Goal: Register for event/course: Register for event/course

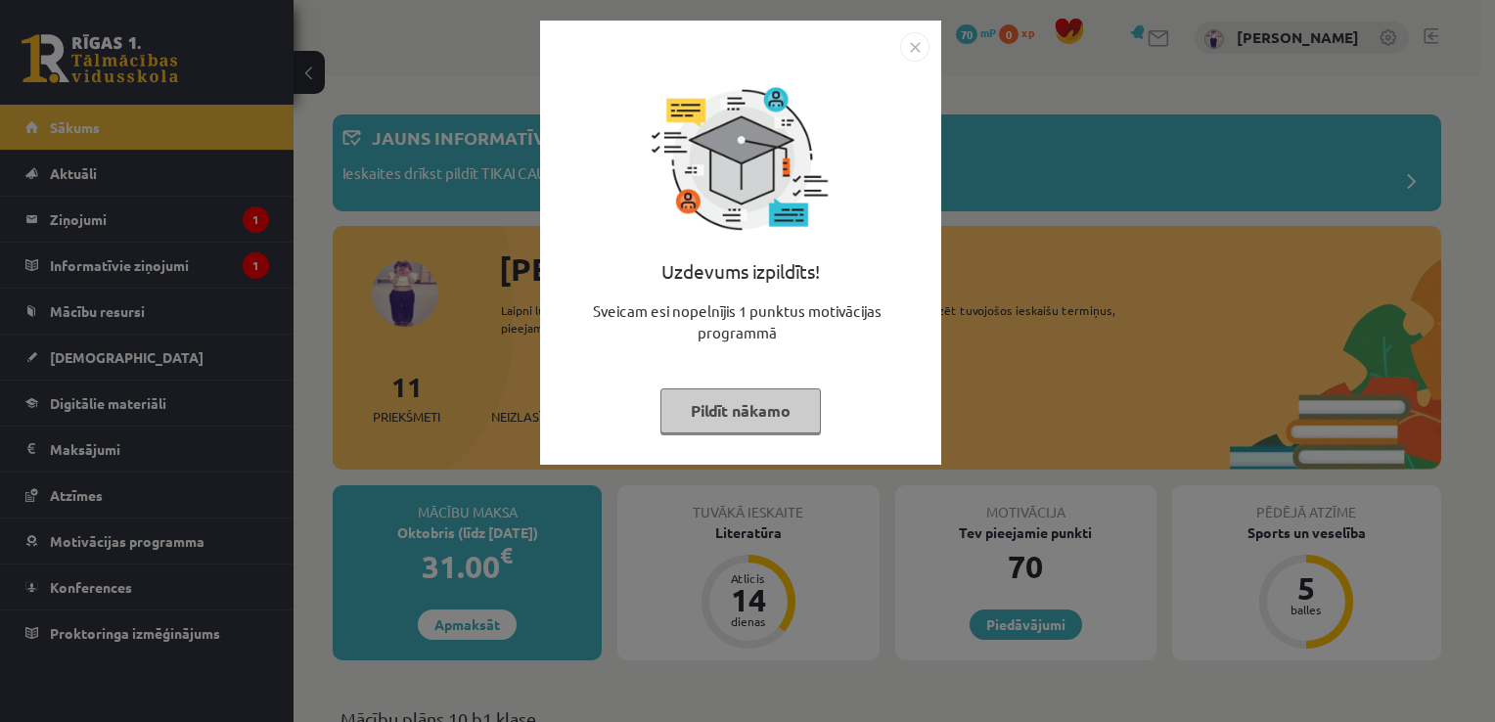
click at [917, 46] on img "Close" at bounding box center [914, 46] width 29 height 29
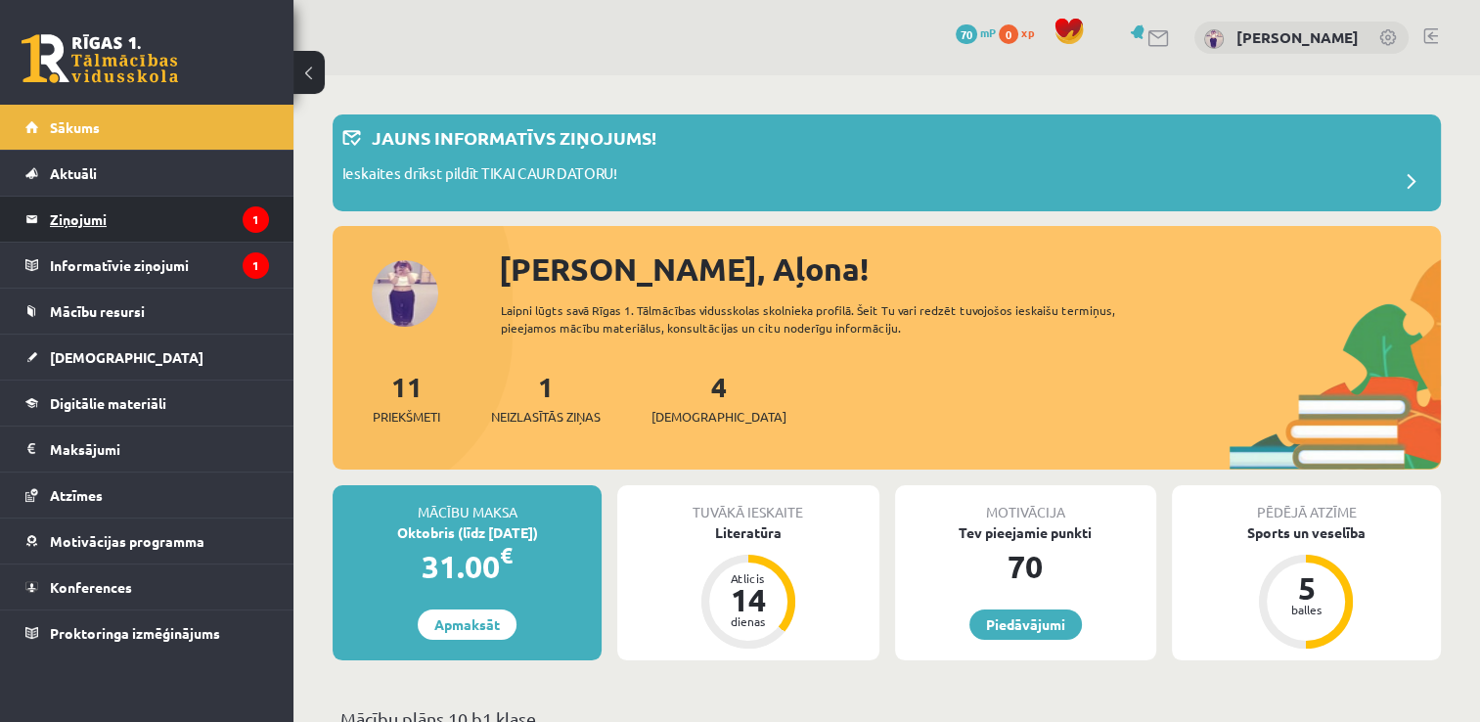
click at [67, 216] on legend "Ziņojumi 1" at bounding box center [159, 219] width 219 height 45
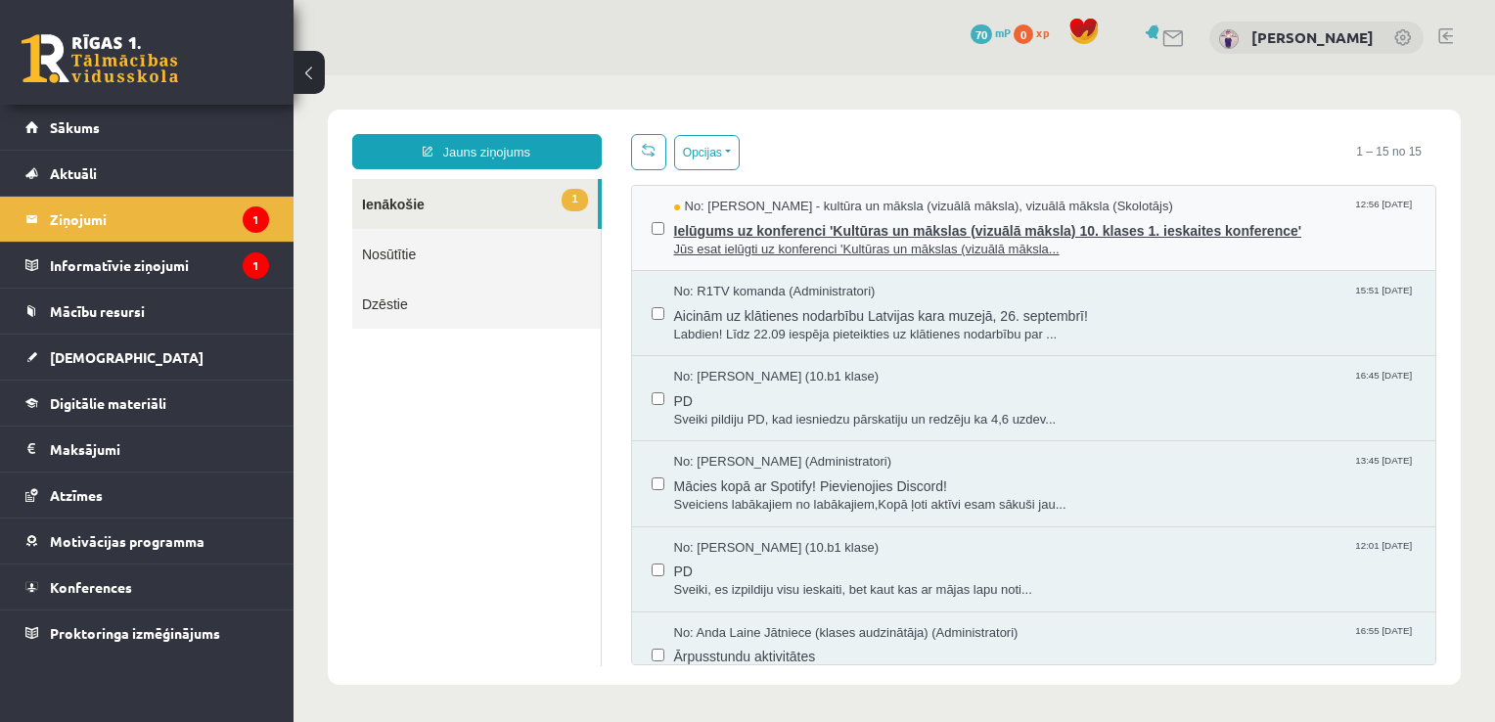
click at [1127, 243] on span "Jūs esat ielūgti uz konferenci 'Kultūras un mākslas (vizuālā māksla..." at bounding box center [1045, 250] width 742 height 19
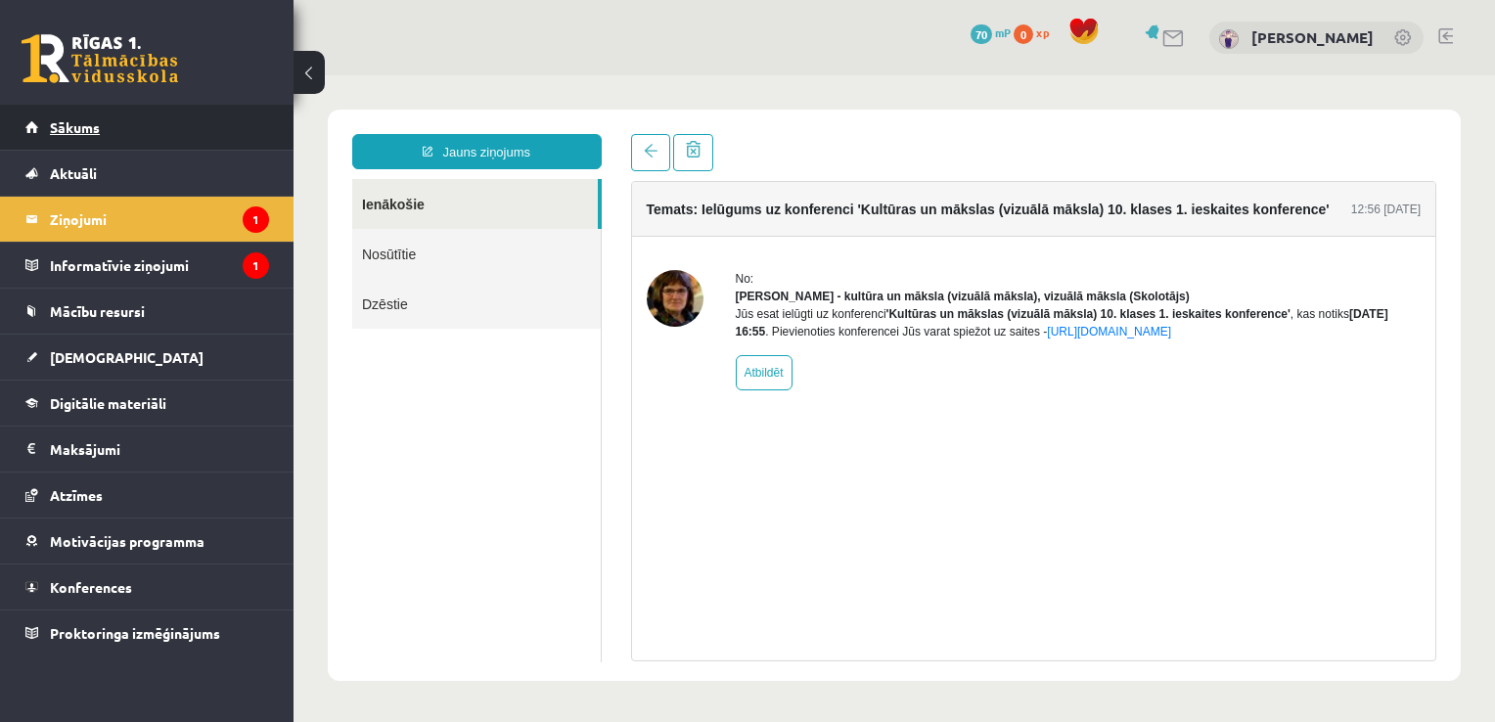
click at [66, 118] on link "Sākums" at bounding box center [147, 127] width 244 height 45
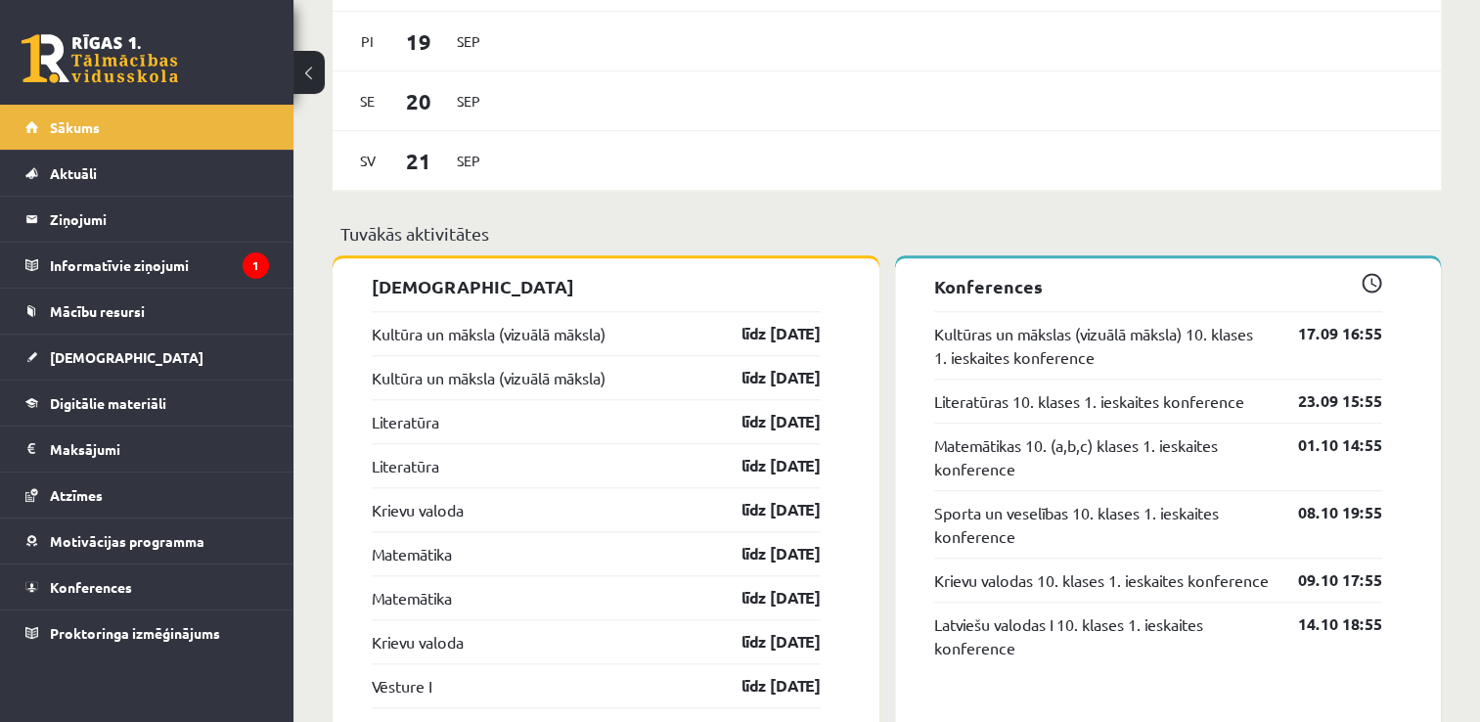
scroll to position [1663, 0]
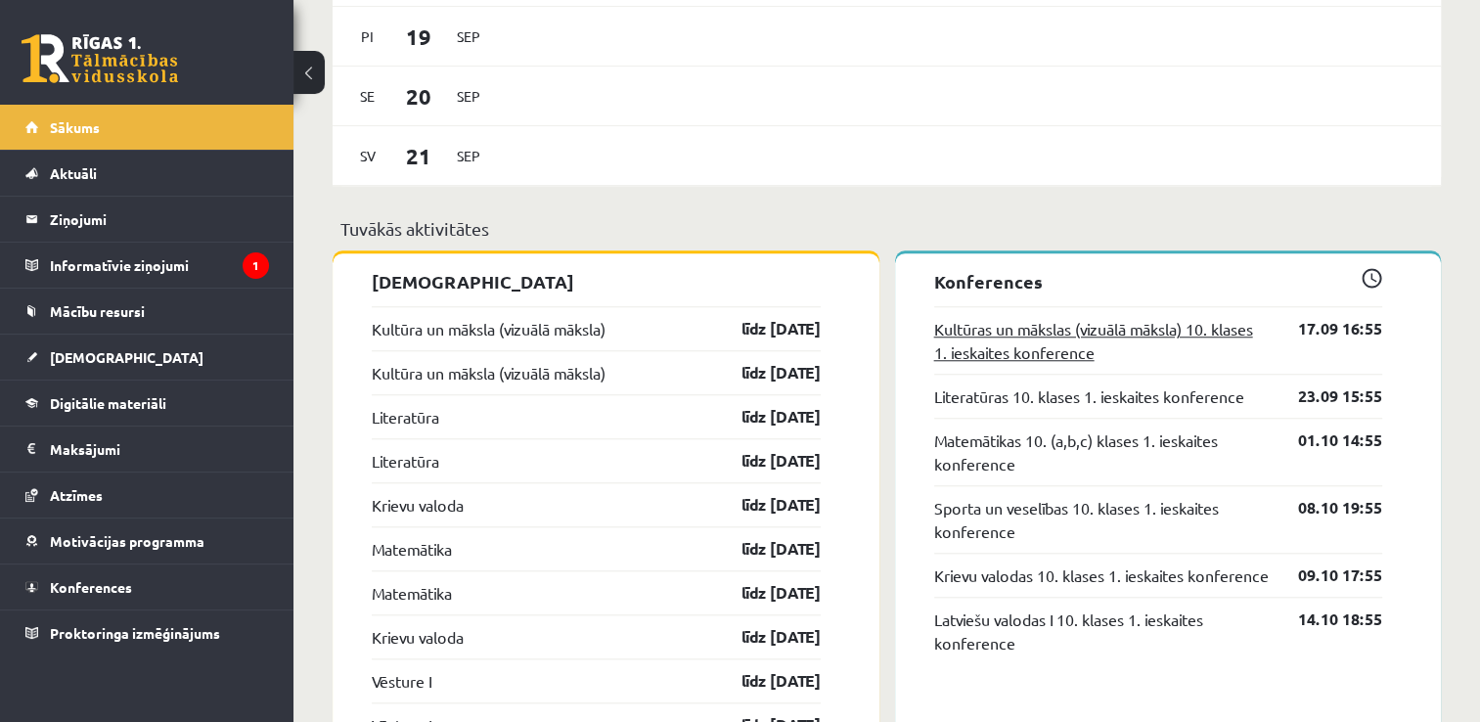
click at [1131, 342] on link "Kultūras un mākslas (vizuālā māksla) 10. klases 1. ieskaites konference" at bounding box center [1102, 340] width 336 height 47
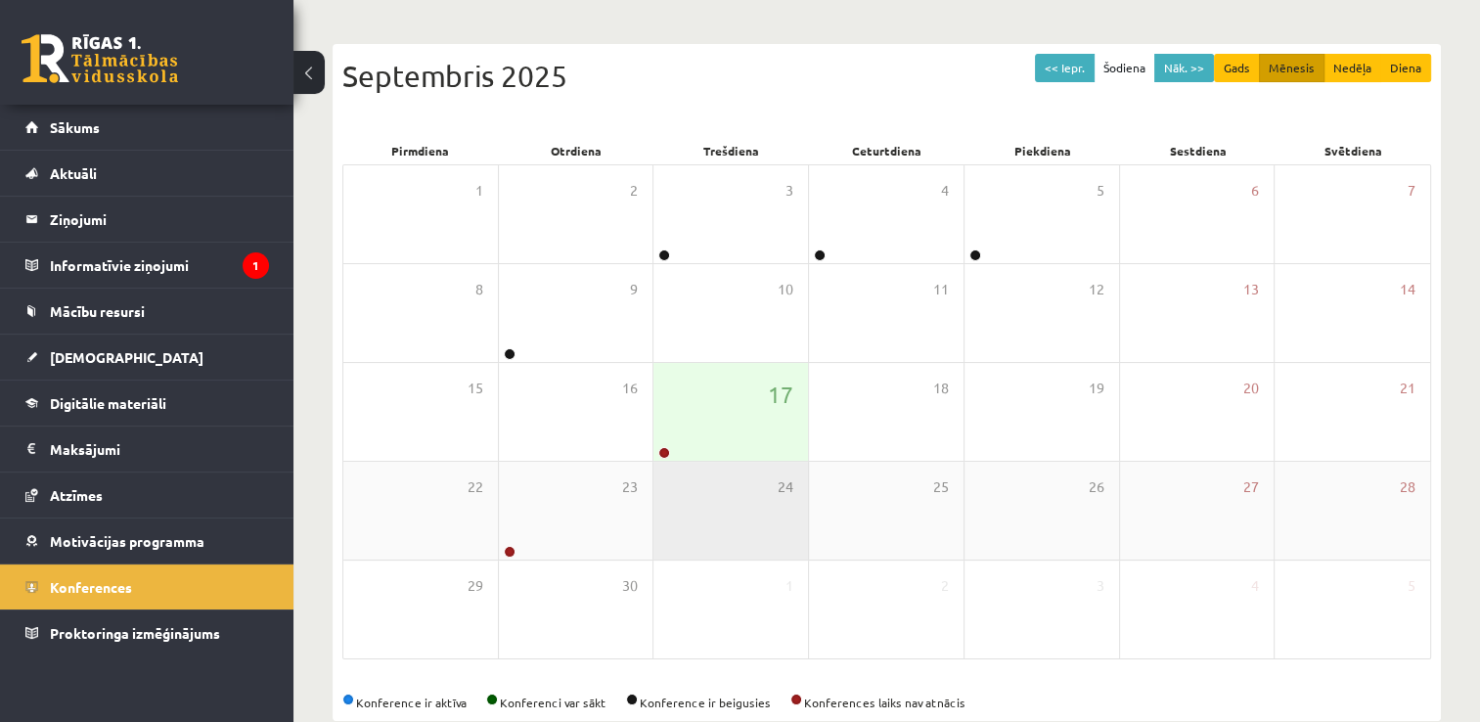
scroll to position [196, 0]
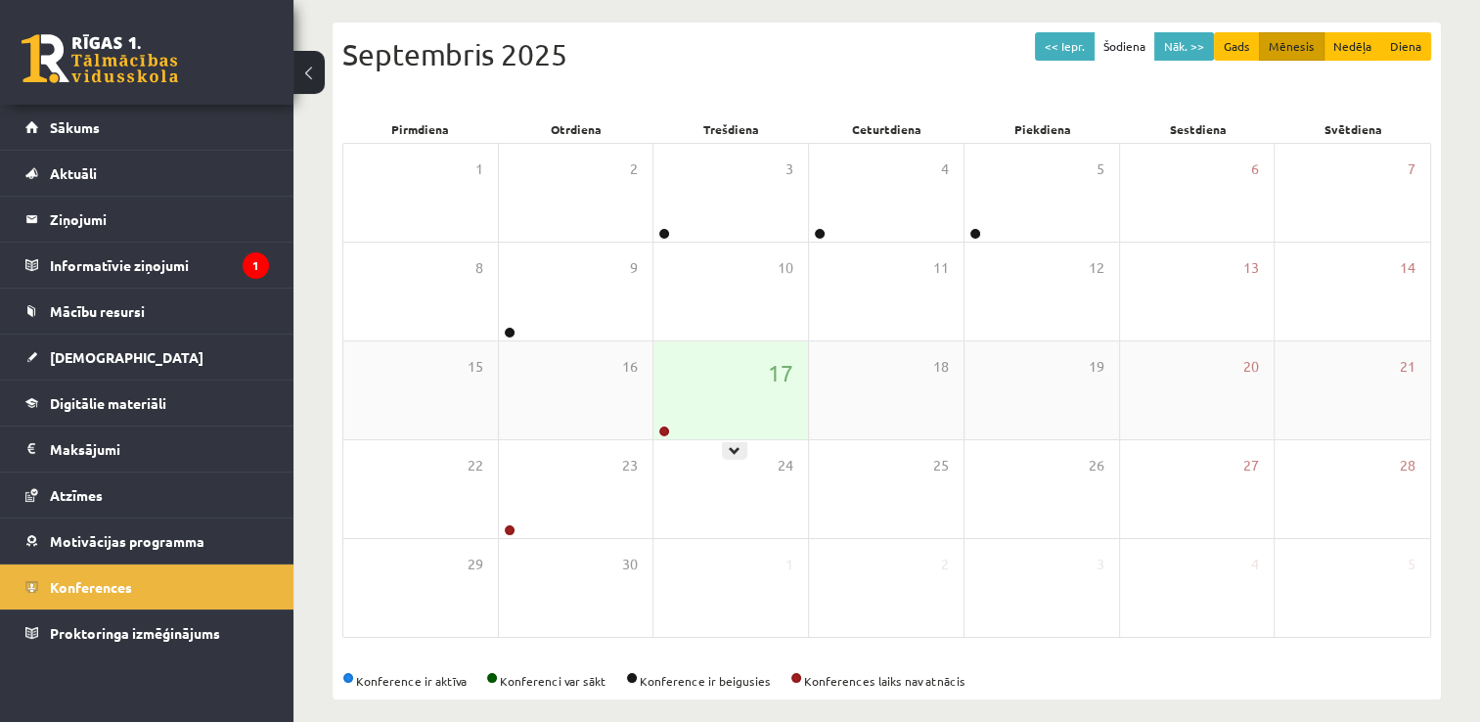
click at [725, 432] on div "17" at bounding box center [730, 390] width 155 height 98
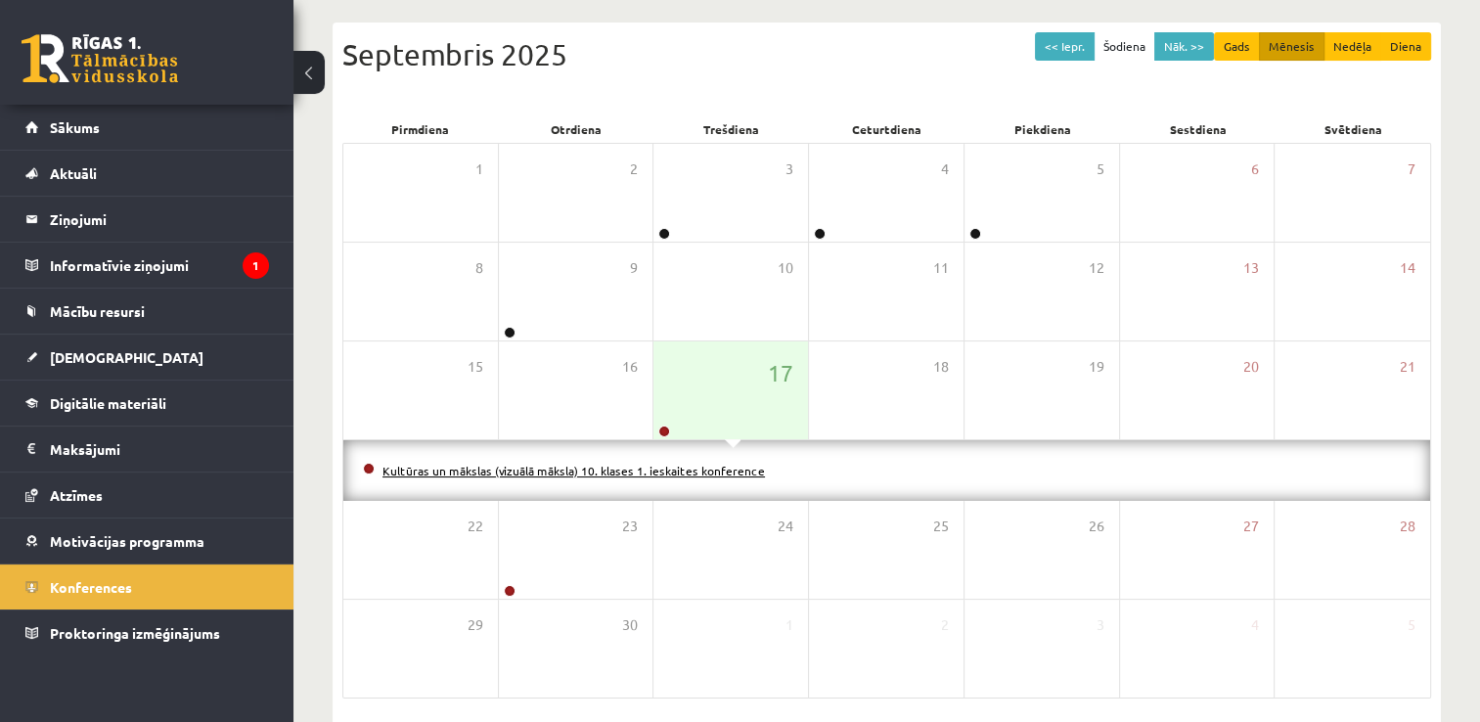
click at [734, 464] on link "Kultūras un mākslas (vizuālā māksla) 10. klases 1. ieskaites konference" at bounding box center [573, 471] width 382 height 16
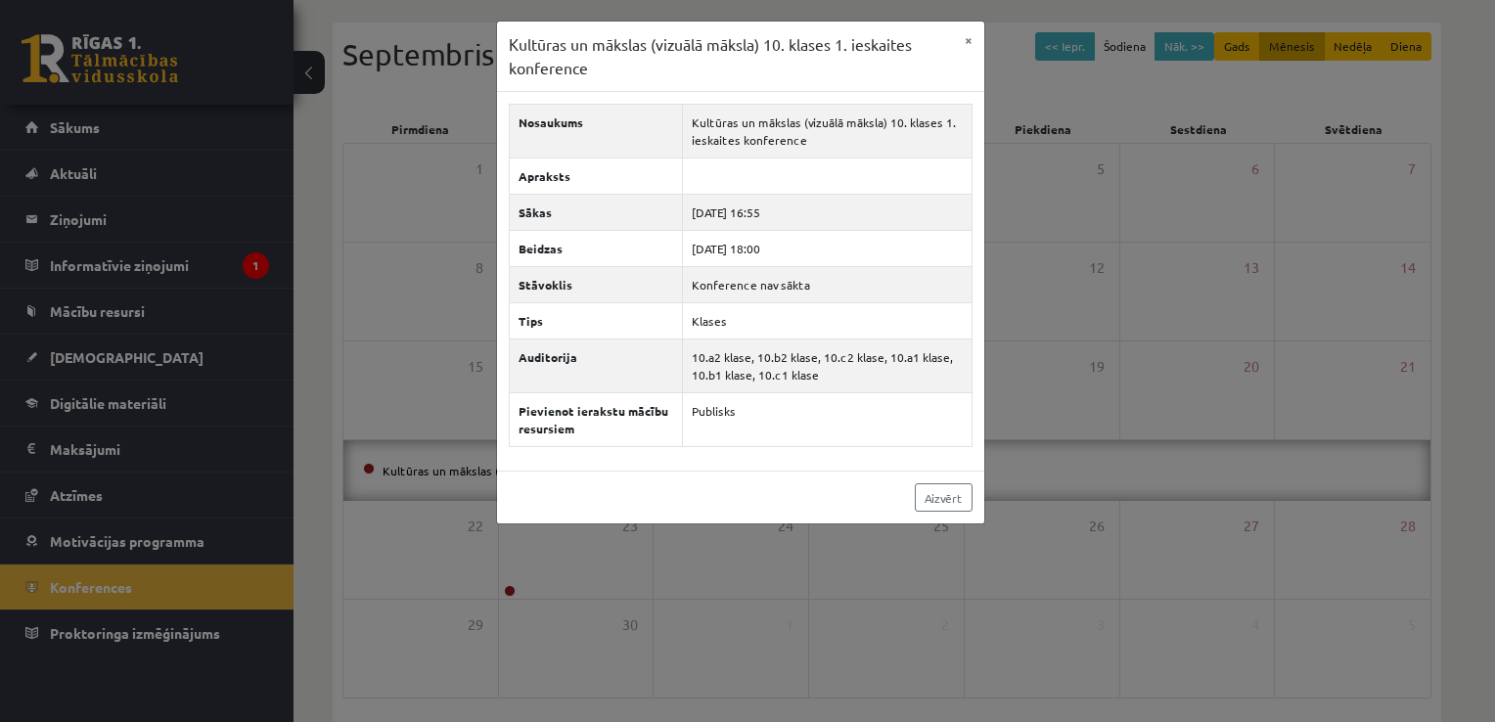
click at [1070, 494] on div "Kultūras un mākslas (vizuālā māksla) 10. klases 1. ieskaites konference × Nosau…" at bounding box center [747, 361] width 1495 height 722
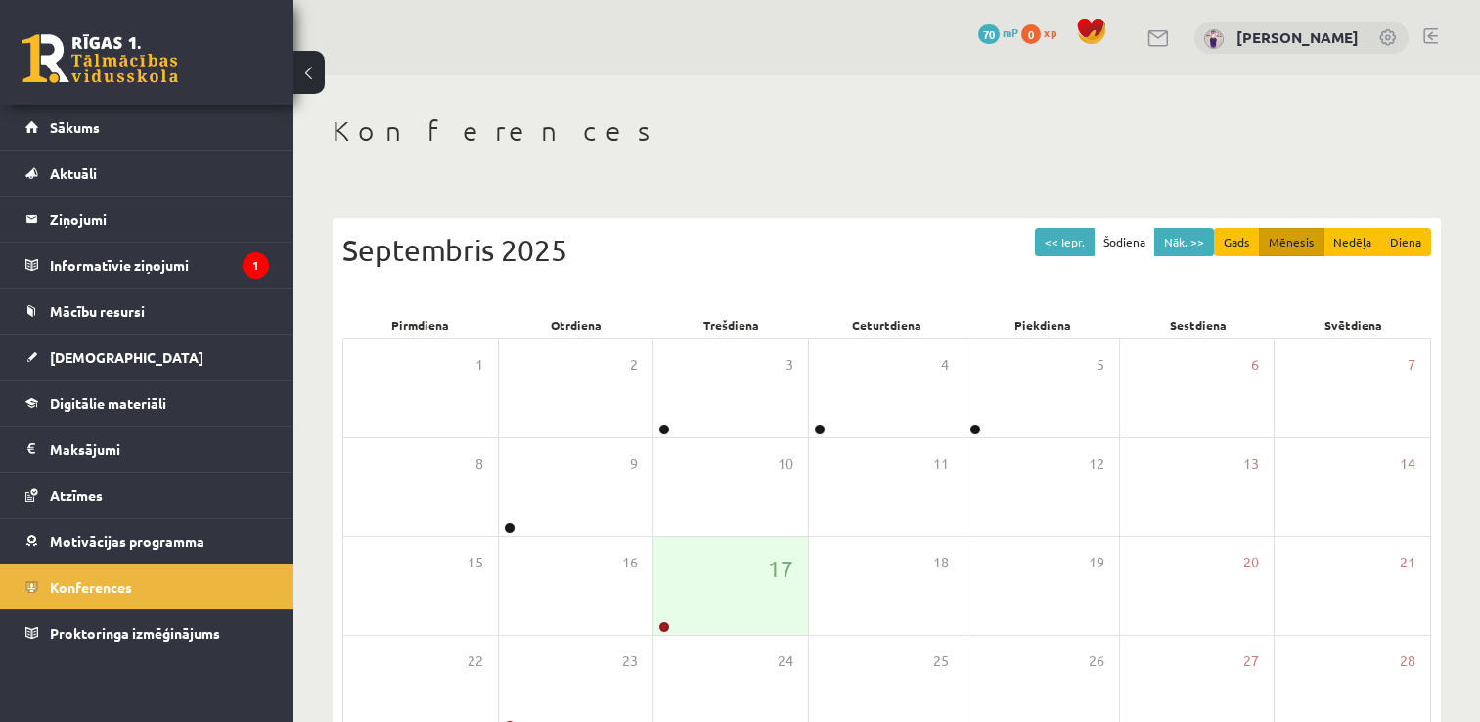
scroll to position [196, 0]
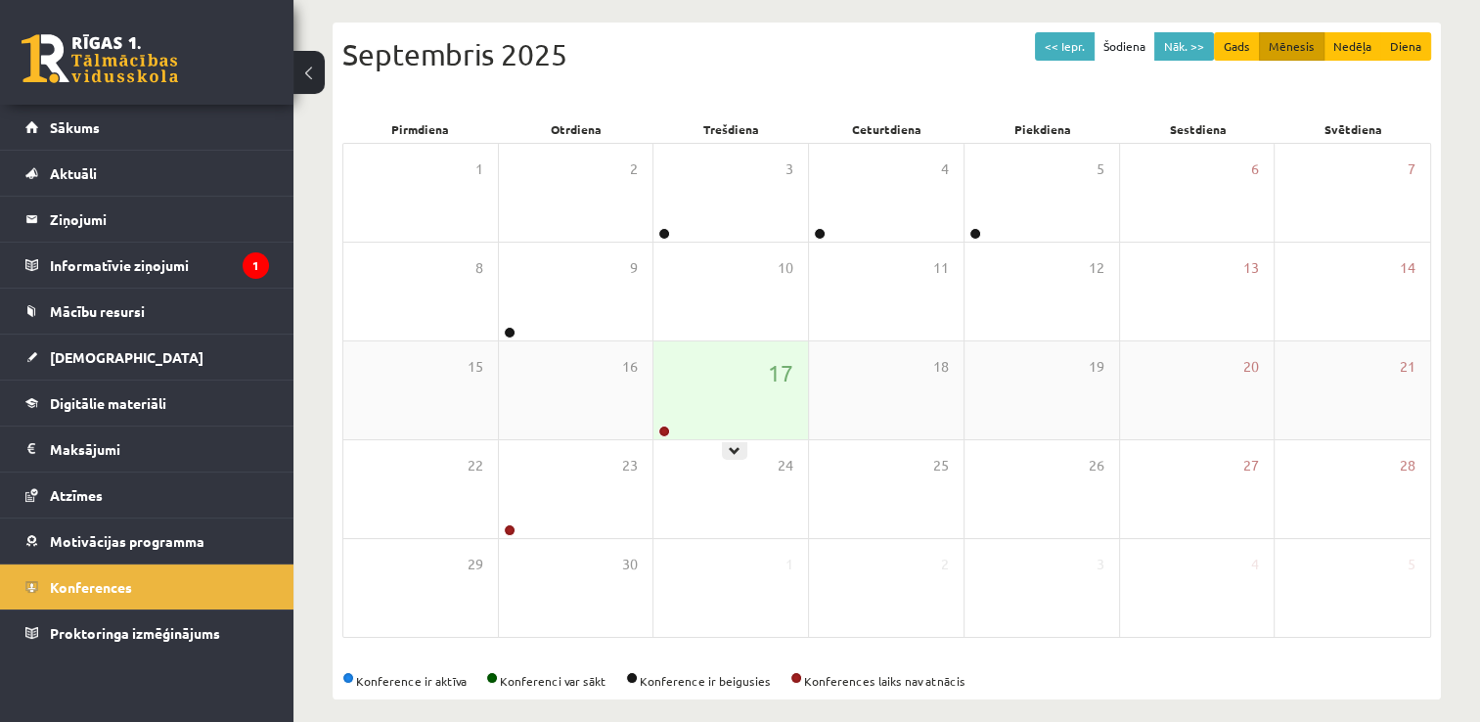
click at [729, 428] on div "17" at bounding box center [730, 390] width 155 height 98
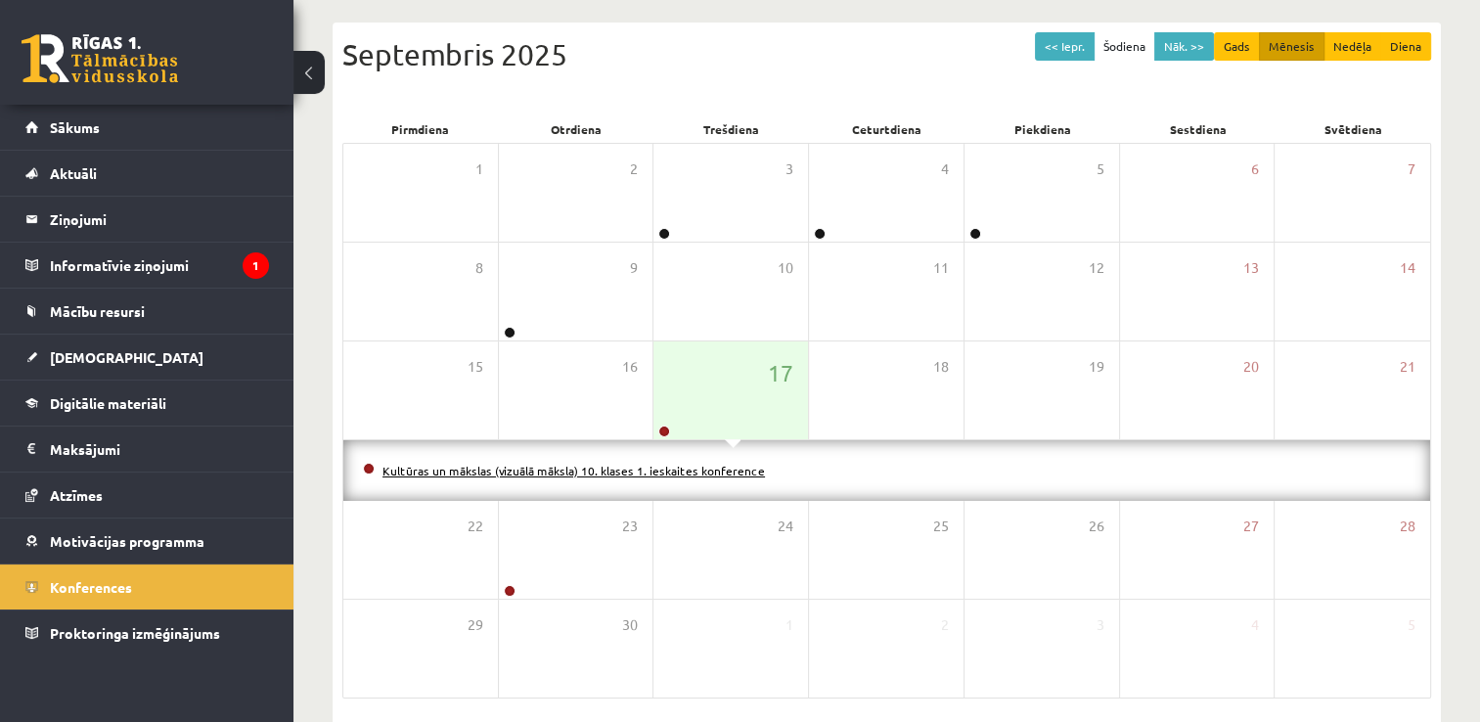
click at [726, 463] on link "Kultūras un mākslas (vizuālā māksla) 10. klases 1. ieskaites konference" at bounding box center [573, 471] width 382 height 16
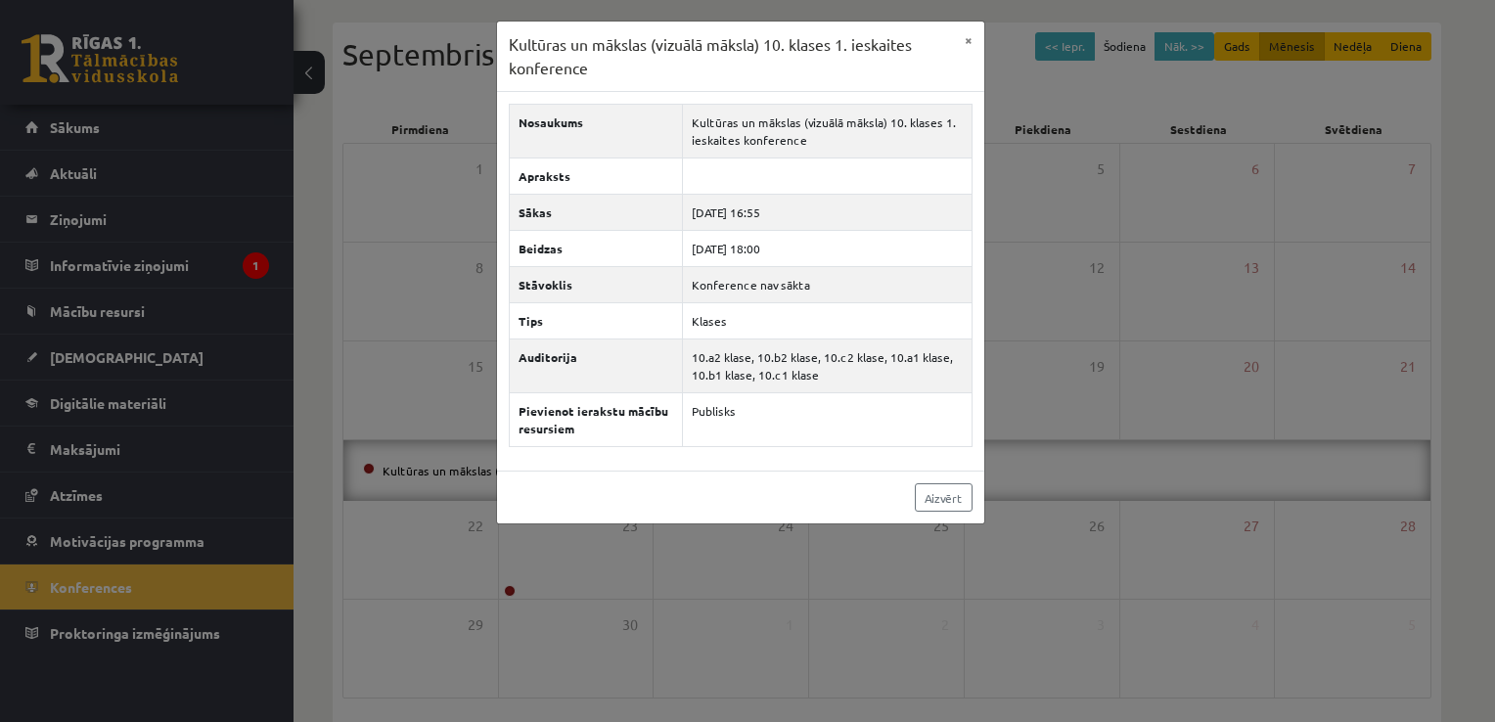
drag, startPoint x: 1135, startPoint y: 416, endPoint x: 883, endPoint y: 37, distance: 454.4
click at [1139, 415] on div "Kultūras un mākslas (vizuālā māksla) 10. klases 1. ieskaites konference × Nosau…" at bounding box center [747, 361] width 1495 height 722
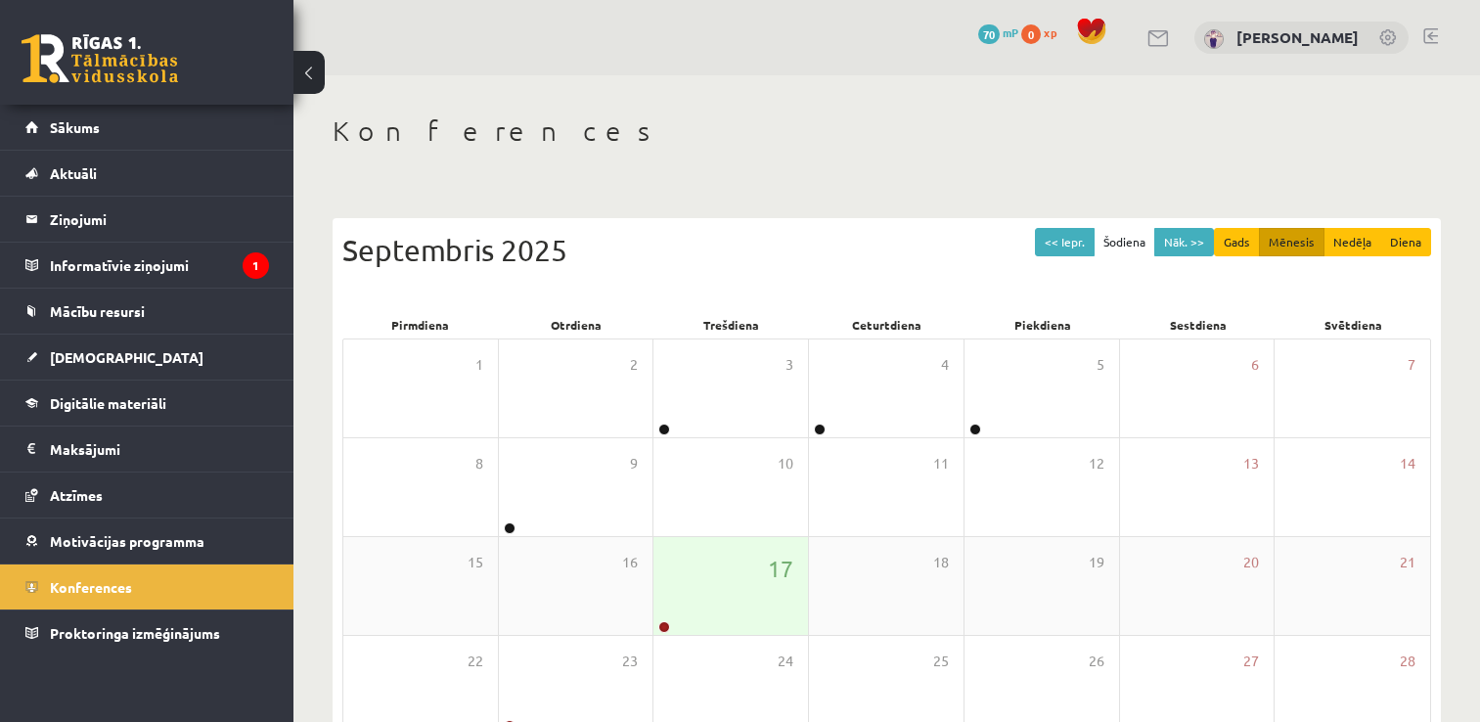
scroll to position [196, 0]
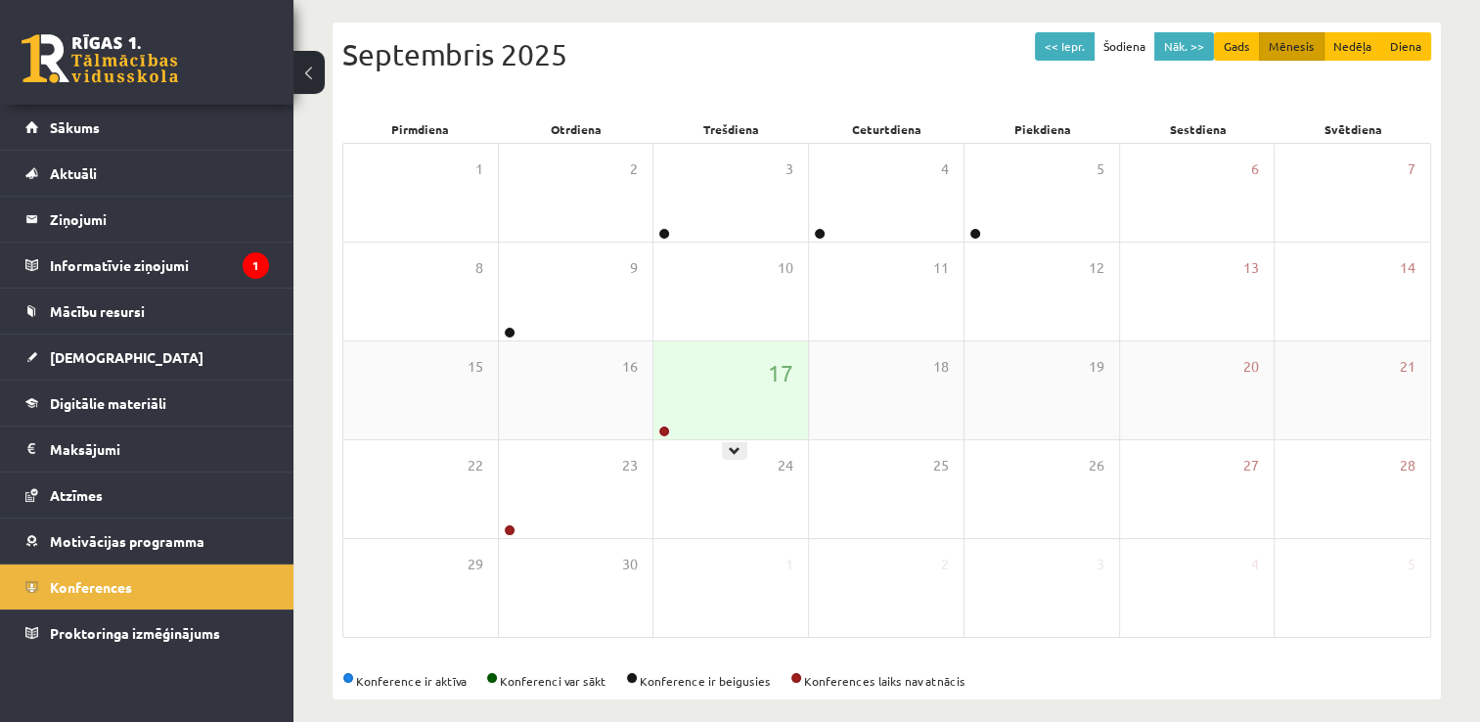
click at [739, 433] on div "17" at bounding box center [730, 390] width 155 height 98
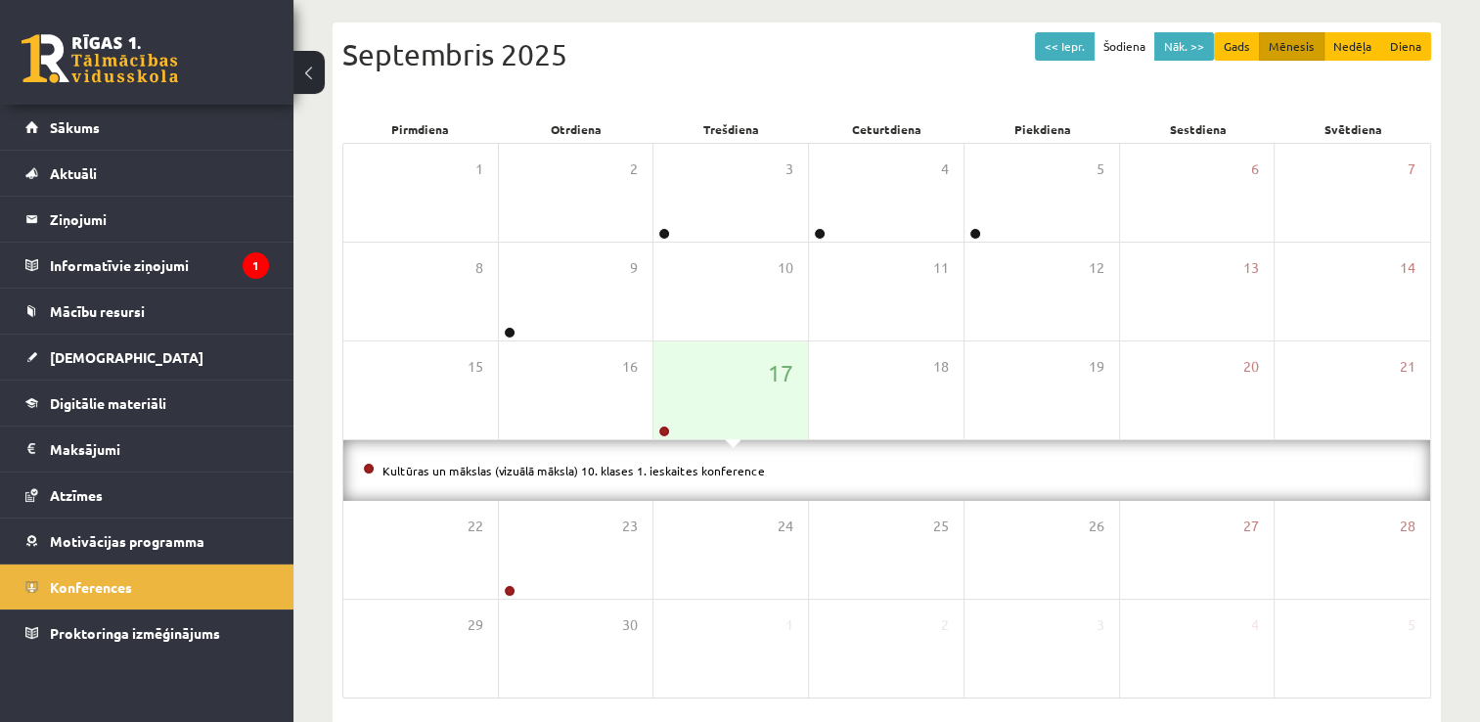
click at [614, 476] on li "Kultūras un mākslas (vizuālā māksla) 10. klases 1. ieskaites konference" at bounding box center [887, 471] width 1048 height 22
click at [618, 471] on link "Kultūras un mākslas (vizuālā māksla) 10. klases 1. ieskaites konference" at bounding box center [573, 471] width 382 height 16
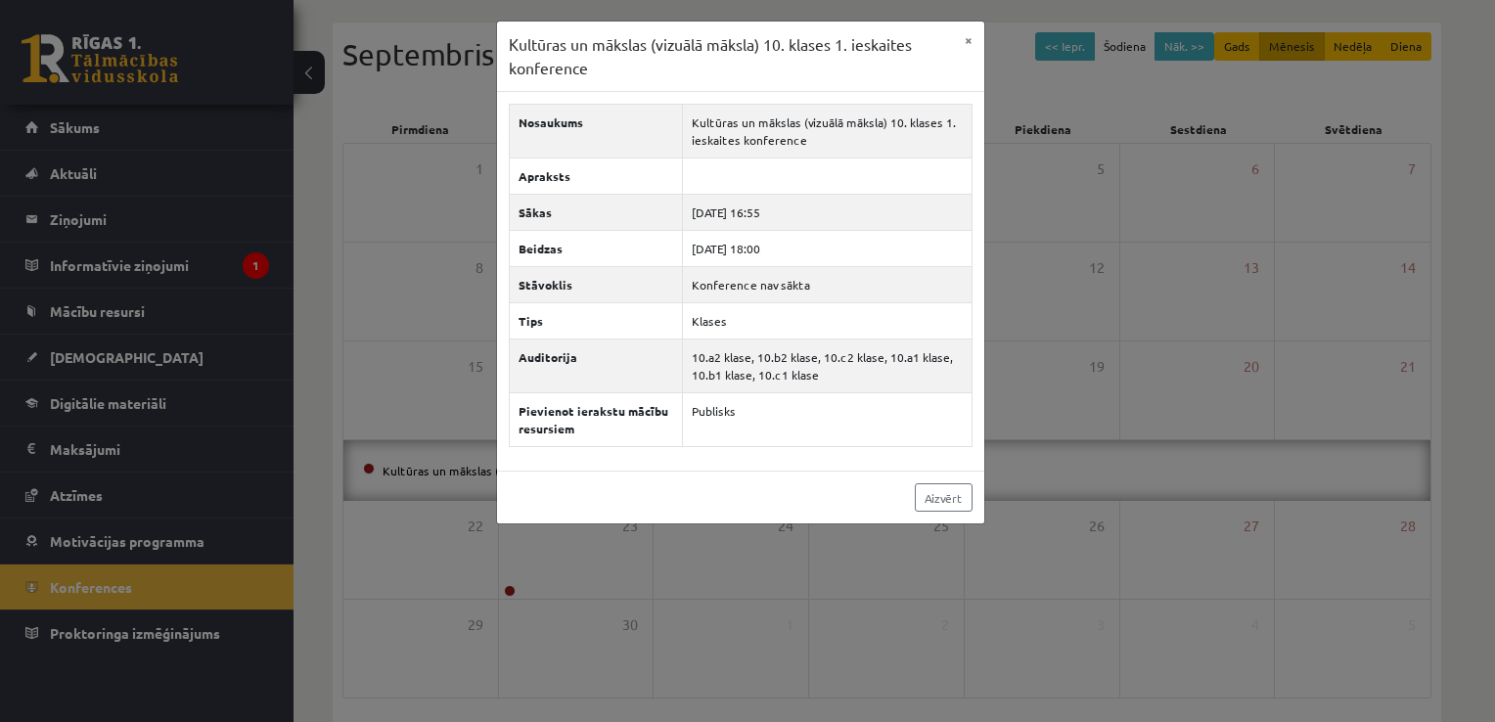
click at [1085, 437] on div "Kultūras un mākslas (vizuālā māksla) 10. klases 1. ieskaites konference × Nosau…" at bounding box center [747, 361] width 1495 height 722
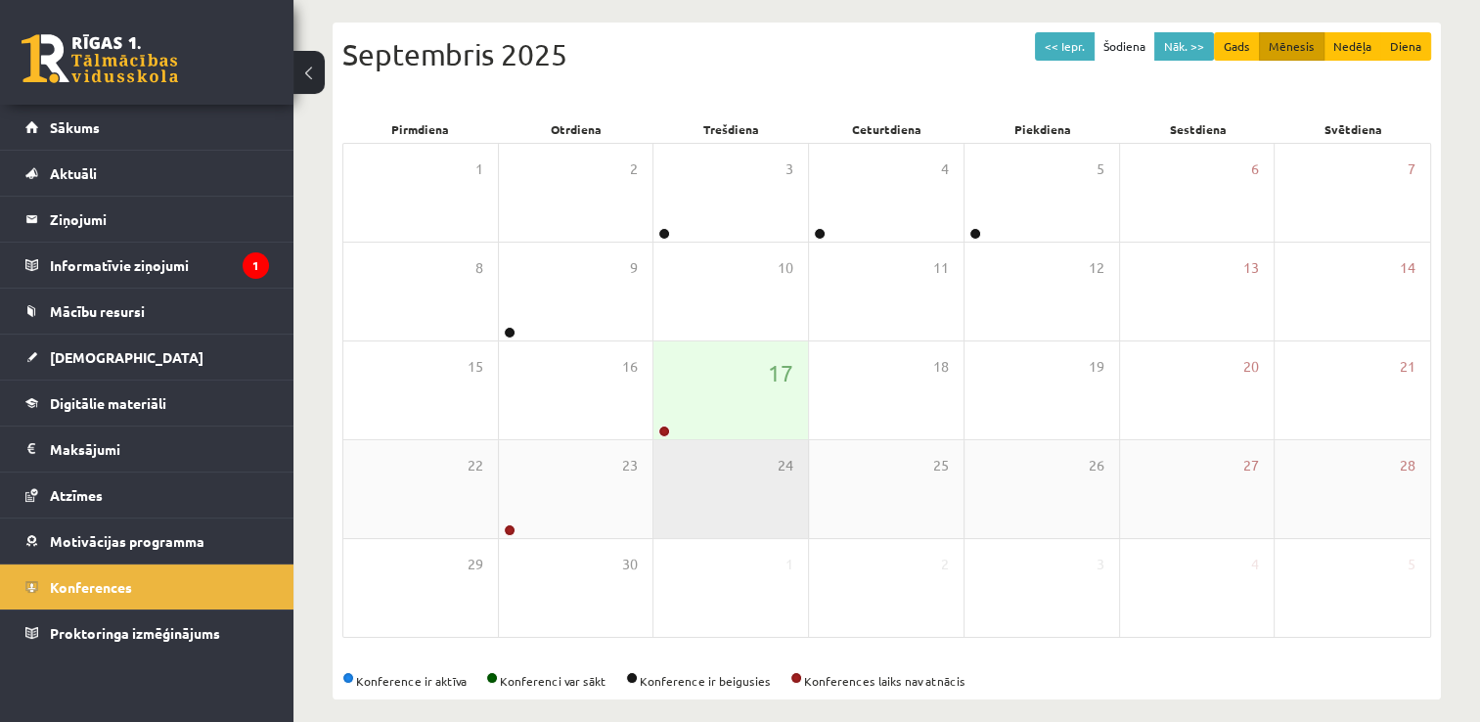
click at [741, 440] on div "24" at bounding box center [730, 489] width 155 height 98
click at [733, 421] on div "17" at bounding box center [730, 390] width 155 height 98
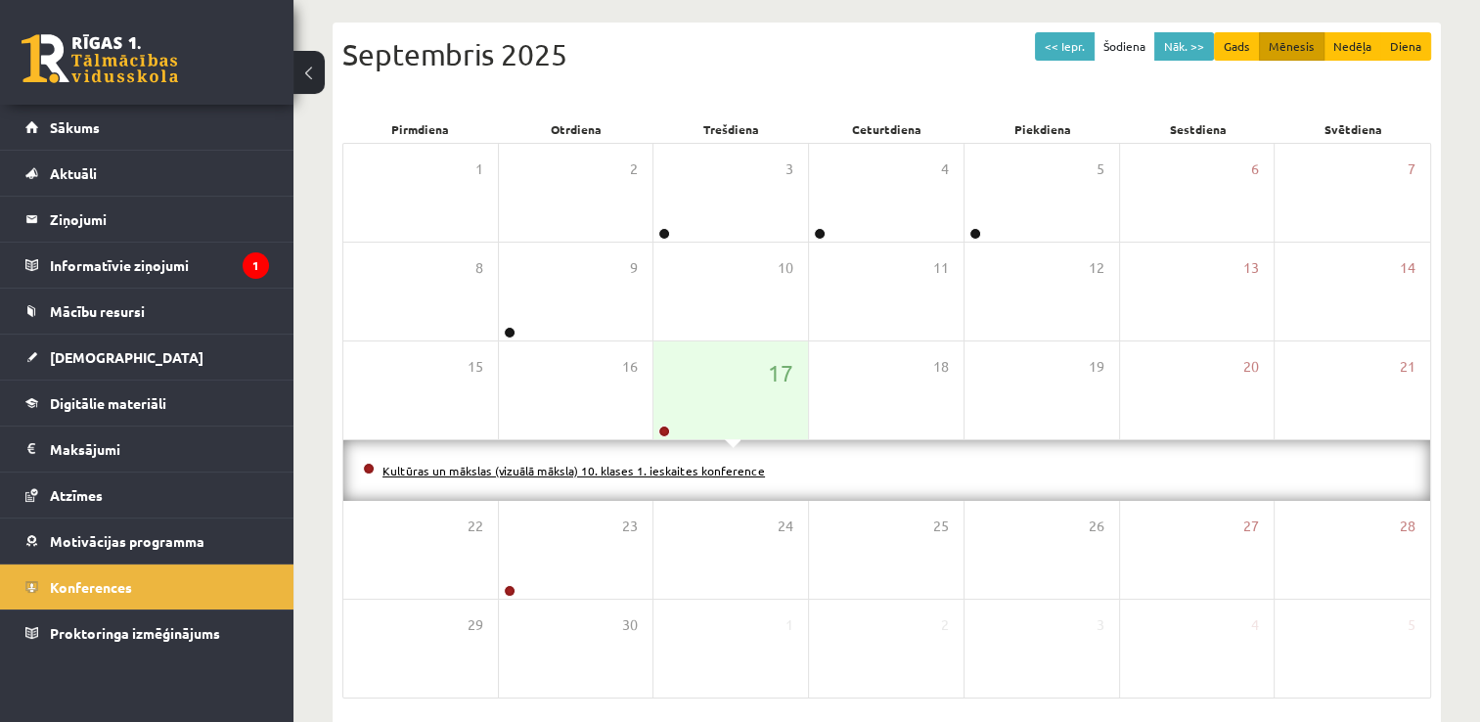
click at [717, 465] on link "Kultūras un mākslas (vizuālā māksla) 10. klases 1. ieskaites konference" at bounding box center [573, 471] width 382 height 16
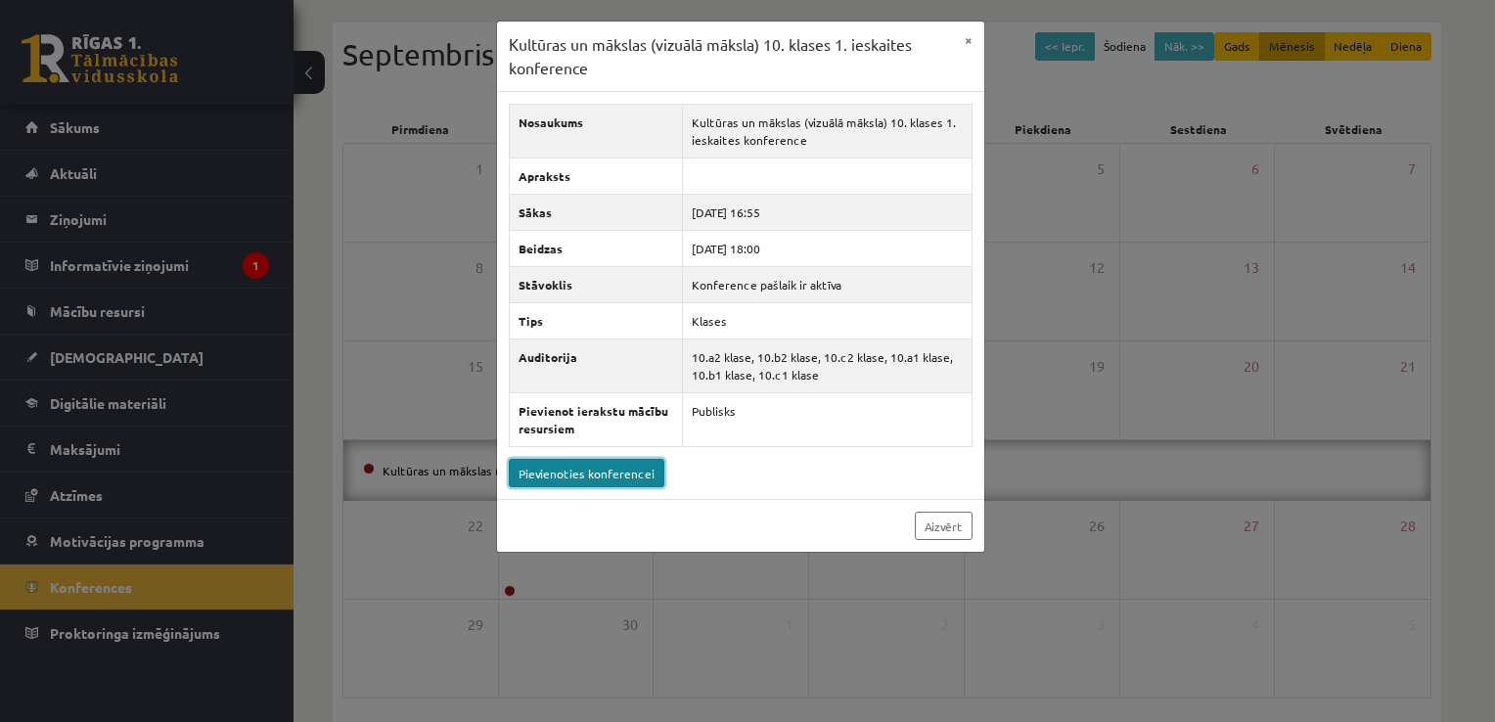
click at [604, 478] on link "Pievienoties konferencei" at bounding box center [587, 473] width 156 height 28
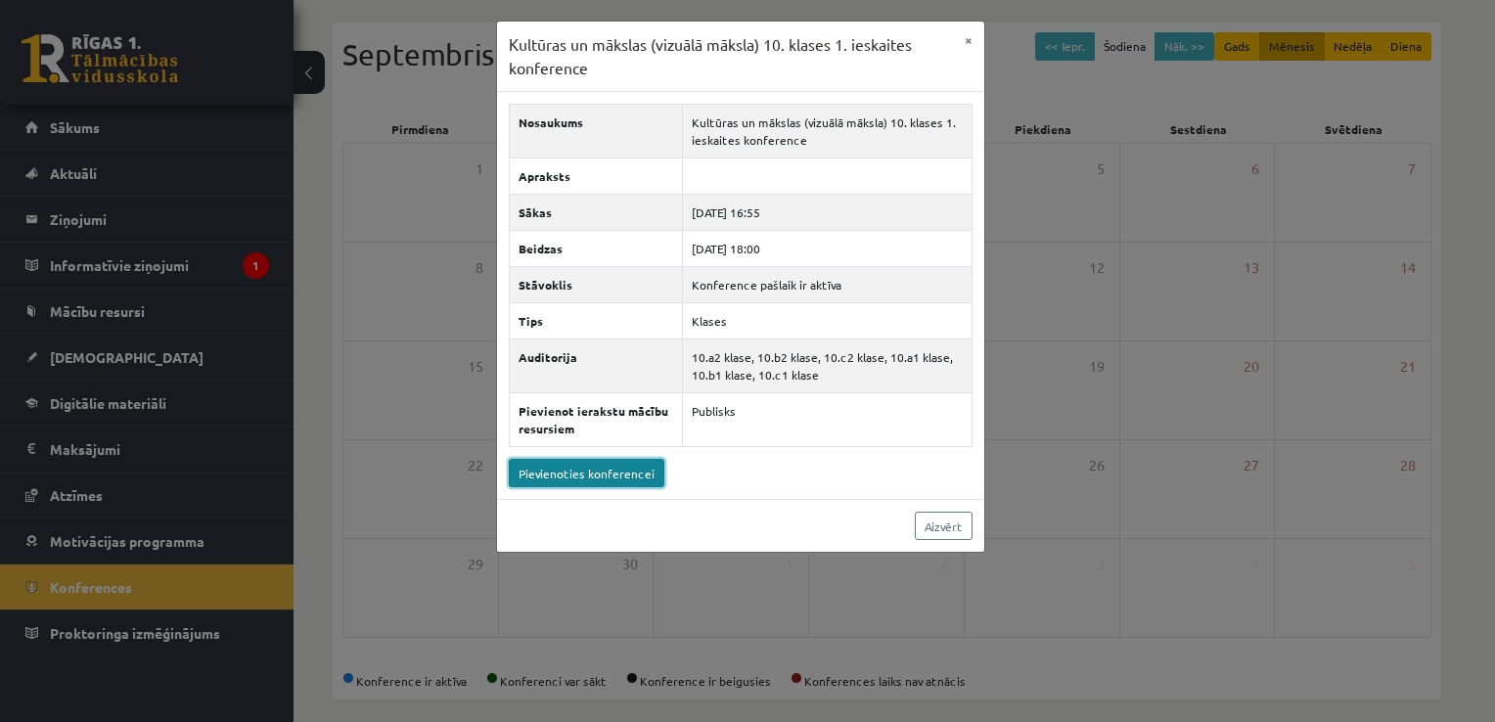
click at [555, 464] on link "Pievienoties konferencei" at bounding box center [587, 473] width 156 height 28
click at [412, 109] on div "Kultūras un mākslas (vizuālā māksla) 10. klases 1. ieskaites konference × Nosau…" at bounding box center [747, 361] width 1495 height 722
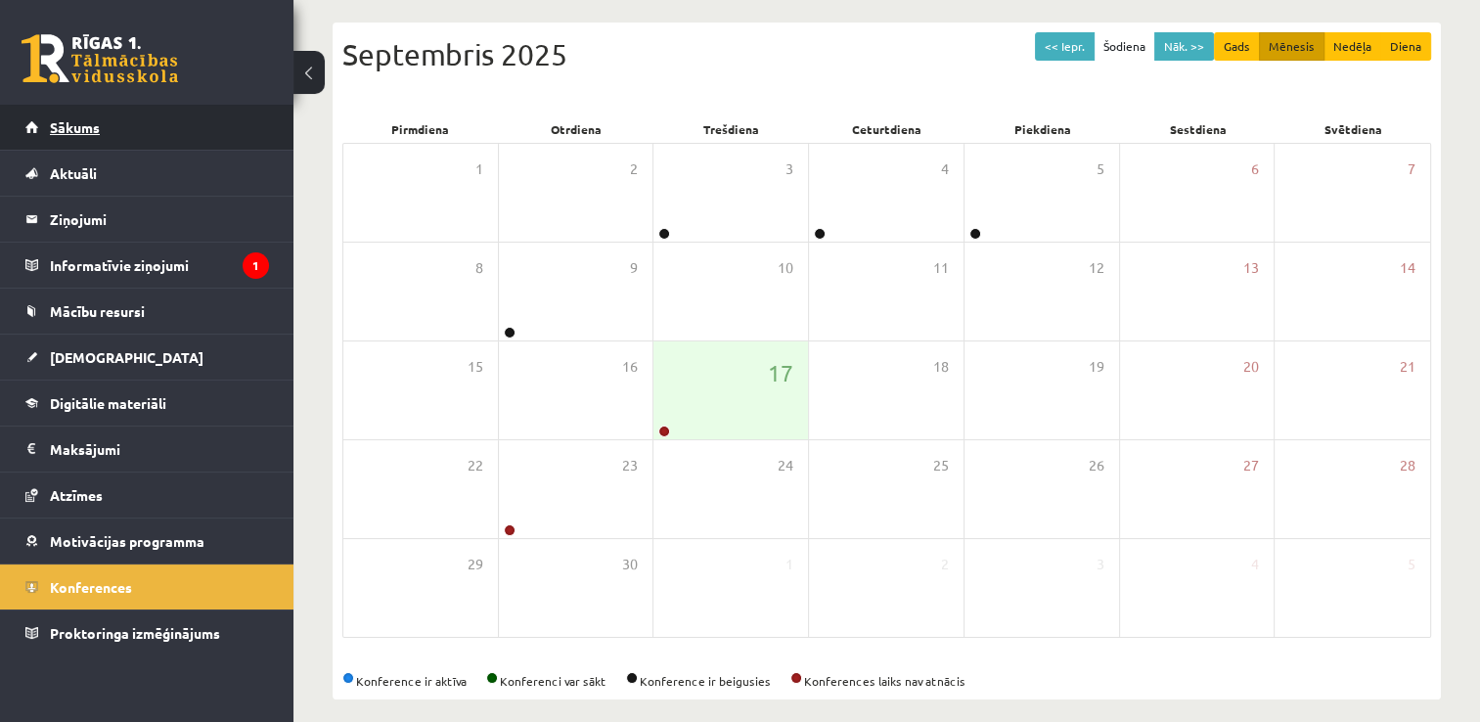
click at [180, 131] on link "Sākums" at bounding box center [147, 127] width 244 height 45
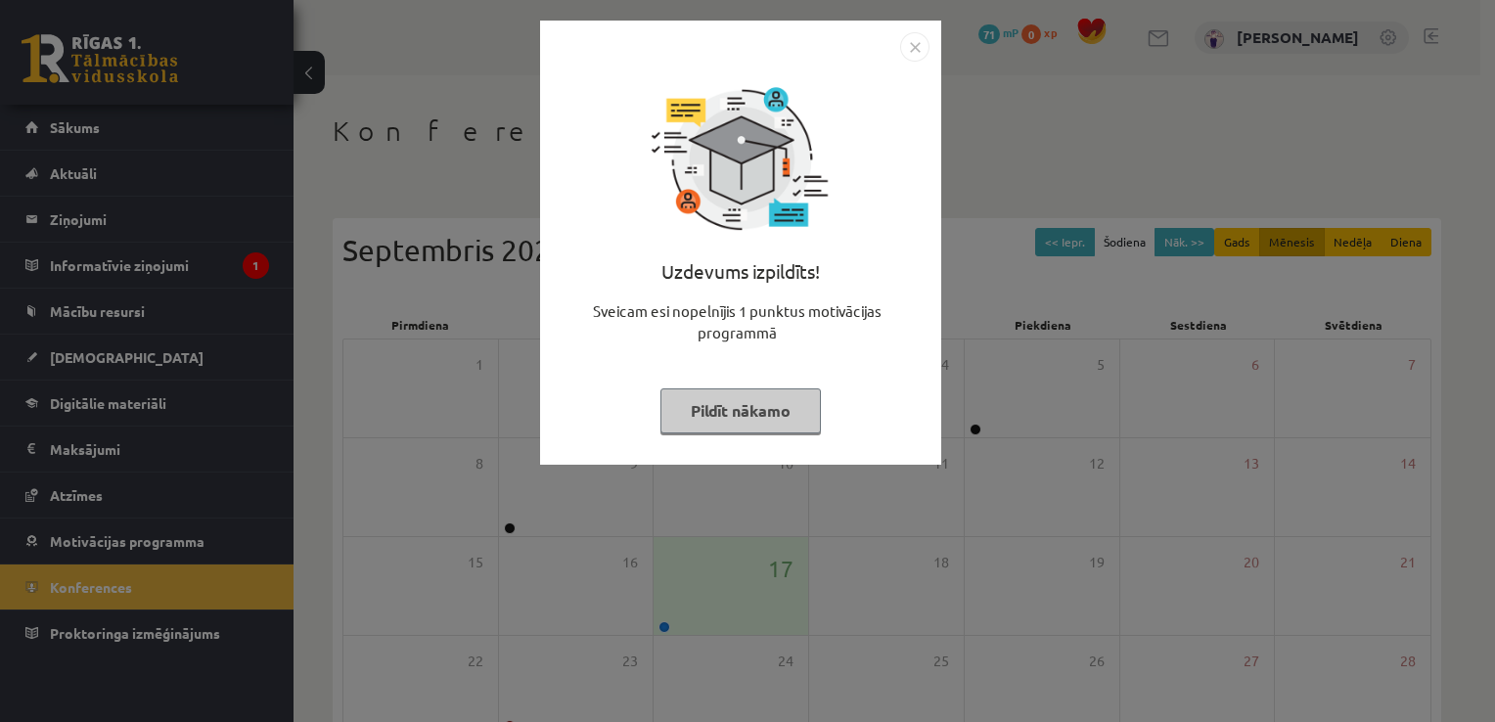
click at [904, 46] on img "Close" at bounding box center [914, 46] width 29 height 29
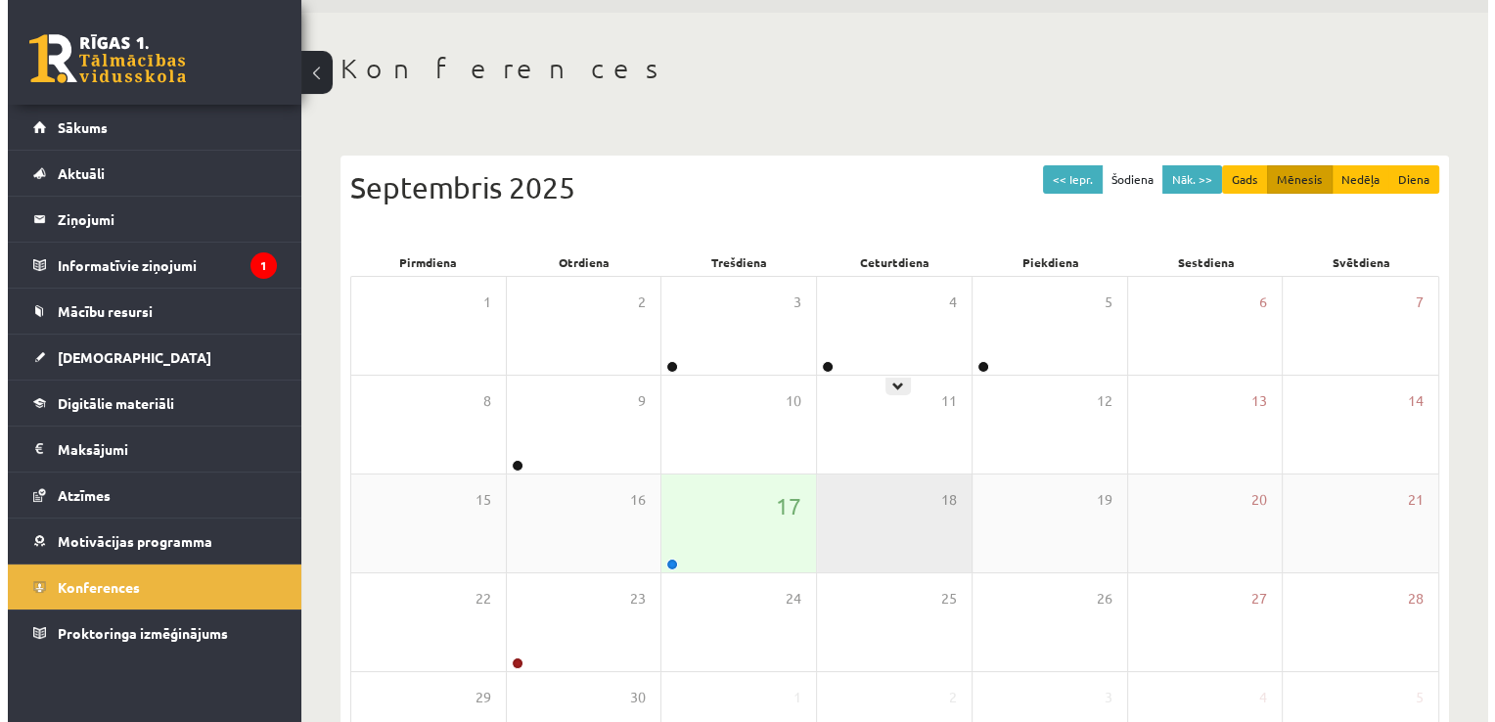
scroll to position [98, 0]
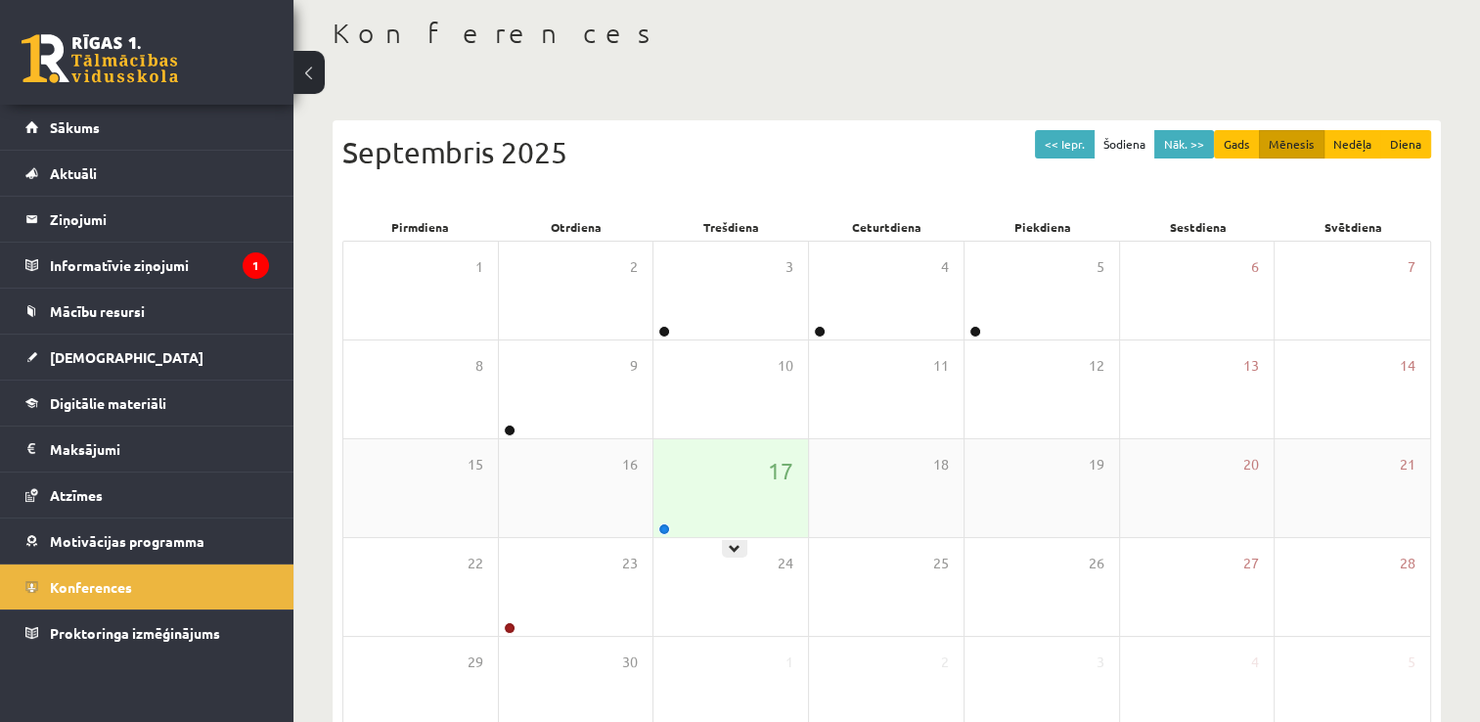
click at [728, 542] on div at bounding box center [734, 549] width 25 height 18
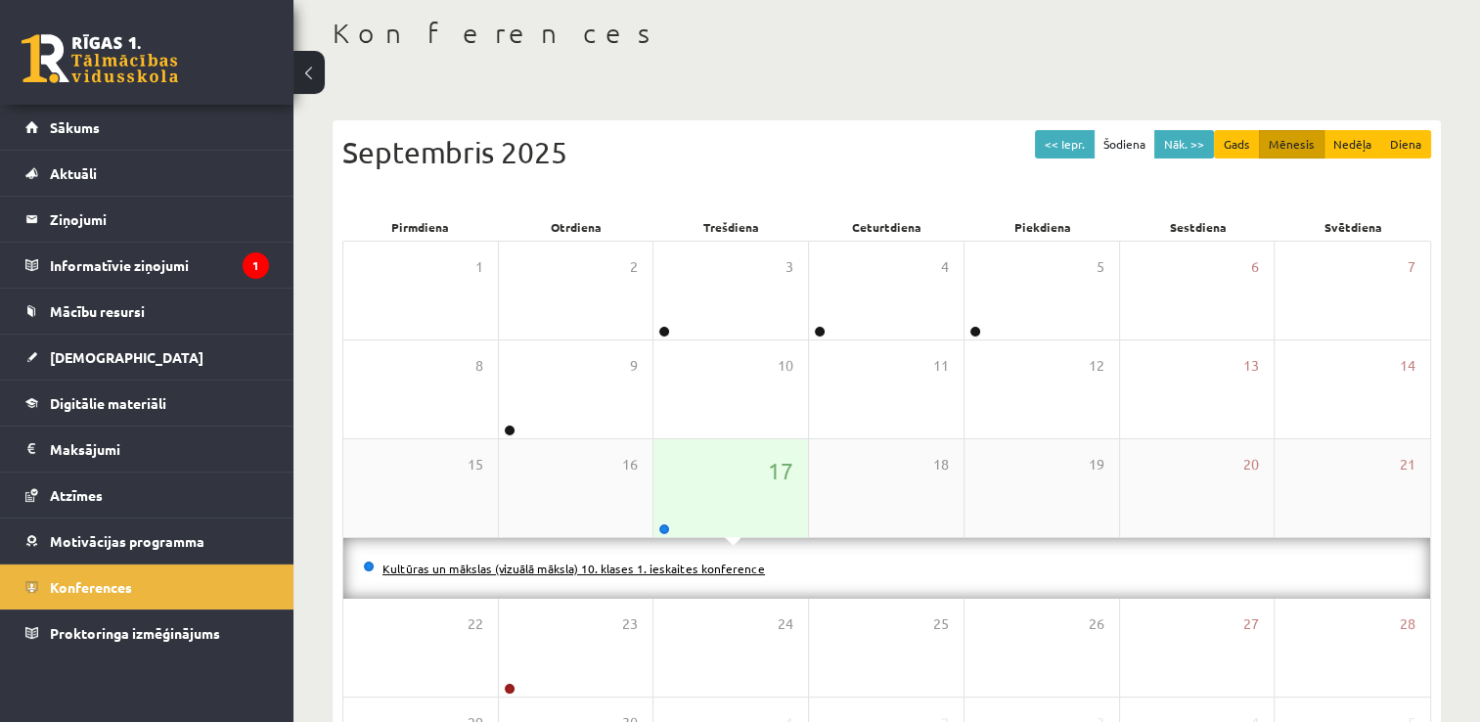
click at [551, 572] on link "Kultūras un mākslas (vizuālā māksla) 10. klases 1. ieskaites konference" at bounding box center [573, 569] width 382 height 16
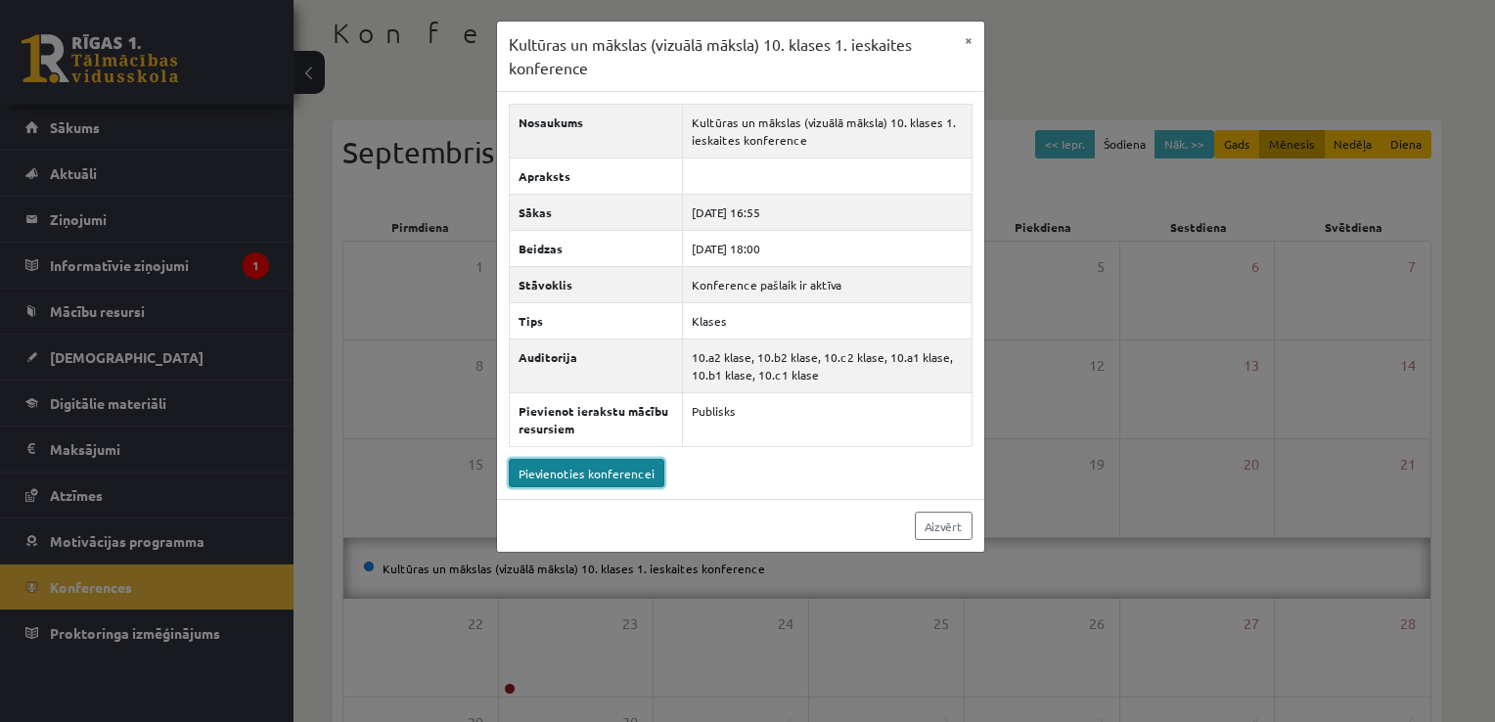
click at [642, 471] on link "Pievienoties konferencei" at bounding box center [587, 473] width 156 height 28
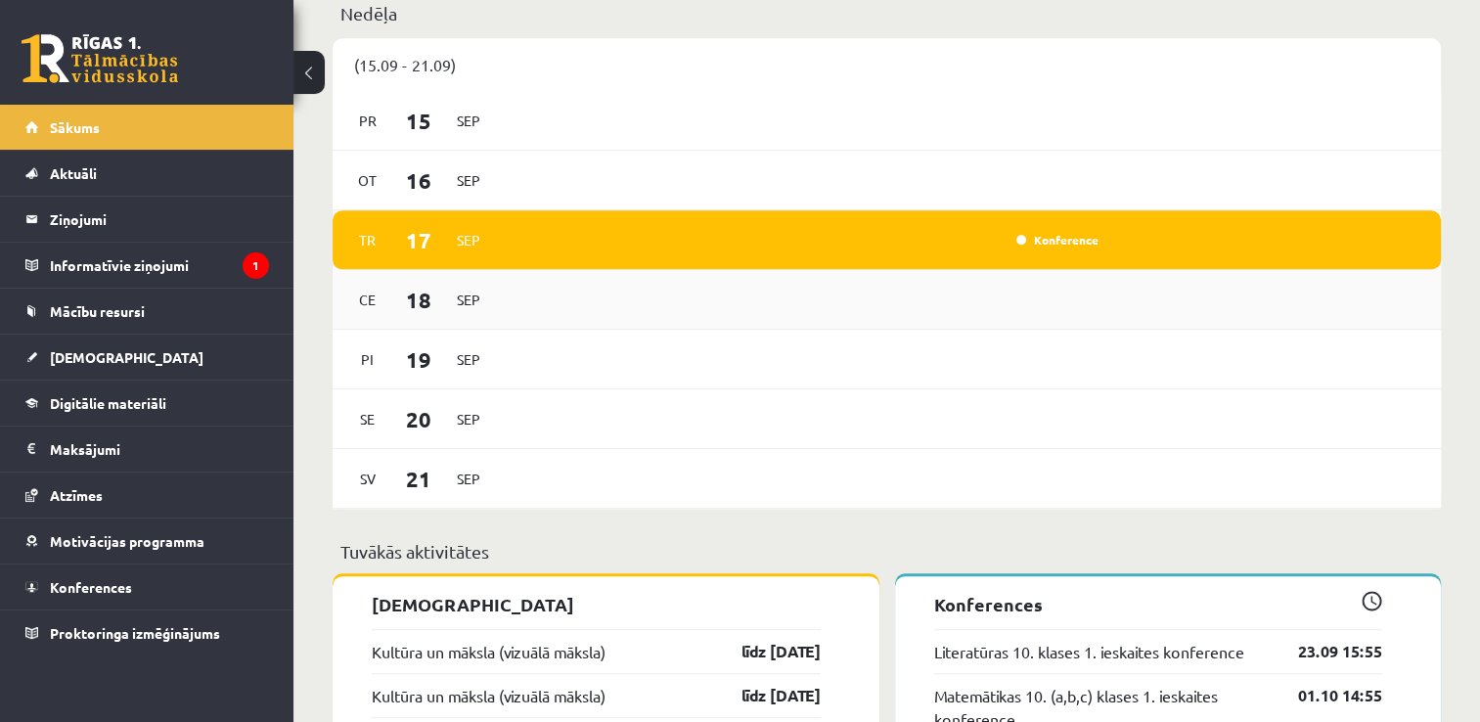
scroll to position [1369, 0]
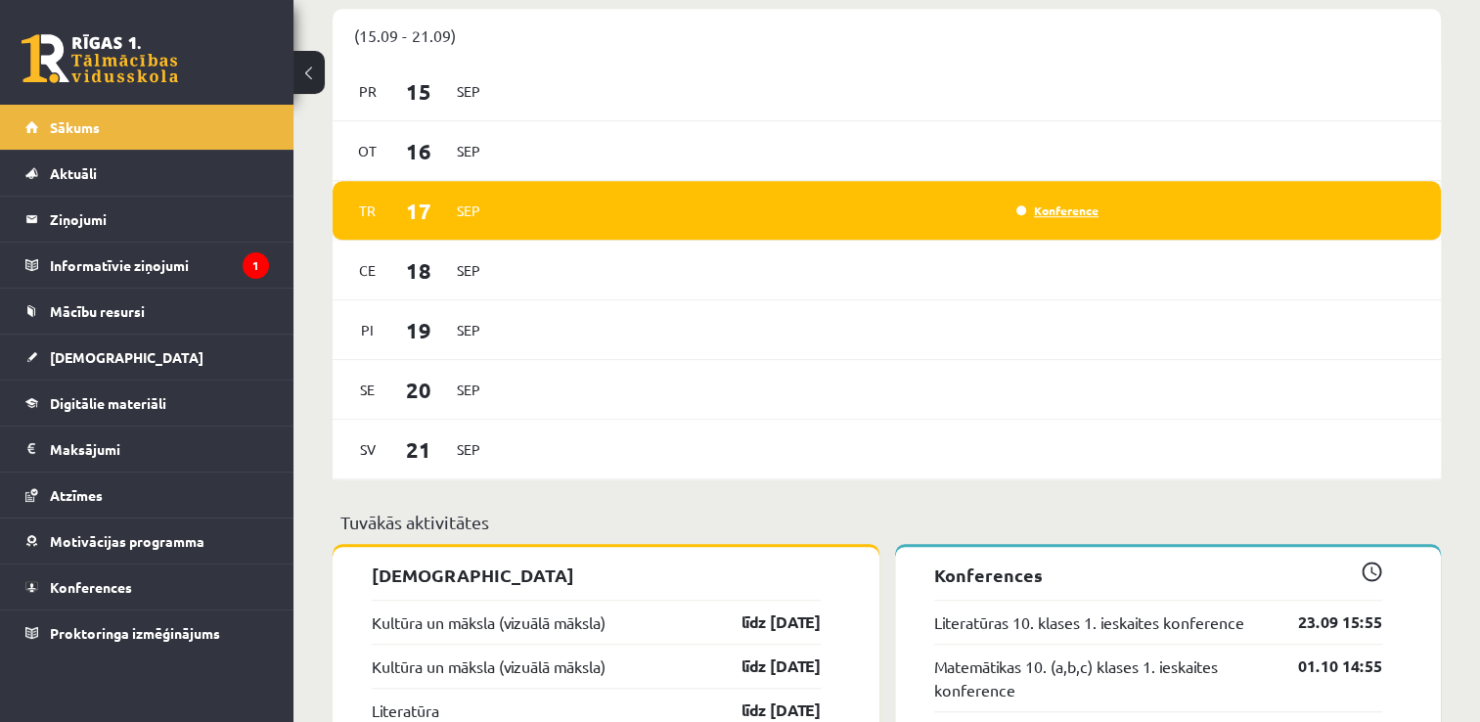
click at [1037, 215] on link "Konference" at bounding box center [1057, 210] width 82 height 16
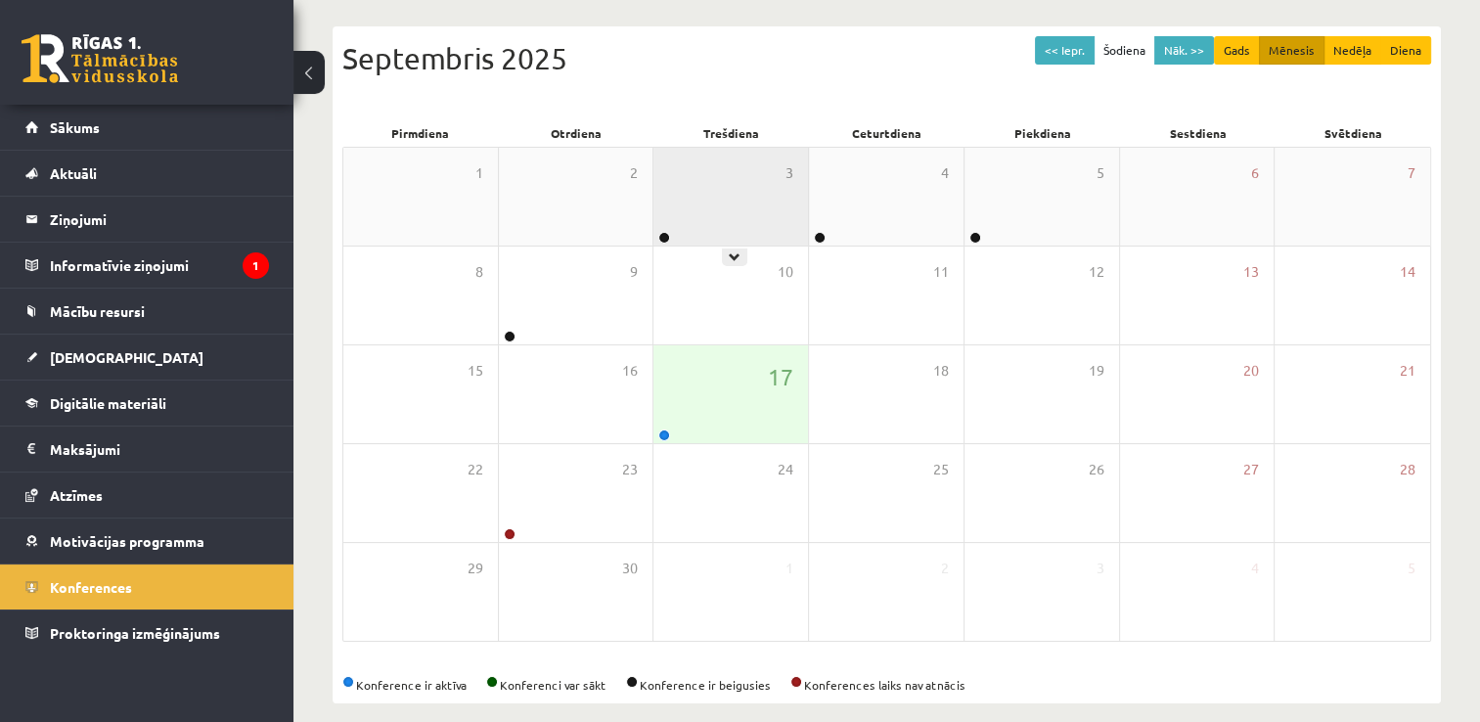
scroll to position [196, 0]
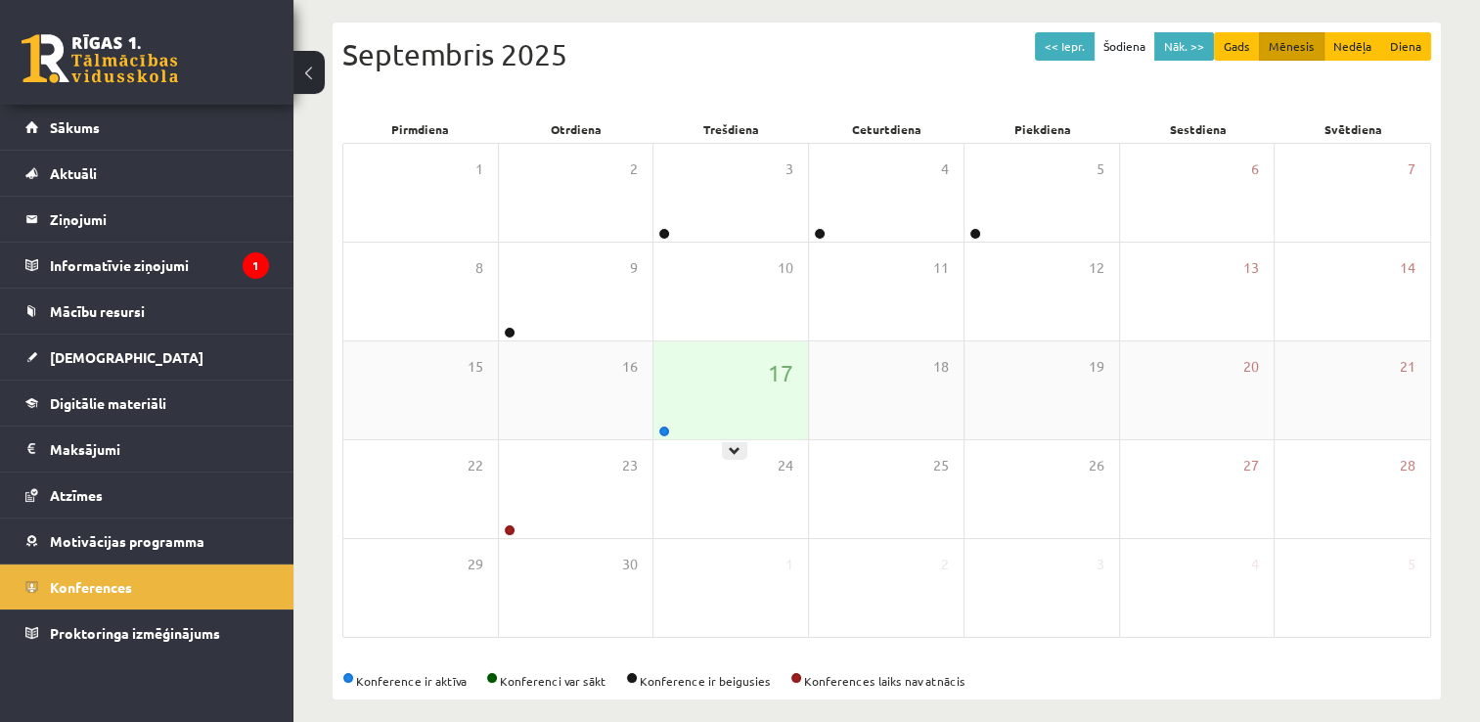
click at [716, 381] on div "17" at bounding box center [730, 390] width 155 height 98
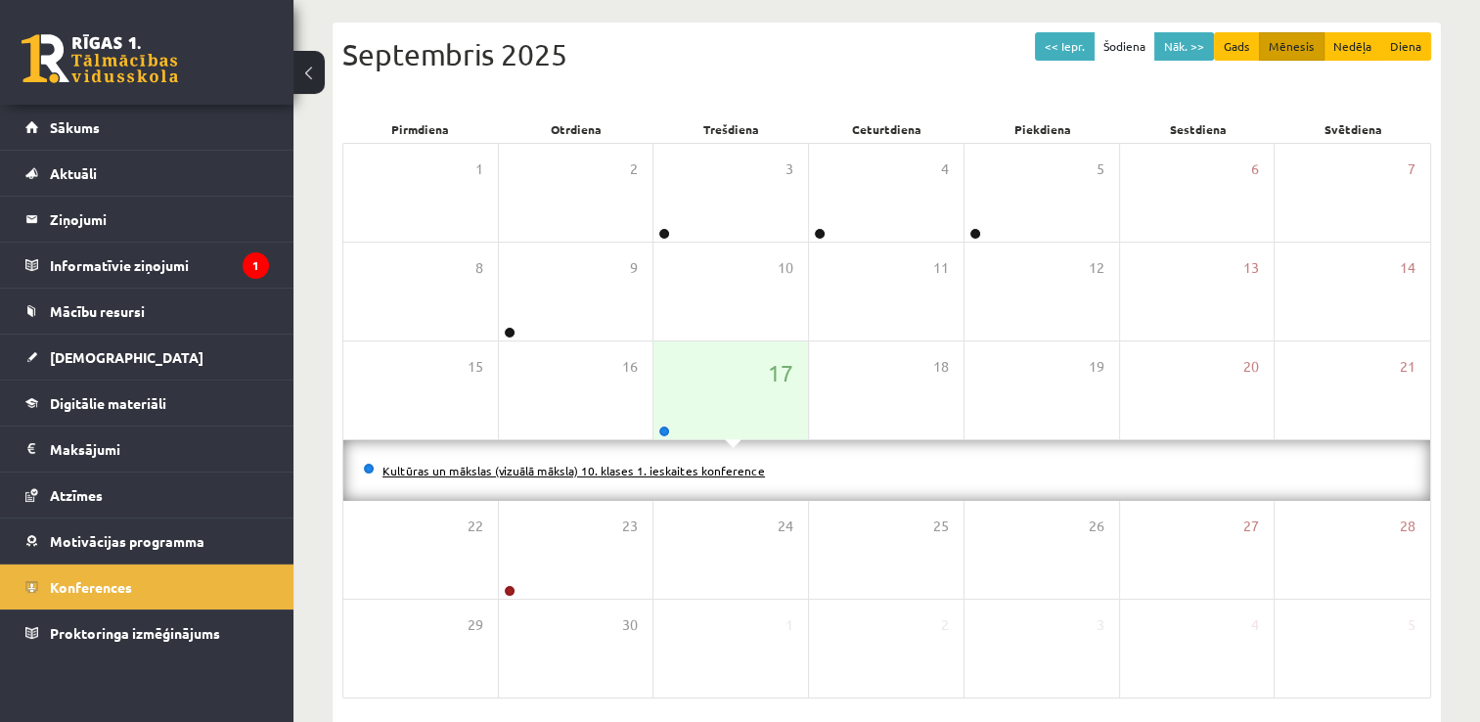
click at [563, 466] on link "Kultūras un mākslas (vizuālā māksla) 10. klases 1. ieskaites konference" at bounding box center [573, 471] width 382 height 16
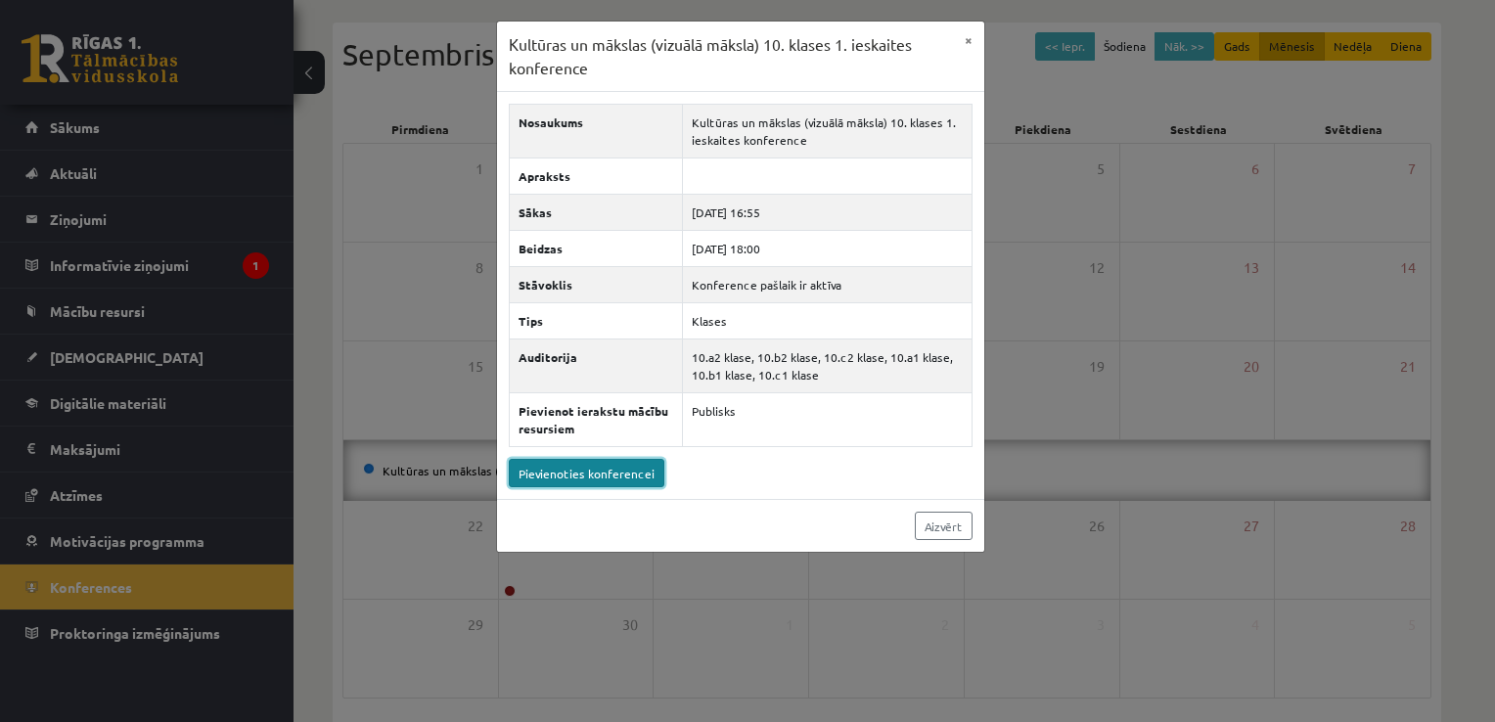
click at [589, 463] on link "Pievienoties konferencei" at bounding box center [587, 473] width 156 height 28
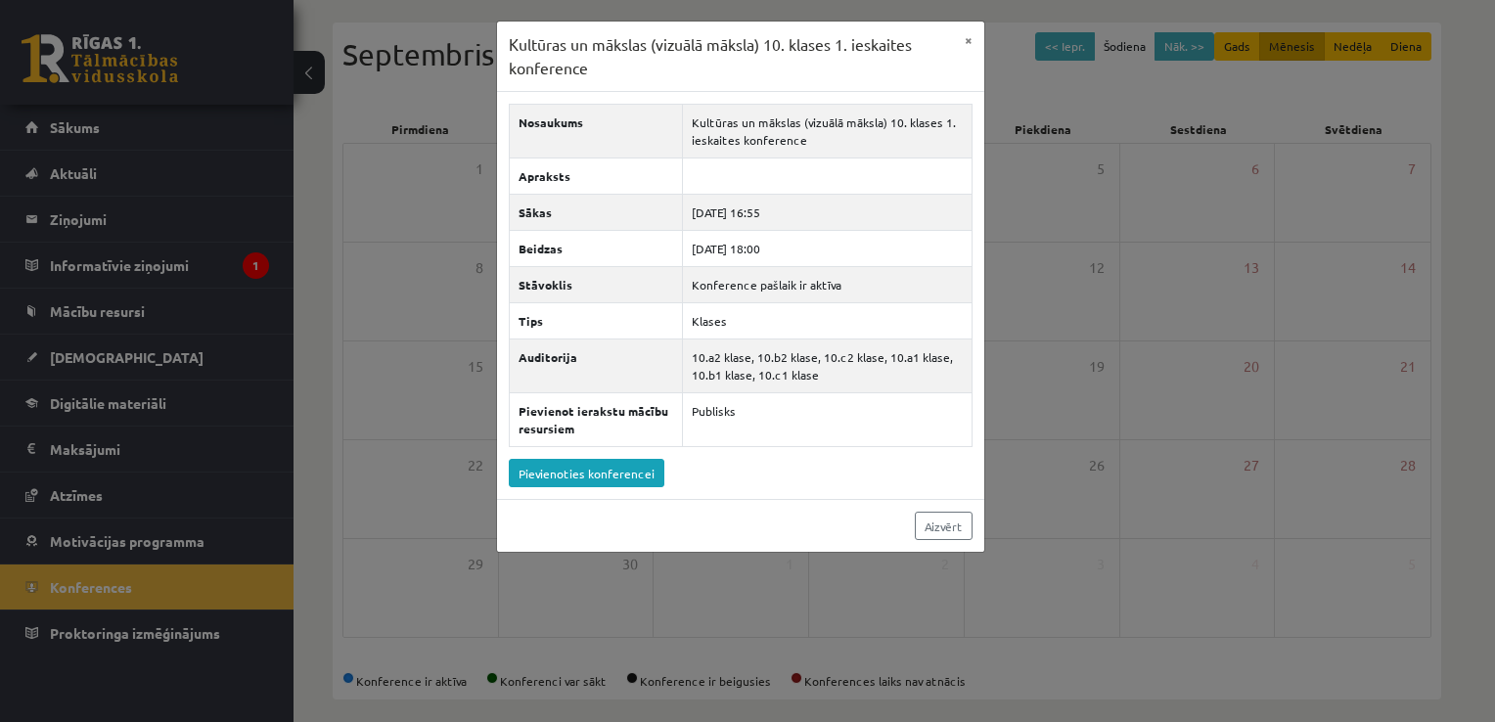
click at [326, 115] on div "Kultūras un mākslas (vizuālā māksla) 10. klases 1. ieskaites konference × Nosau…" at bounding box center [747, 361] width 1495 height 722
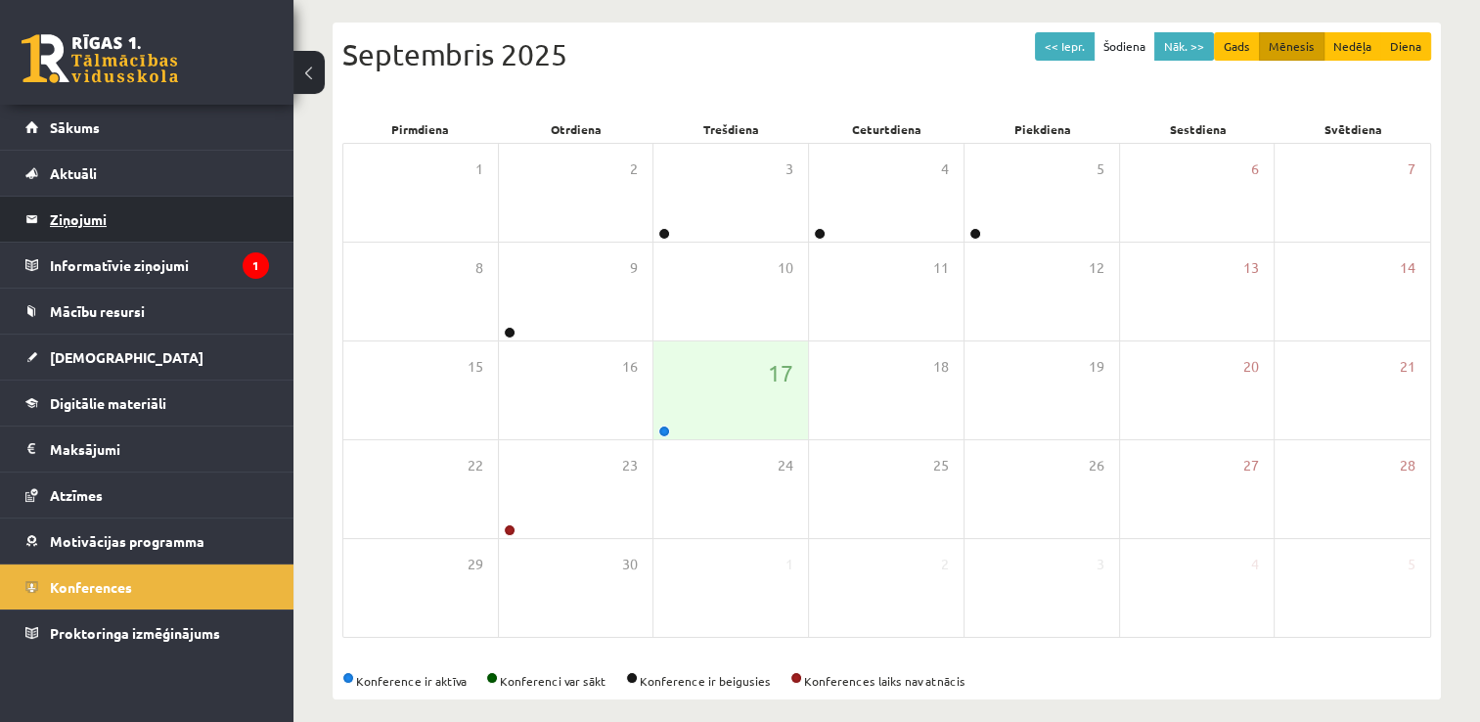
click at [141, 210] on legend "Ziņojumi 0" at bounding box center [159, 219] width 219 height 45
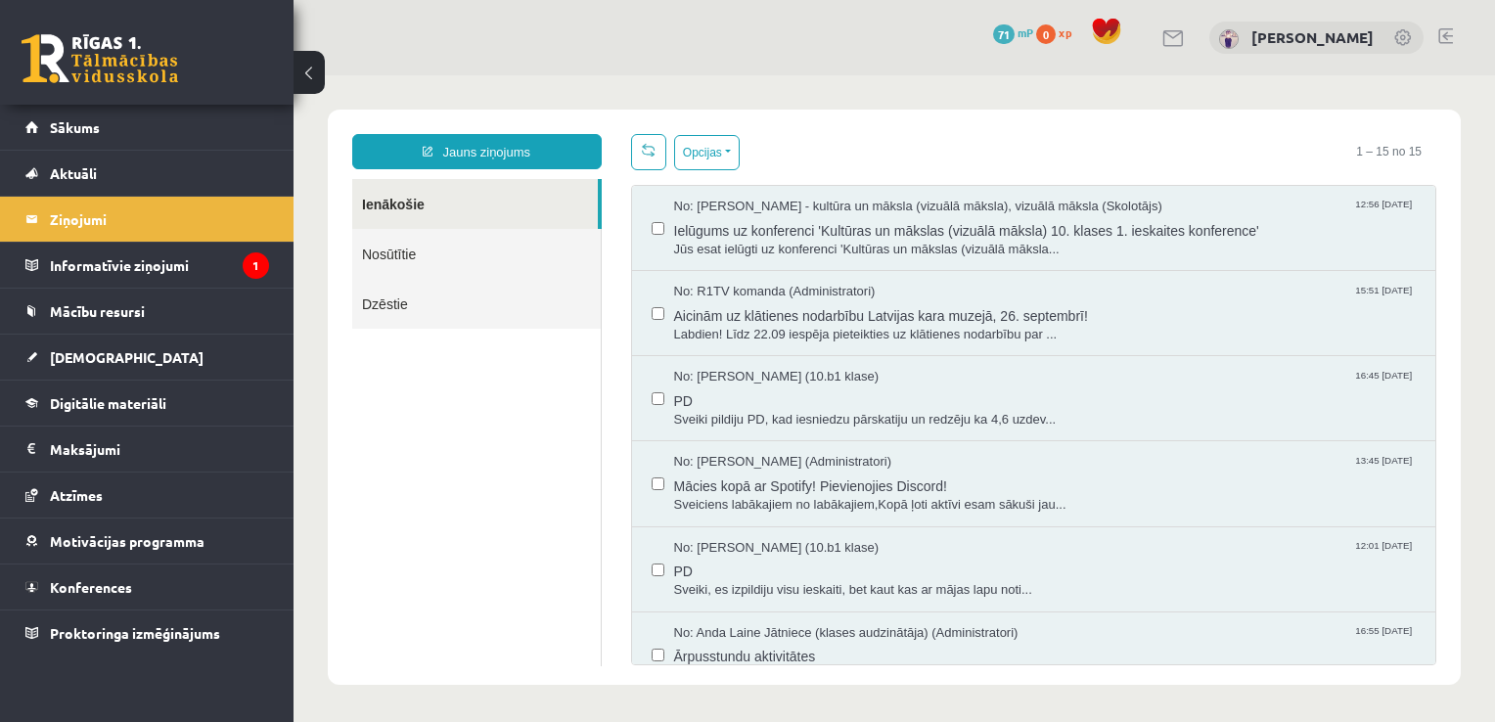
click at [835, 258] on div "No: Ilze Kolka - kultūra un māksla (vizuālā māksla), vizuālā māksla (Skolotājs)…" at bounding box center [1034, 228] width 804 height 85
click at [841, 246] on span "Jūs esat ielūgti uz konferenci 'Kultūras un mākslas (vizuālā māksla..." at bounding box center [1045, 250] width 742 height 19
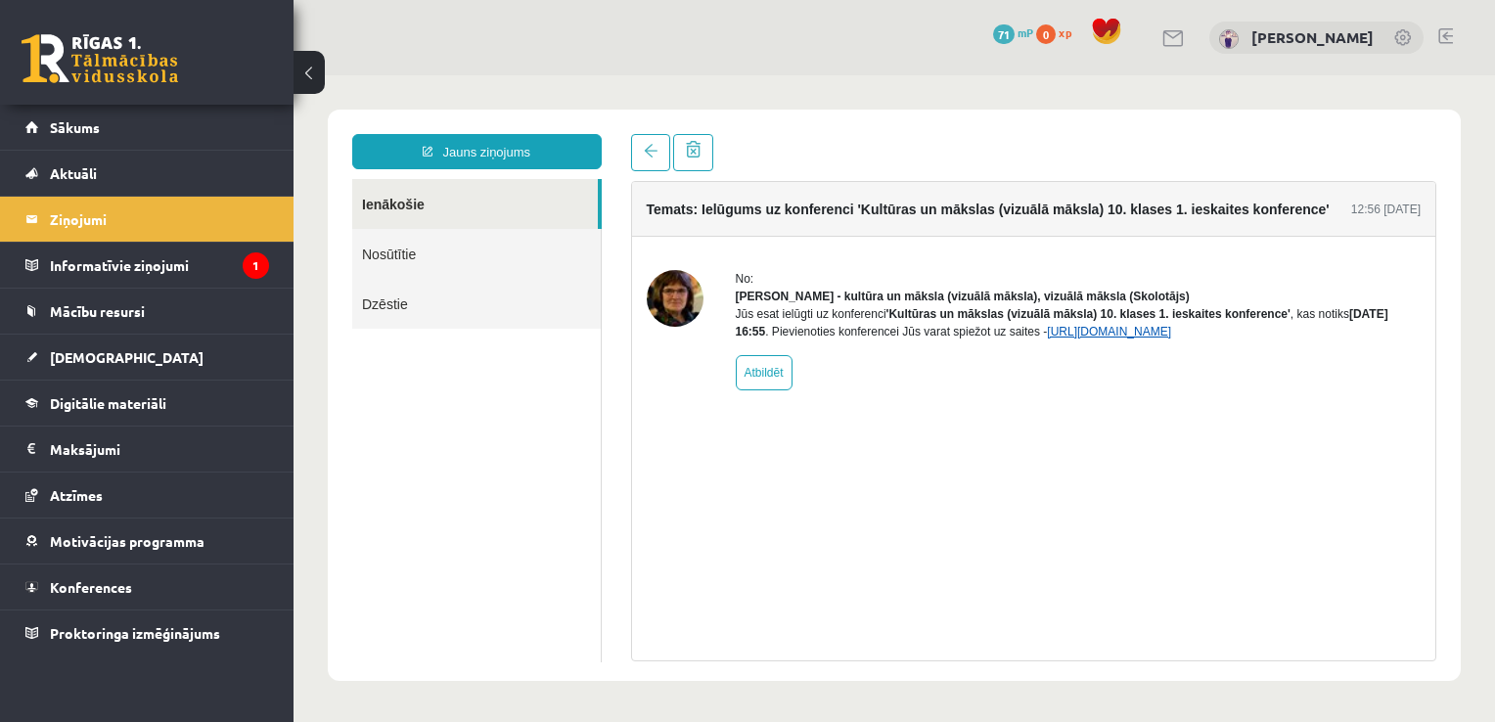
click at [1162, 338] on link "[URL][DOMAIN_NAME]" at bounding box center [1109, 332] width 124 height 14
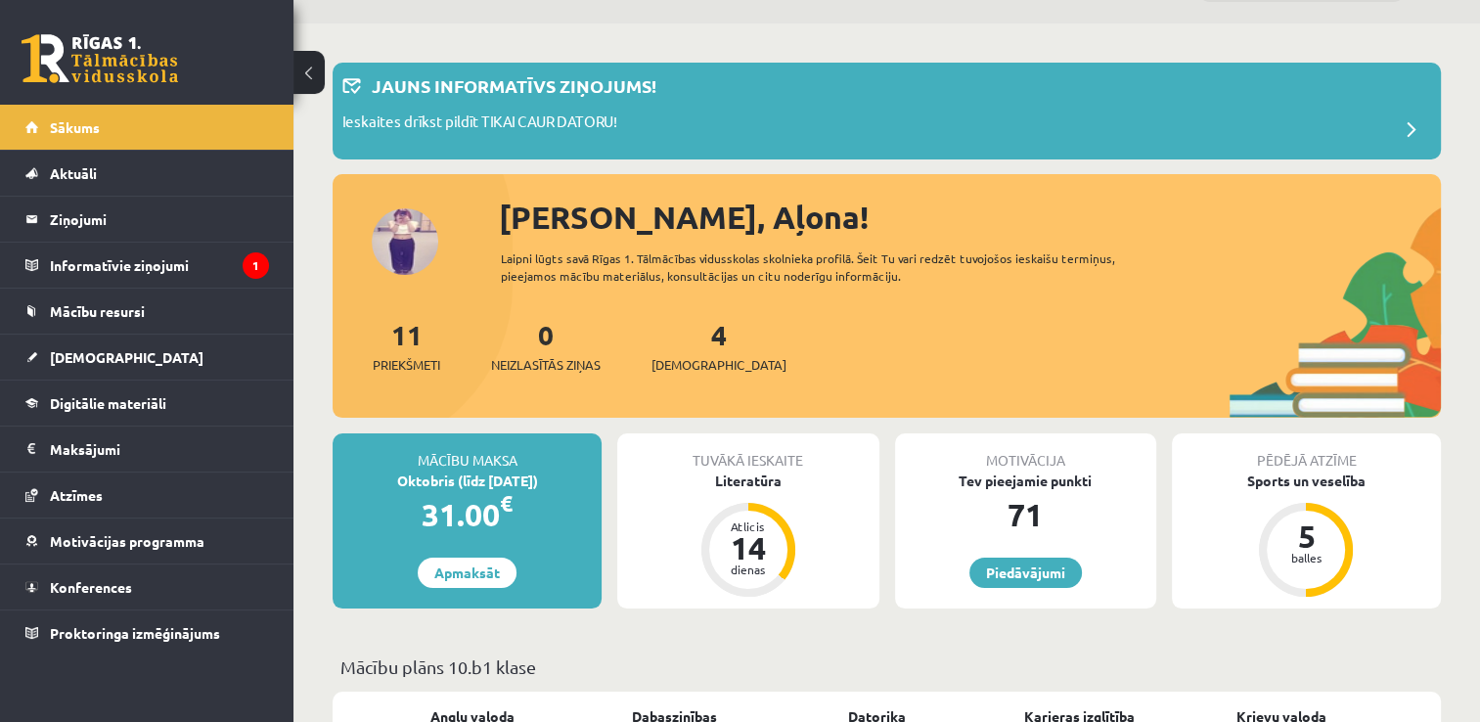
scroll to position [98, 0]
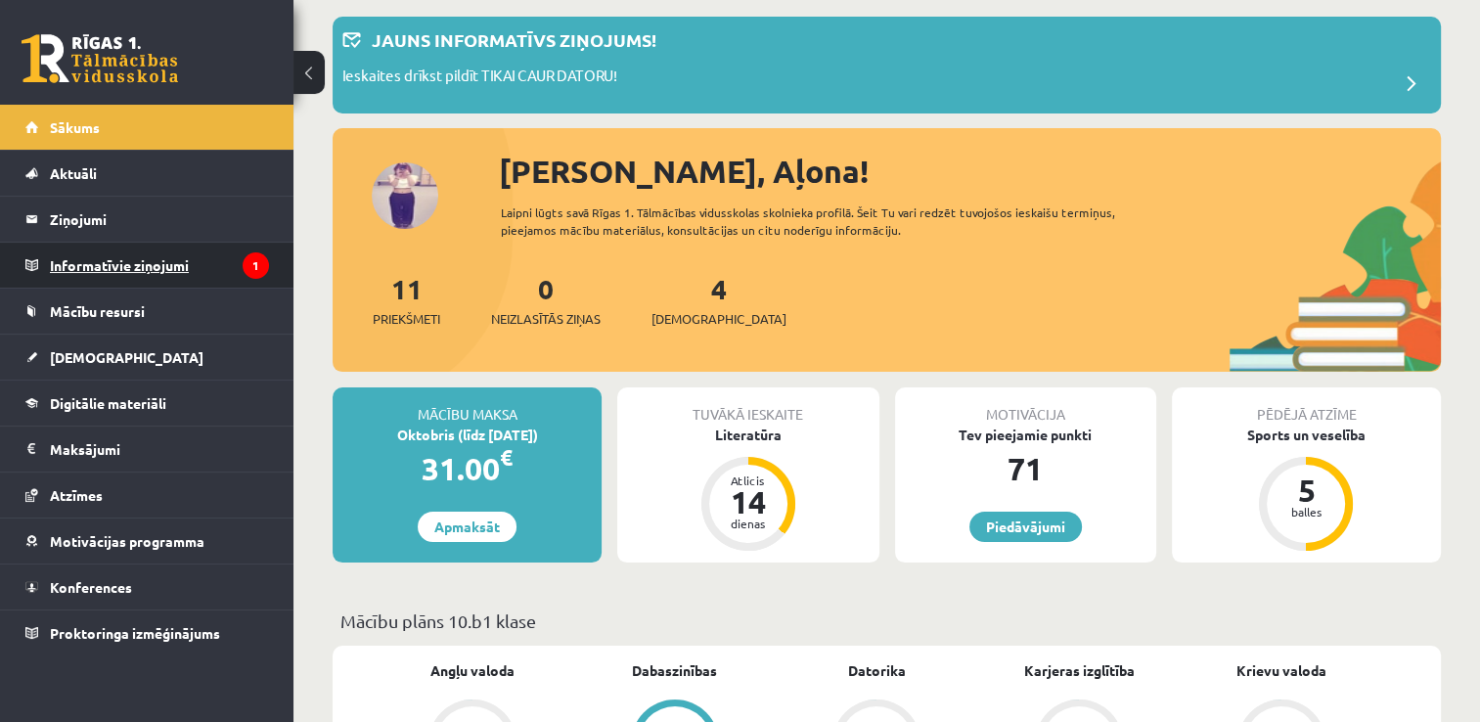
click at [188, 254] on legend "Informatīvie ziņojumi 1" at bounding box center [159, 265] width 219 height 45
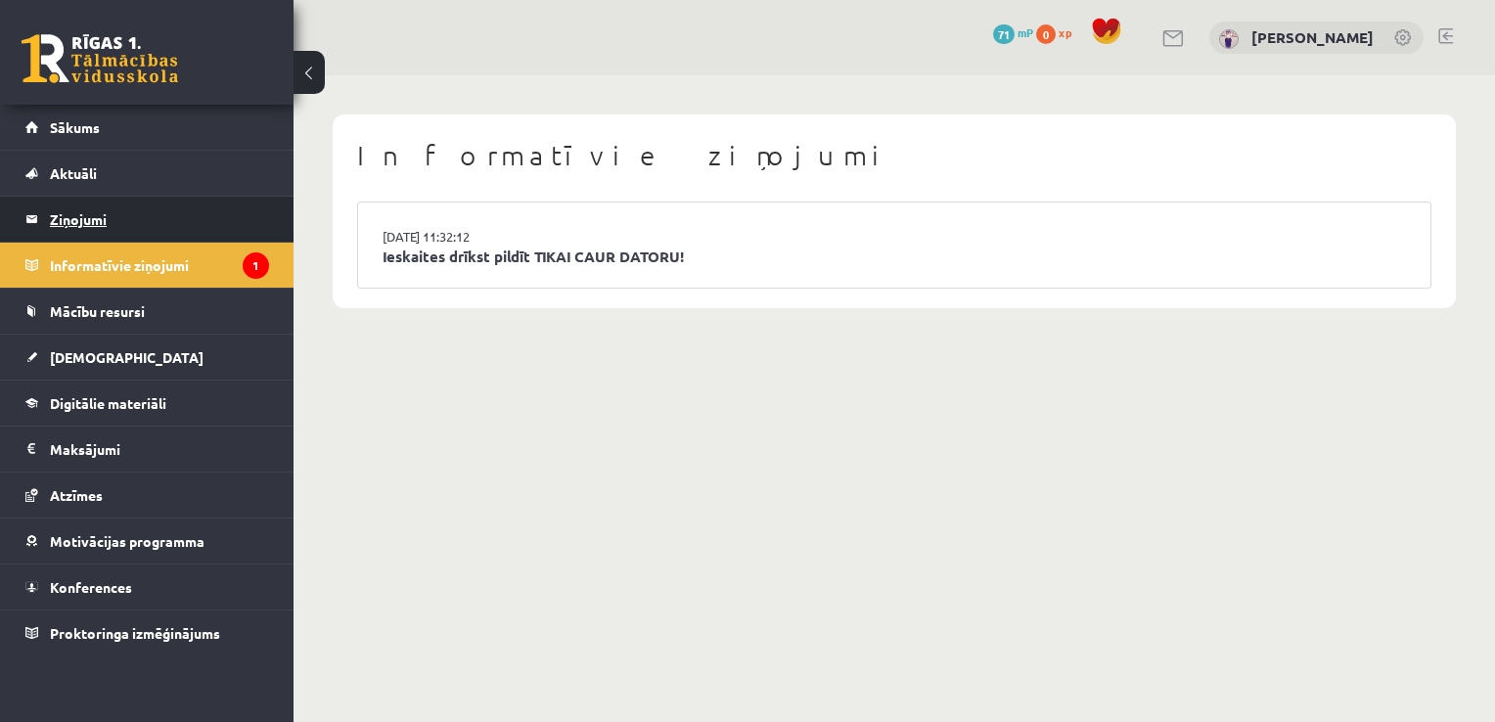
click at [176, 229] on legend "Ziņojumi 0" at bounding box center [159, 219] width 219 height 45
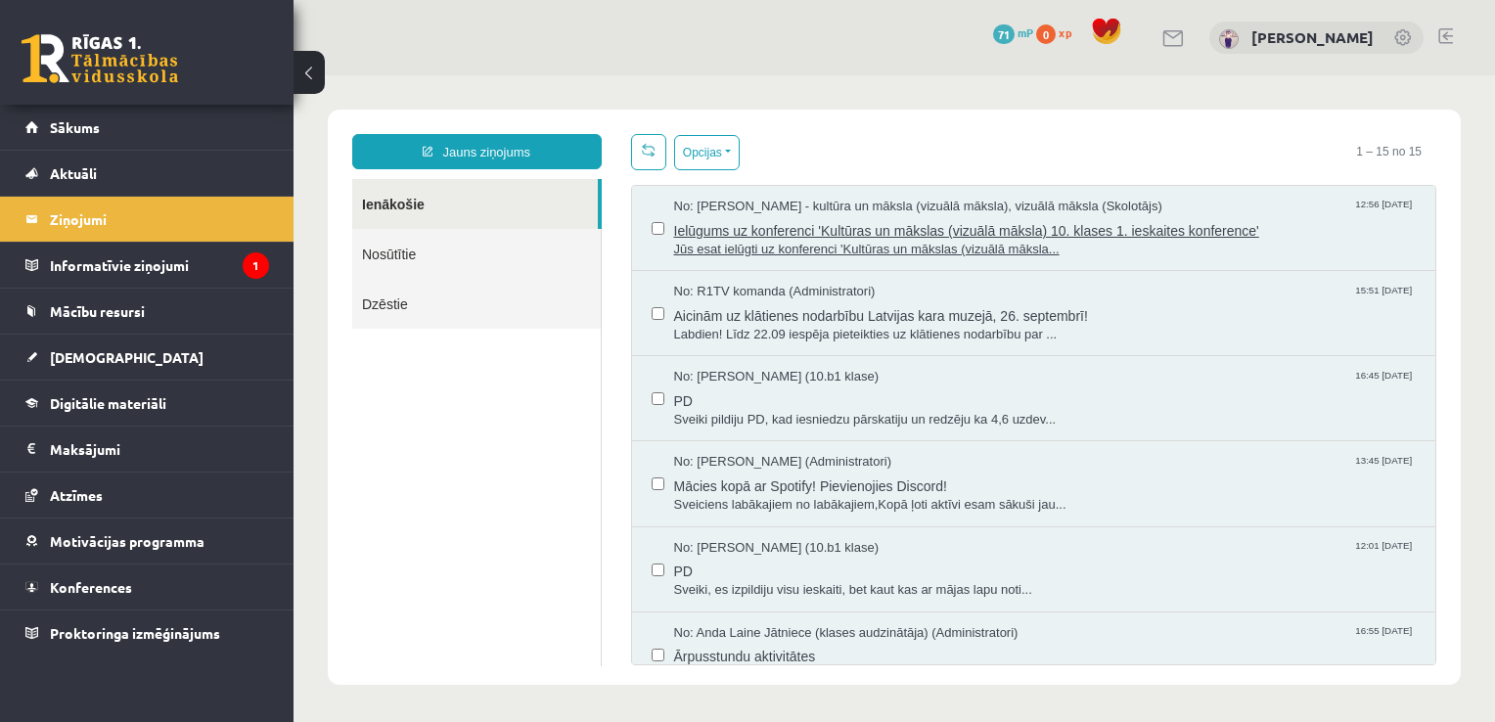
click at [905, 255] on span "Jūs esat ielūgti uz konferenci 'Kultūras un mākslas (vizuālā māksla..." at bounding box center [1045, 250] width 742 height 19
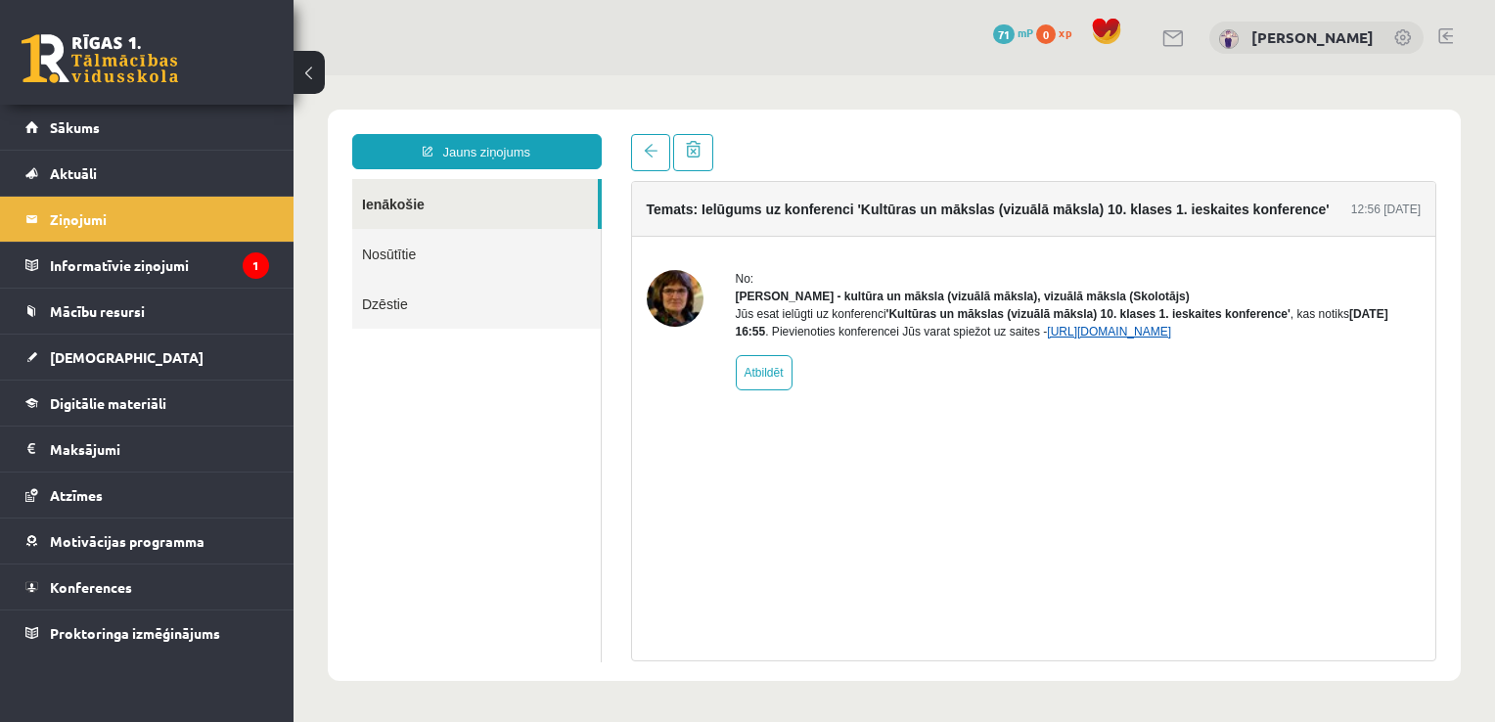
click at [1118, 338] on link "https://eskola.r1tv.lv/conferences/4499/join" at bounding box center [1109, 332] width 124 height 14
click at [1131, 338] on link "https://eskola.r1tv.lv/conferences/4499/join" at bounding box center [1109, 332] width 124 height 14
click at [74, 119] on span "Sākums" at bounding box center [75, 127] width 50 height 18
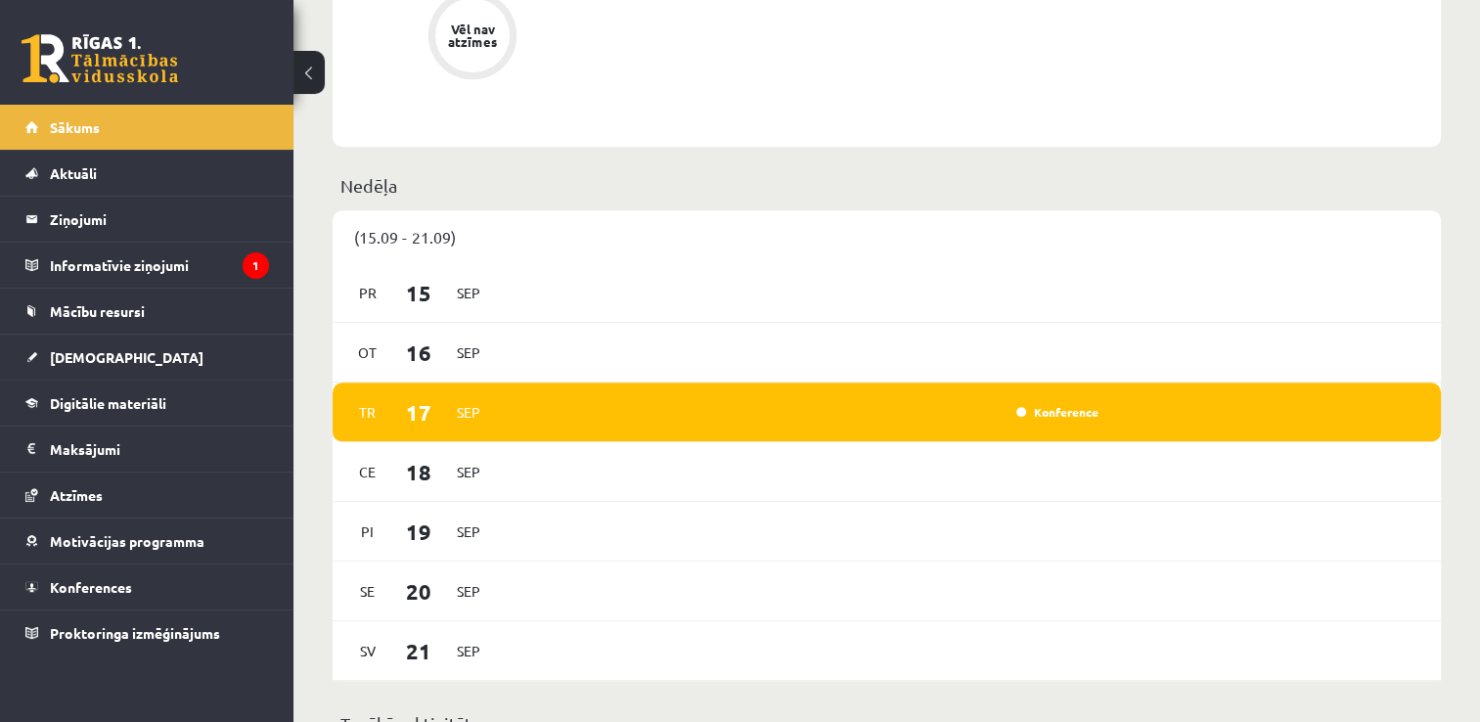
scroll to position [1171, 0]
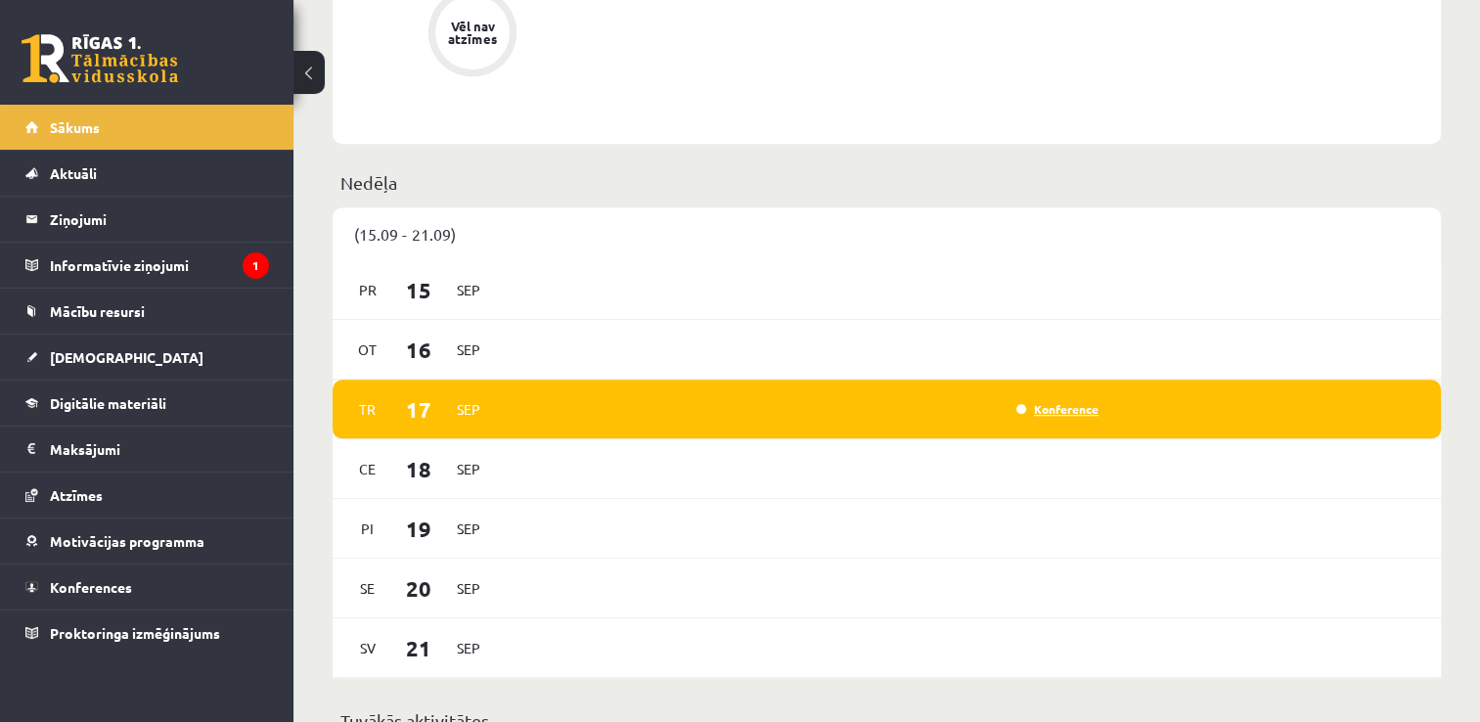
click at [1052, 413] on link "Konference" at bounding box center [1057, 409] width 82 height 16
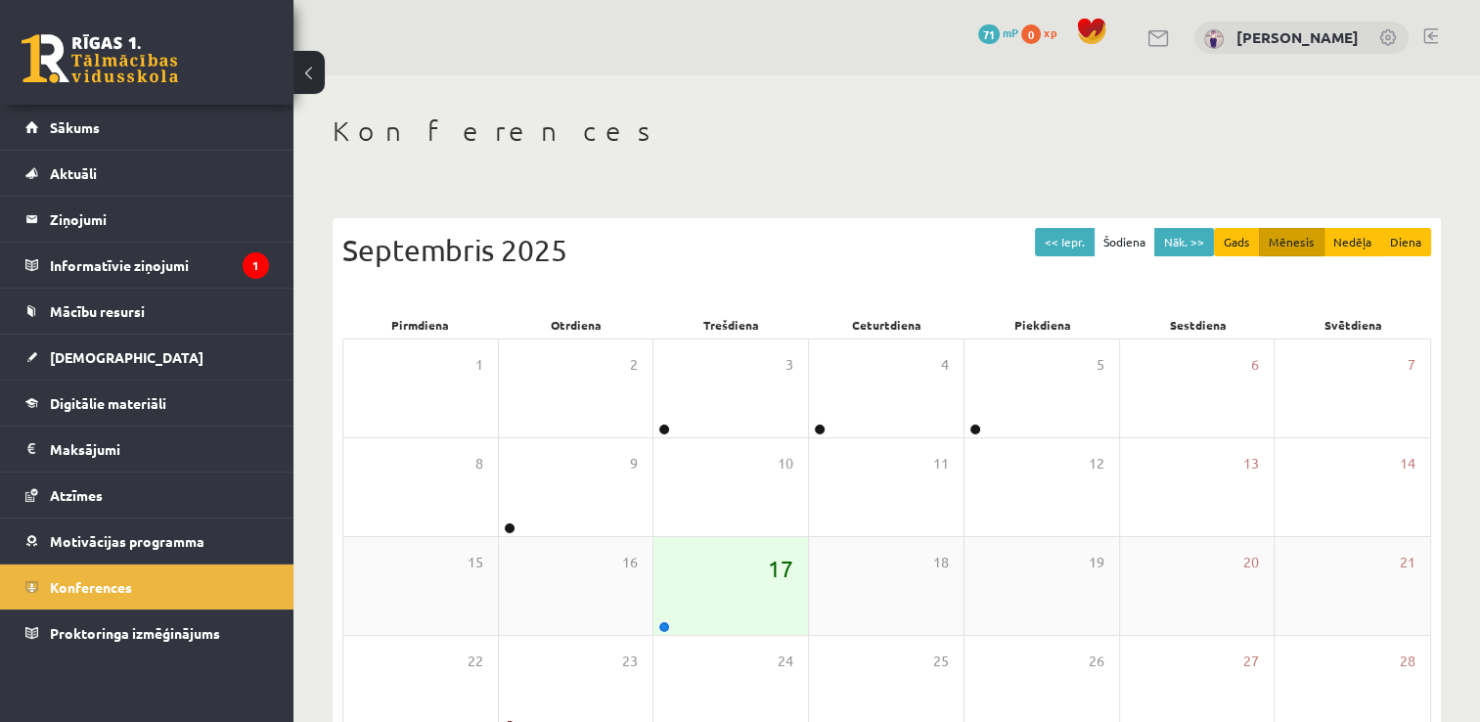
scroll to position [98, 0]
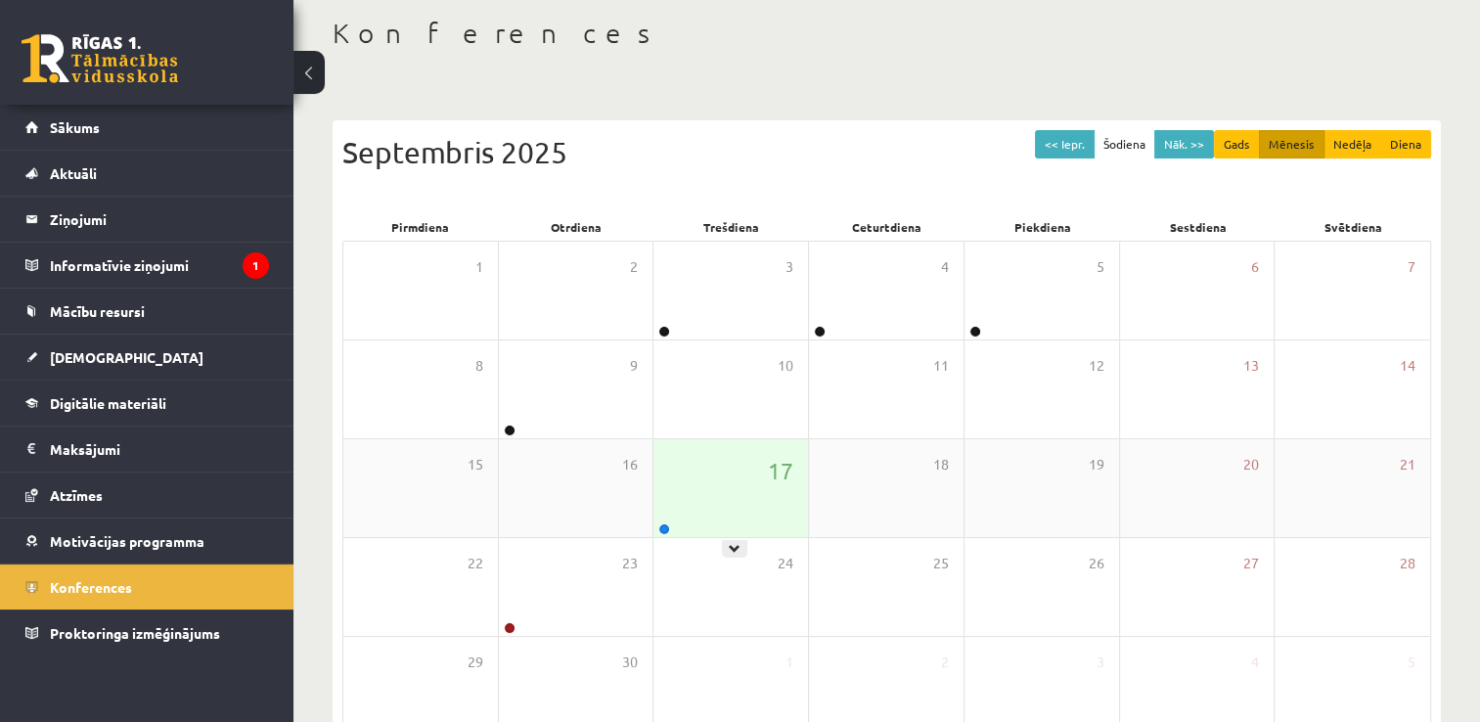
click at [760, 482] on div "17" at bounding box center [730, 488] width 155 height 98
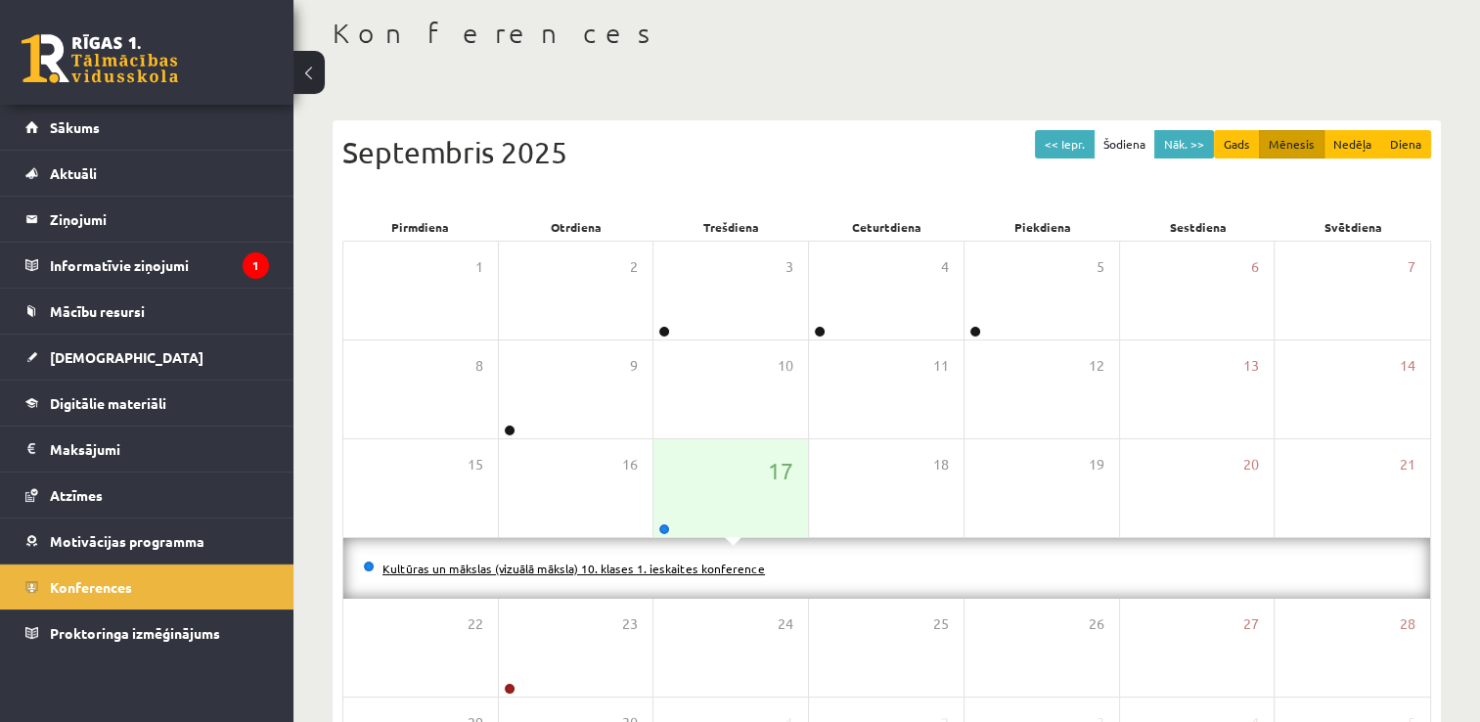
click at [733, 565] on link "Kultūras un mākslas (vizuālā māksla) 10. klases 1. ieskaites konference" at bounding box center [573, 569] width 382 height 16
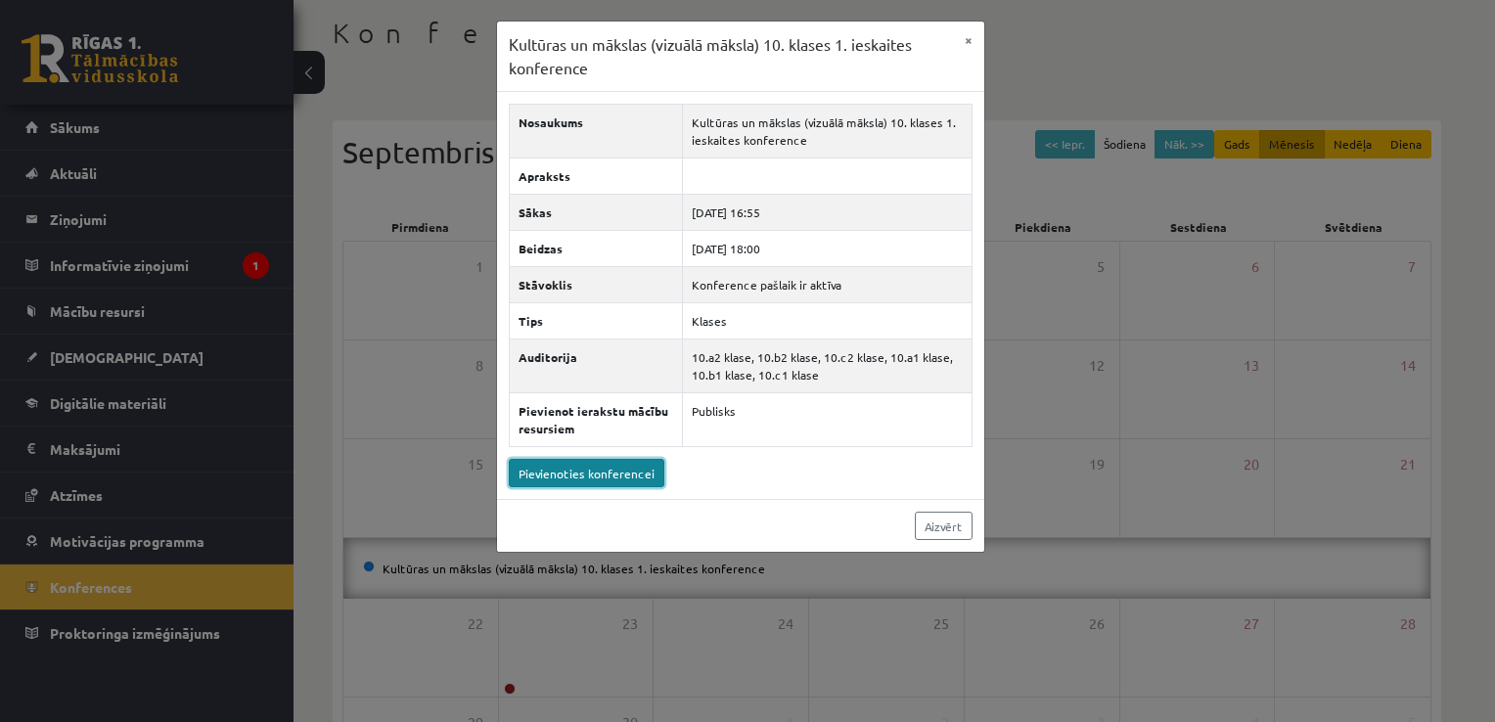
click at [607, 469] on link "Pievienoties konferencei" at bounding box center [587, 473] width 156 height 28
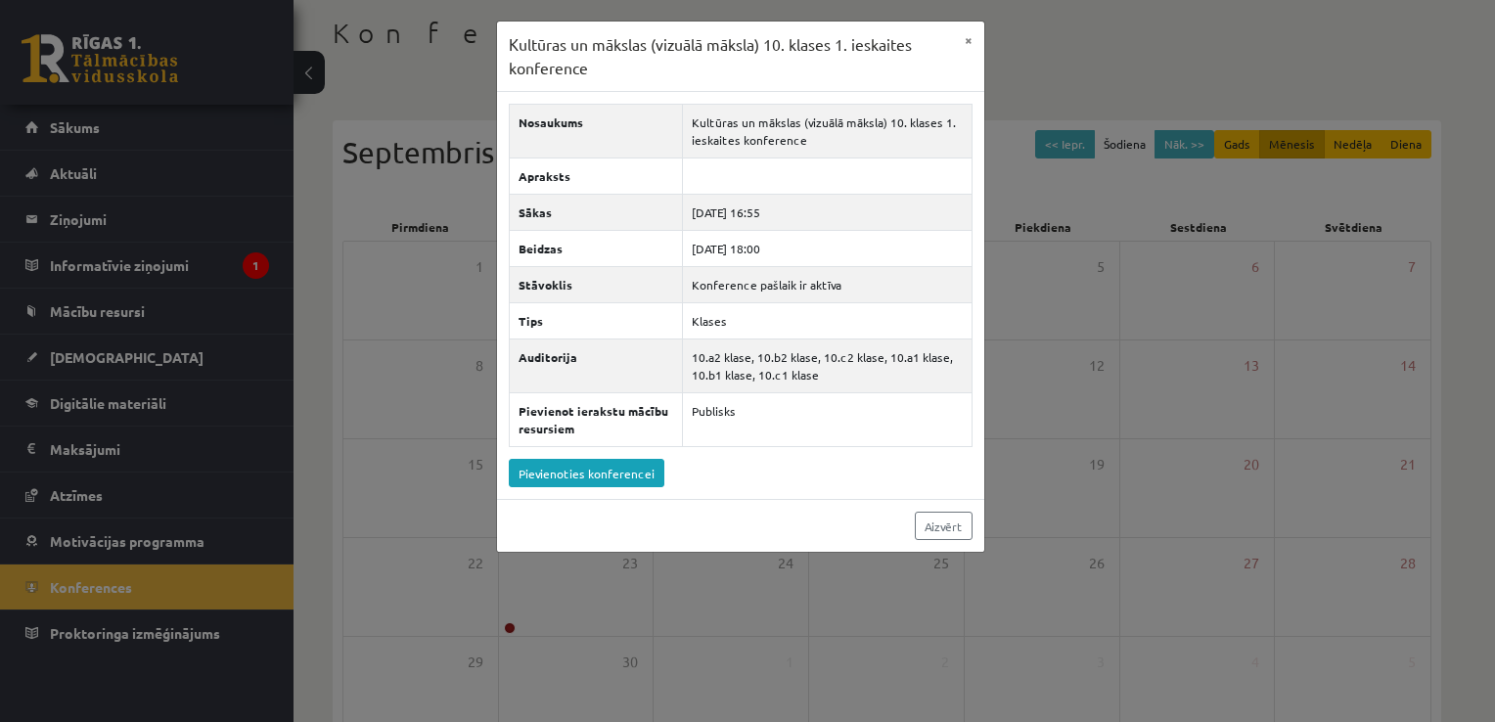
click at [1001, 281] on div "Kultūras un mākslas (vizuālā māksla) 10. klases 1. ieskaites konference × Nosau…" at bounding box center [747, 361] width 1495 height 722
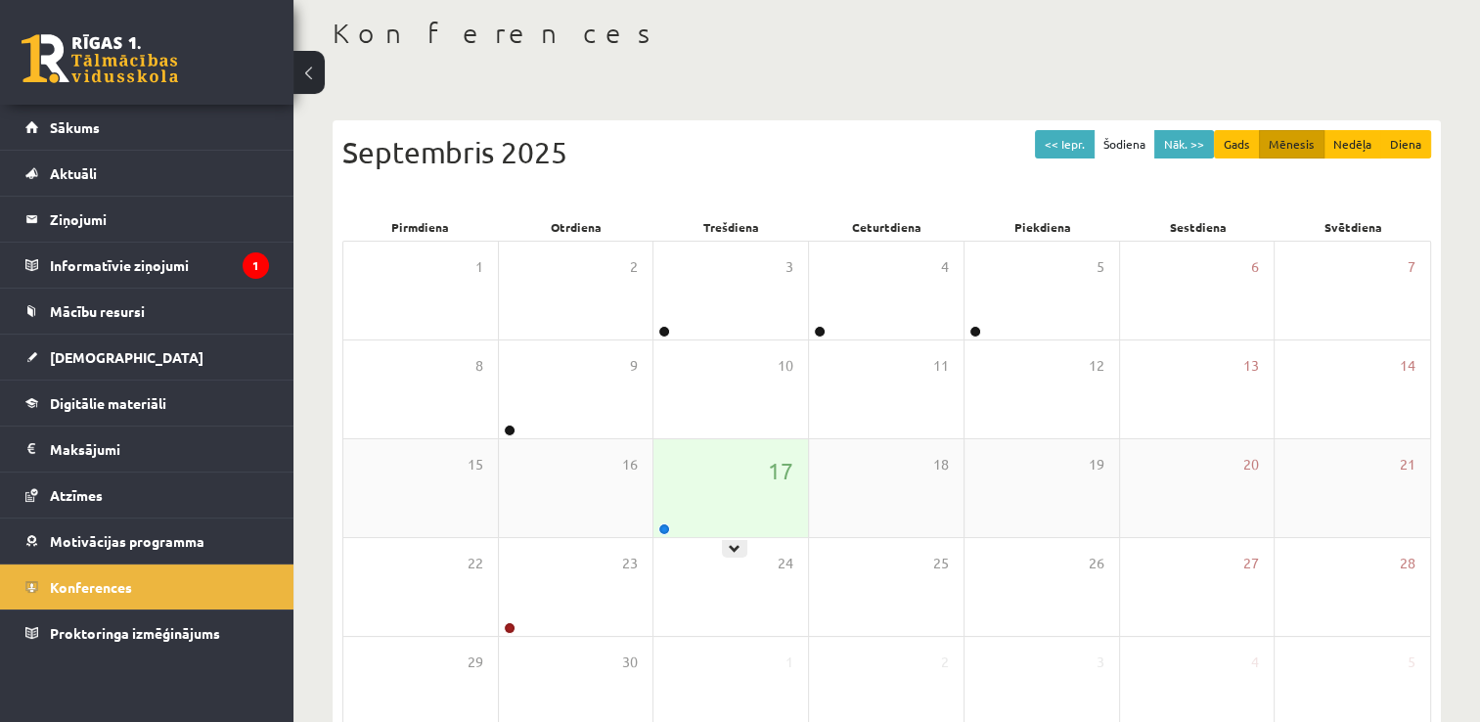
click at [687, 481] on div "17" at bounding box center [730, 488] width 155 height 98
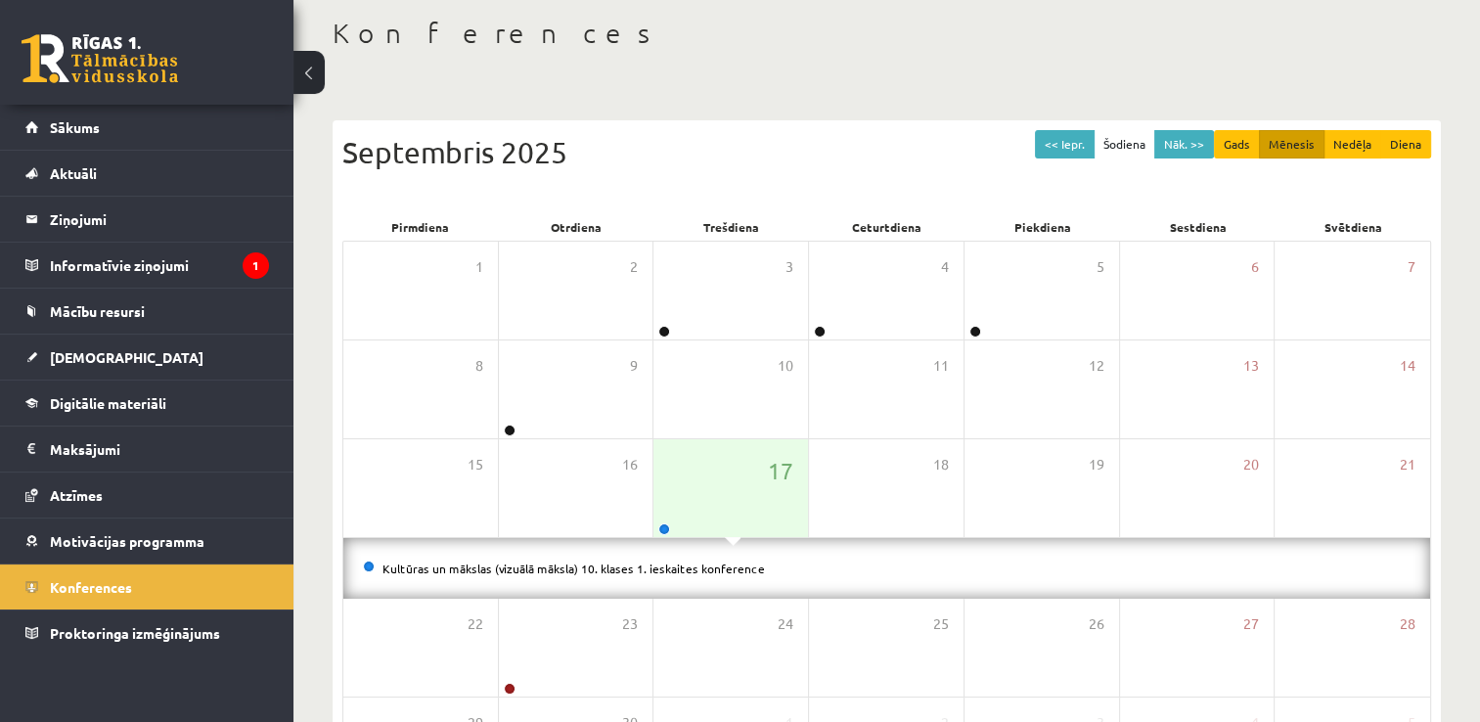
click at [742, 577] on div "Kultūras un mākslas (vizuālā māksla) 10. klases 1. ieskaites konference" at bounding box center [886, 568] width 1087 height 61
click at [736, 571] on link "Kultūras un mākslas (vizuālā māksla) 10. klases 1. ieskaites konference" at bounding box center [573, 569] width 382 height 16
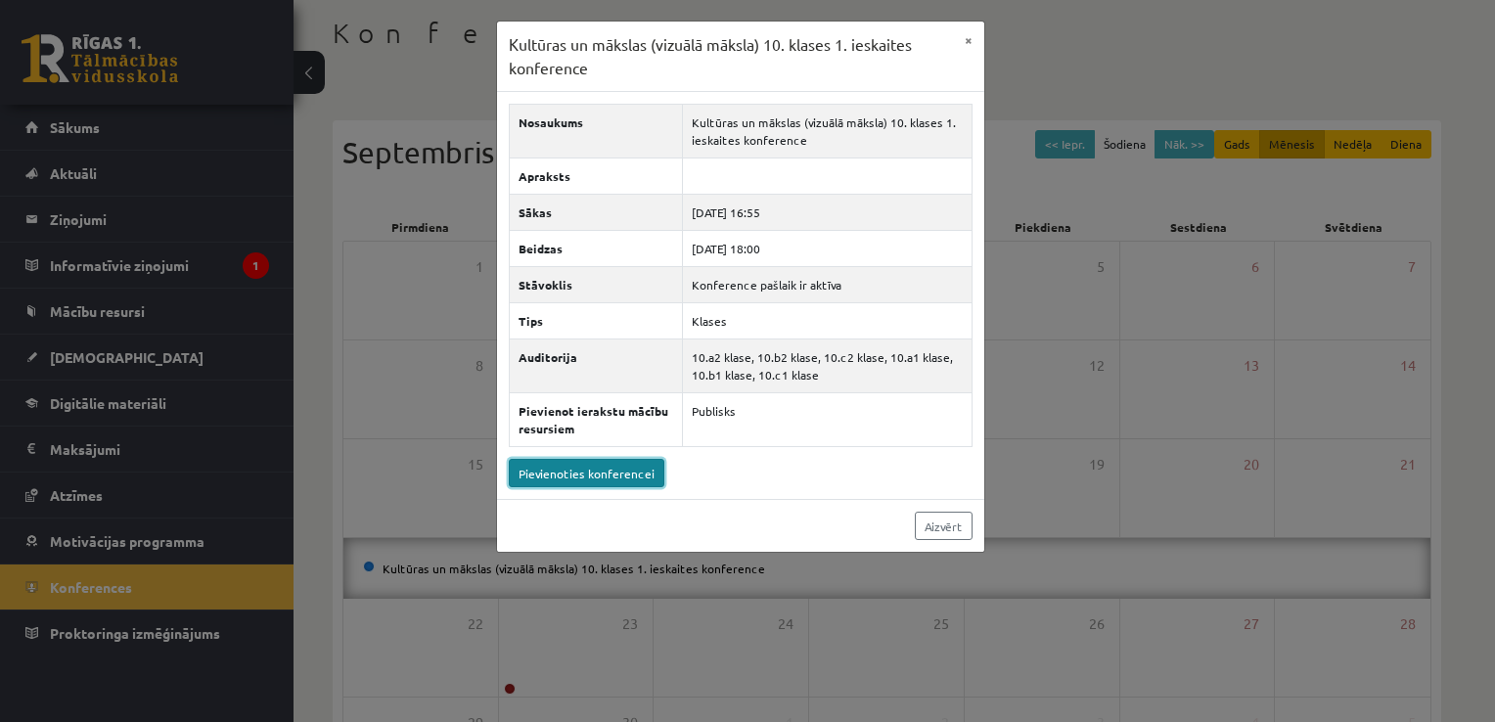
click at [561, 472] on link "Pievienoties konferencei" at bounding box center [587, 473] width 156 height 28
click at [592, 474] on link "Pievienoties konferencei" at bounding box center [587, 473] width 156 height 28
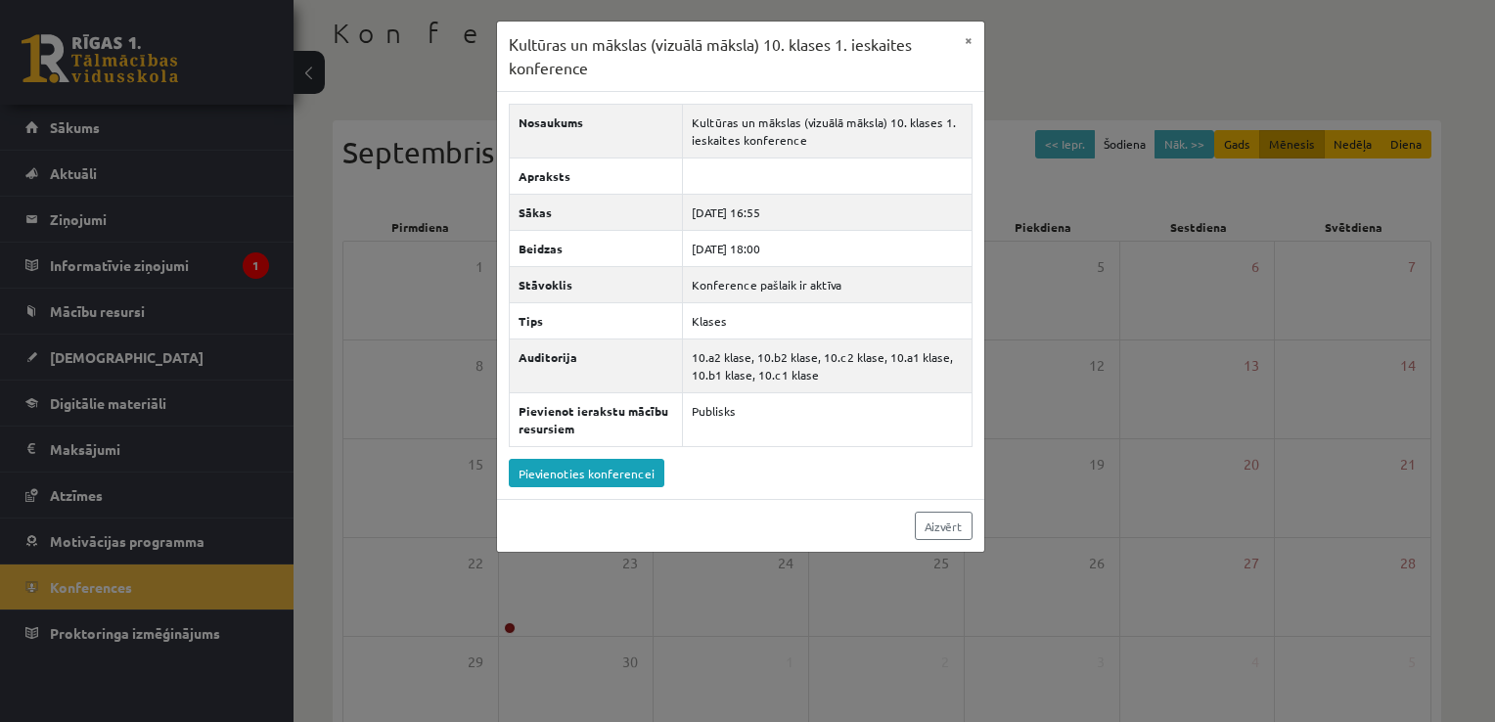
click at [990, 272] on div "Kultūras un mākslas (vizuālā māksla) 10. klases 1. ieskaites konference × Nosau…" at bounding box center [747, 361] width 1495 height 722
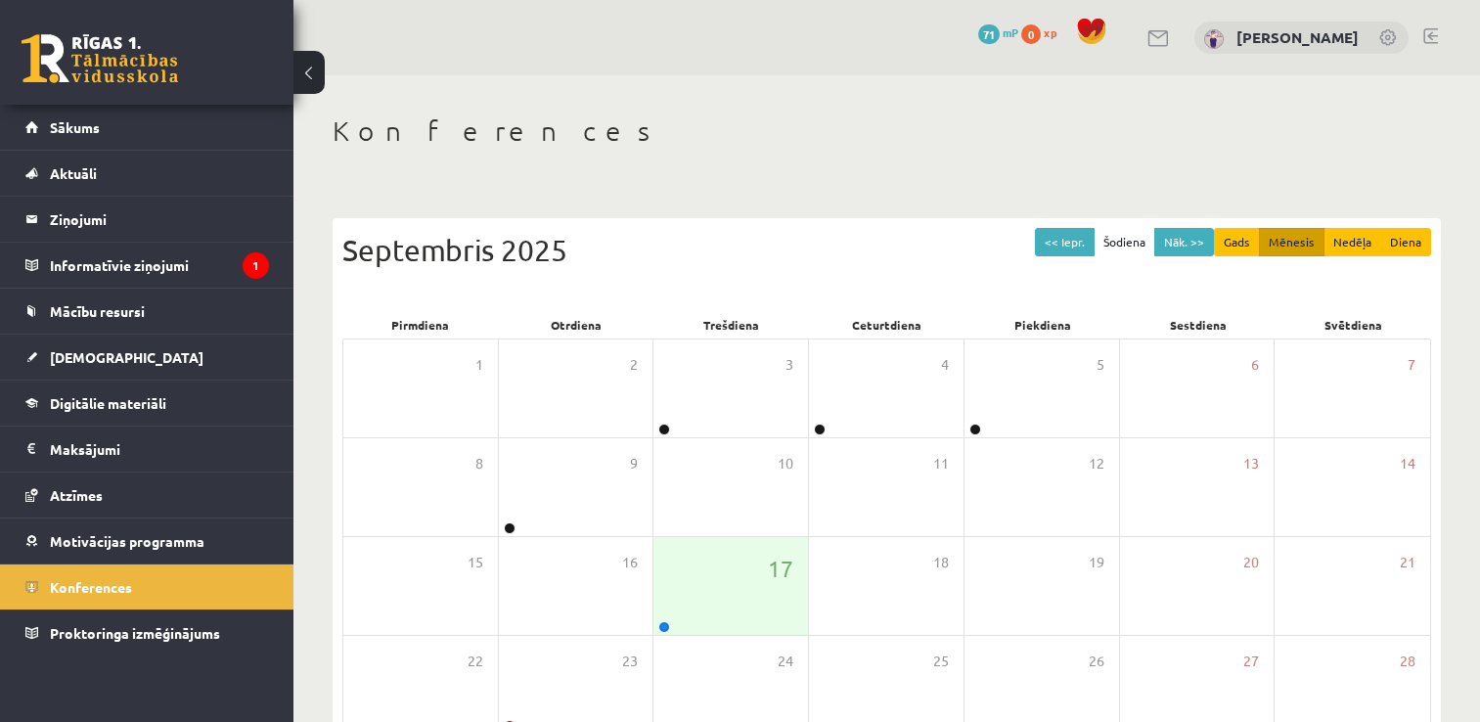
scroll to position [98, 0]
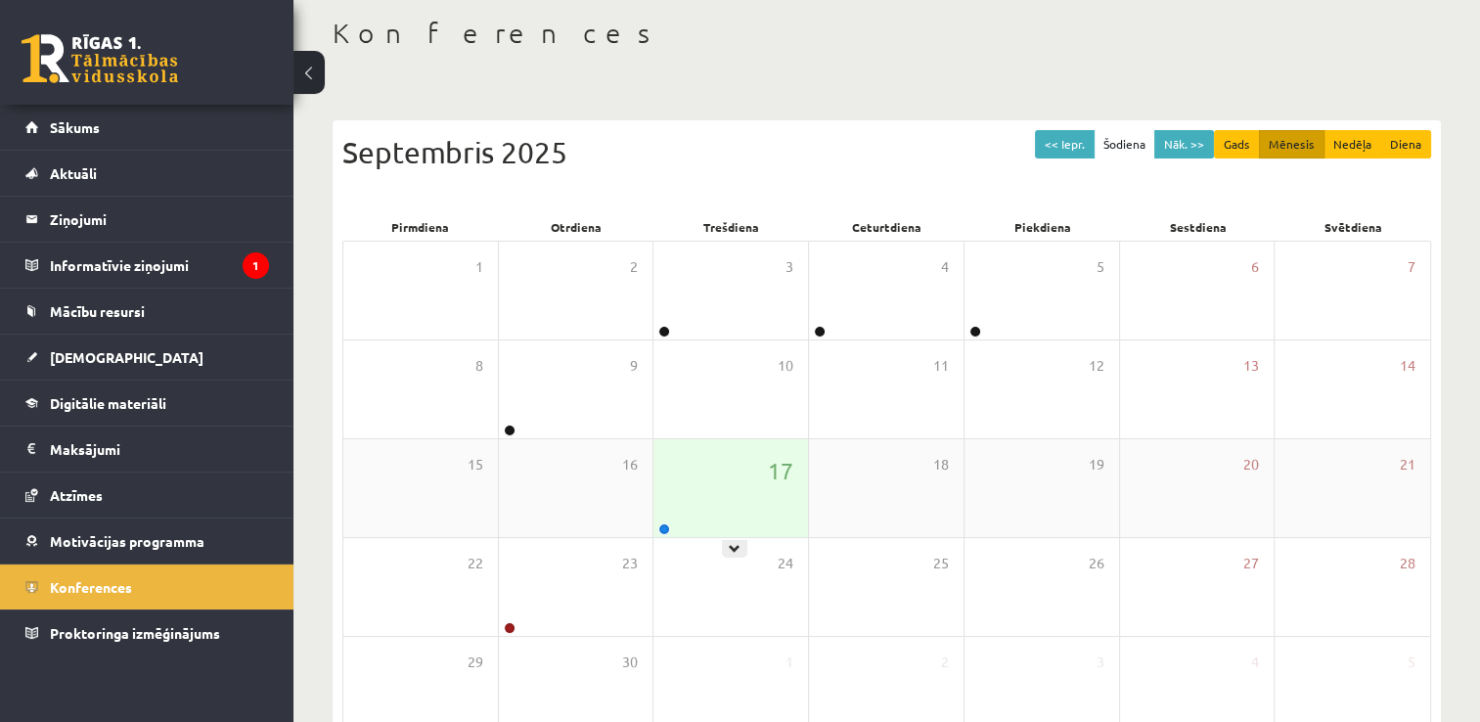
click at [717, 475] on div "17" at bounding box center [730, 488] width 155 height 98
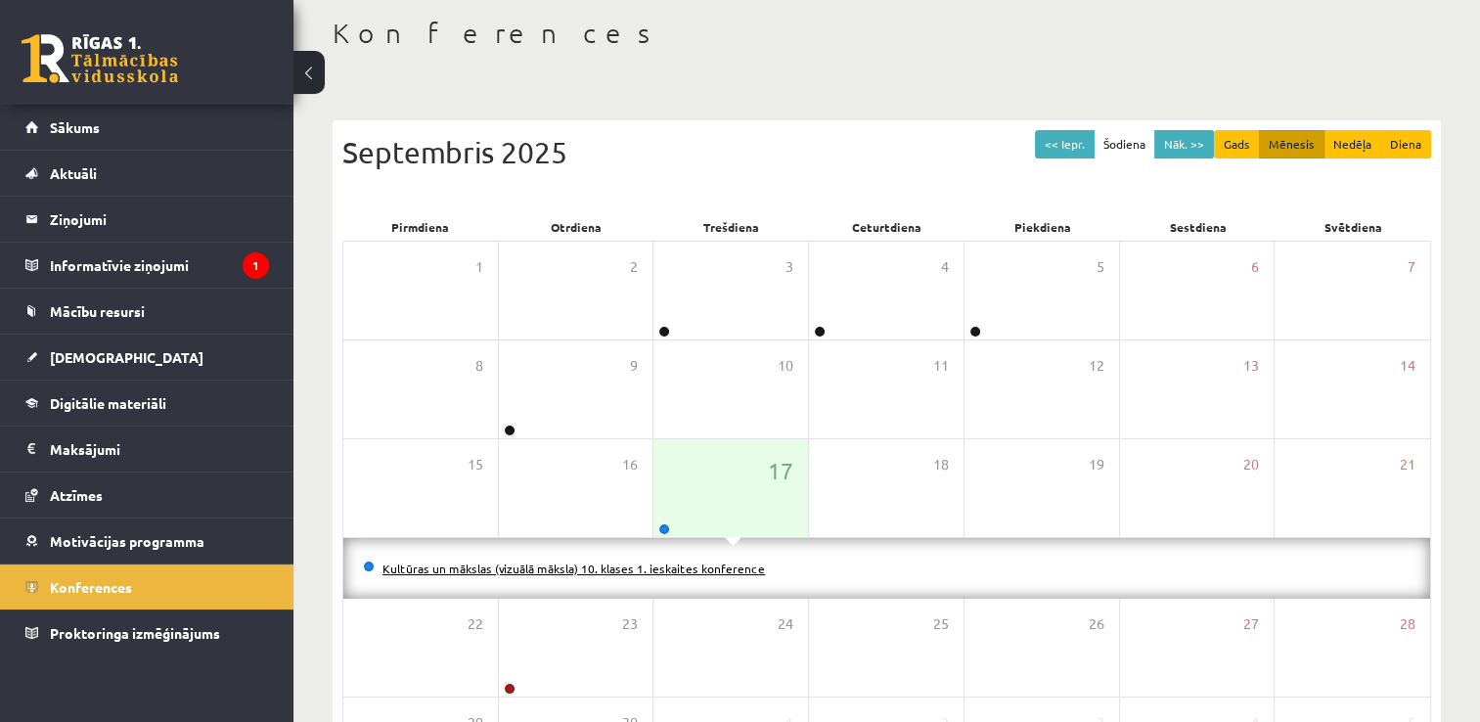
click at [735, 565] on link "Kultūras un mākslas (vizuālā māksla) 10. klases 1. ieskaites konference" at bounding box center [573, 569] width 382 height 16
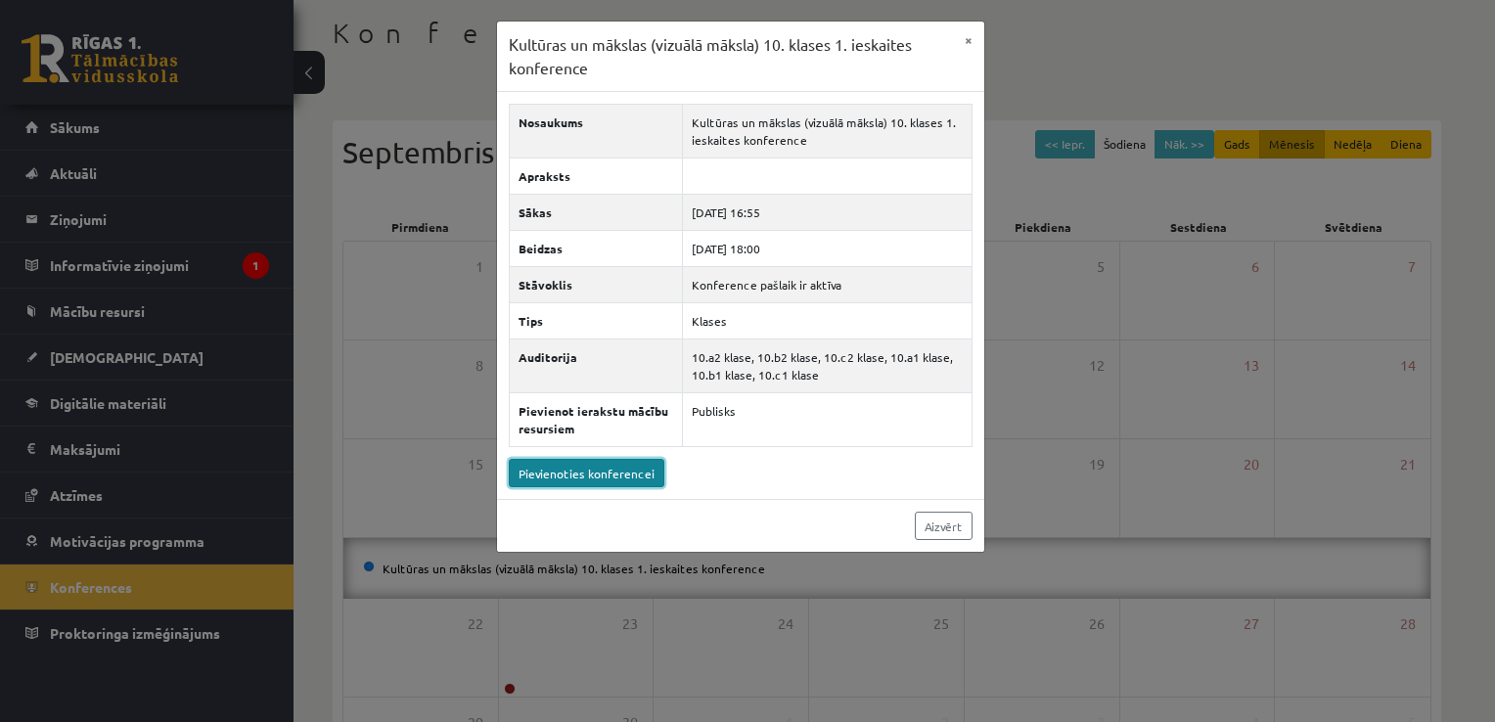
click at [650, 472] on link "Pievienoties konferencei" at bounding box center [587, 473] width 156 height 28
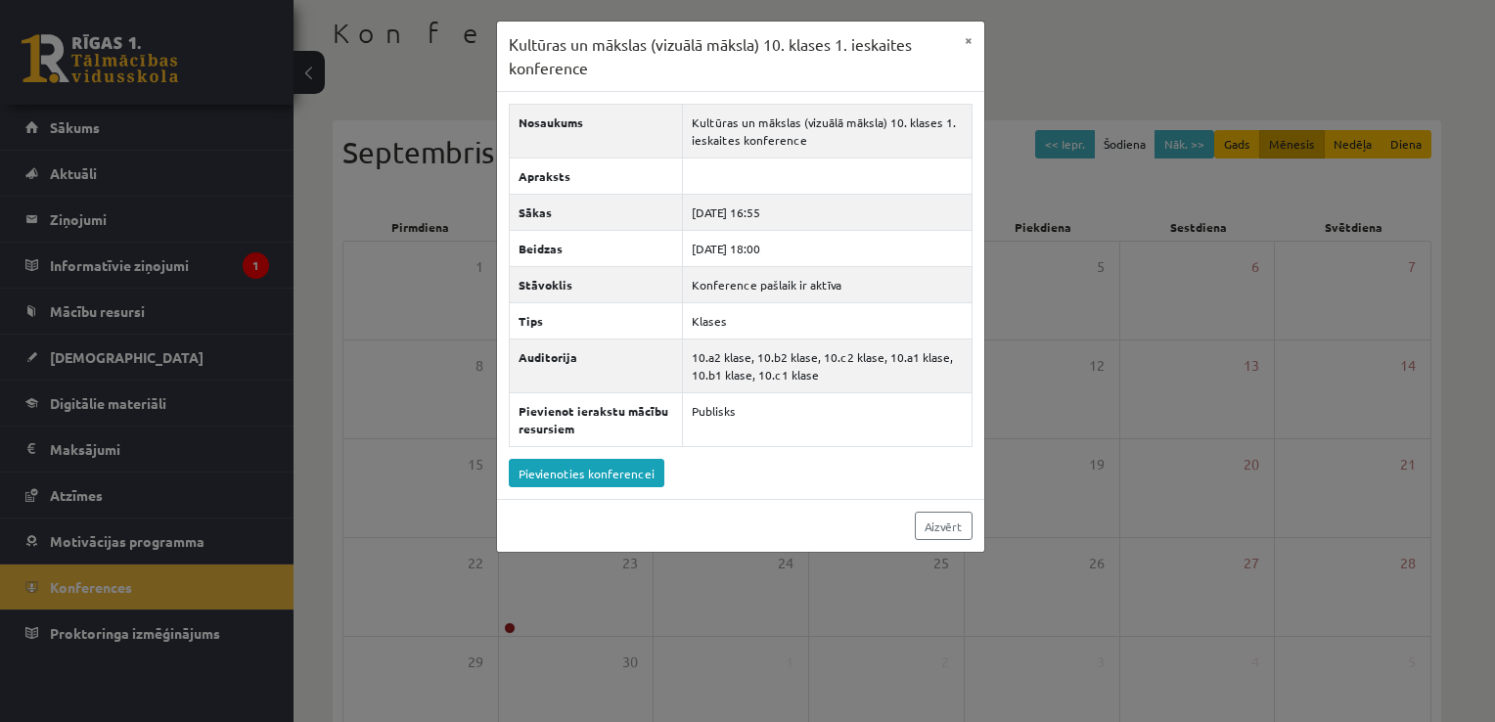
click at [110, 149] on div "Kultūras un mākslas (vizuālā māksla) 10. klases 1. ieskaites konference × Nosau…" at bounding box center [747, 361] width 1495 height 722
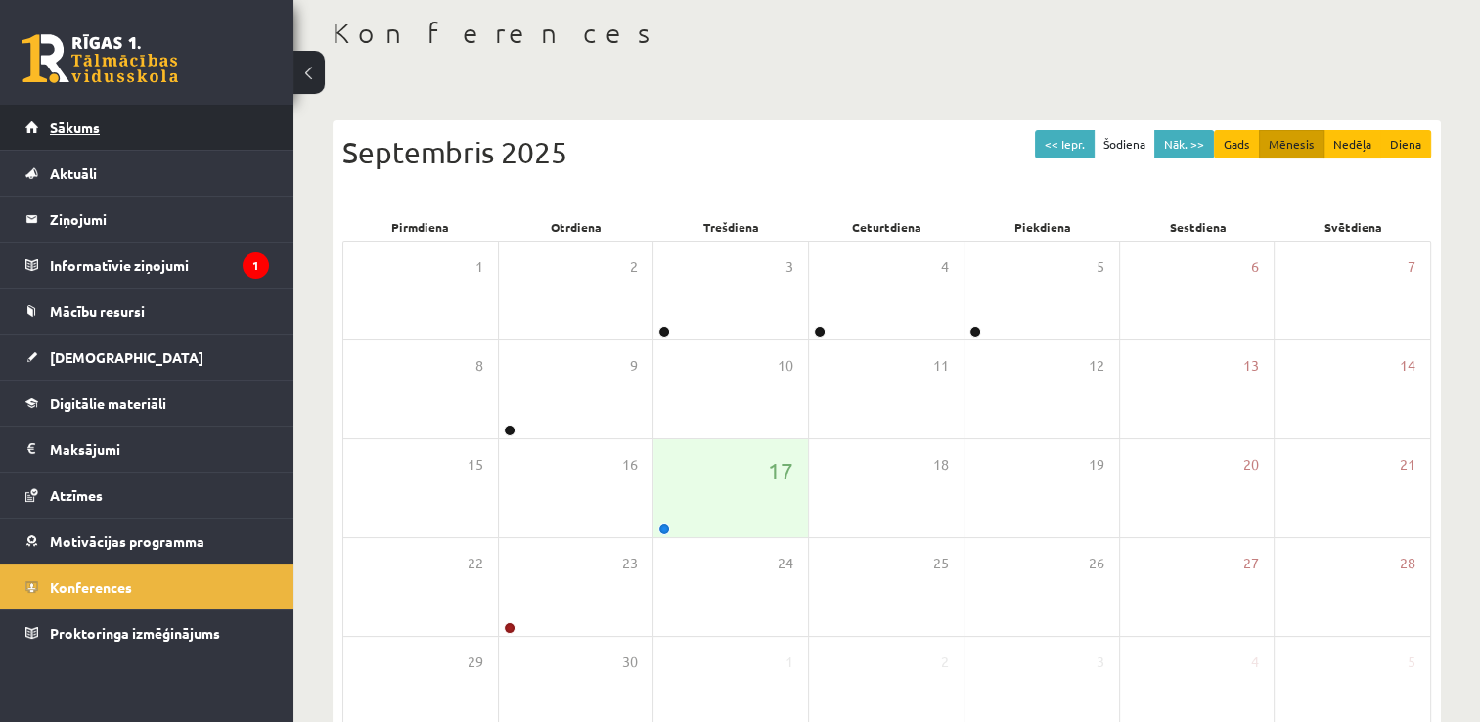
click at [102, 135] on link "Sākums" at bounding box center [147, 127] width 244 height 45
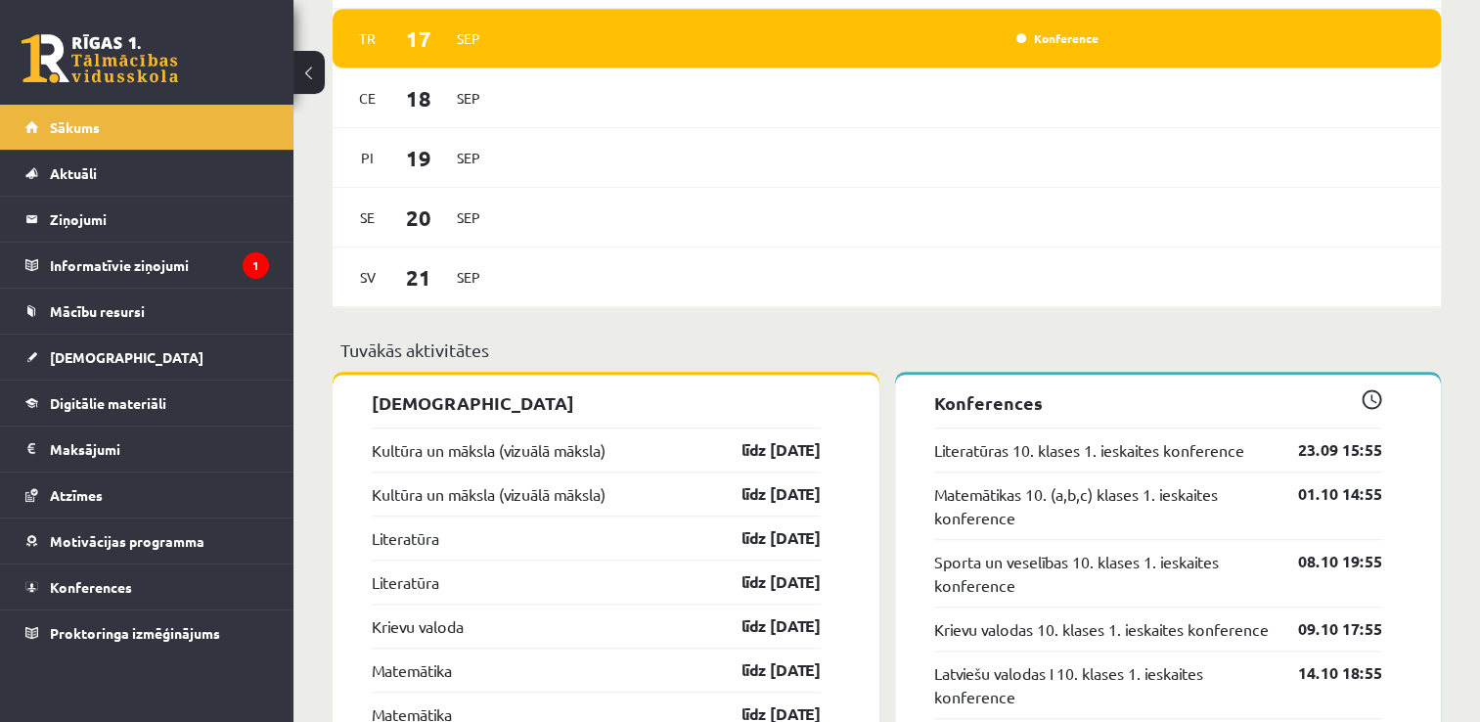
scroll to position [1565, 0]
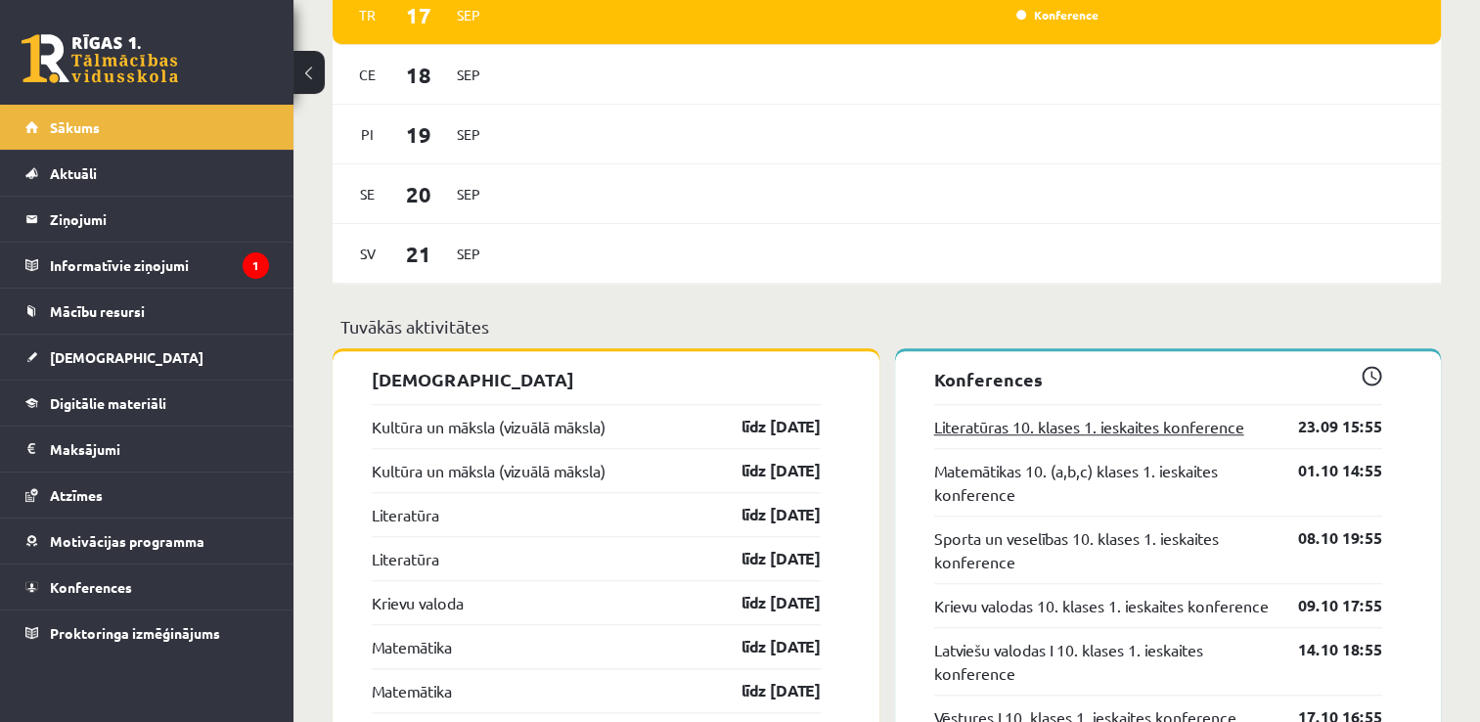
click at [1217, 427] on link "Literatūras 10. klases 1. ieskaites konference" at bounding box center [1089, 426] width 310 height 23
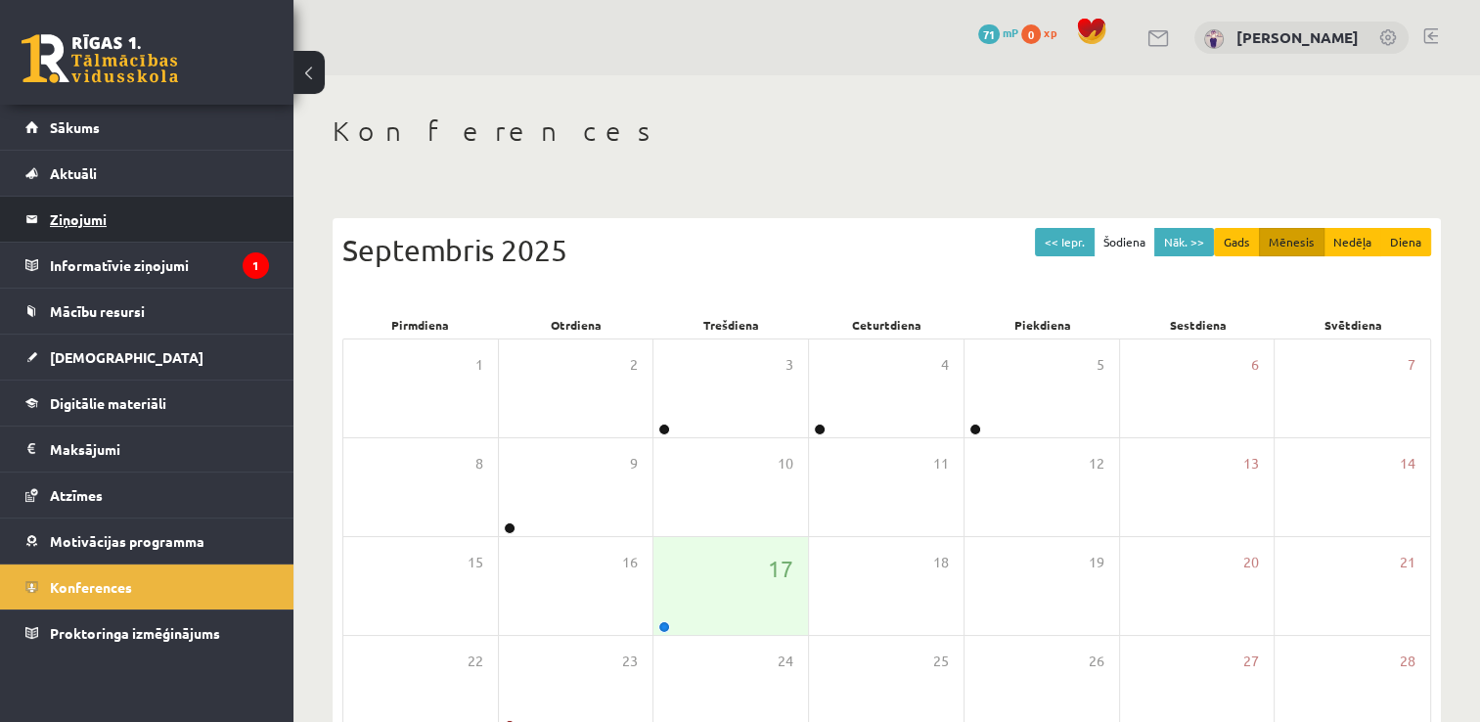
click at [95, 208] on legend "Ziņojumi 0" at bounding box center [159, 219] width 219 height 45
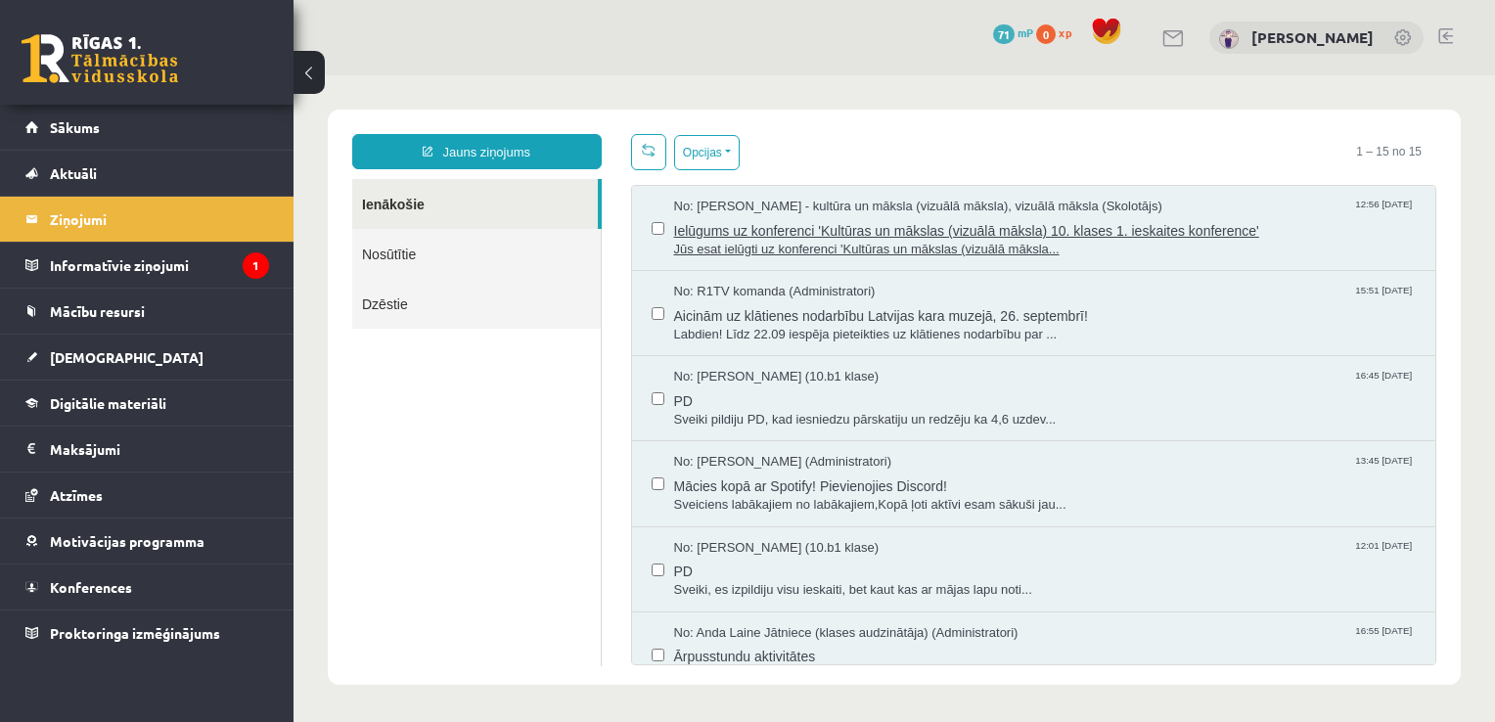
click at [1233, 230] on span "Ielūgums uz konferenci 'Kultūras un mākslas (vizuālā māksla) 10. klases 1. iesk…" at bounding box center [1045, 228] width 742 height 24
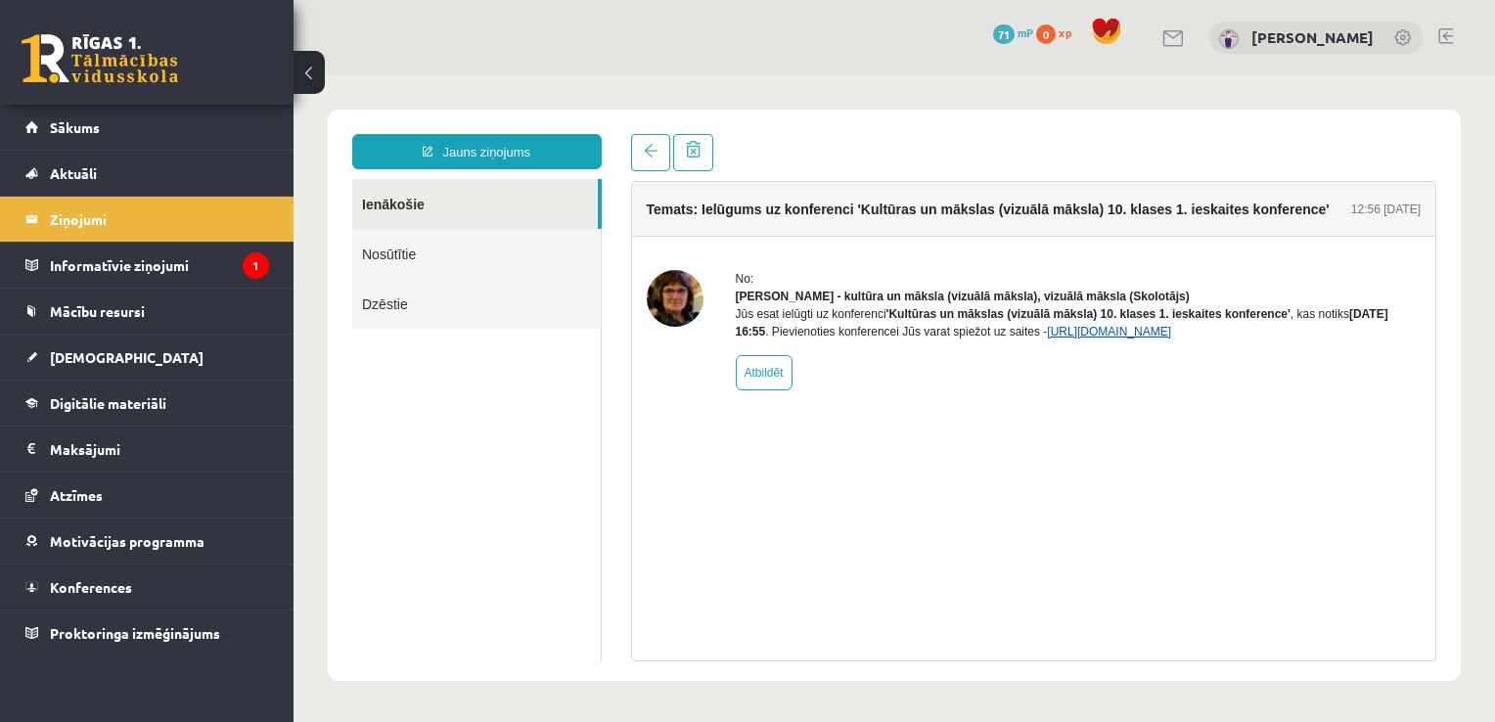
click at [1100, 338] on link "[URL][DOMAIN_NAME]" at bounding box center [1109, 332] width 124 height 14
click at [232, 120] on link "Sākums" at bounding box center [147, 127] width 244 height 45
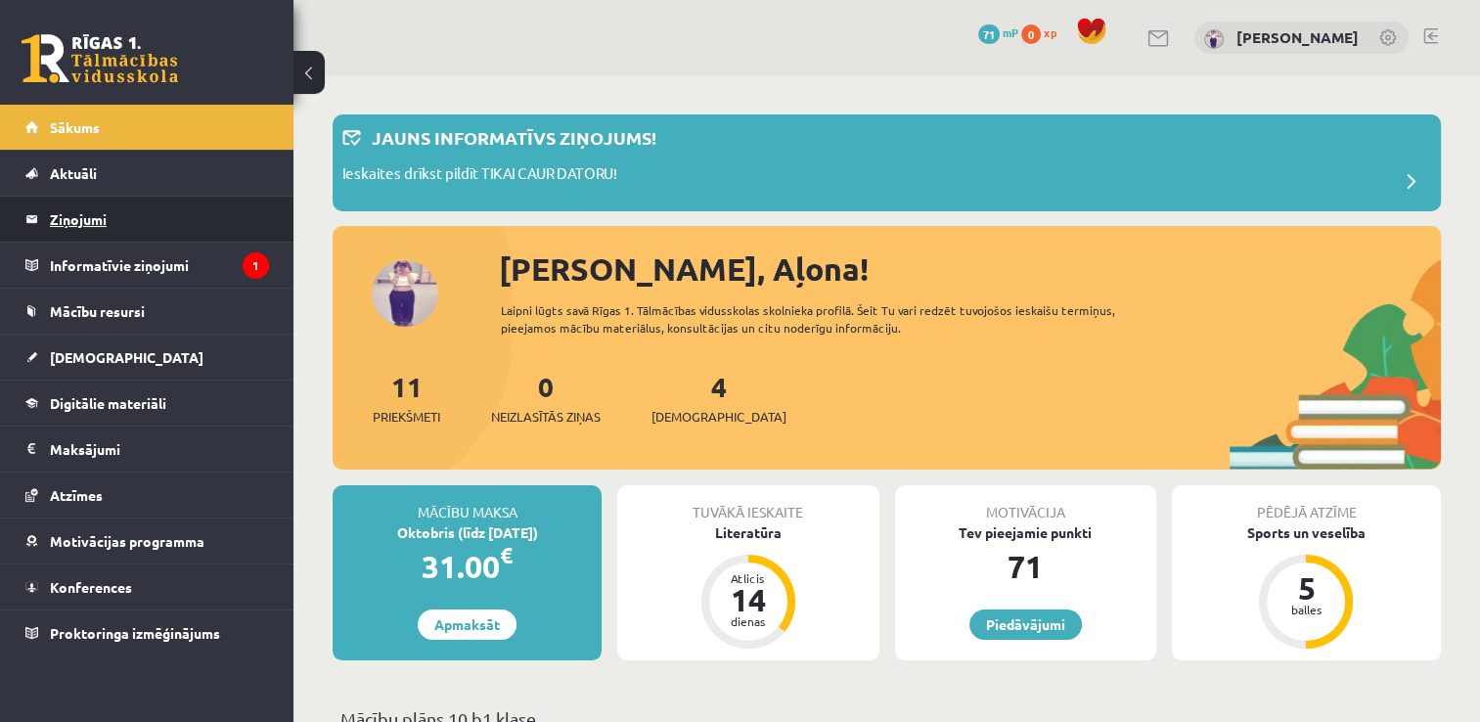
click at [158, 215] on legend "Ziņojumi 0" at bounding box center [159, 219] width 219 height 45
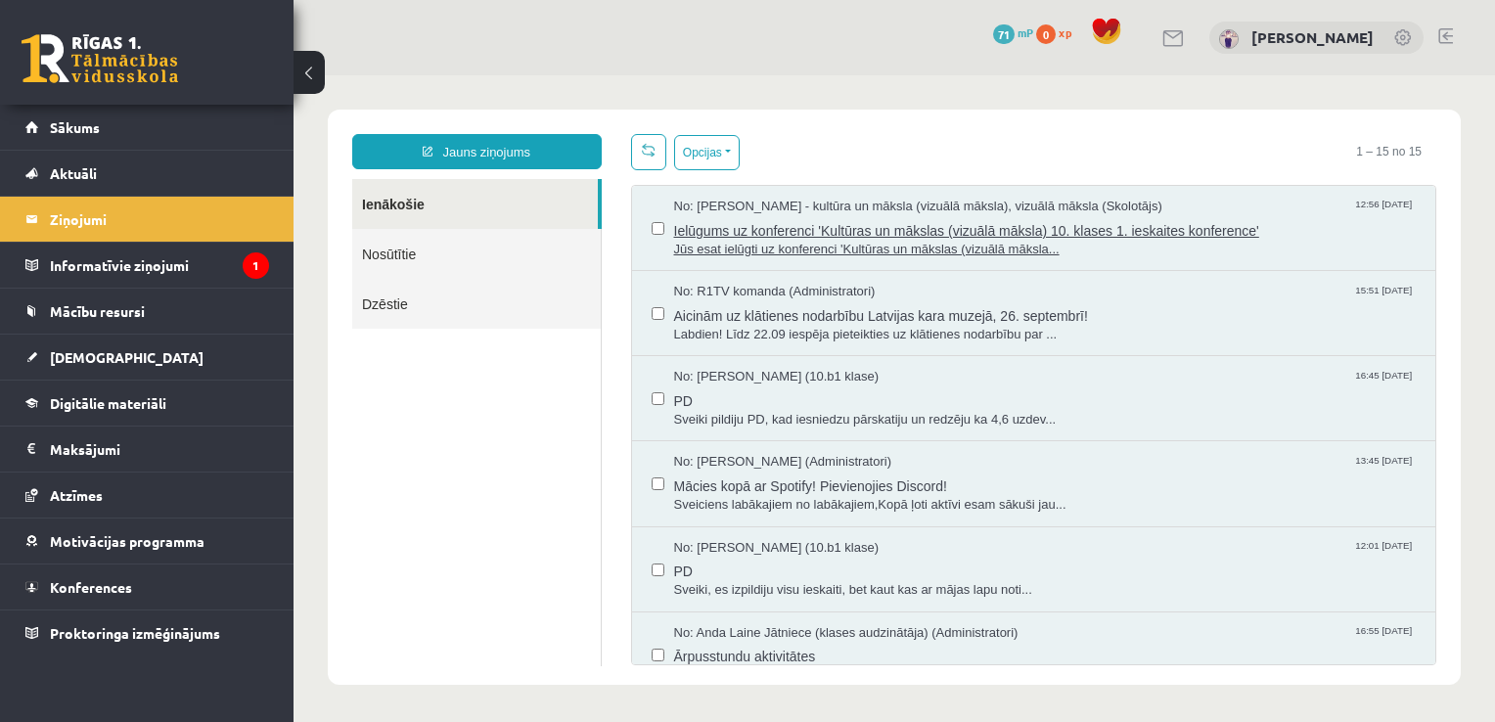
click at [1179, 234] on span "Ielūgums uz konferenci 'Kultūras un mākslas (vizuālā māksla) 10. klases 1. iesk…" at bounding box center [1045, 228] width 742 height 24
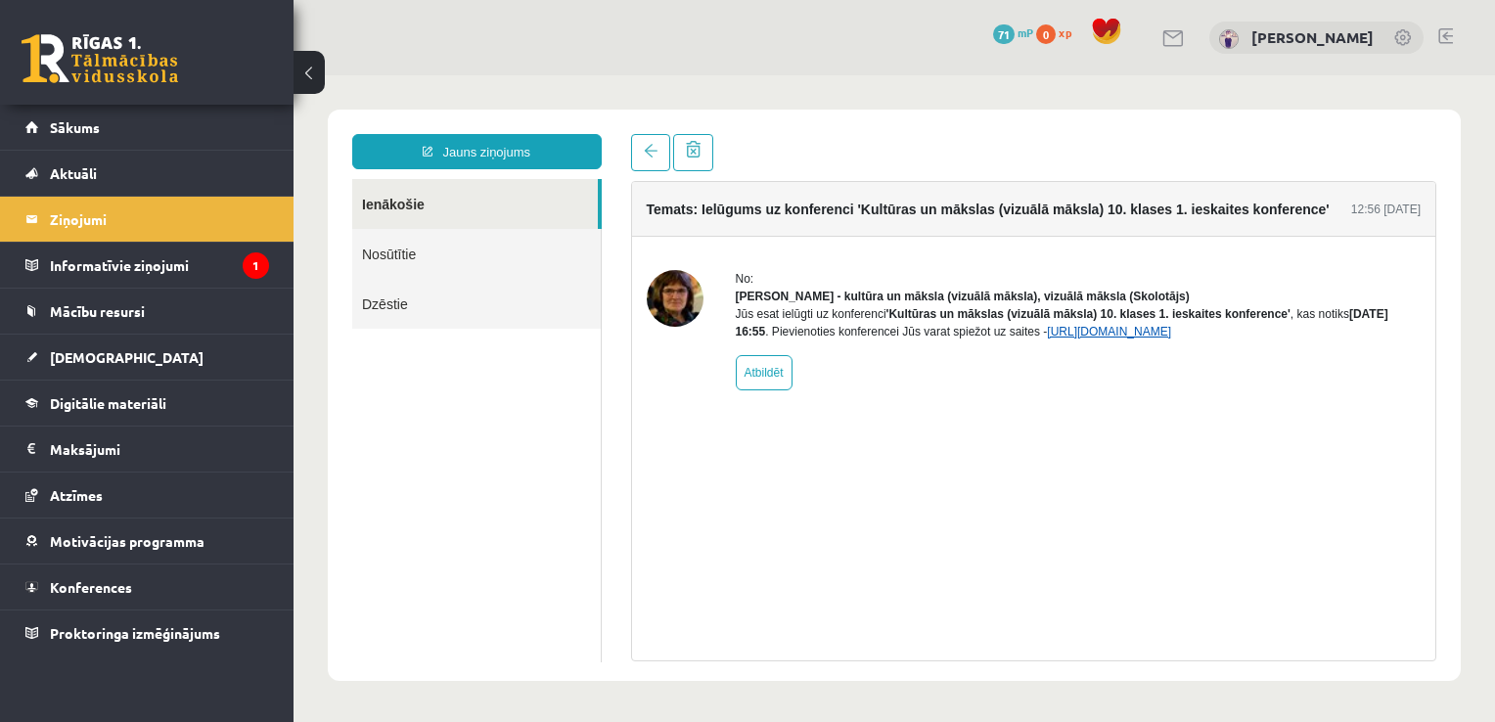
click at [1162, 338] on link "[URL][DOMAIN_NAME]" at bounding box center [1109, 332] width 124 height 14
click at [129, 130] on link "Sākums" at bounding box center [147, 127] width 244 height 45
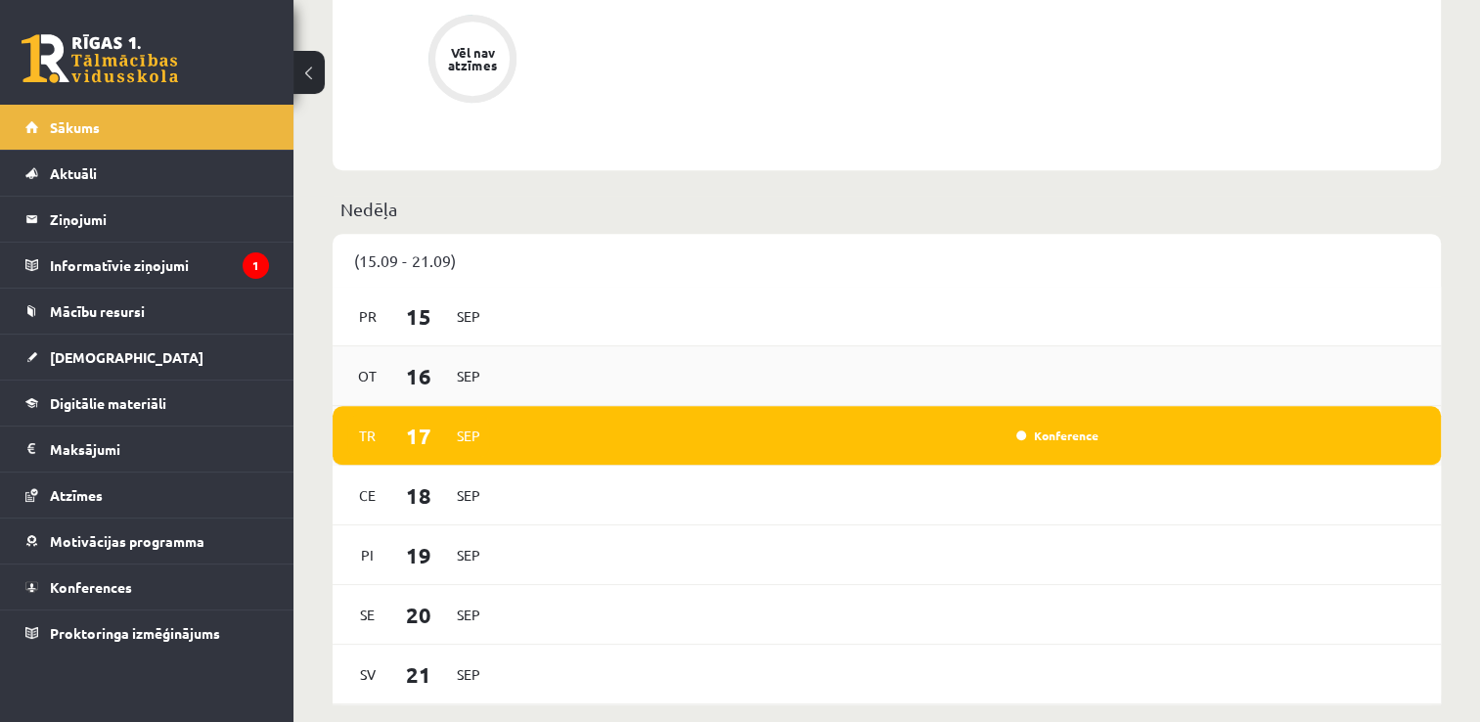
scroll to position [1174, 0]
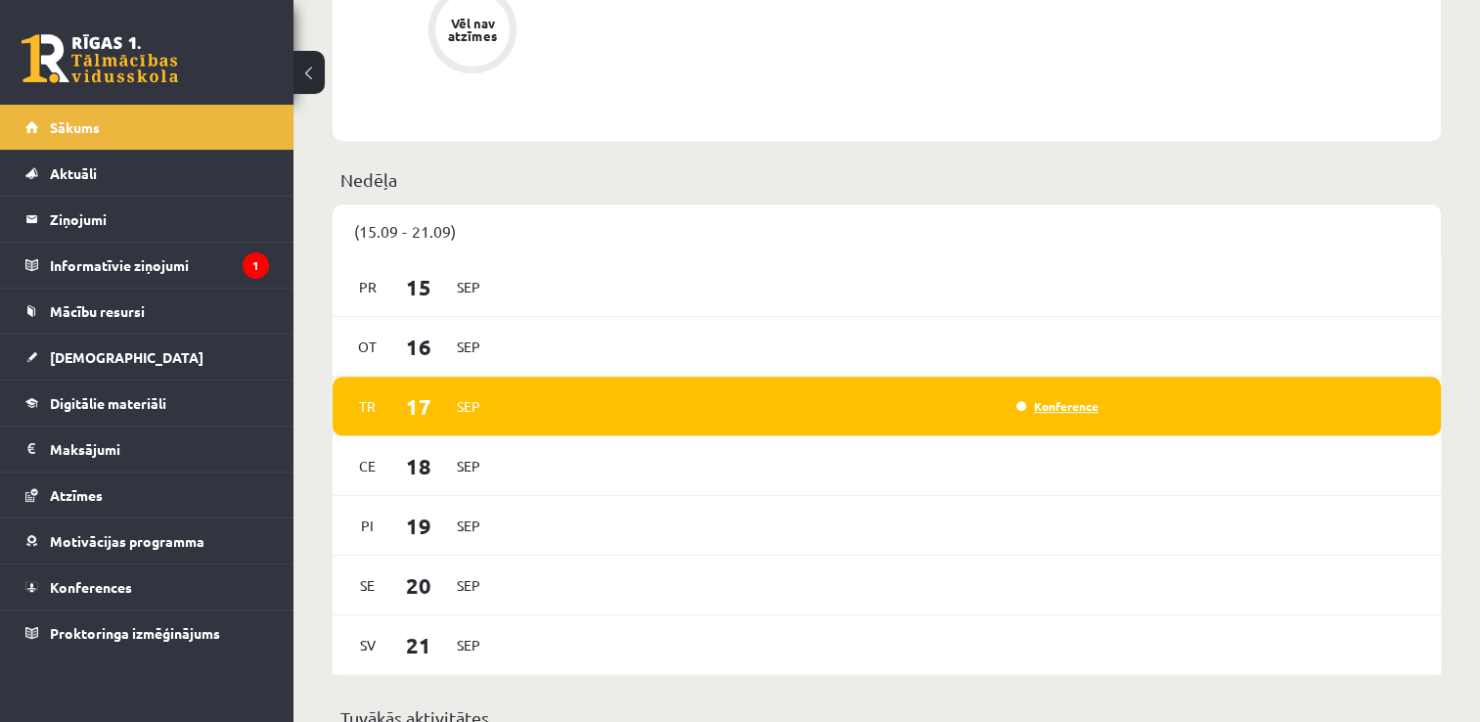
click at [1076, 409] on link "Konference" at bounding box center [1057, 406] width 82 height 16
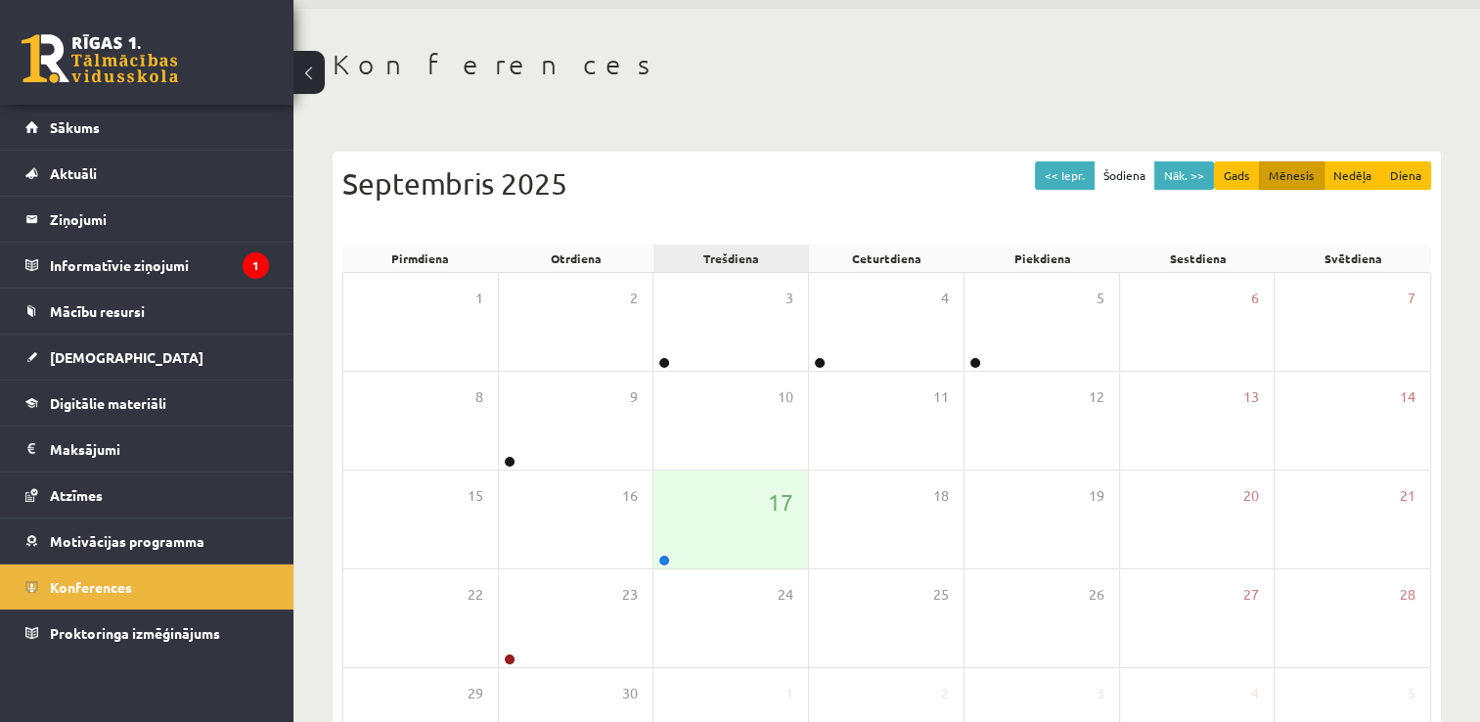
scroll to position [98, 0]
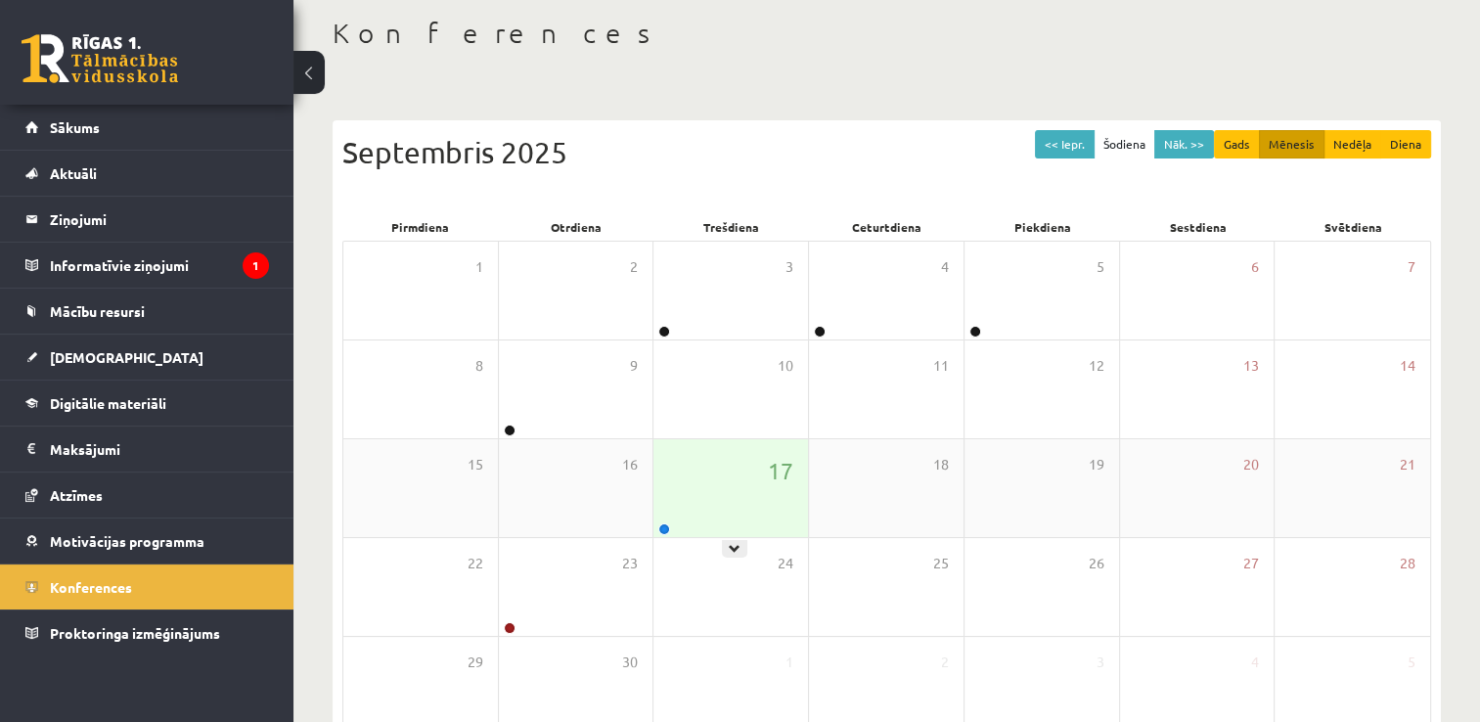
click at [742, 484] on div "17" at bounding box center [730, 488] width 155 height 98
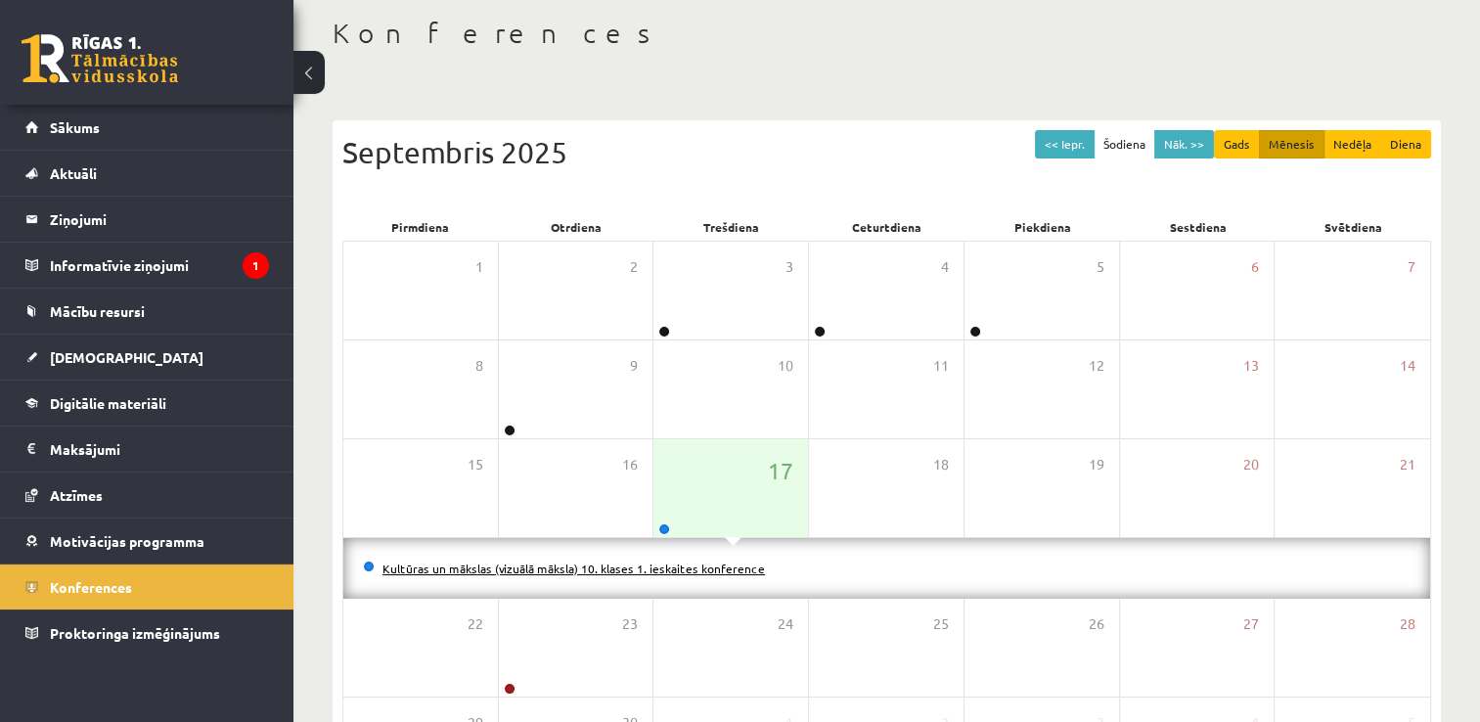
click at [661, 569] on link "Kultūras un mākslas (vizuālā māksla) 10. klases 1. ieskaites konference" at bounding box center [573, 569] width 382 height 16
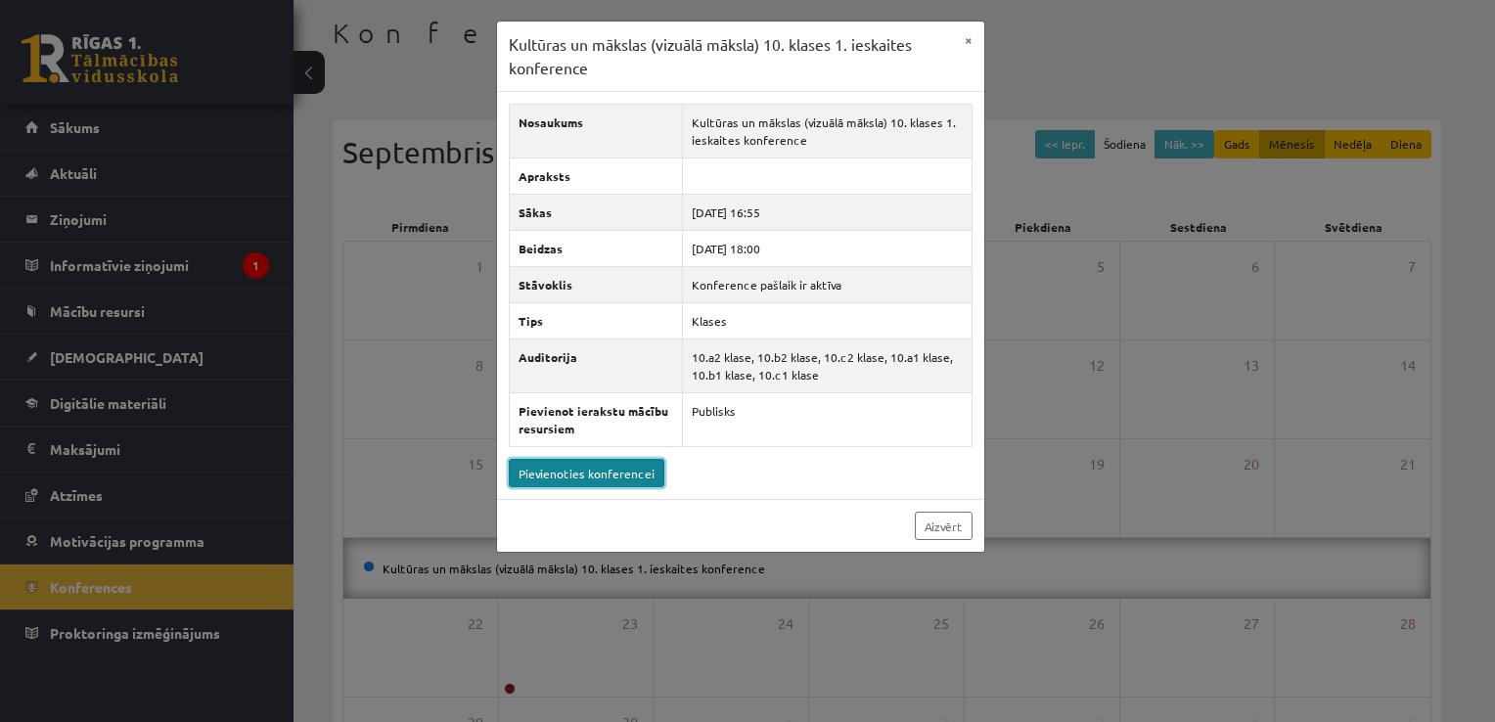
click at [652, 471] on link "Pievienoties konferencei" at bounding box center [587, 473] width 156 height 28
click at [632, 475] on link "Pievienoties konferencei" at bounding box center [587, 473] width 156 height 28
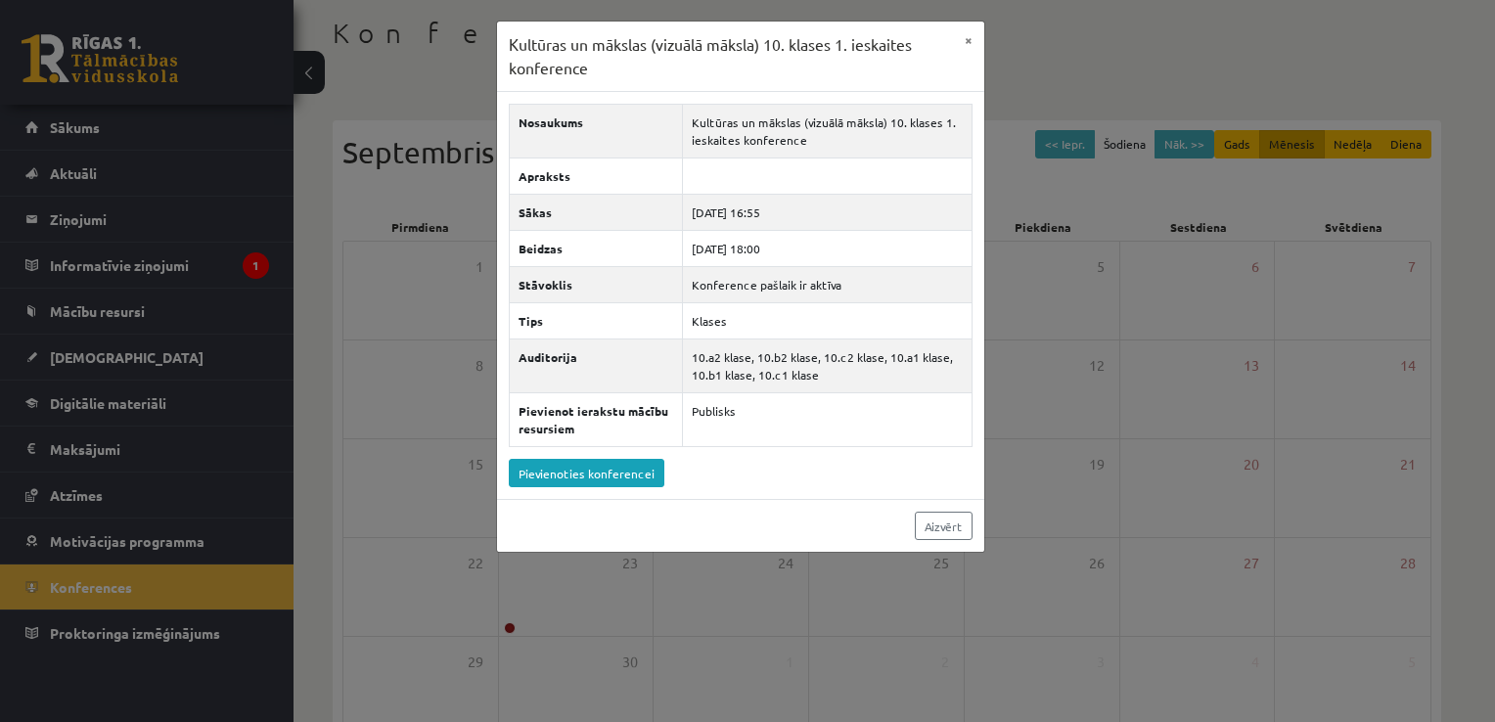
click at [1111, 291] on div "Kultūras un mākslas (vizuālā māksla) 10. klases 1. ieskaites konference × Nosau…" at bounding box center [747, 361] width 1495 height 722
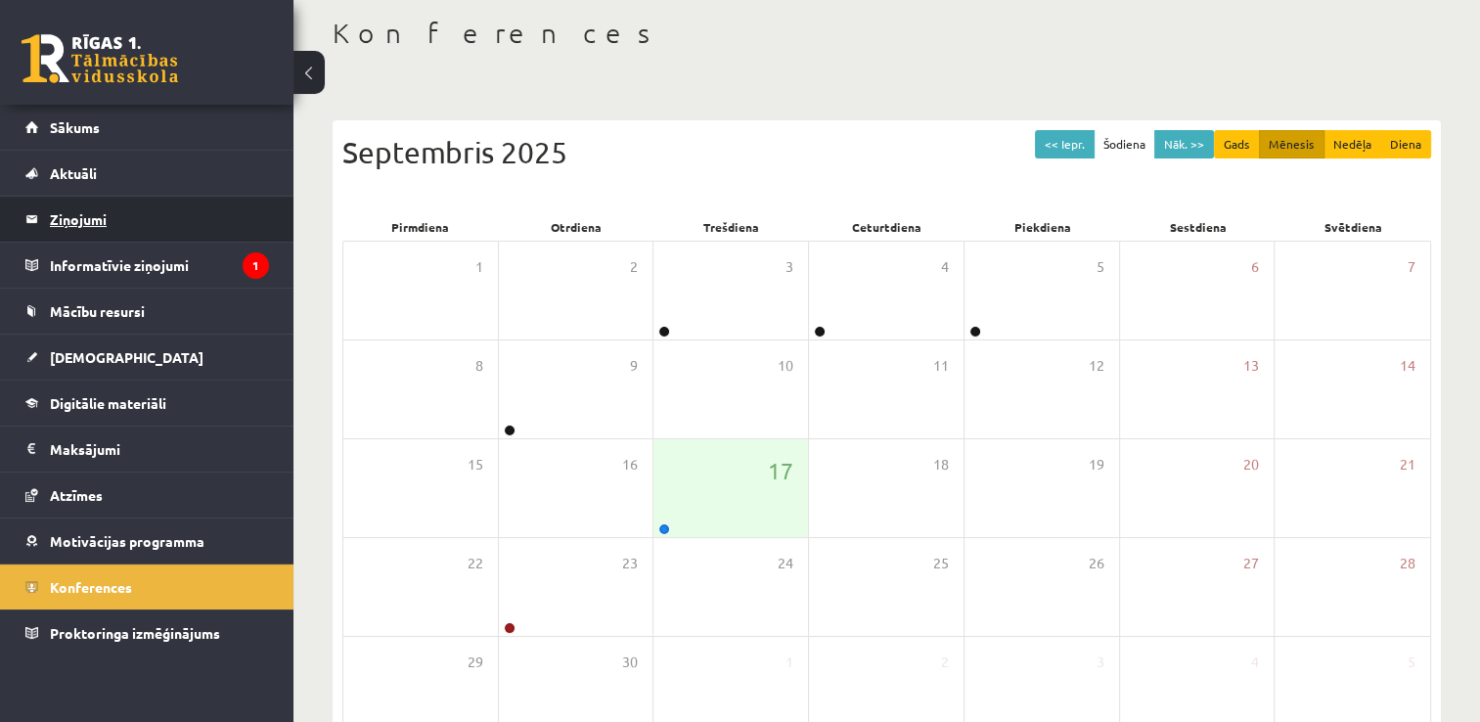
click at [93, 205] on legend "Ziņojumi 0" at bounding box center [159, 219] width 219 height 45
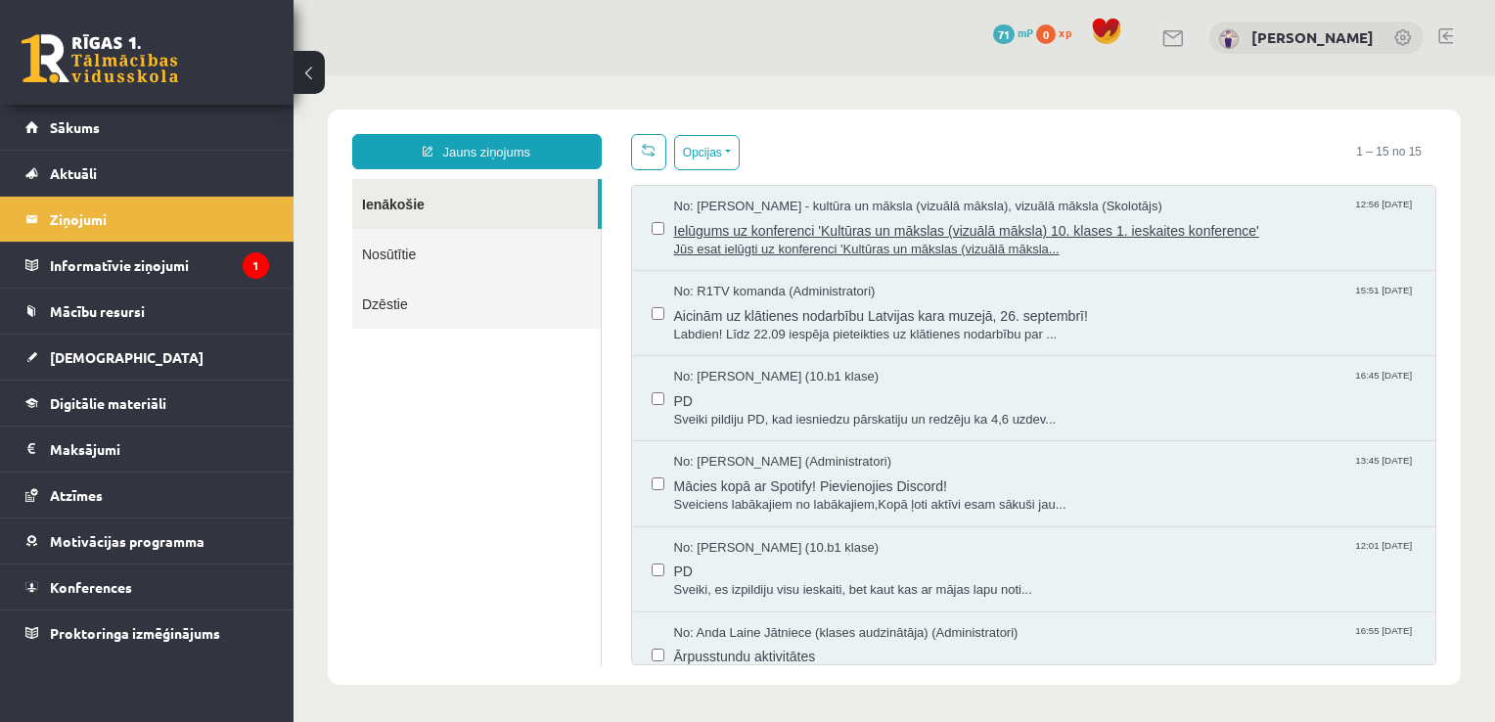
click at [845, 216] on span "Ielūgums uz konferenci 'Kultūras un mākslas (vizuālā māksla) 10. klases 1. iesk…" at bounding box center [1045, 228] width 742 height 24
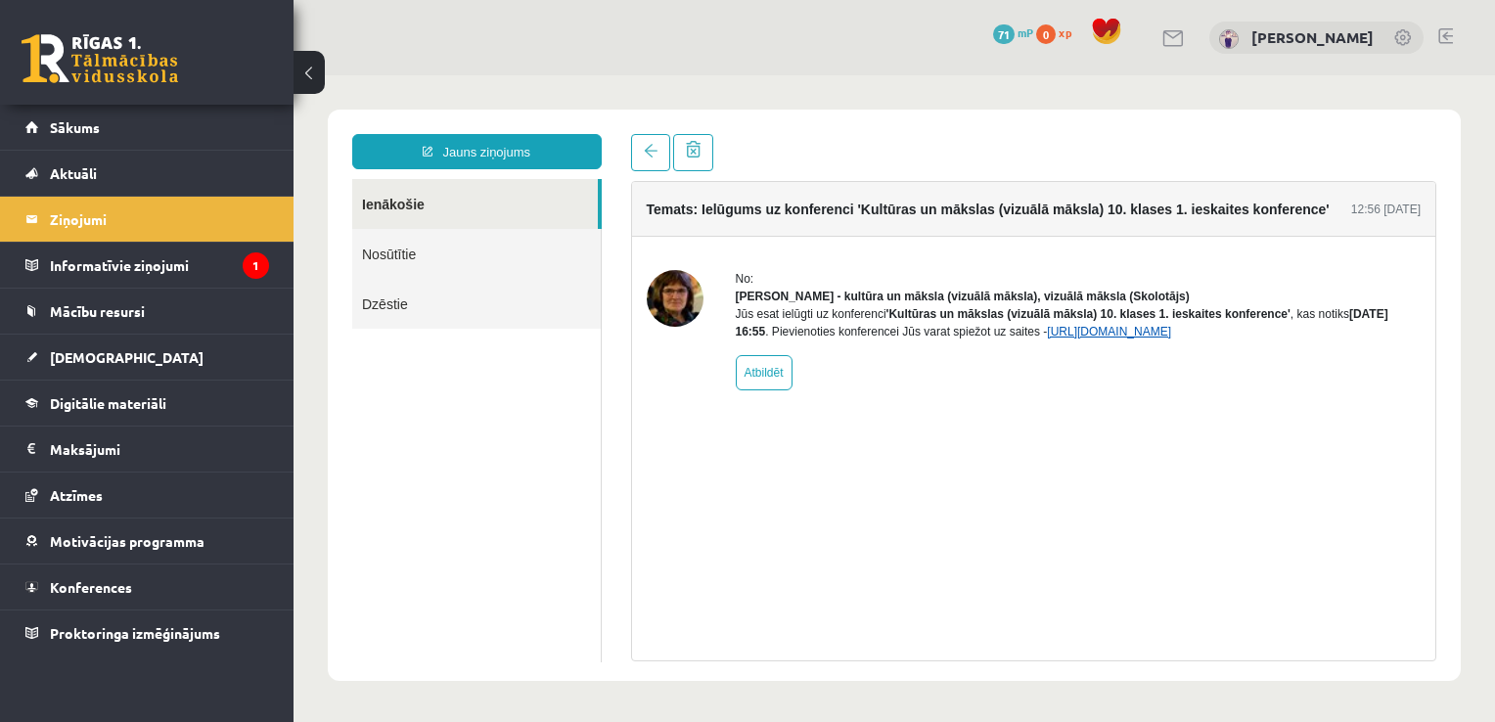
click at [1158, 338] on link "[URL][DOMAIN_NAME]" at bounding box center [1109, 332] width 124 height 14
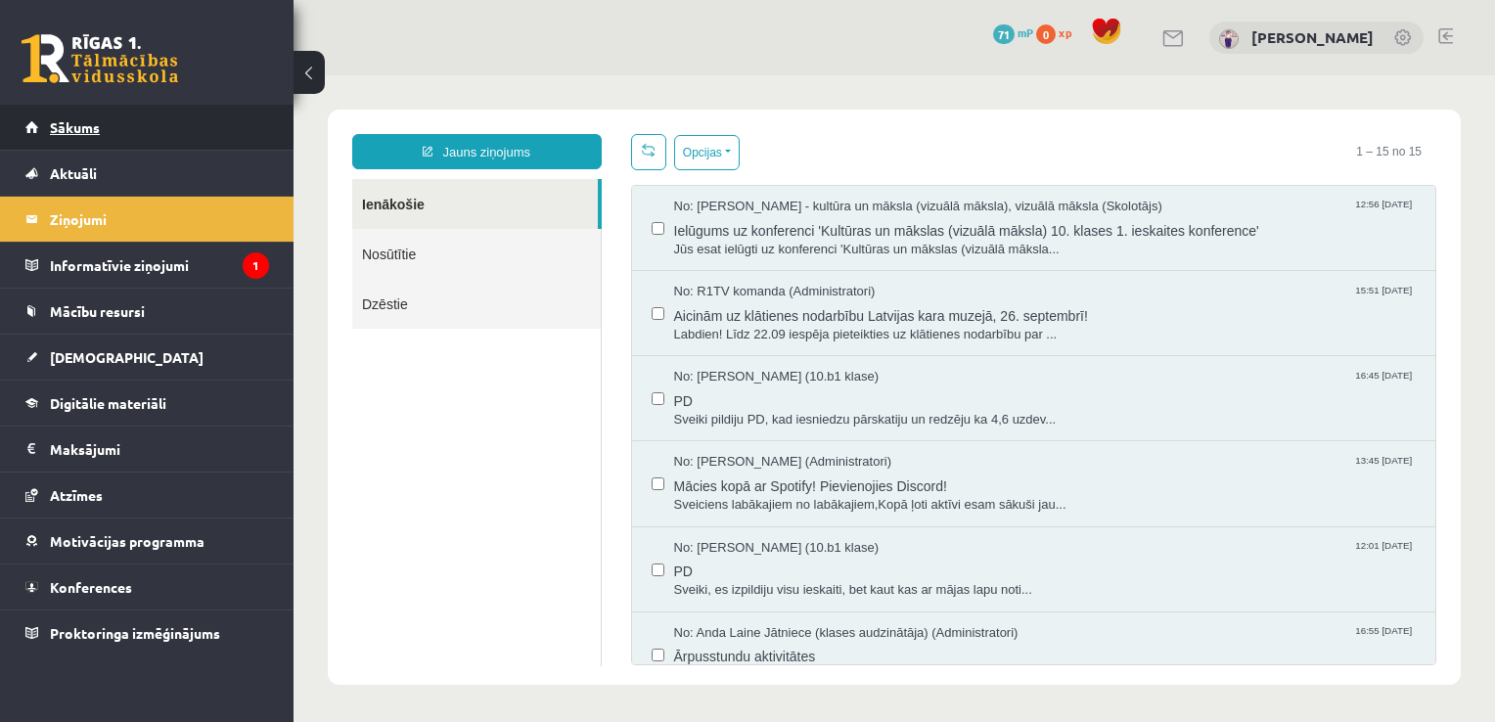
click at [172, 113] on link "Sākums" at bounding box center [147, 127] width 244 height 45
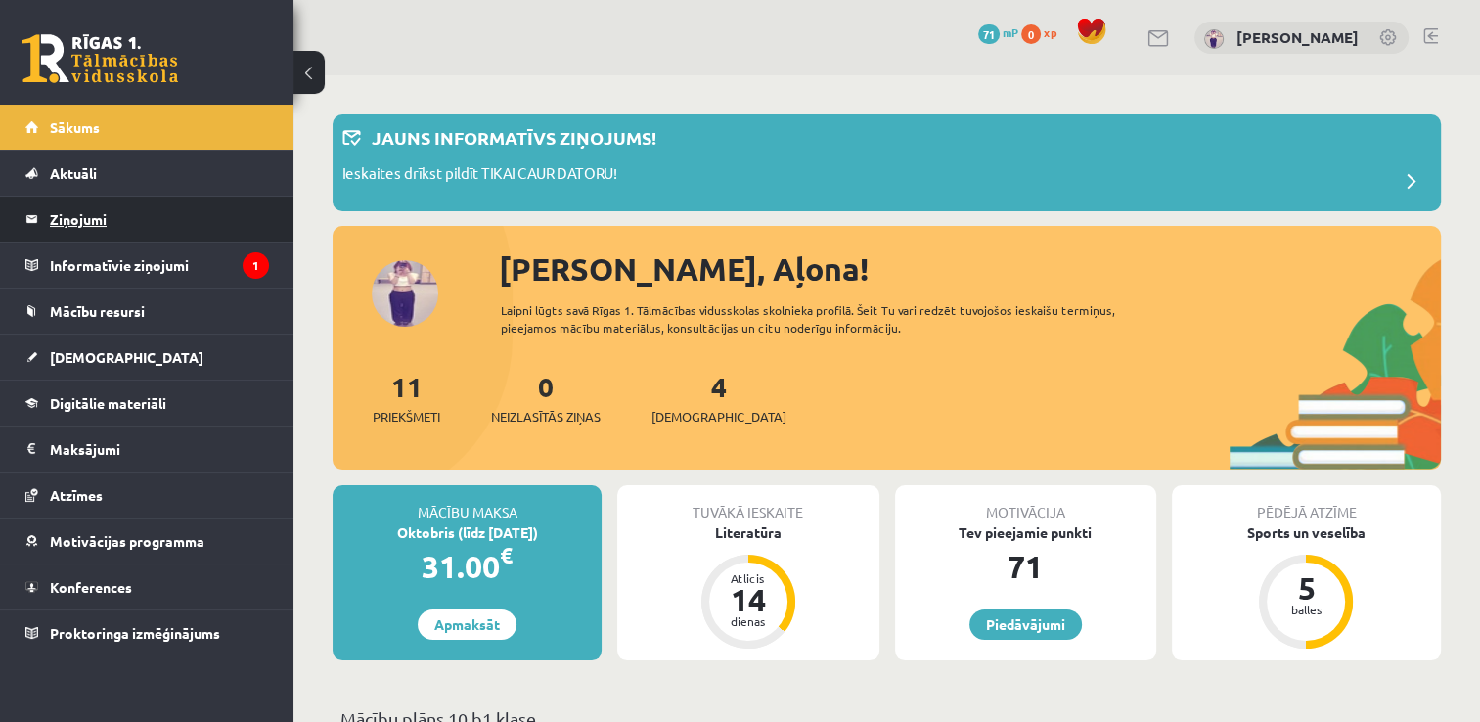
click at [146, 206] on legend "Ziņojumi 0" at bounding box center [159, 219] width 219 height 45
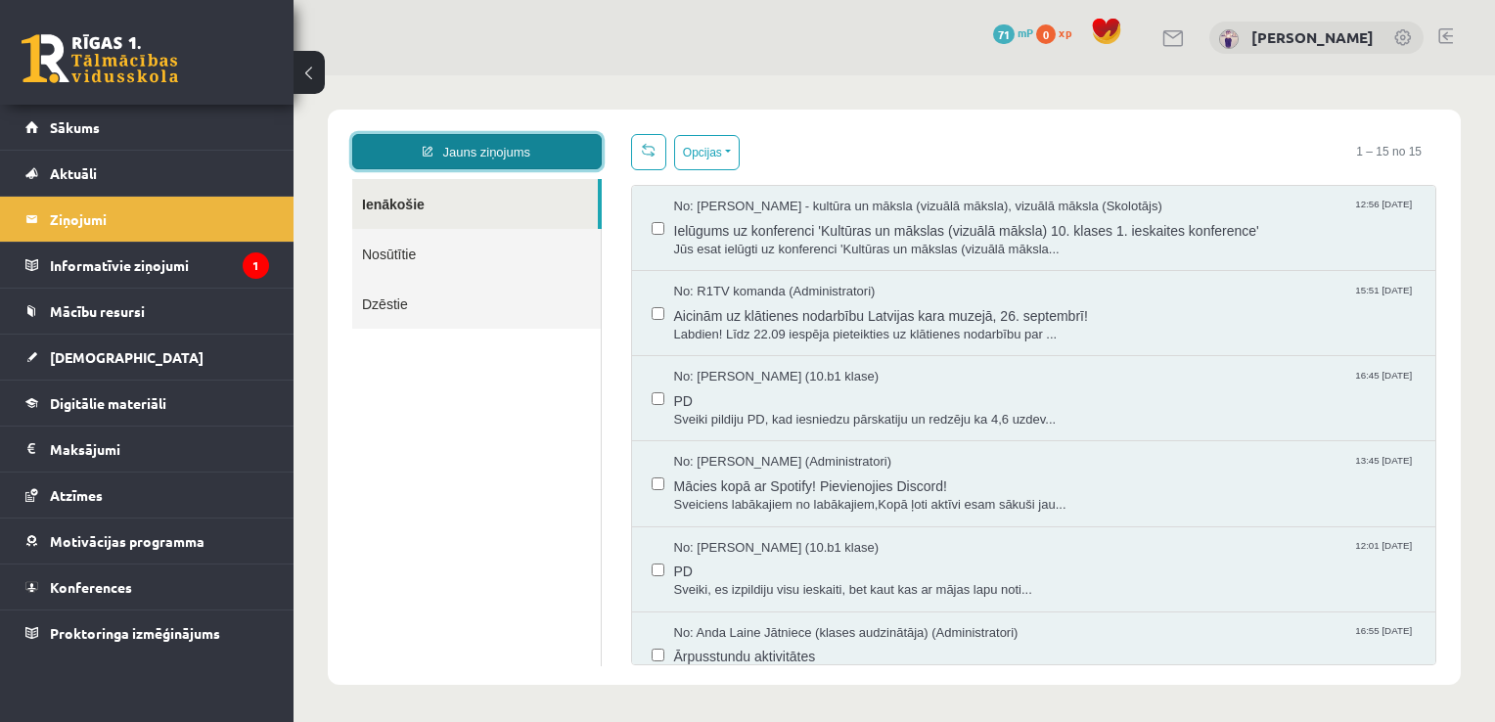
click at [511, 156] on link "Jauns ziņojums" at bounding box center [476, 151] width 249 height 35
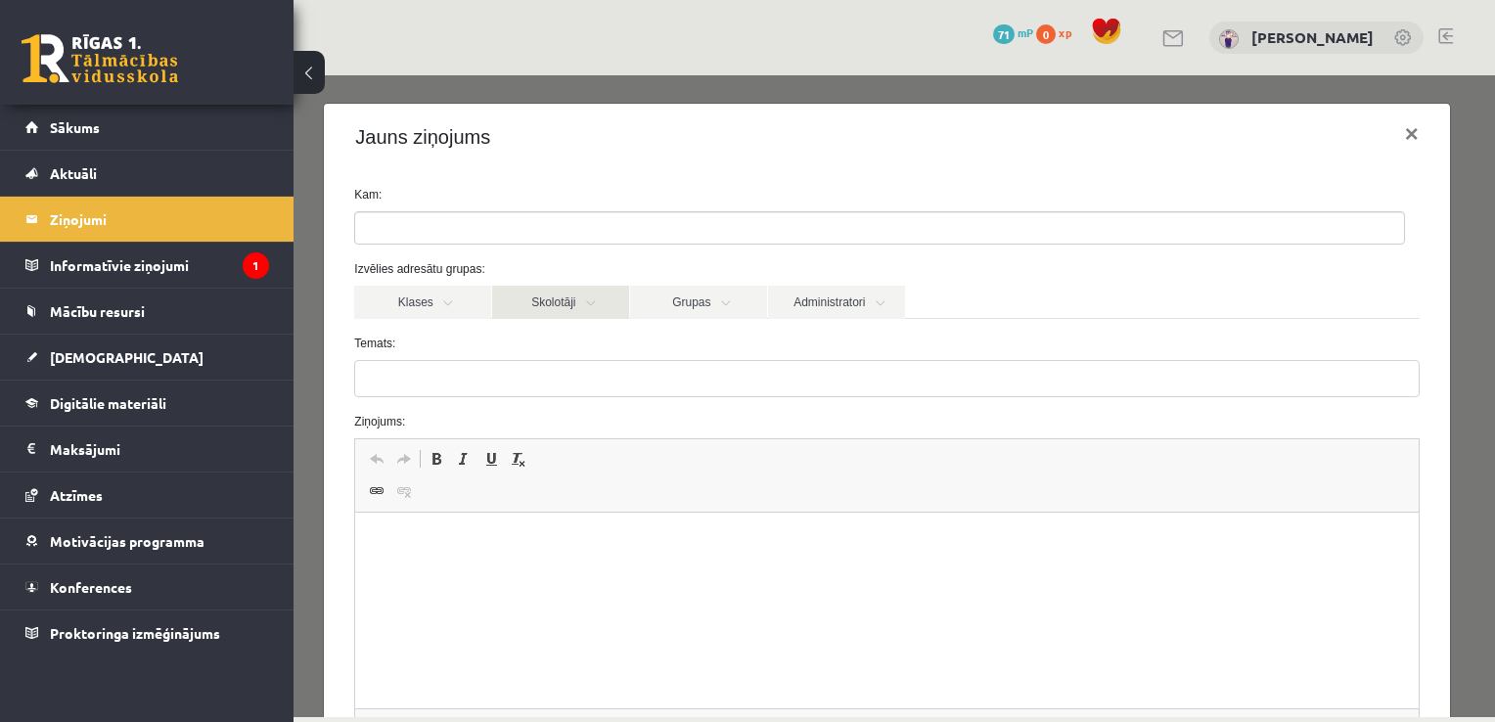
click at [563, 312] on link "Skolotāji" at bounding box center [560, 302] width 137 height 33
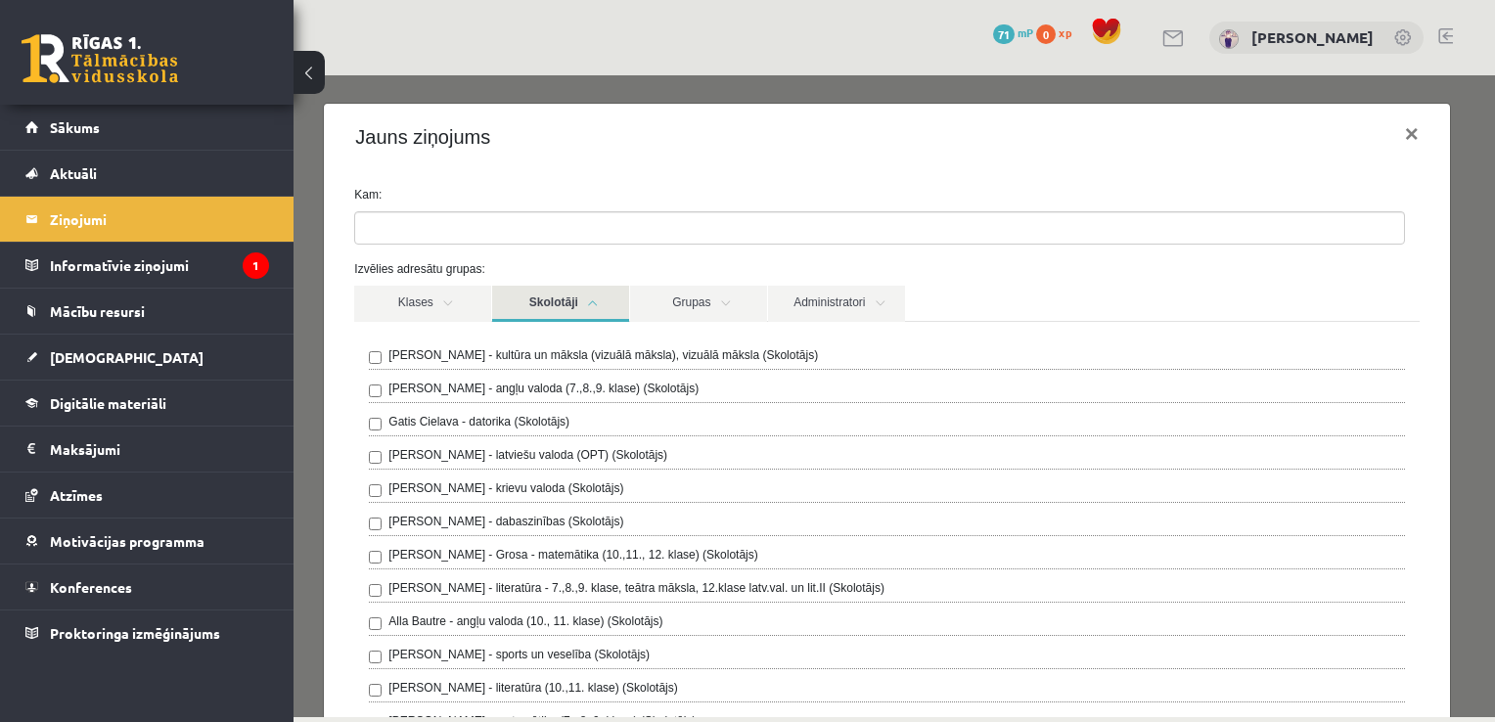
click at [496, 363] on div "Ilze Kolka - kultūra un māksla (vizuālā māksla), vizuālā māksla (Skolotājs)" at bounding box center [886, 357] width 1035 height 23
click at [564, 300] on link "Skolotāji" at bounding box center [560, 304] width 137 height 36
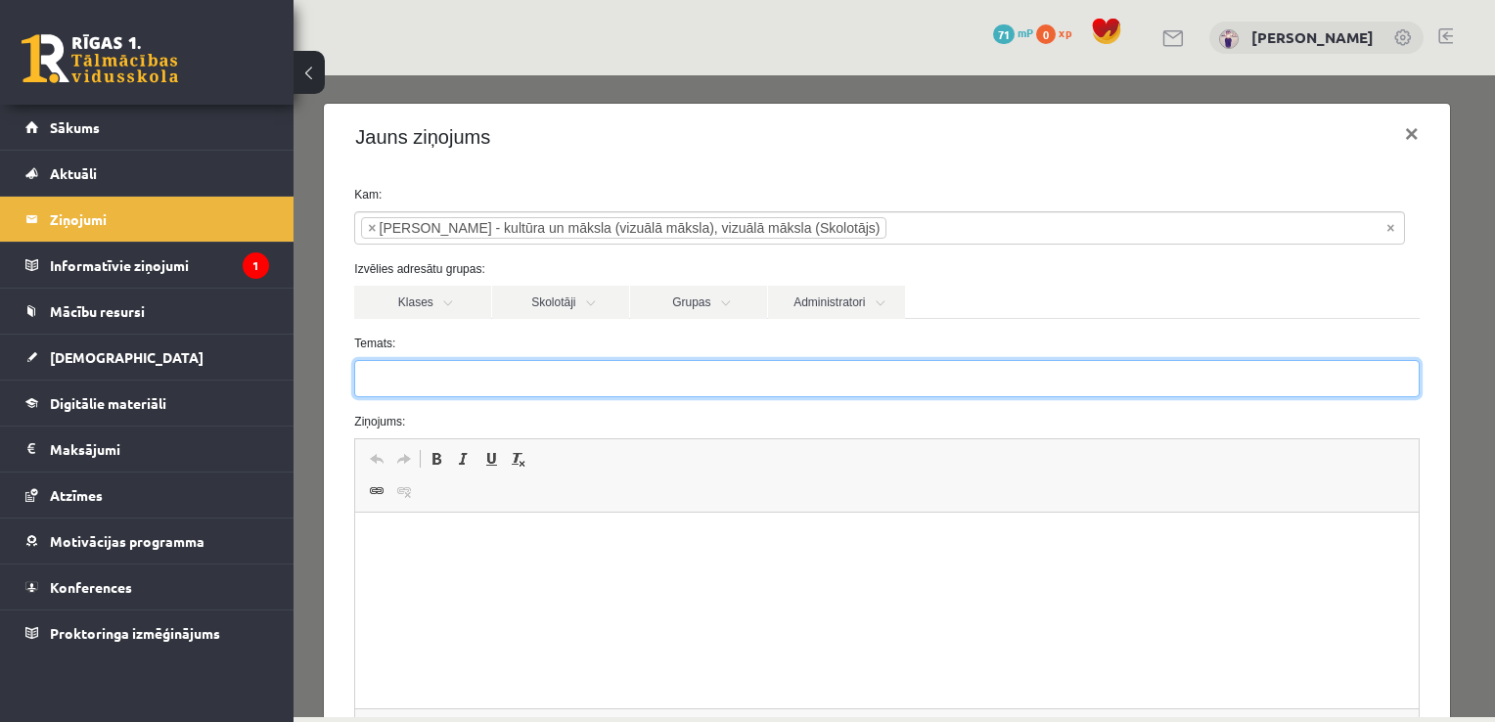
click at [541, 374] on input "Temats:" at bounding box center [886, 378] width 1064 height 37
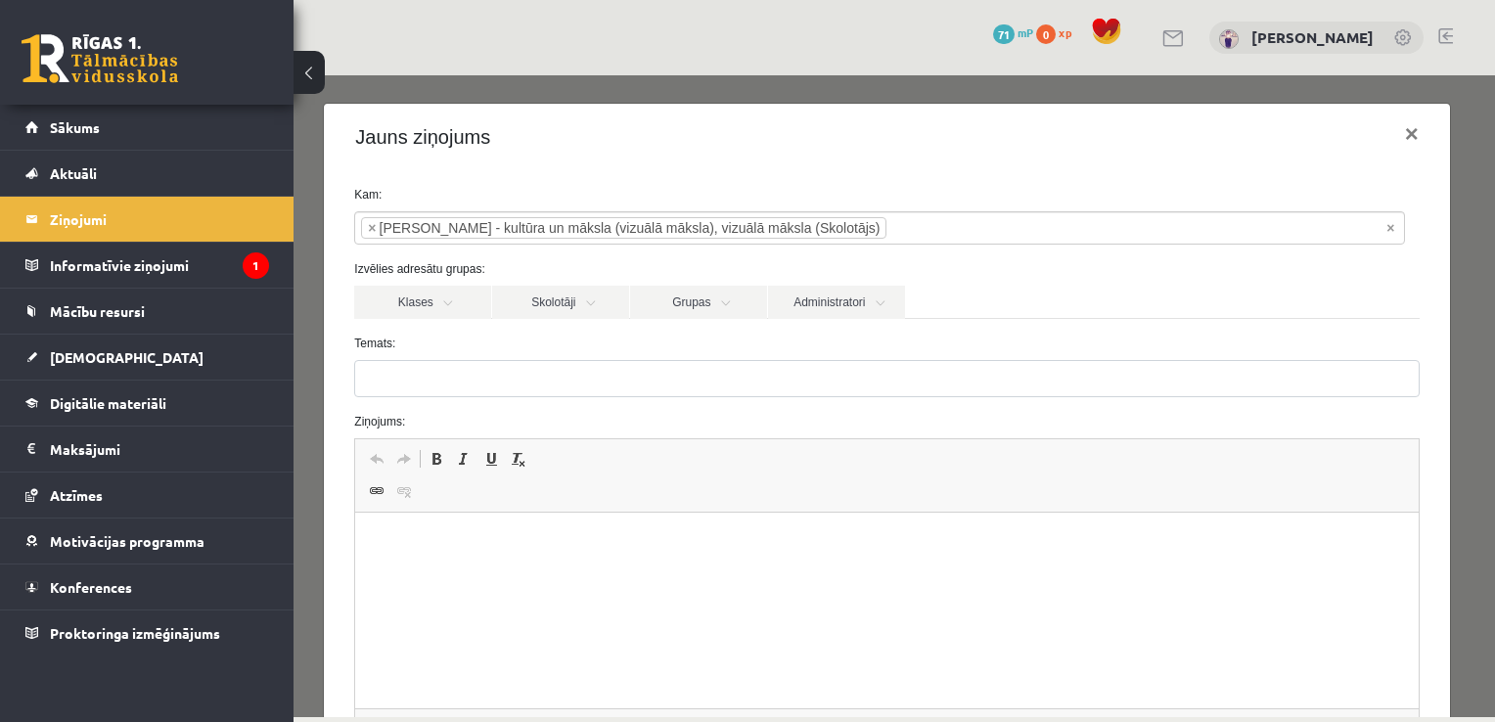
click at [609, 572] on html at bounding box center [886, 543] width 1062 height 60
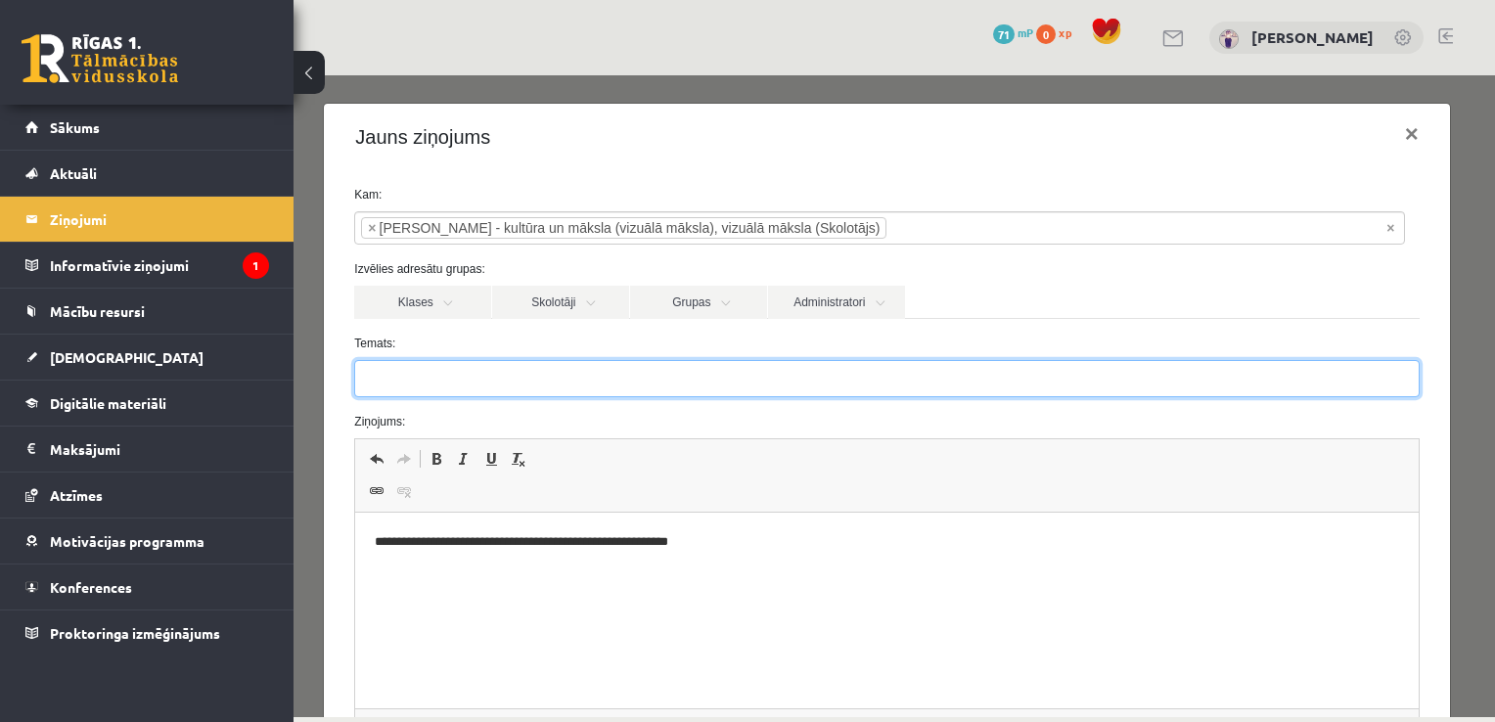
click at [470, 389] on input "Temats:" at bounding box center [886, 378] width 1064 height 37
drag, startPoint x: 470, startPoint y: 389, endPoint x: 380, endPoint y: 397, distance: 90.3
click at [380, 397] on form "**********" at bounding box center [886, 493] width 1094 height 614
click at [450, 378] on input "**********" at bounding box center [886, 378] width 1064 height 37
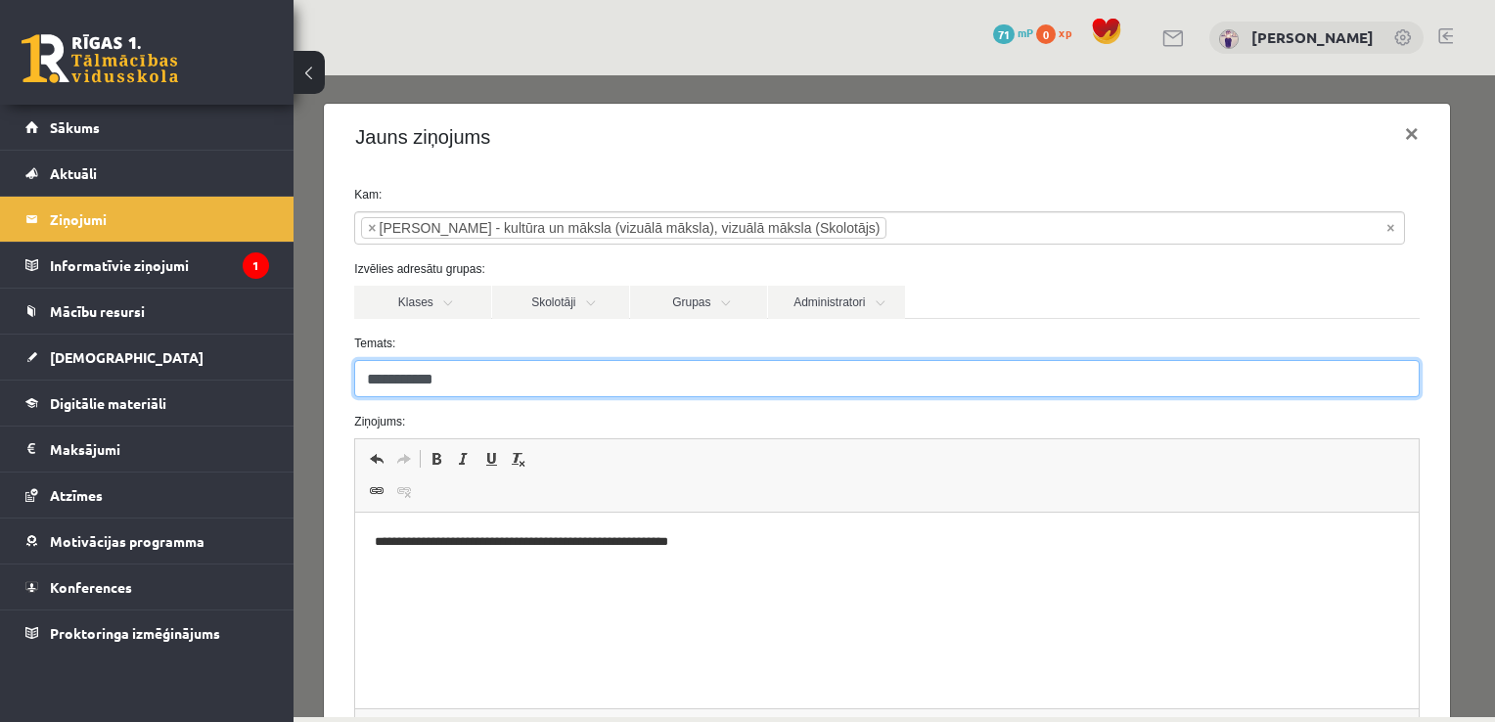
drag, startPoint x: 450, startPoint y: 378, endPoint x: 355, endPoint y: 378, distance: 94.9
click at [355, 378] on input "**********" at bounding box center [886, 378] width 1064 height 37
type input "**********"
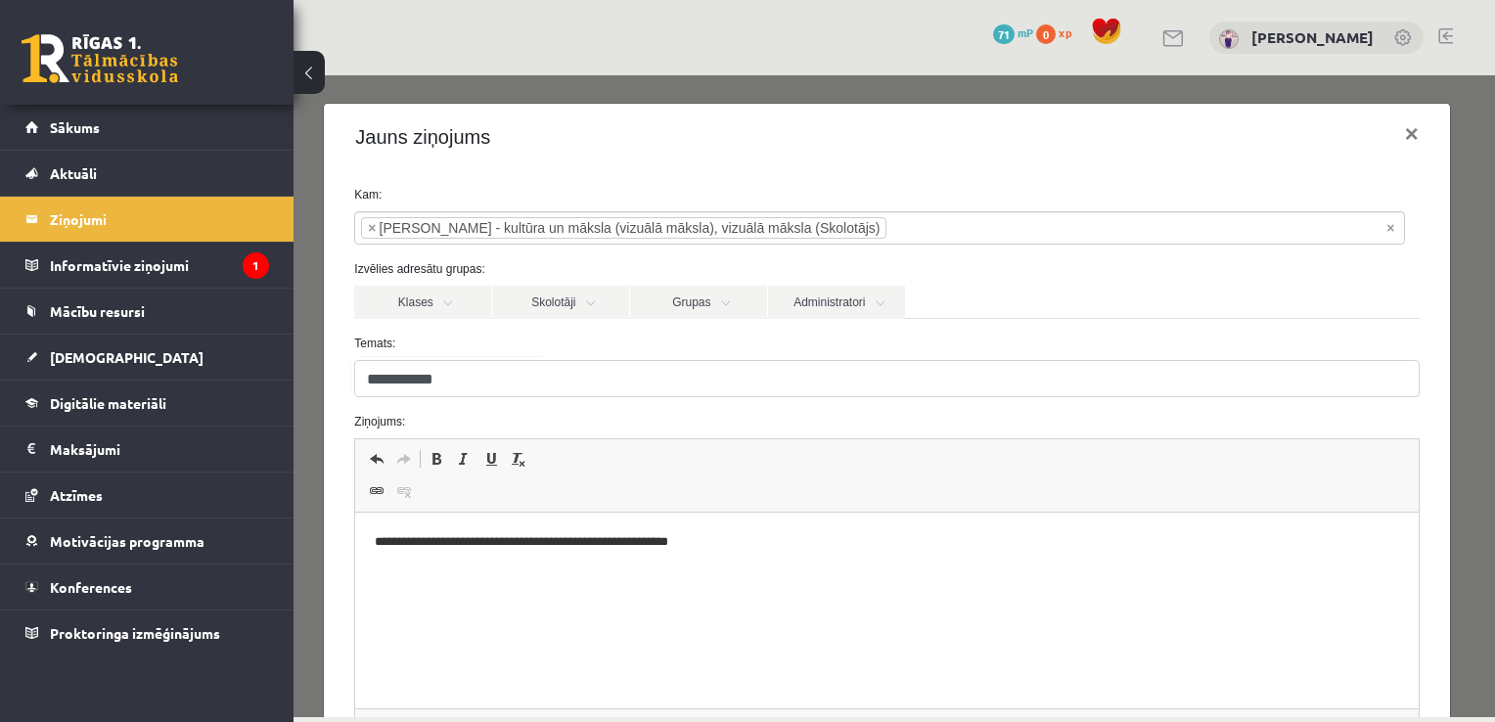
click at [810, 572] on html "**********" at bounding box center [886, 543] width 1062 height 60
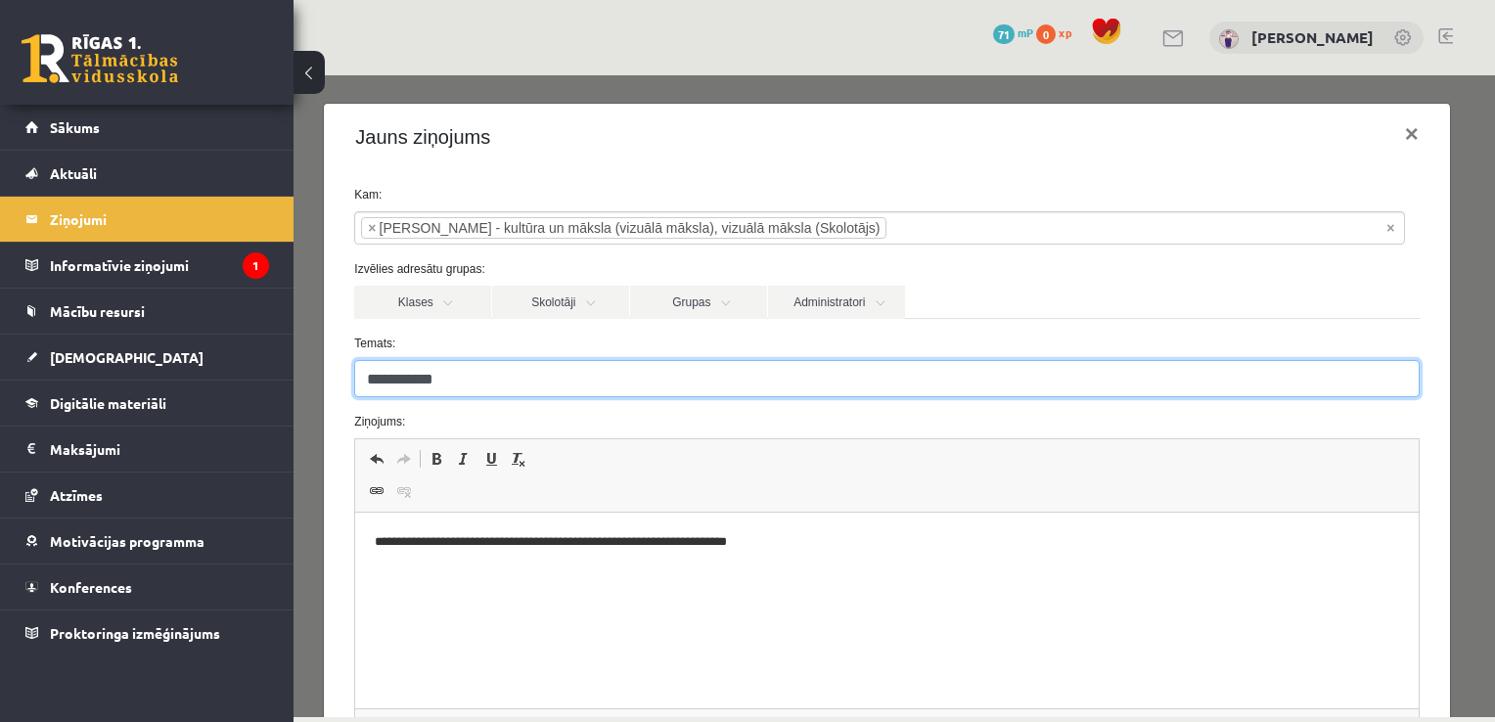
click at [714, 372] on input "**********" at bounding box center [886, 378] width 1064 height 37
type input "*"
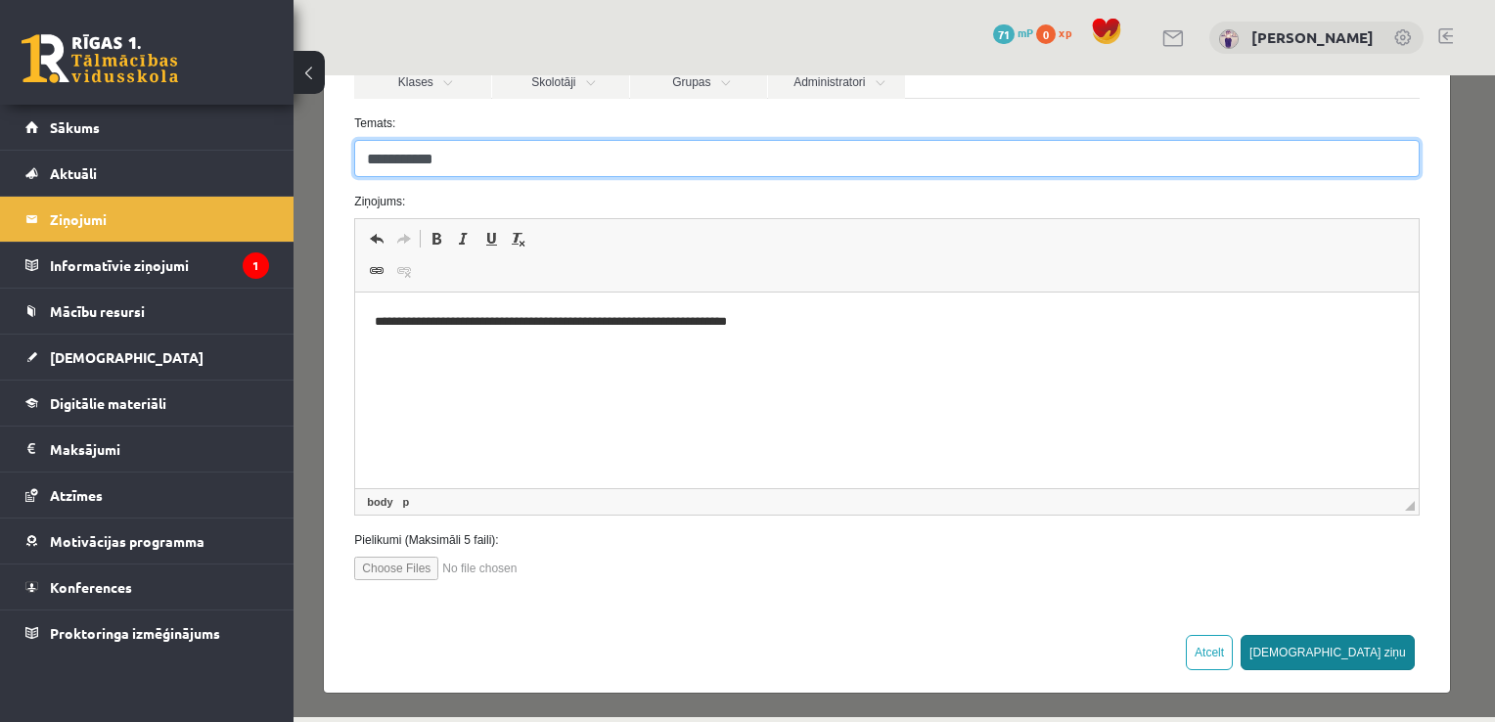
type input "**********"
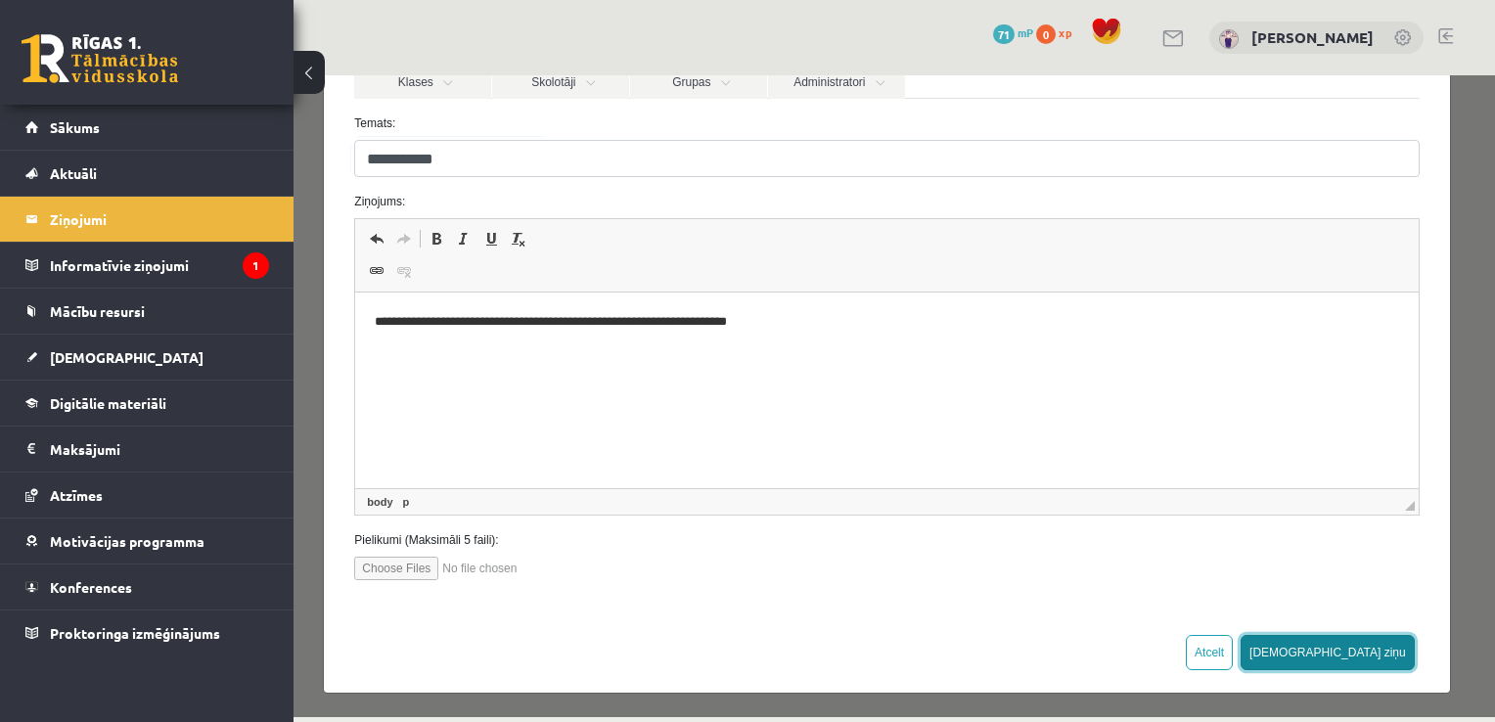
click at [1380, 638] on button "Sūtīt ziņu" at bounding box center [1327, 652] width 174 height 35
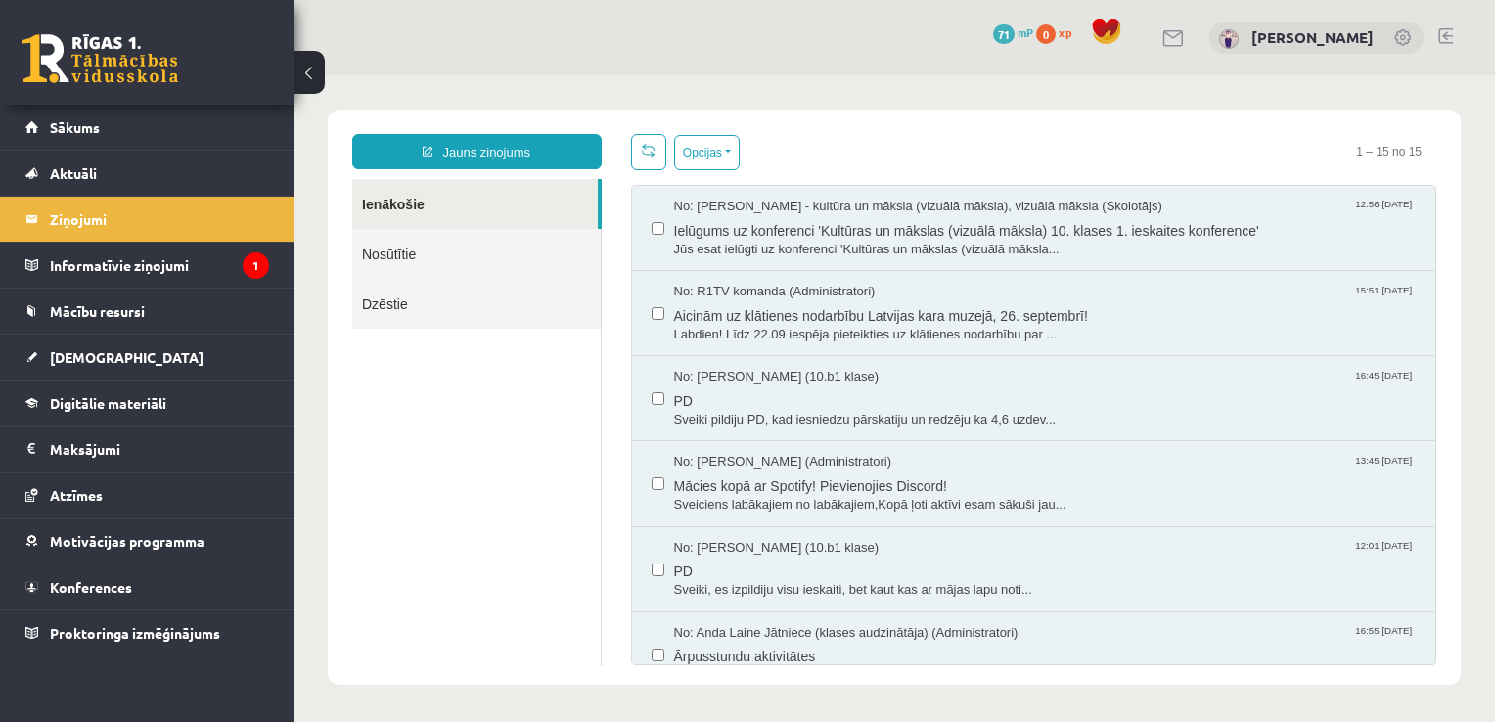
scroll to position [0, 0]
click at [462, 249] on link "Nosūtītie" at bounding box center [476, 254] width 248 height 50
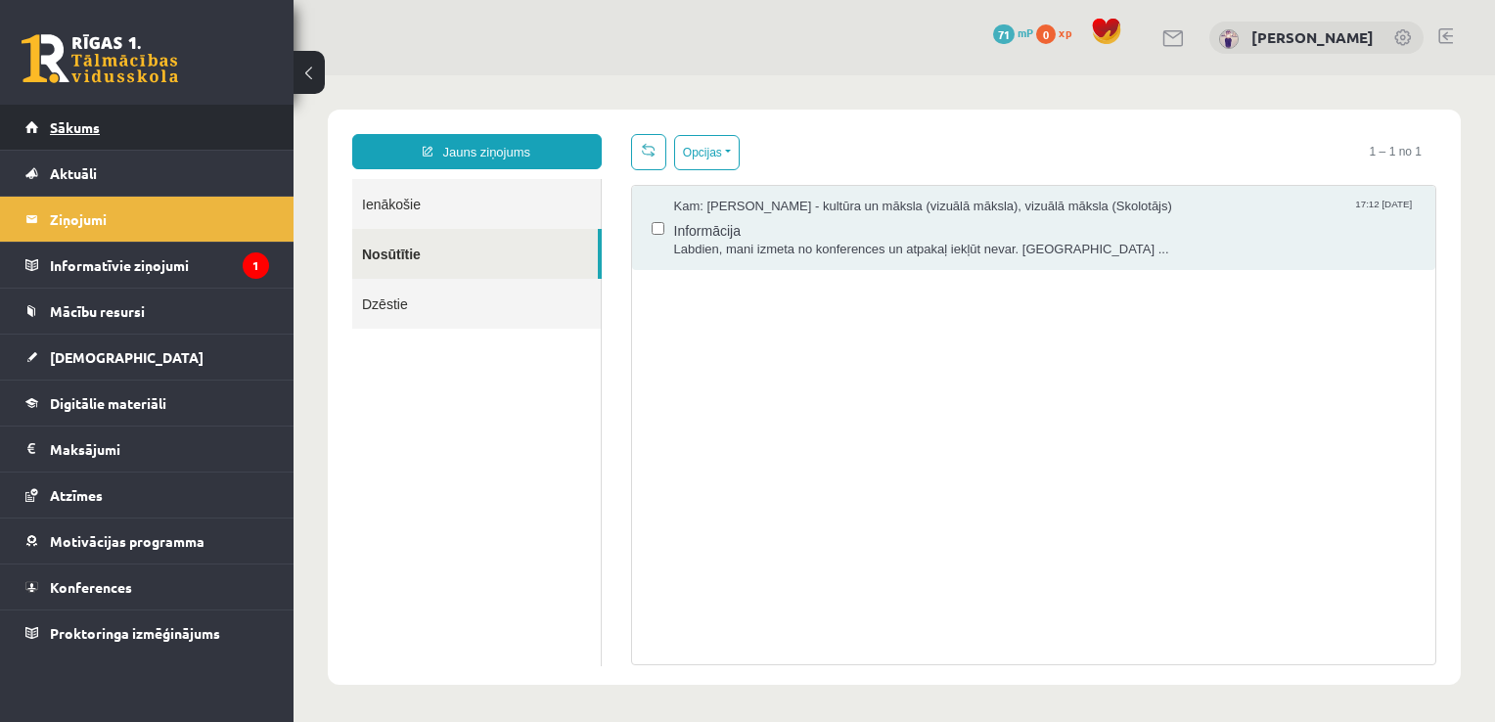
click at [84, 136] on link "Sākums" at bounding box center [147, 127] width 244 height 45
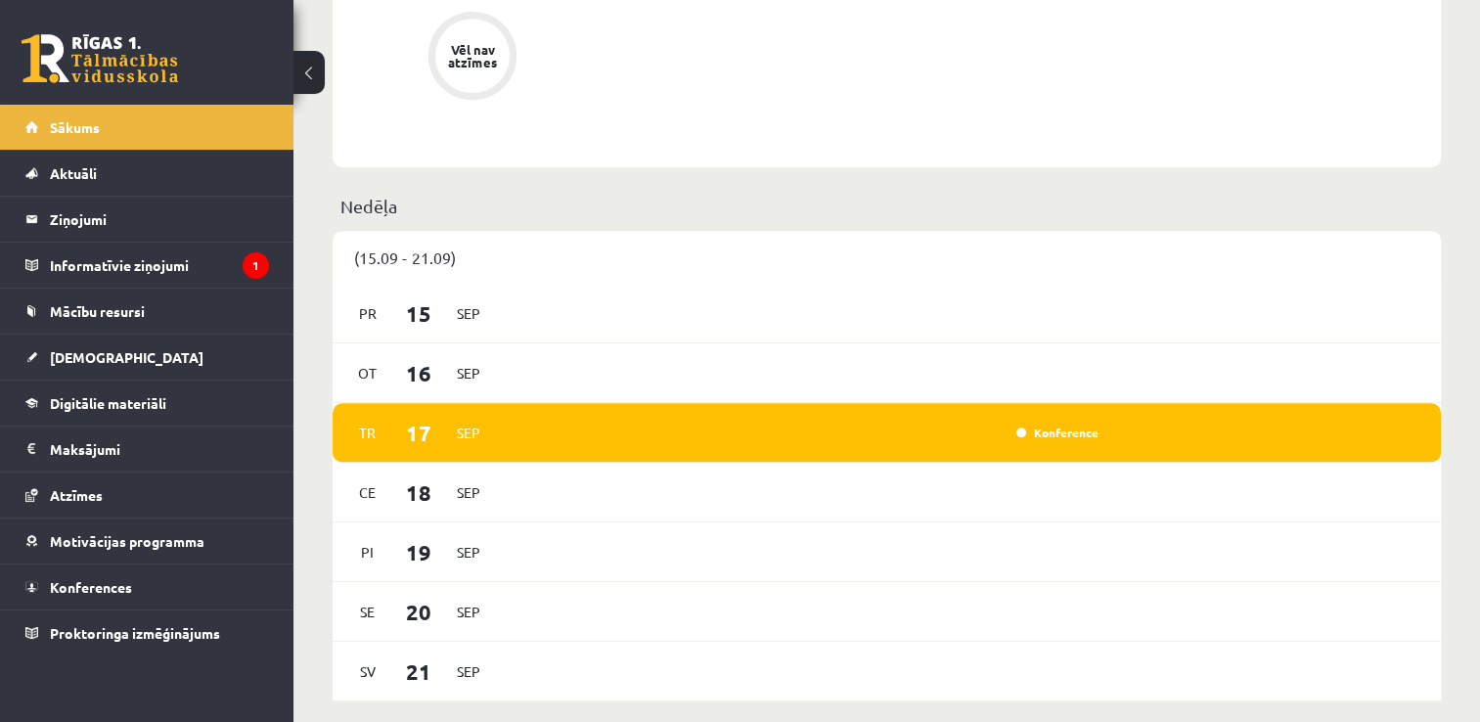
scroll to position [1272, 0]
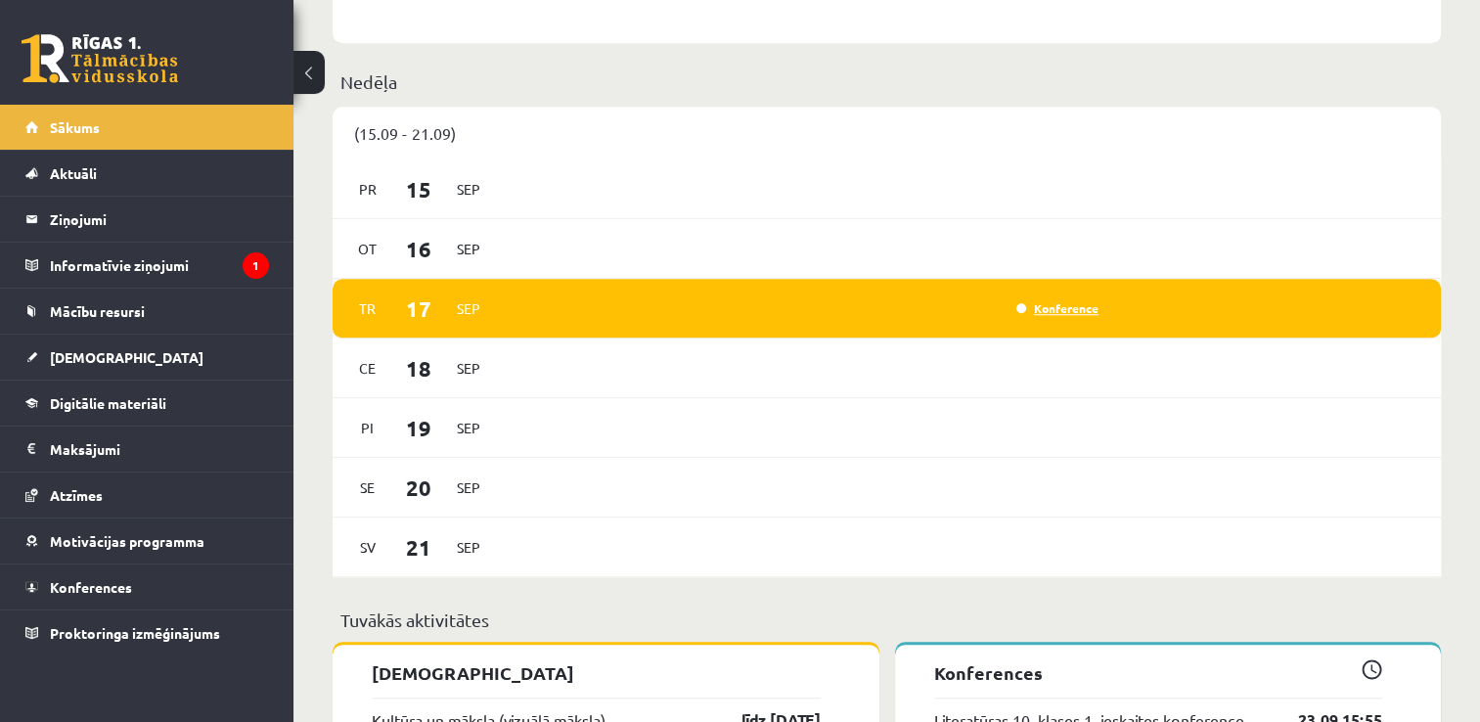
click at [1071, 310] on link "Konference" at bounding box center [1057, 308] width 82 height 16
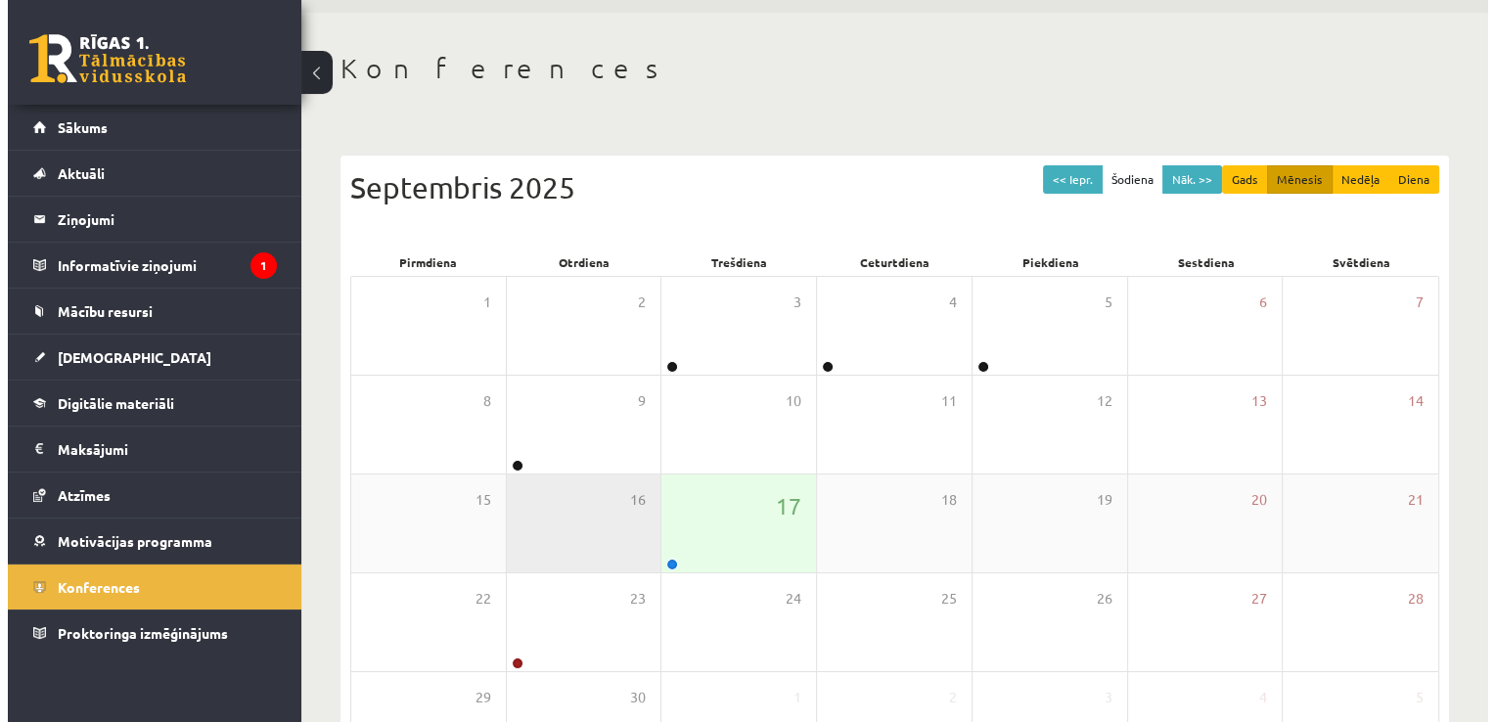
scroll to position [98, 0]
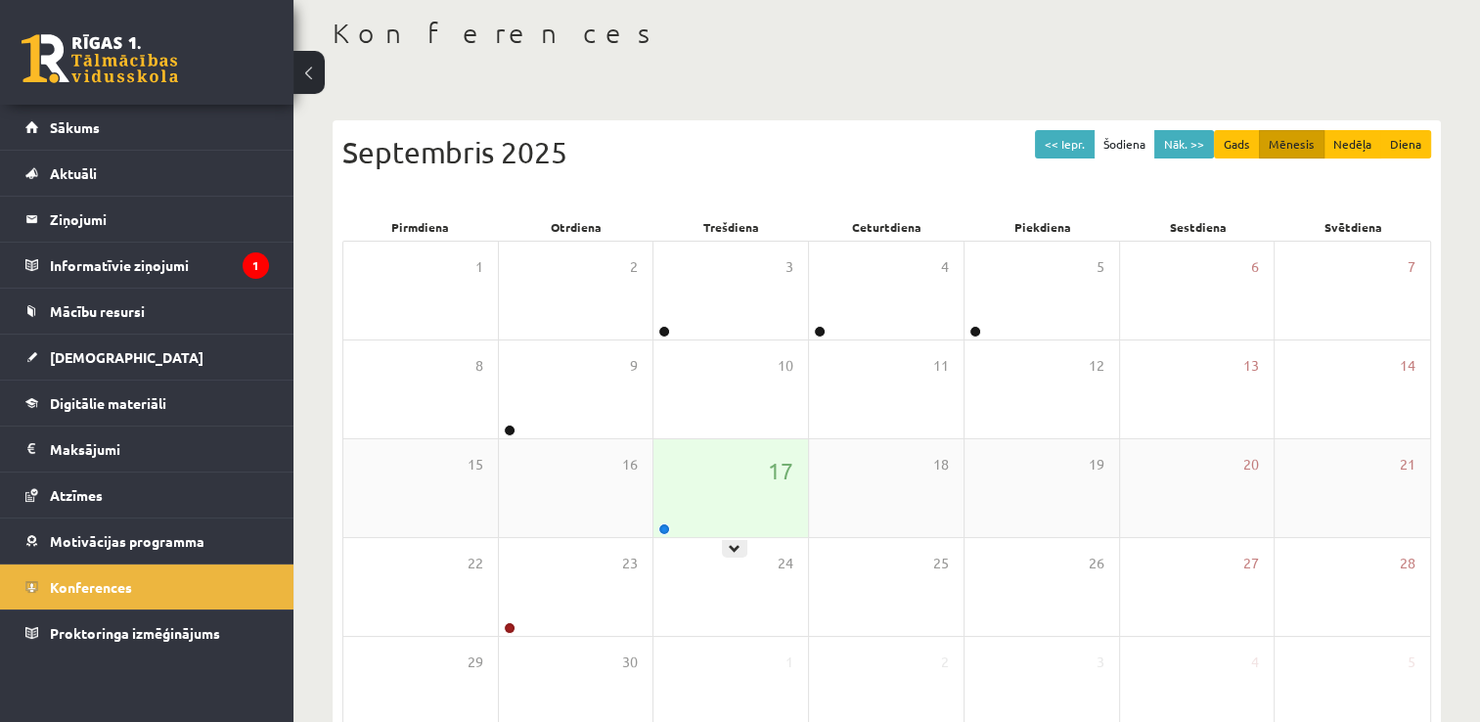
drag, startPoint x: 762, startPoint y: 490, endPoint x: 761, endPoint y: 527, distance: 37.2
click at [761, 489] on div "17" at bounding box center [730, 488] width 155 height 98
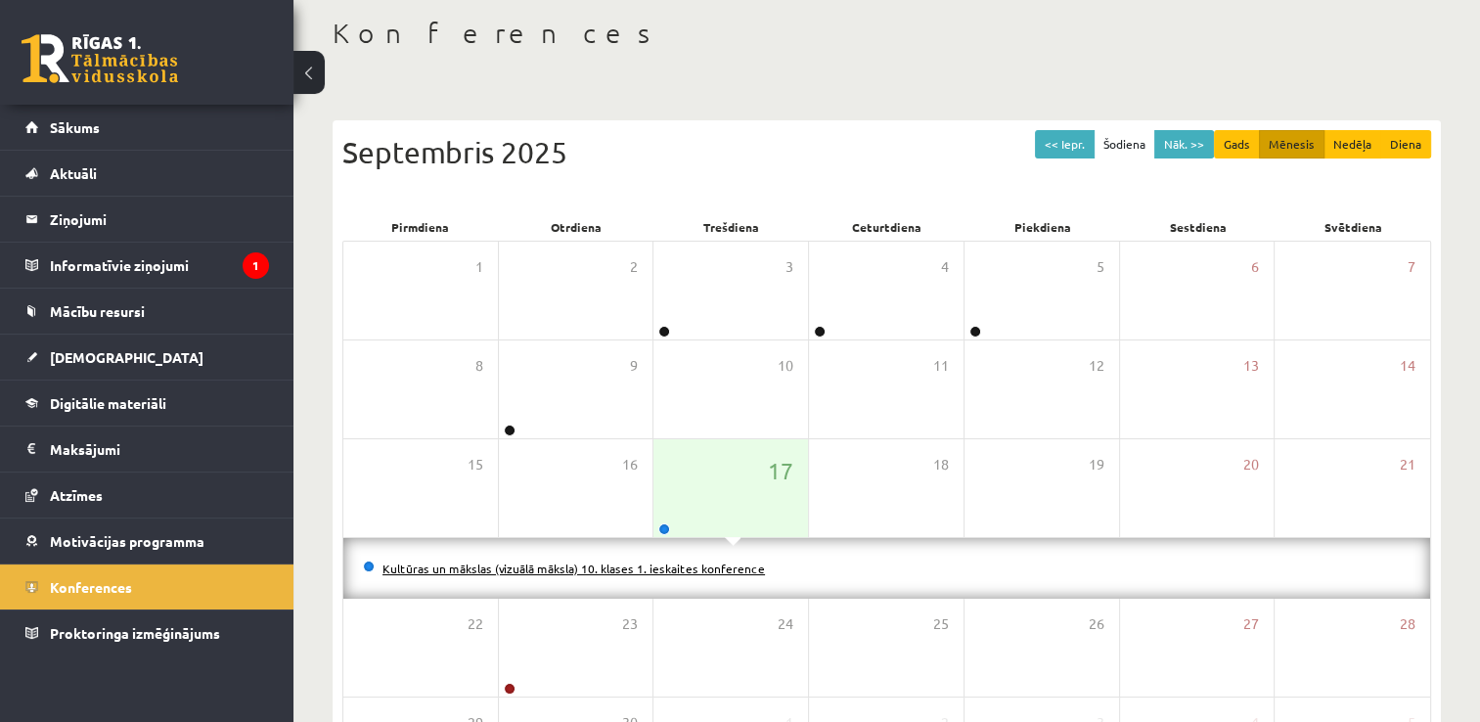
click at [694, 568] on link "Kultūras un mākslas (vizuālā māksla) 10. klases 1. ieskaites konference" at bounding box center [573, 569] width 382 height 16
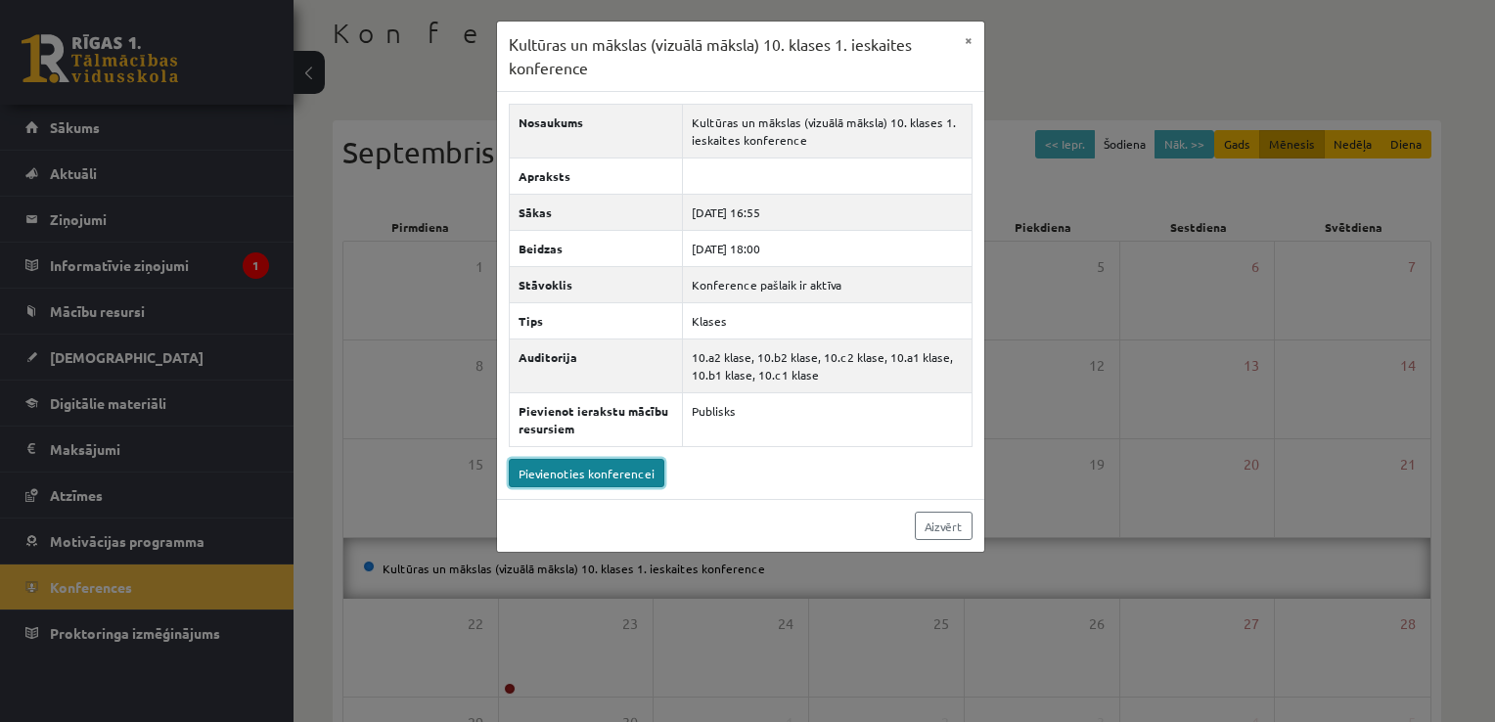
click at [640, 473] on link "Pievienoties konferencei" at bounding box center [587, 473] width 156 height 28
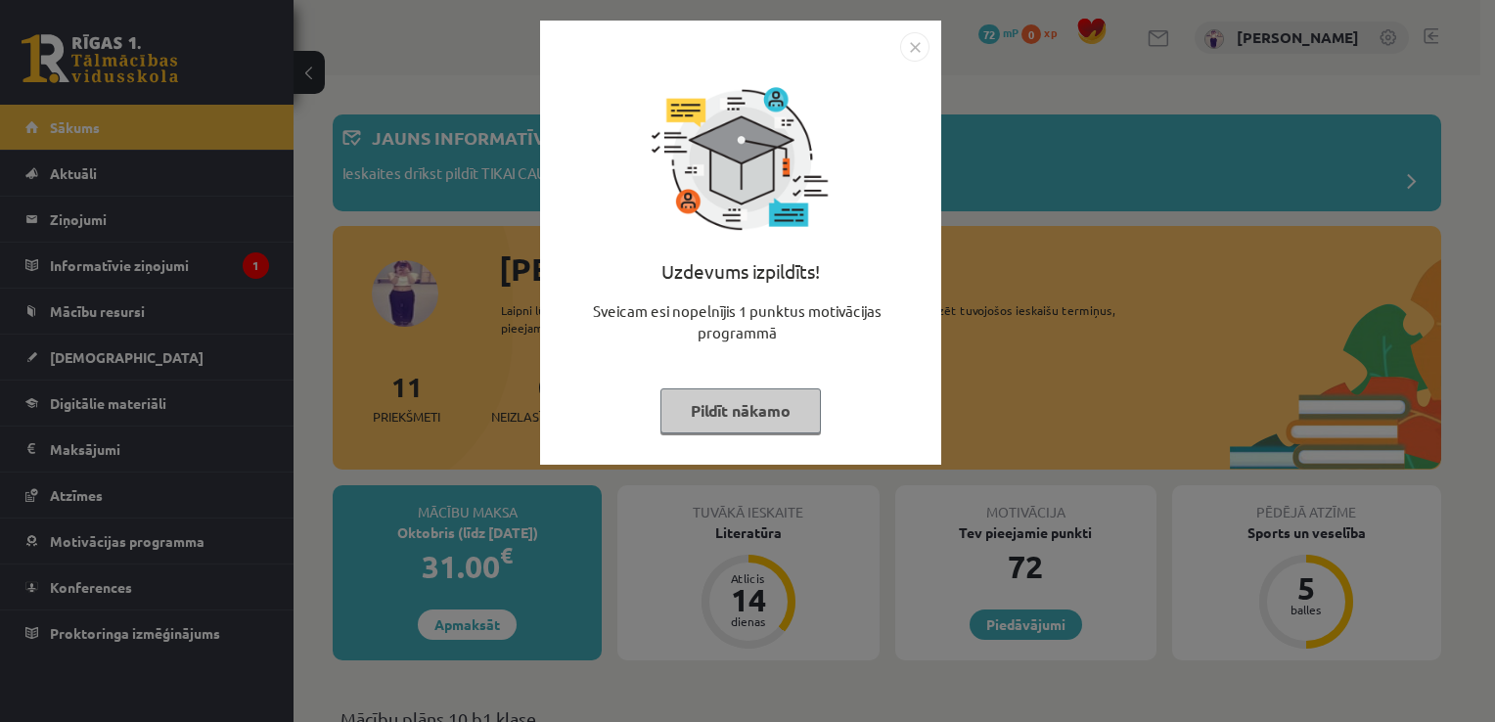
click at [901, 45] on img "Close" at bounding box center [914, 46] width 29 height 29
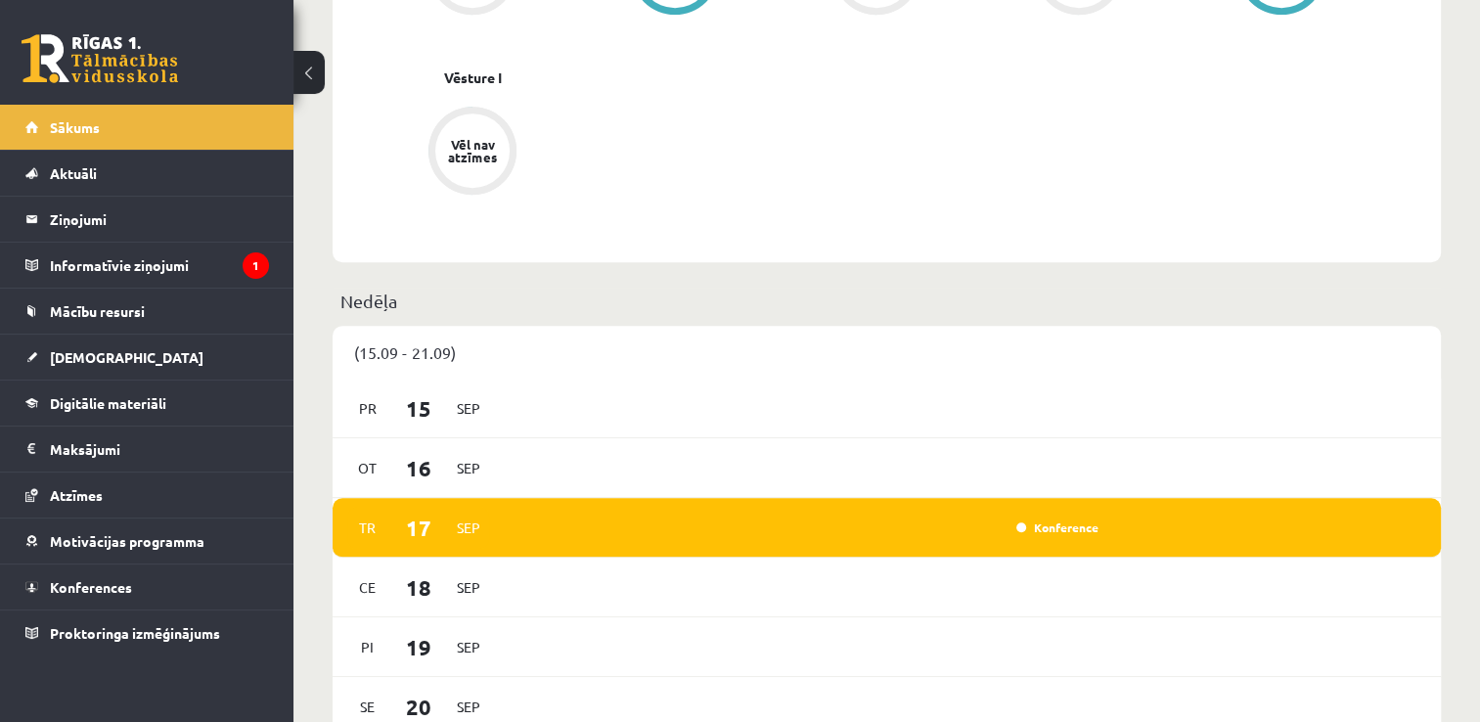
scroll to position [1076, 0]
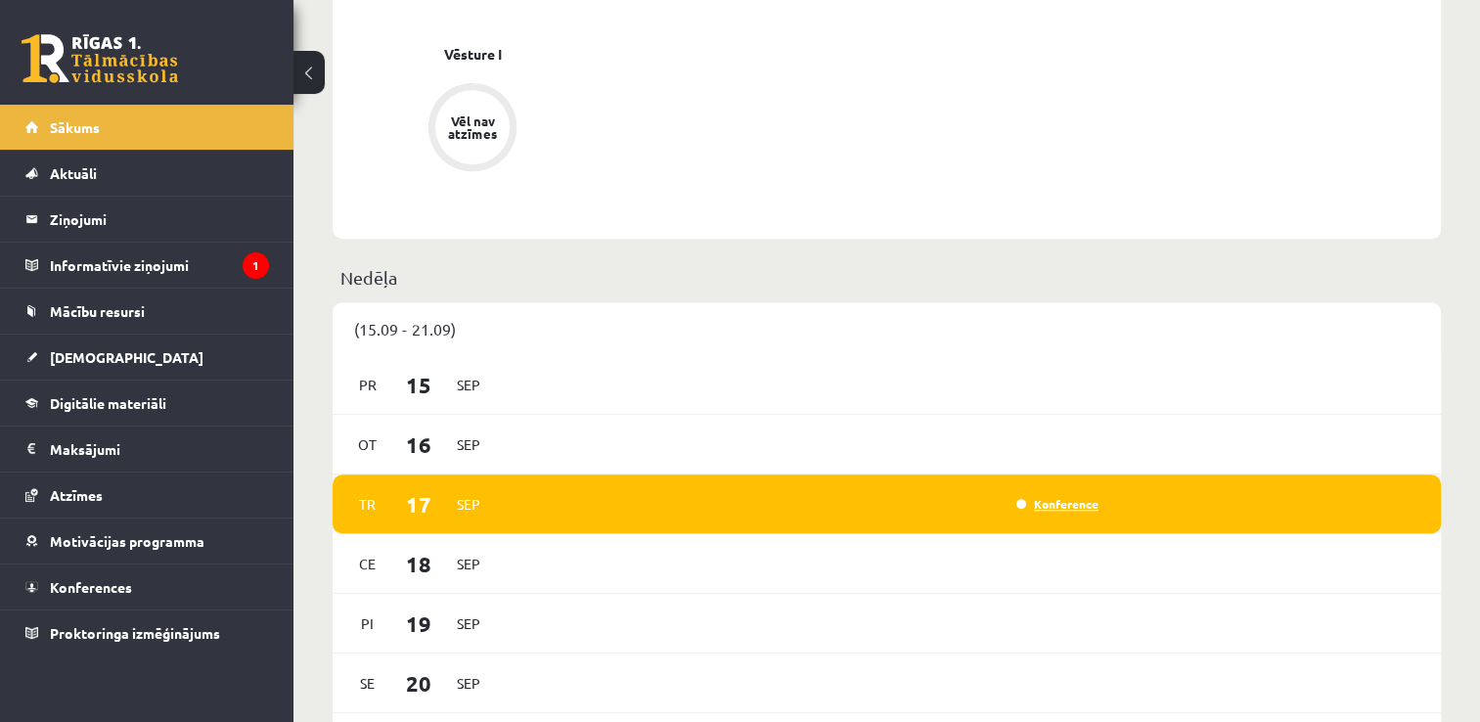
click at [1051, 512] on link "Konference" at bounding box center [1057, 504] width 82 height 16
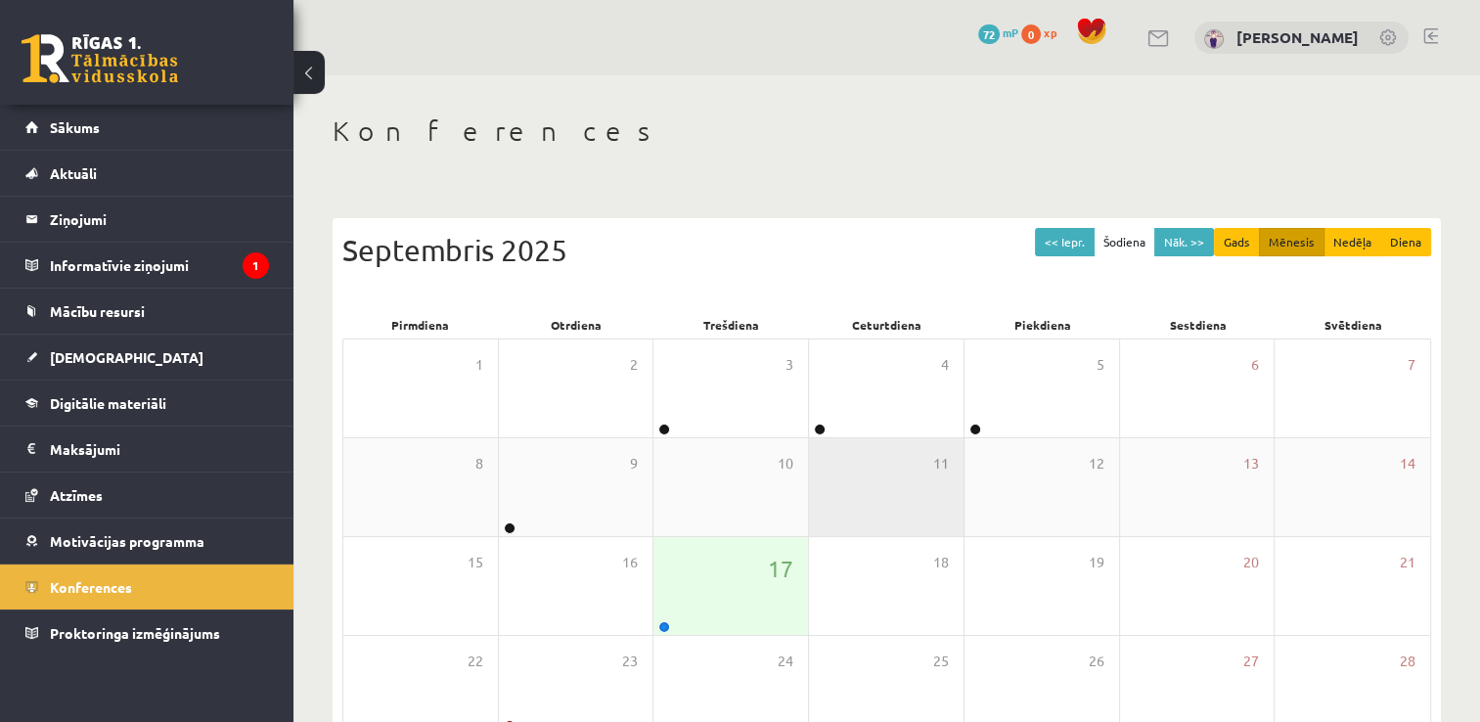
scroll to position [98, 0]
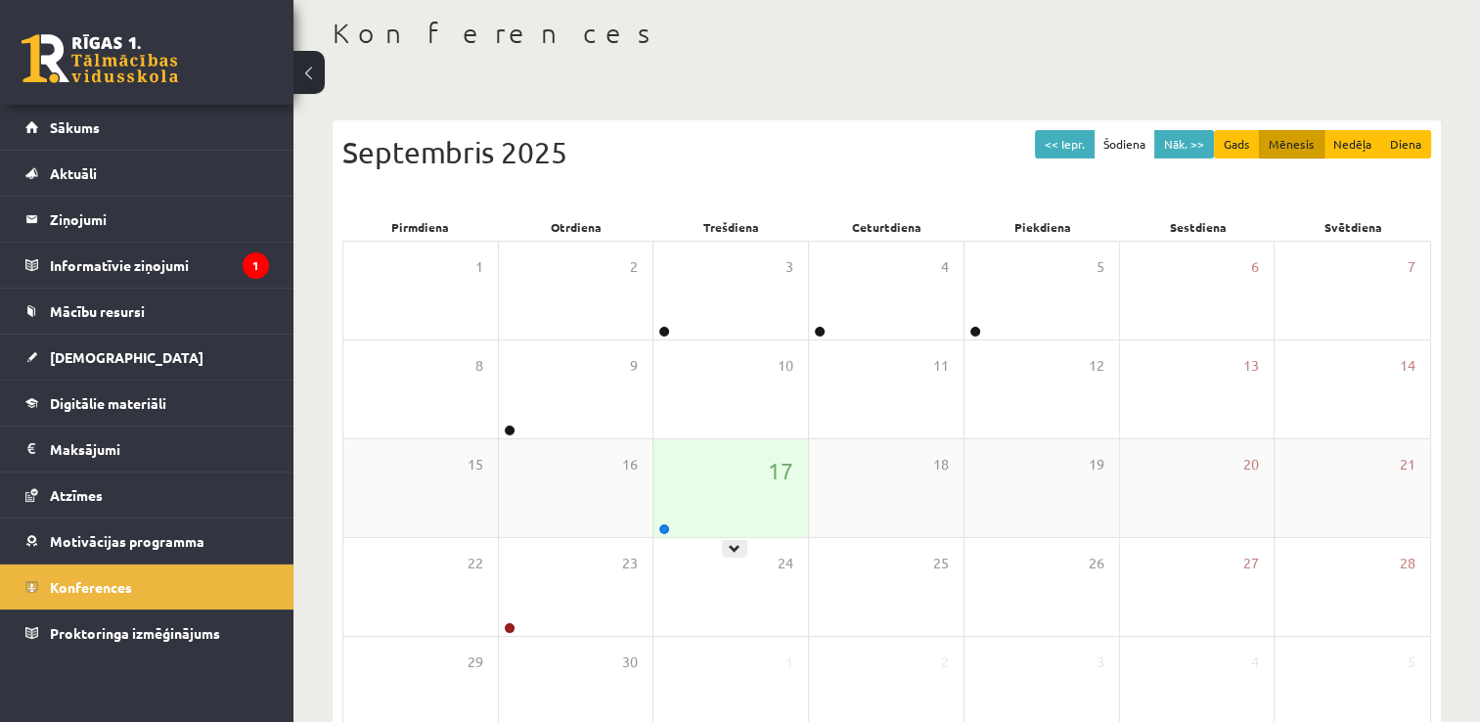
click at [760, 498] on div "17" at bounding box center [730, 488] width 155 height 98
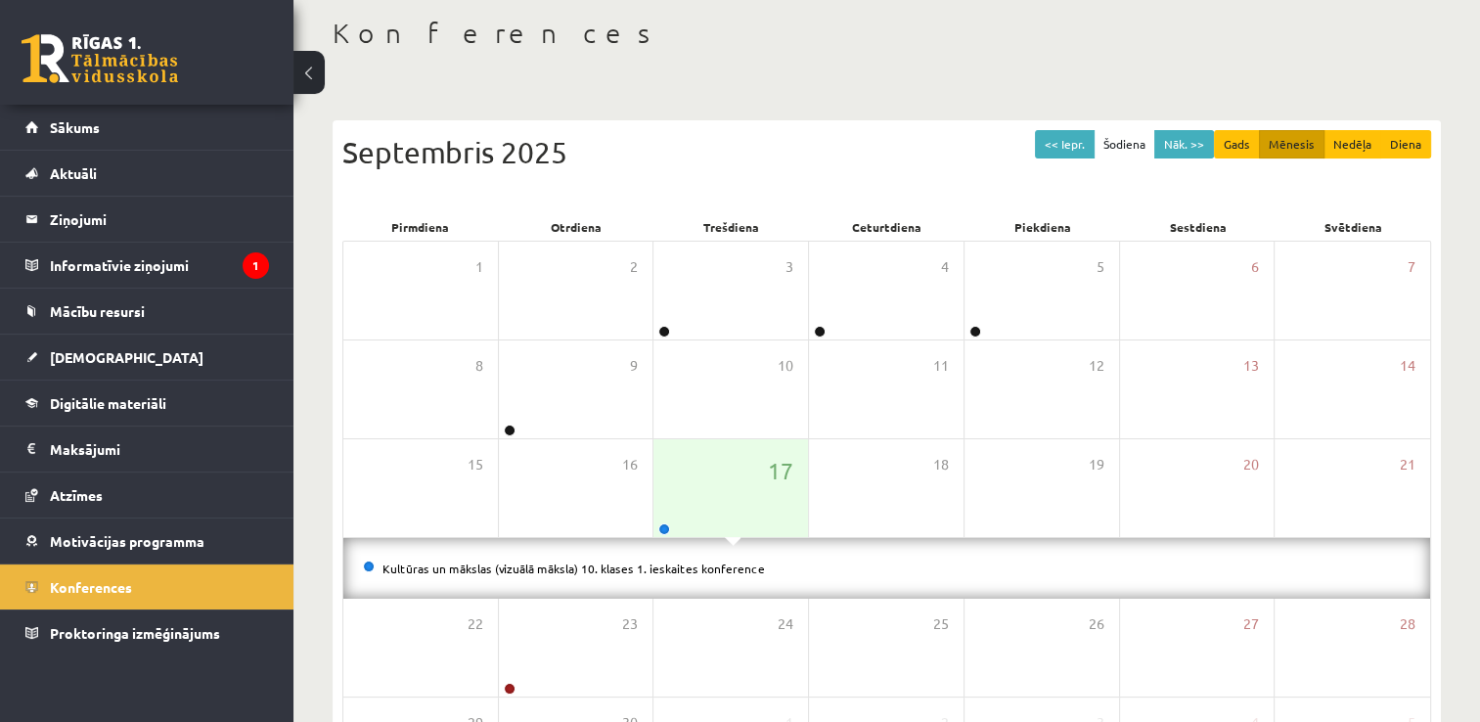
click at [731, 558] on li "Kultūras un mākslas (vizuālā māksla) 10. klases 1. ieskaites konference" at bounding box center [887, 569] width 1048 height 22
click at [730, 563] on link "Kultūras un mākslas (vizuālā māksla) 10. klases 1. ieskaites konference" at bounding box center [573, 569] width 382 height 16
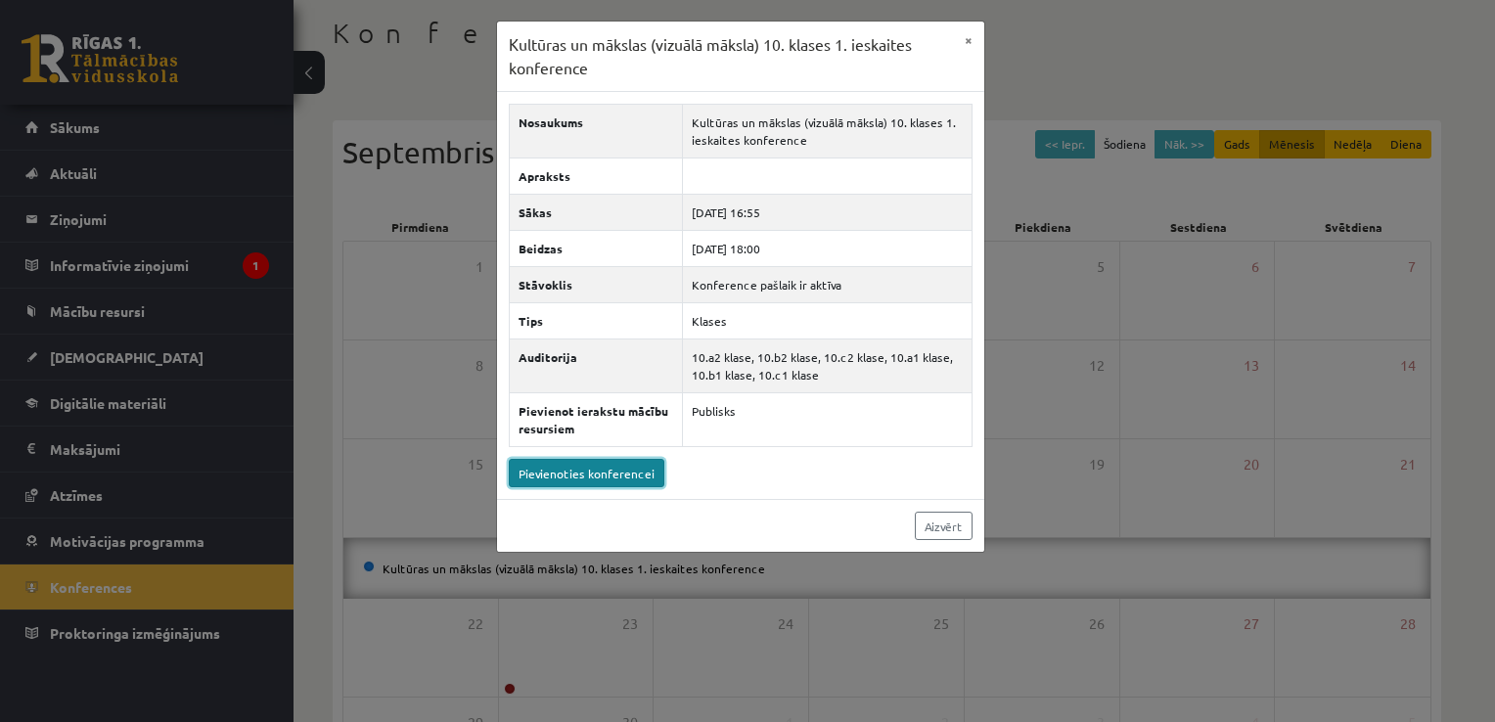
click at [625, 464] on link "Pievienoties konferencei" at bounding box center [587, 473] width 156 height 28
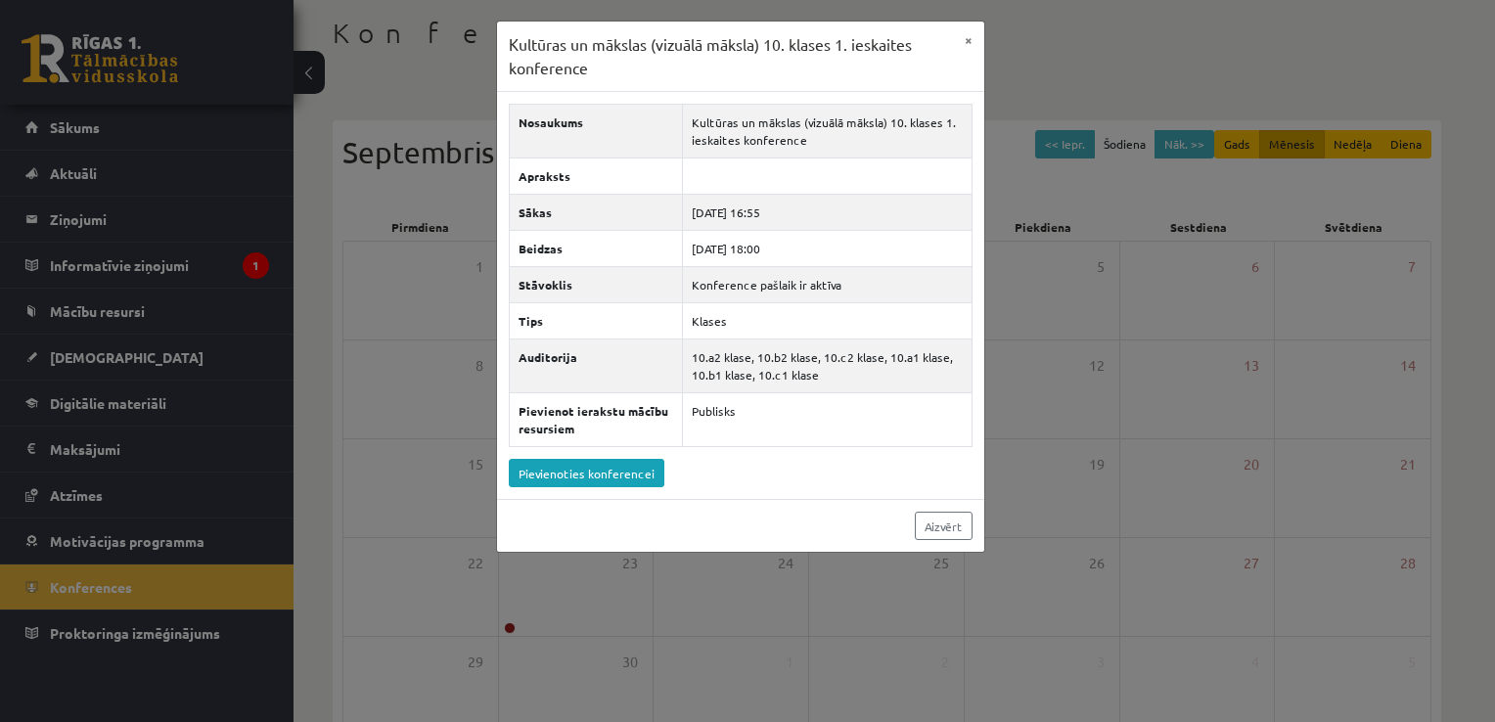
click at [472, 222] on div "Kultūras un mākslas (vizuālā māksla) 10. klases 1. ieskaites konference × Nosau…" at bounding box center [747, 361] width 1495 height 722
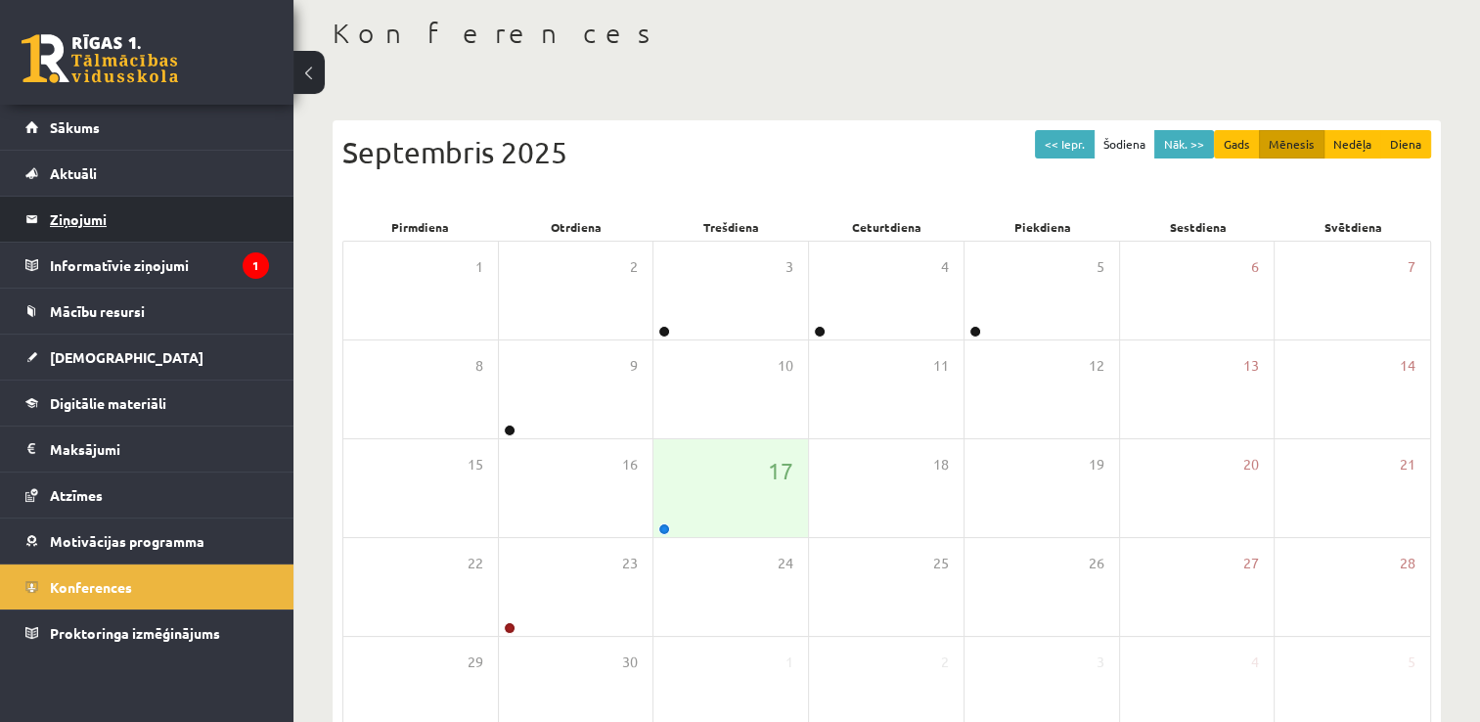
click at [181, 208] on legend "Ziņojumi 0" at bounding box center [159, 219] width 219 height 45
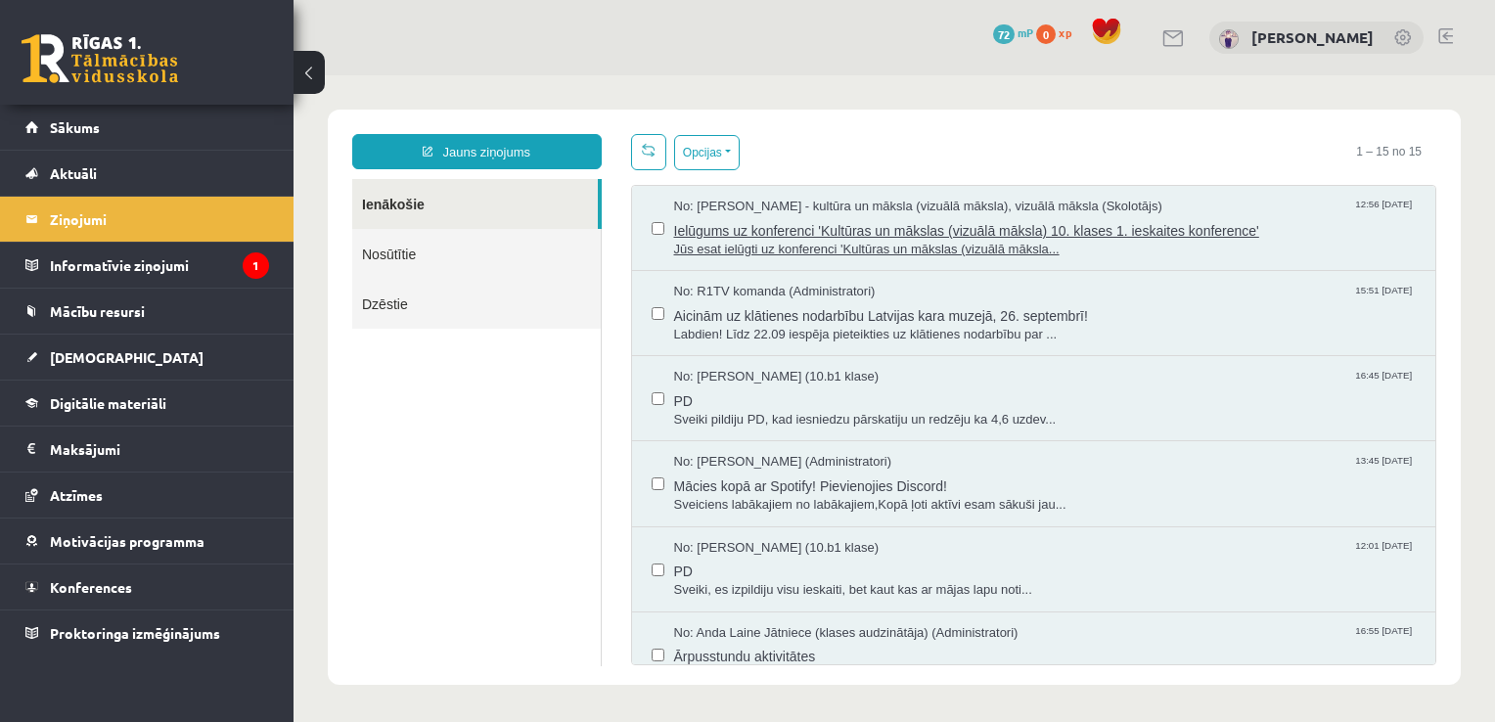
click at [930, 225] on span "Ielūgums uz konferenci 'Kultūras un mākslas (vizuālā māksla) 10. klases 1. iesk…" at bounding box center [1045, 228] width 742 height 24
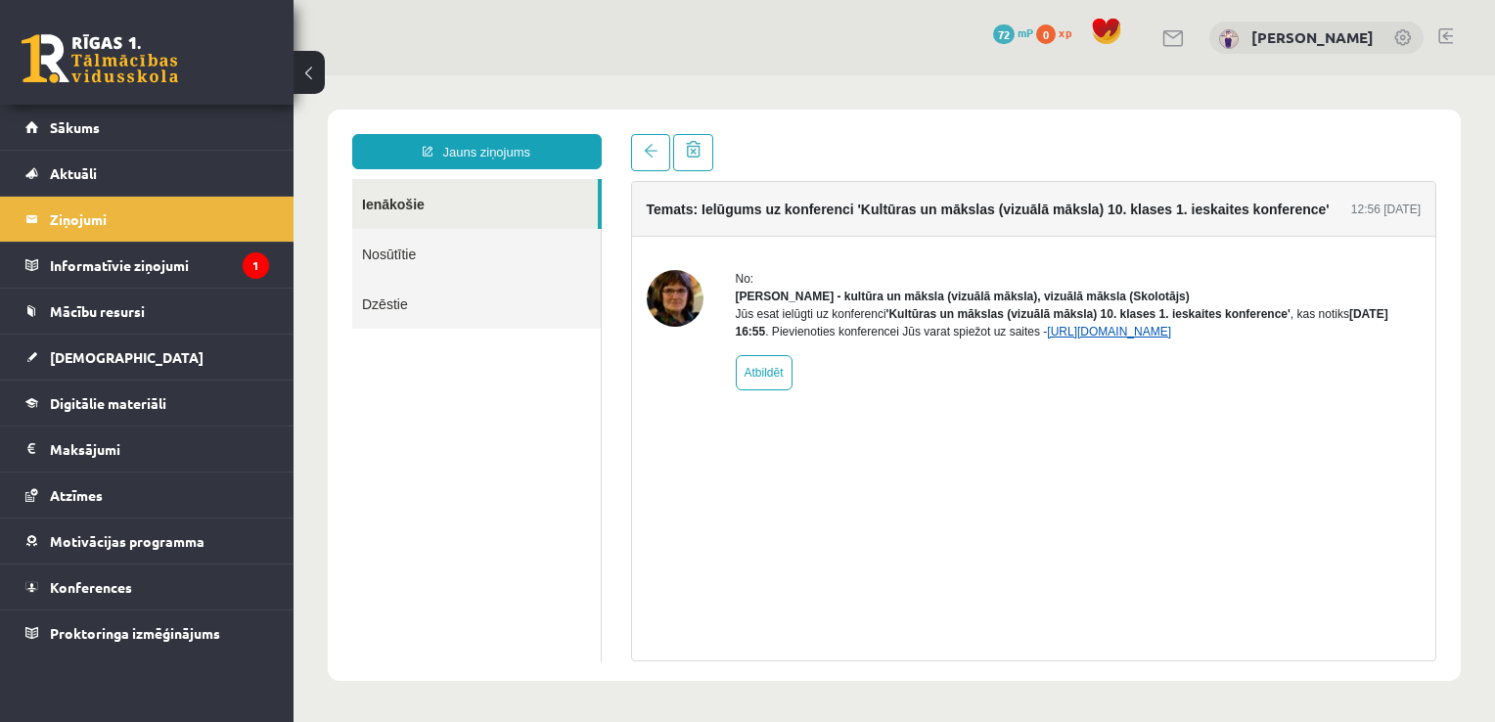
click at [1119, 338] on link "[URL][DOMAIN_NAME]" at bounding box center [1109, 332] width 124 height 14
click at [178, 115] on link "Sākums" at bounding box center [147, 127] width 244 height 45
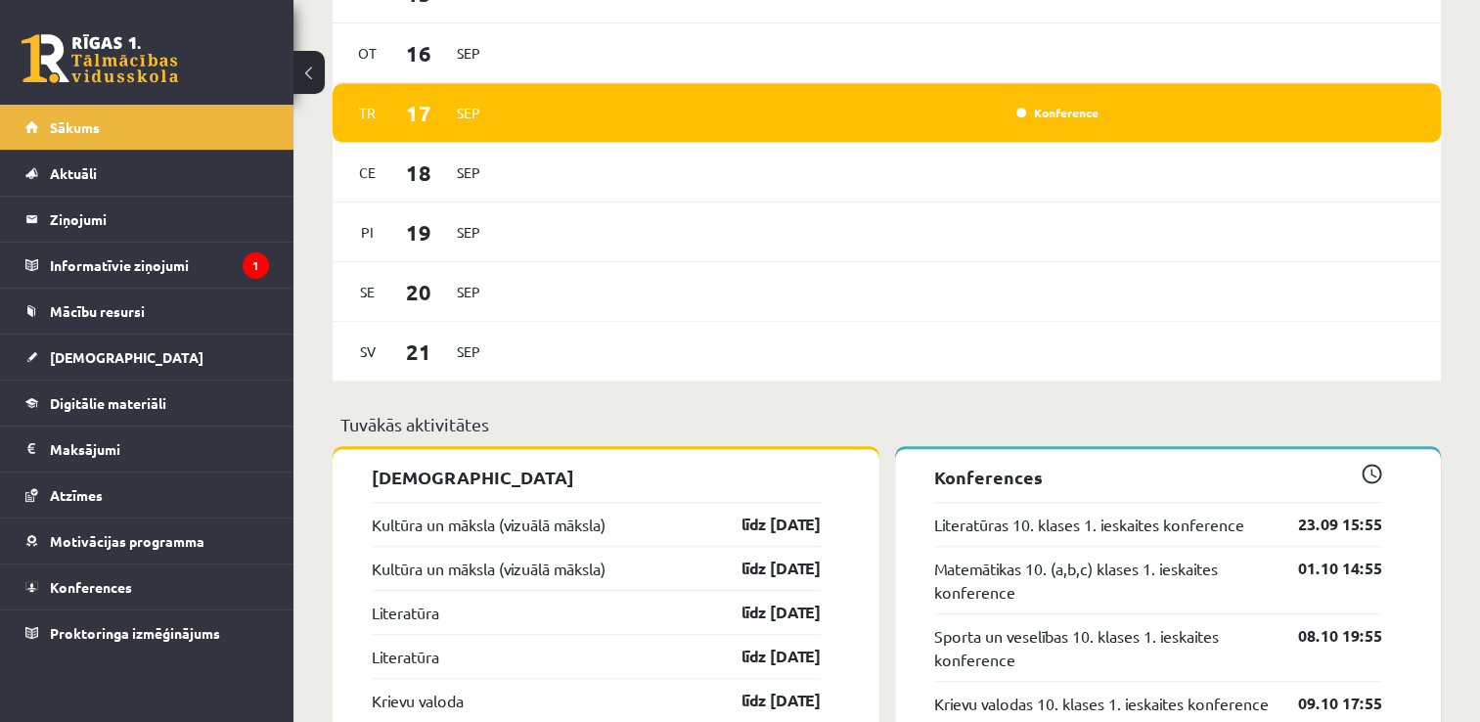
scroll to position [1565, 0]
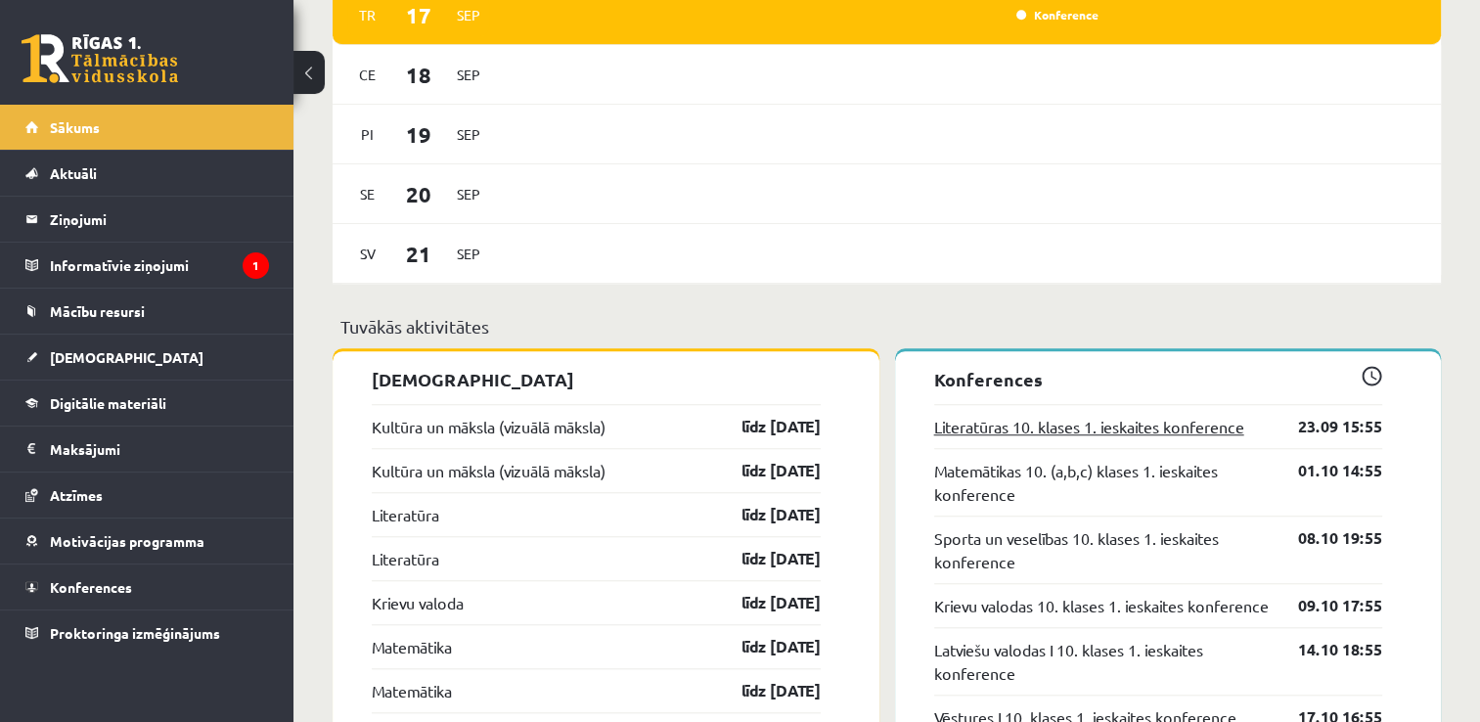
click at [1040, 433] on link "Literatūras 10. klases 1. ieskaites konference" at bounding box center [1089, 426] width 310 height 23
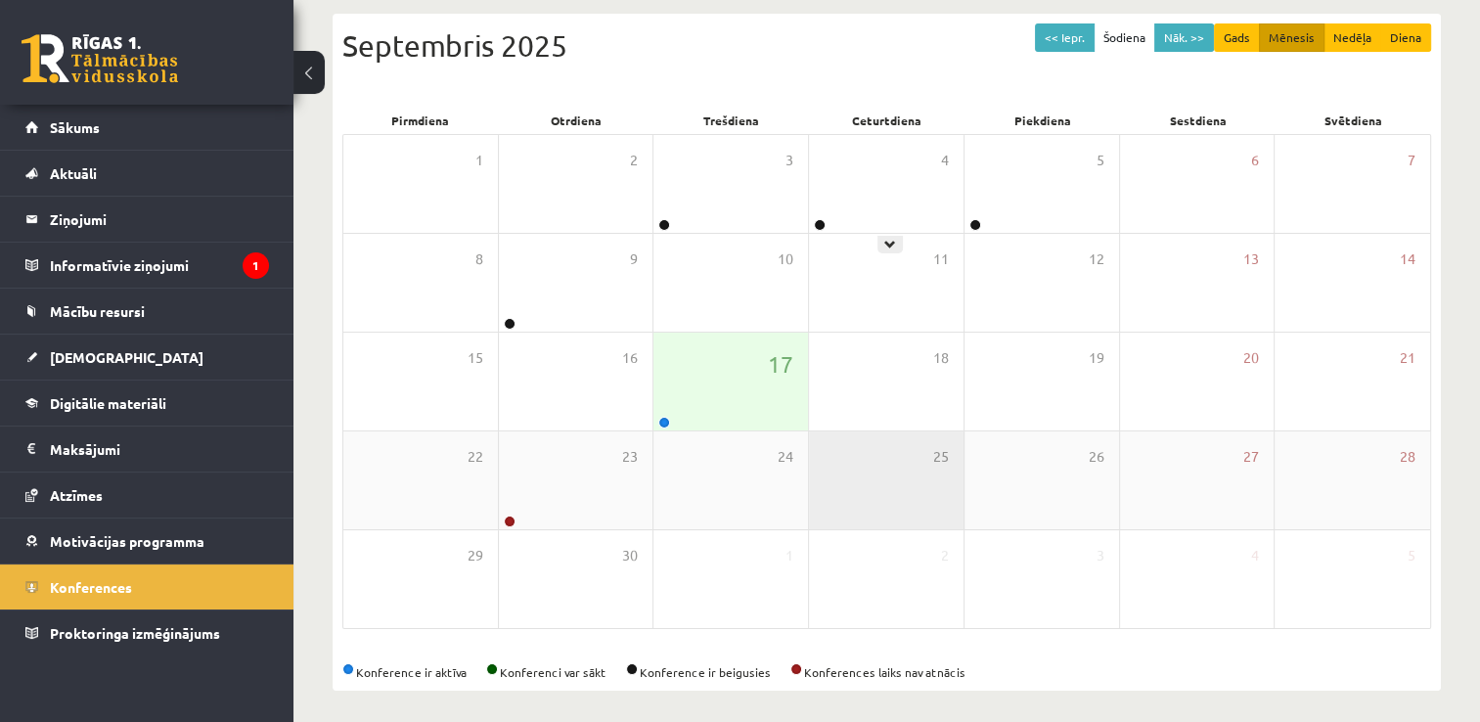
scroll to position [211, 0]
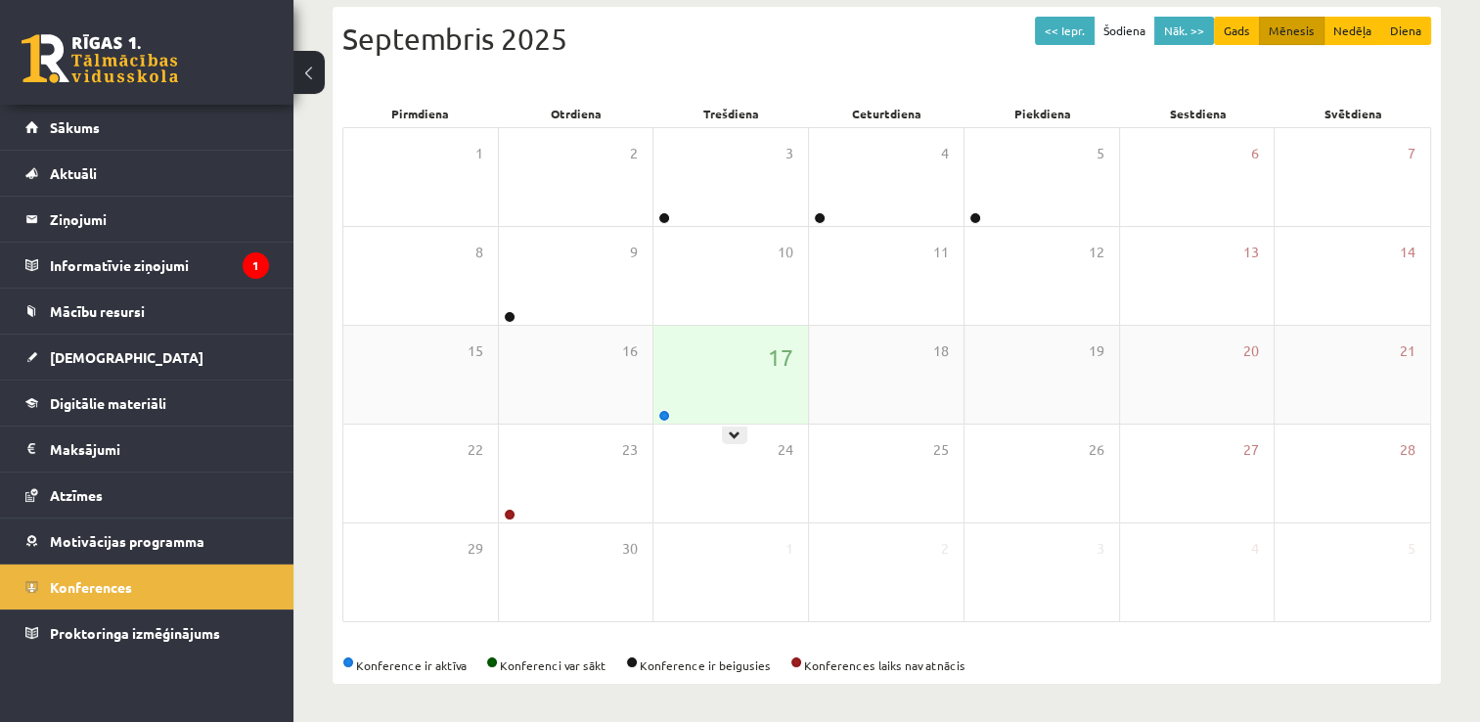
click at [755, 406] on div "17" at bounding box center [730, 375] width 155 height 98
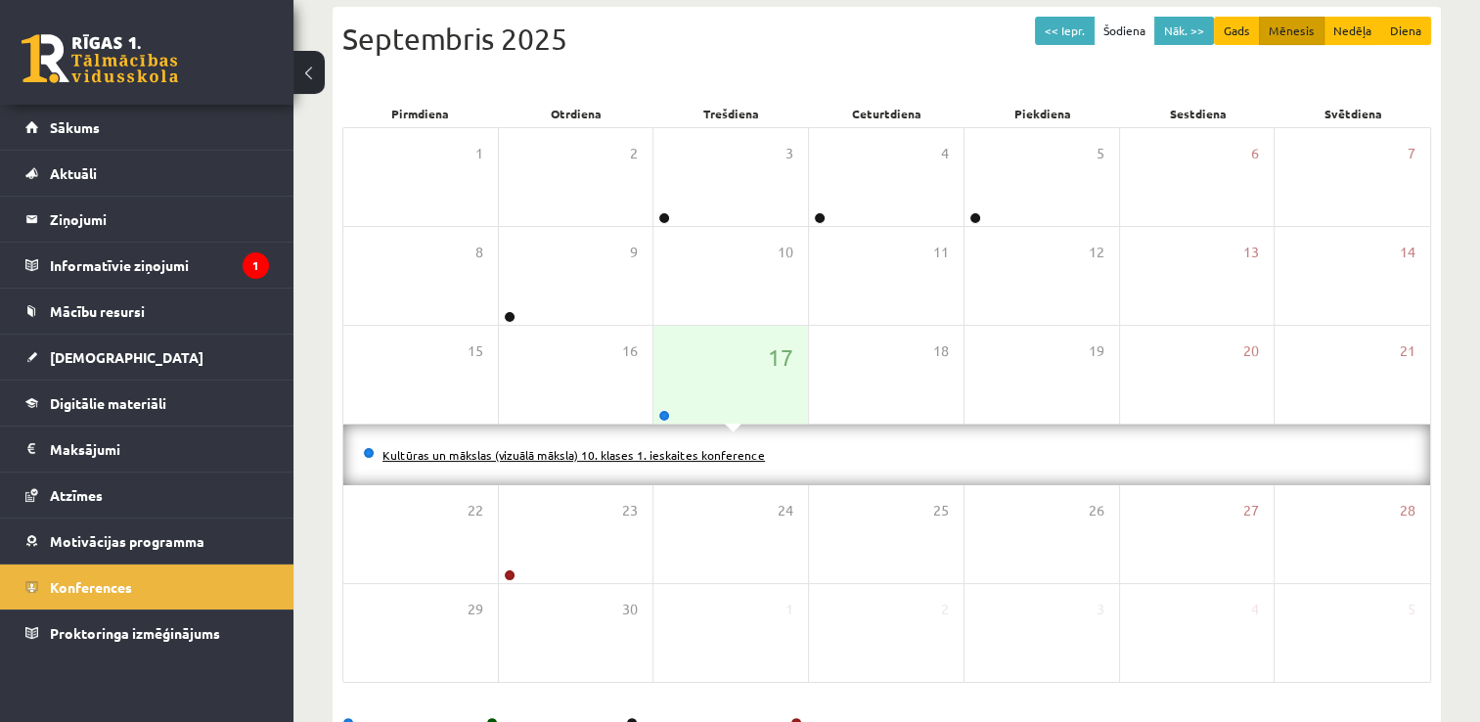
click at [729, 450] on link "Kultūras un mākslas (vizuālā māksla) 10. klases 1. ieskaites konference" at bounding box center [573, 455] width 382 height 16
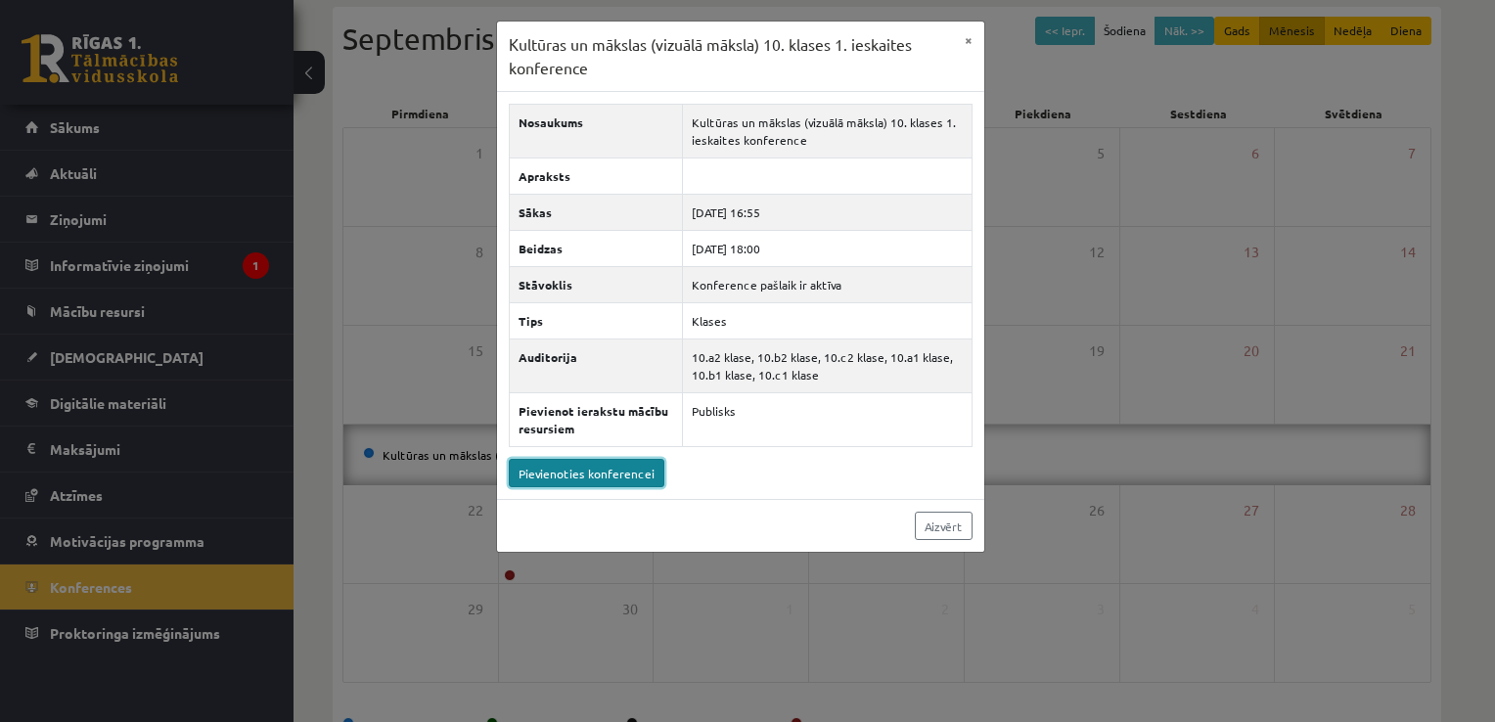
click at [591, 477] on link "Pievienoties konferencei" at bounding box center [587, 473] width 156 height 28
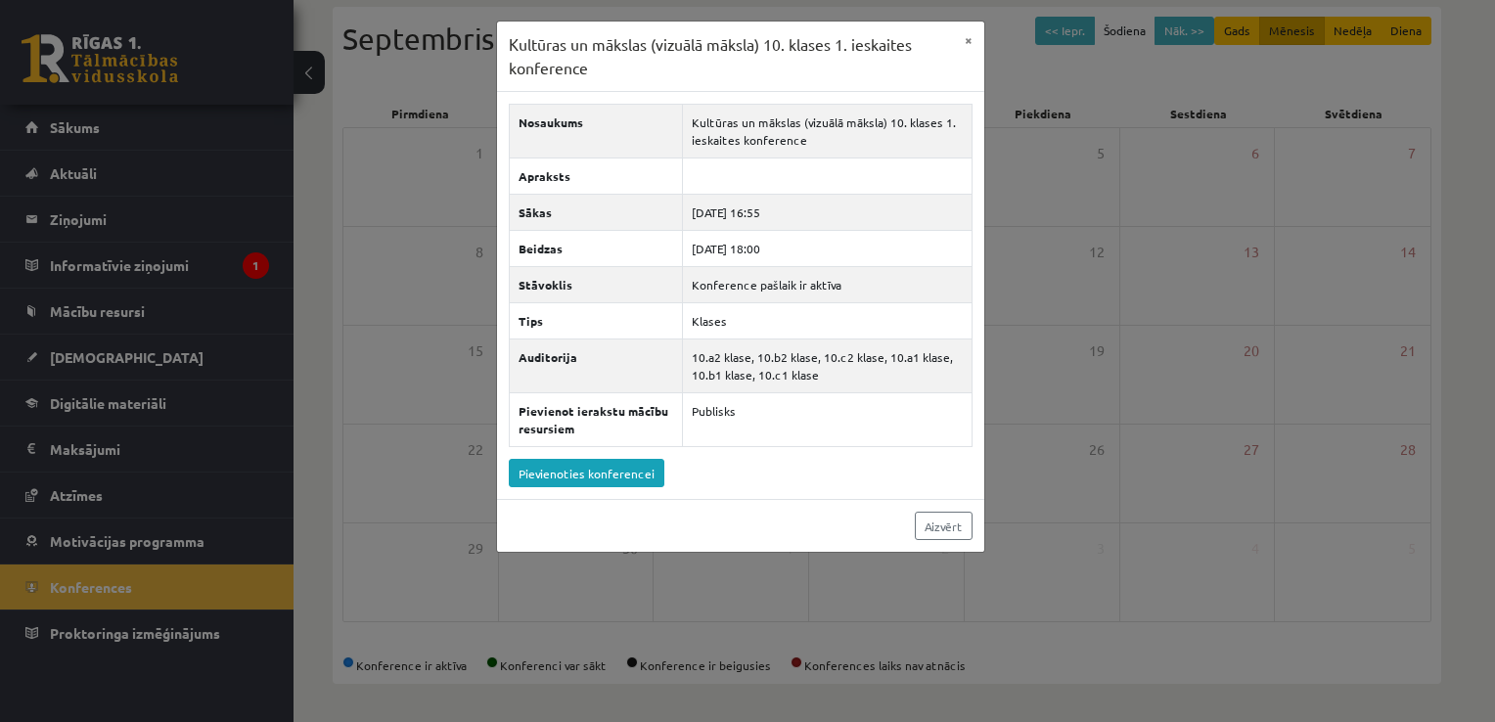
click at [1037, 60] on div "Kultūras un mākslas (vizuālā māksla) 10. klases 1. ieskaites konference × Nosau…" at bounding box center [747, 361] width 1495 height 722
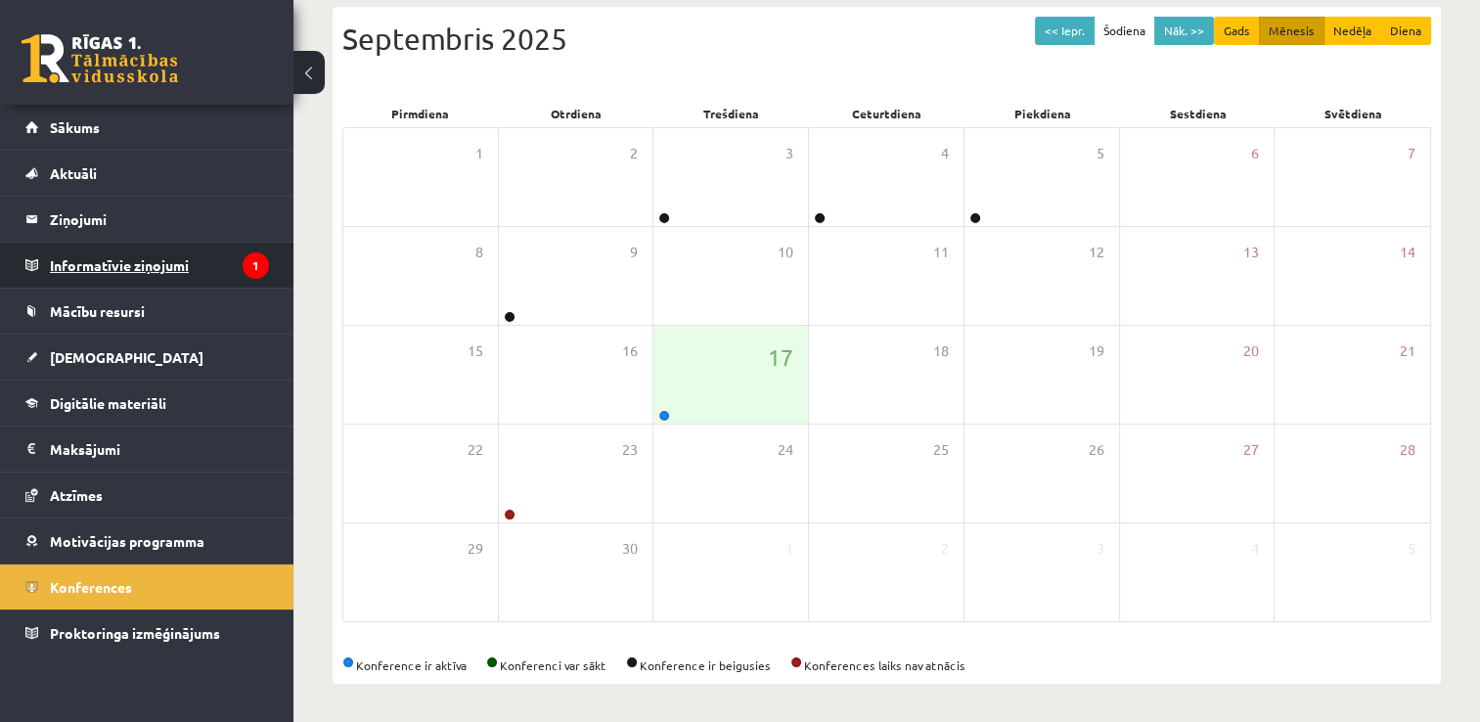
click at [86, 269] on legend "Informatīvie ziņojumi 1" at bounding box center [159, 265] width 219 height 45
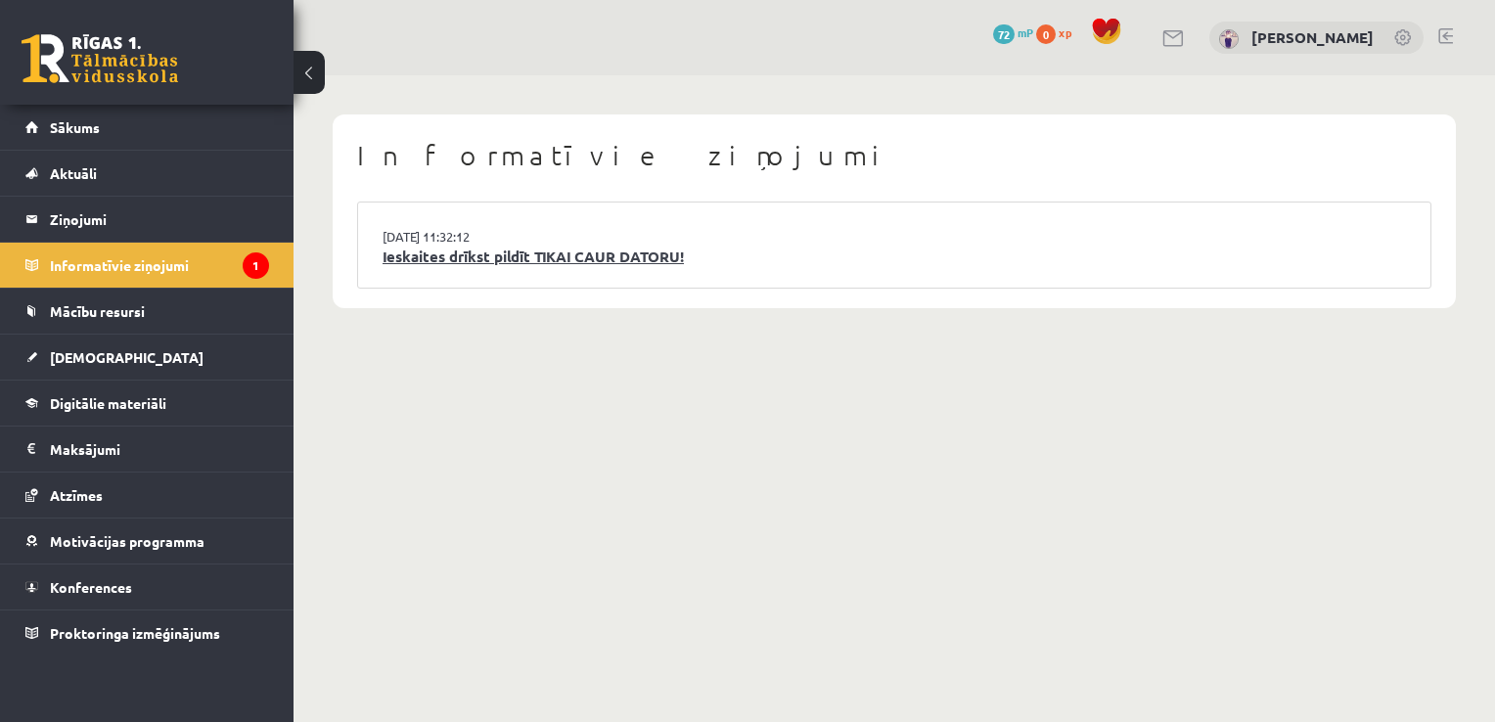
click at [627, 253] on link "Ieskaites drīkst pildīt TIKAI CAUR DATORU!" at bounding box center [893, 257] width 1023 height 22
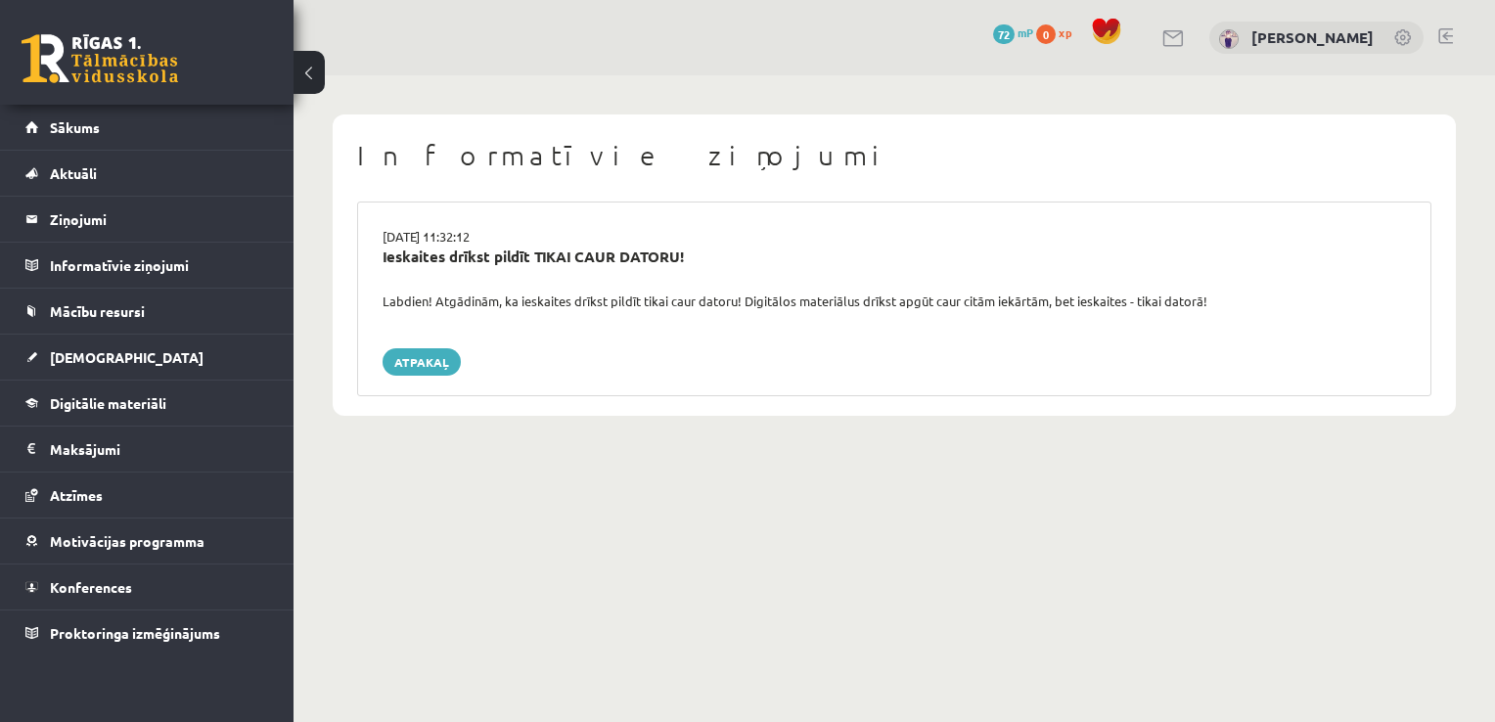
click at [815, 107] on div "Informatīvie ziņojumi [DATE] 11:32:12 Ieskaites drīkst pildīt TIKAI CAUR DATORU…" at bounding box center [893, 265] width 1201 height 380
click at [207, 108] on link "Sākums" at bounding box center [147, 127] width 244 height 45
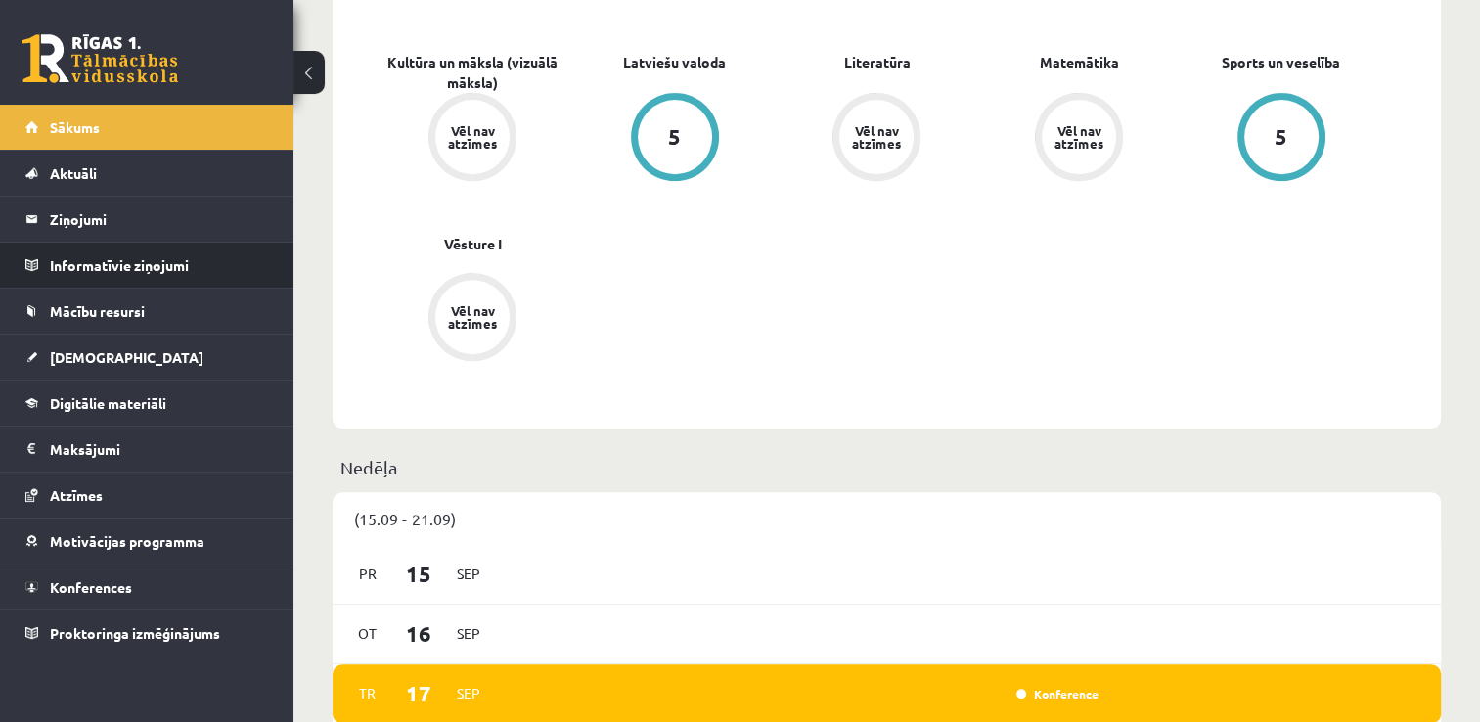
scroll to position [783, 0]
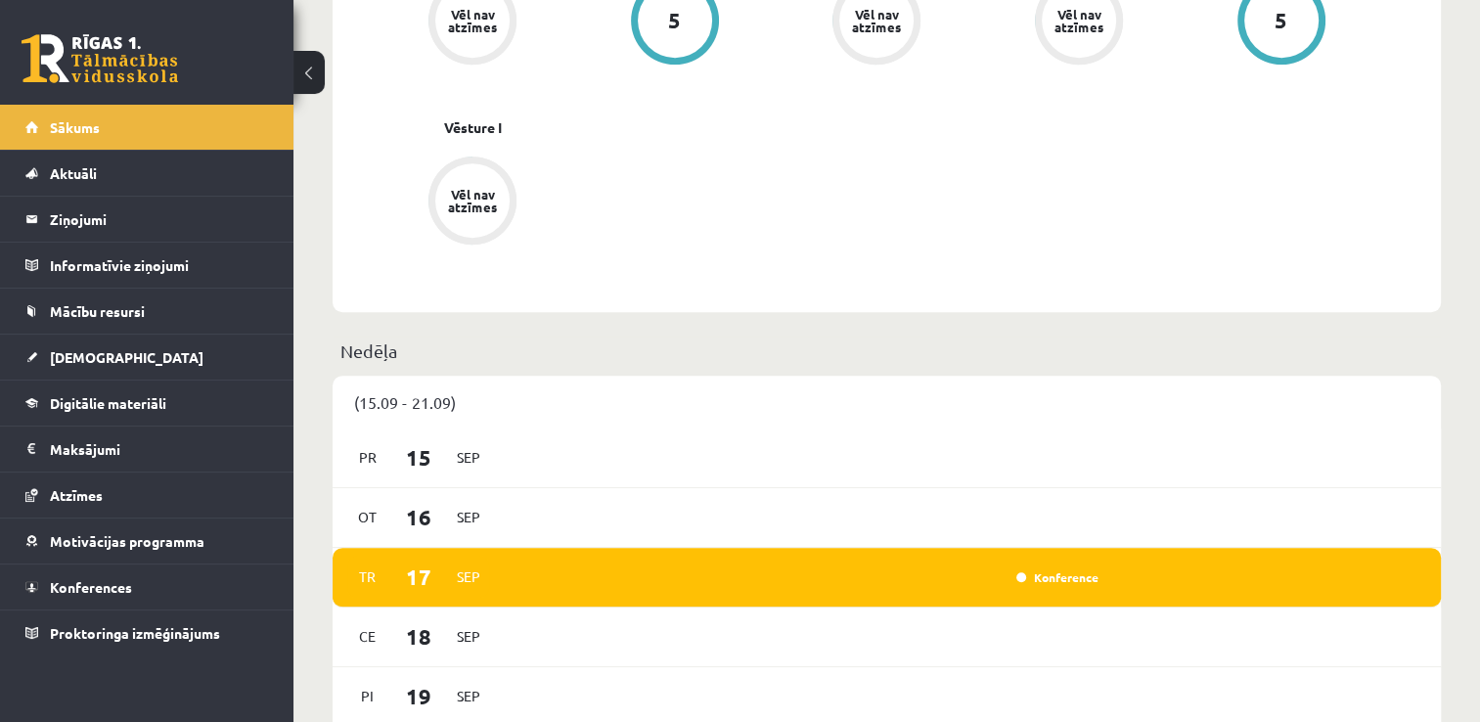
scroll to position [1174, 0]
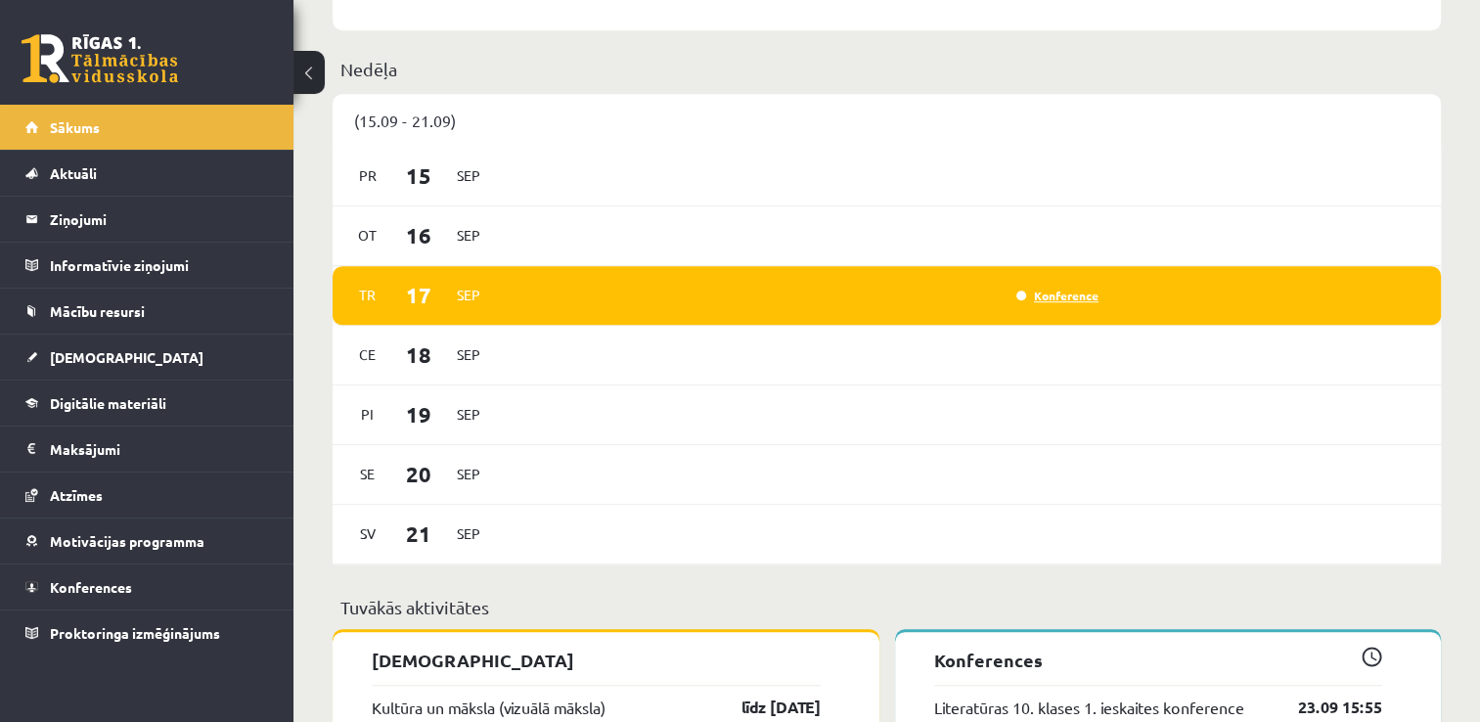
click at [1069, 298] on link "Konference" at bounding box center [1057, 296] width 82 height 16
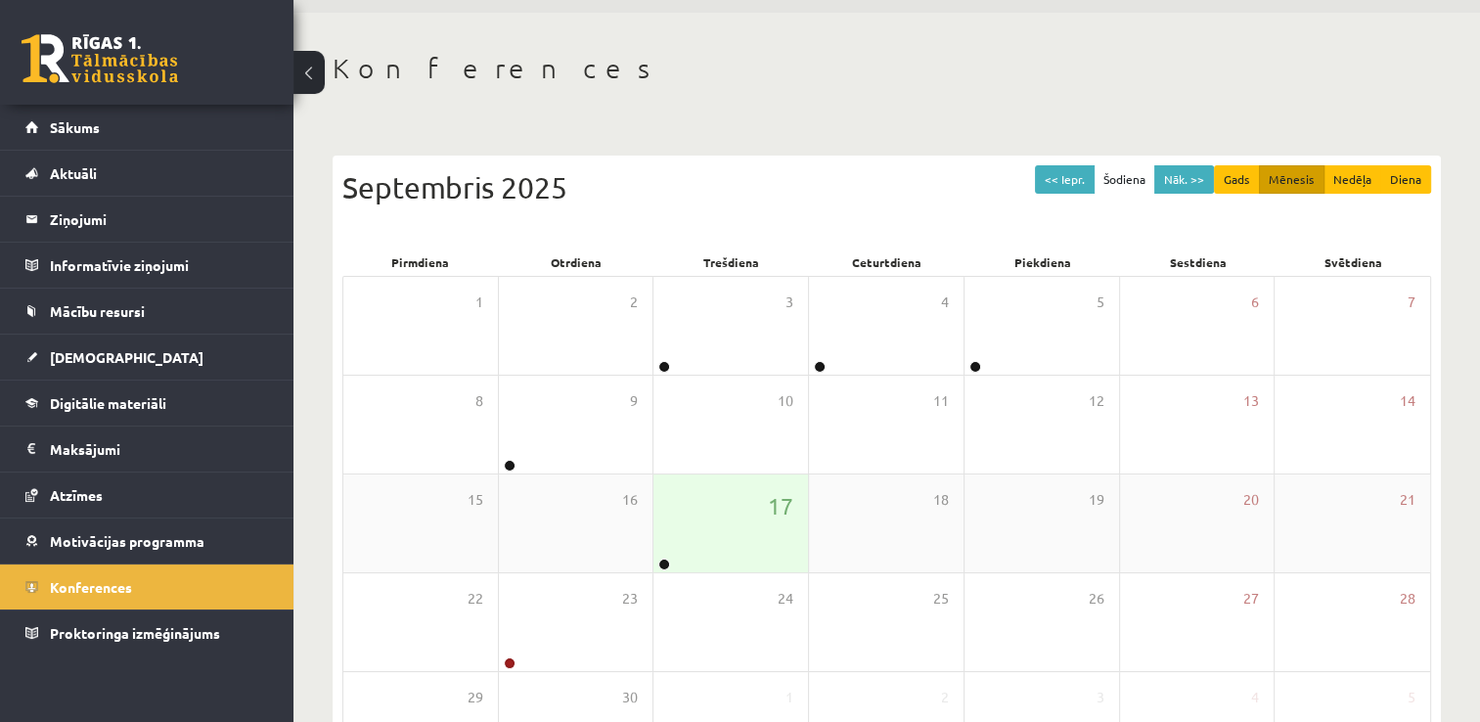
scroll to position [98, 0]
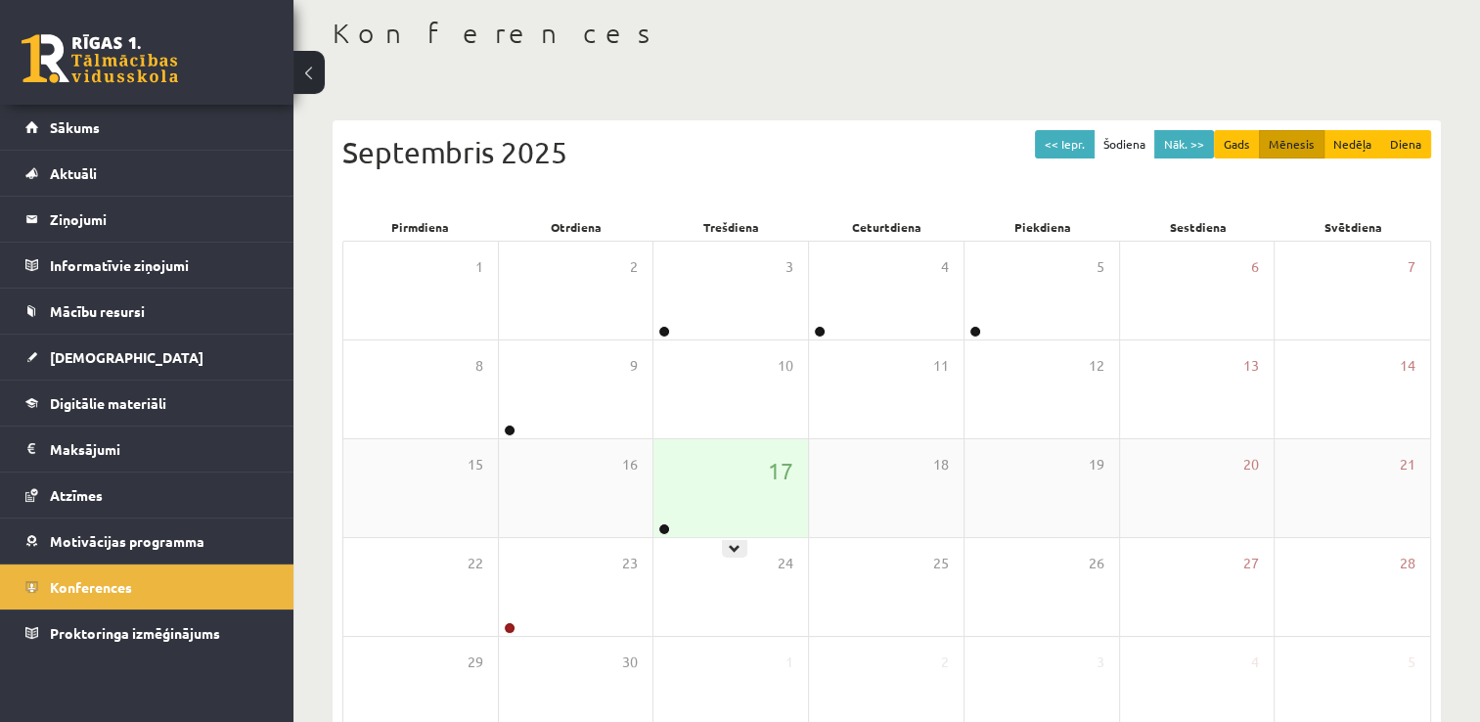
click at [728, 503] on div "17" at bounding box center [730, 488] width 155 height 98
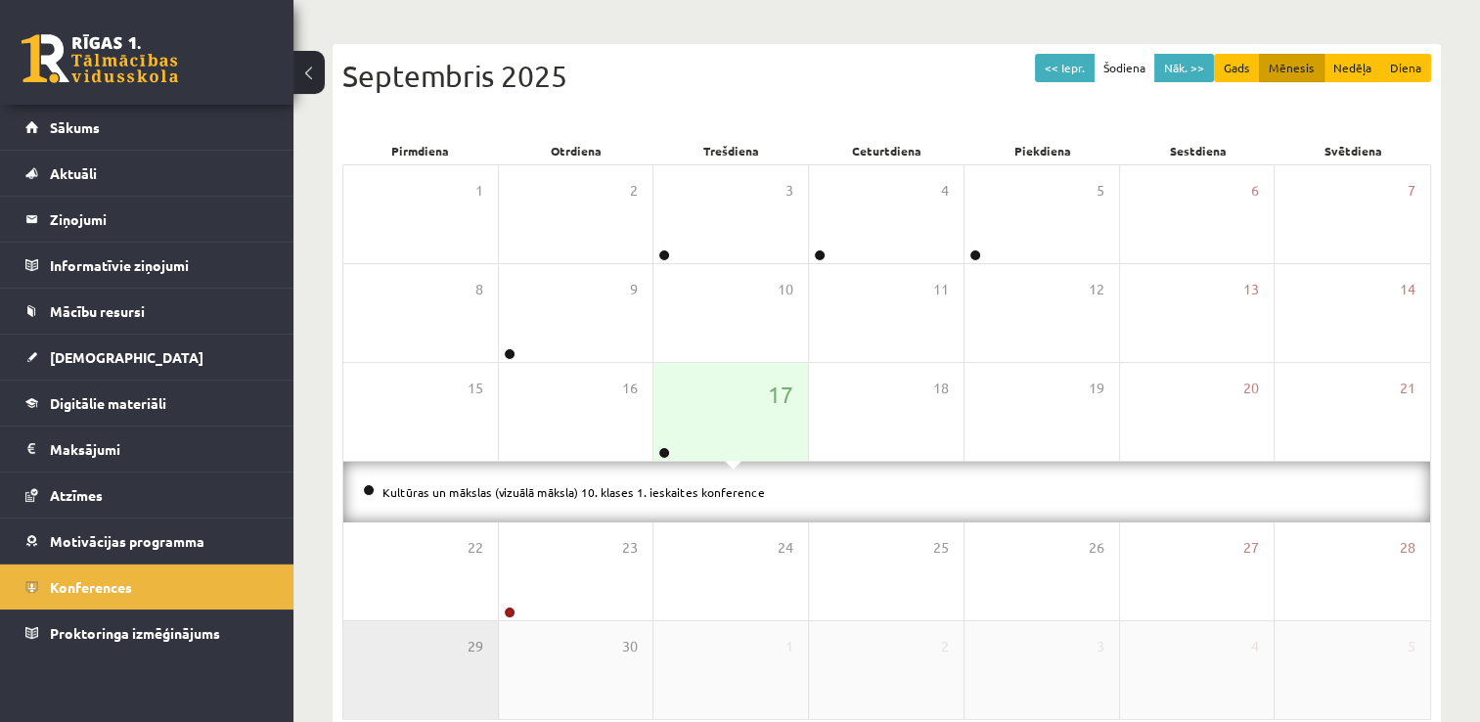
scroll to position [272, 0]
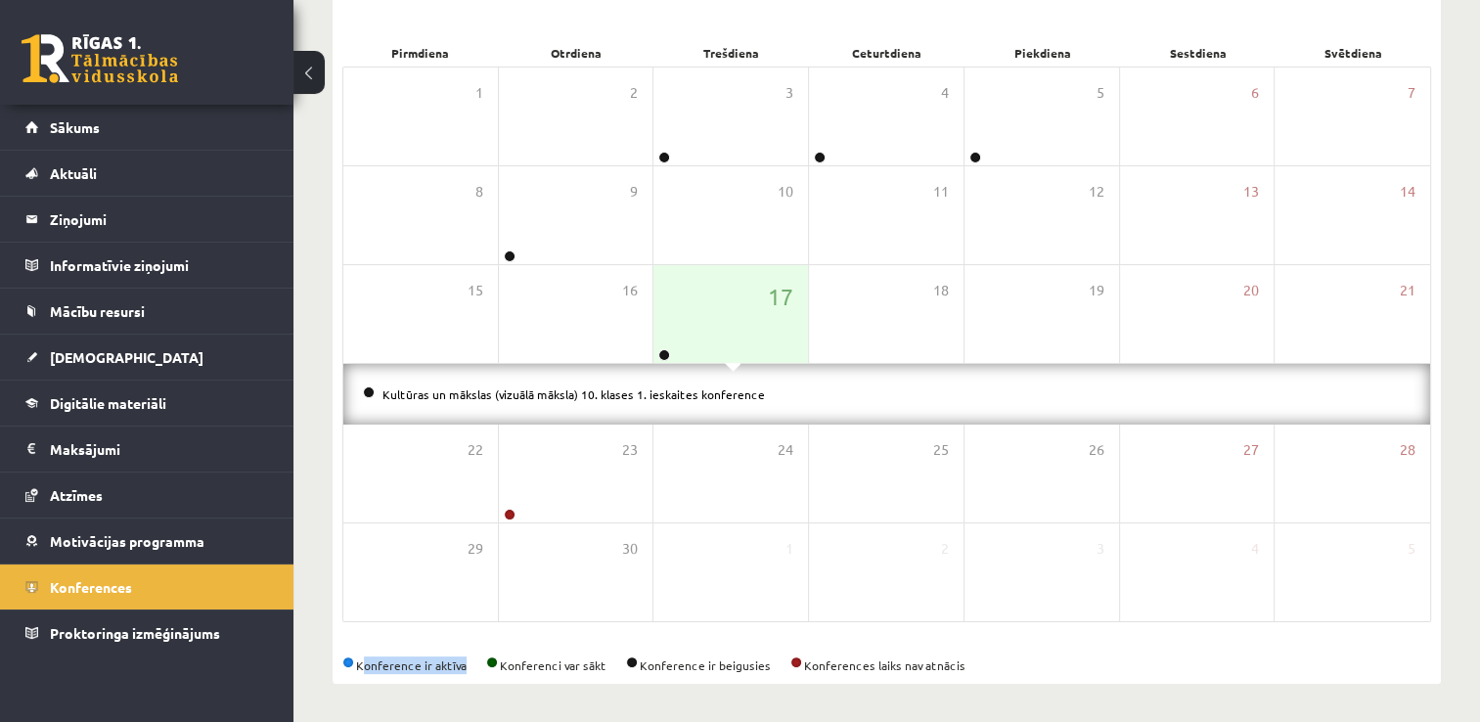
drag, startPoint x: 357, startPoint y: 667, endPoint x: 458, endPoint y: 664, distance: 100.8
click at [458, 664] on div "Konference ir aktīva Konferenci var sākt Konference ir beigusies Konferences la…" at bounding box center [886, 665] width 1089 height 18
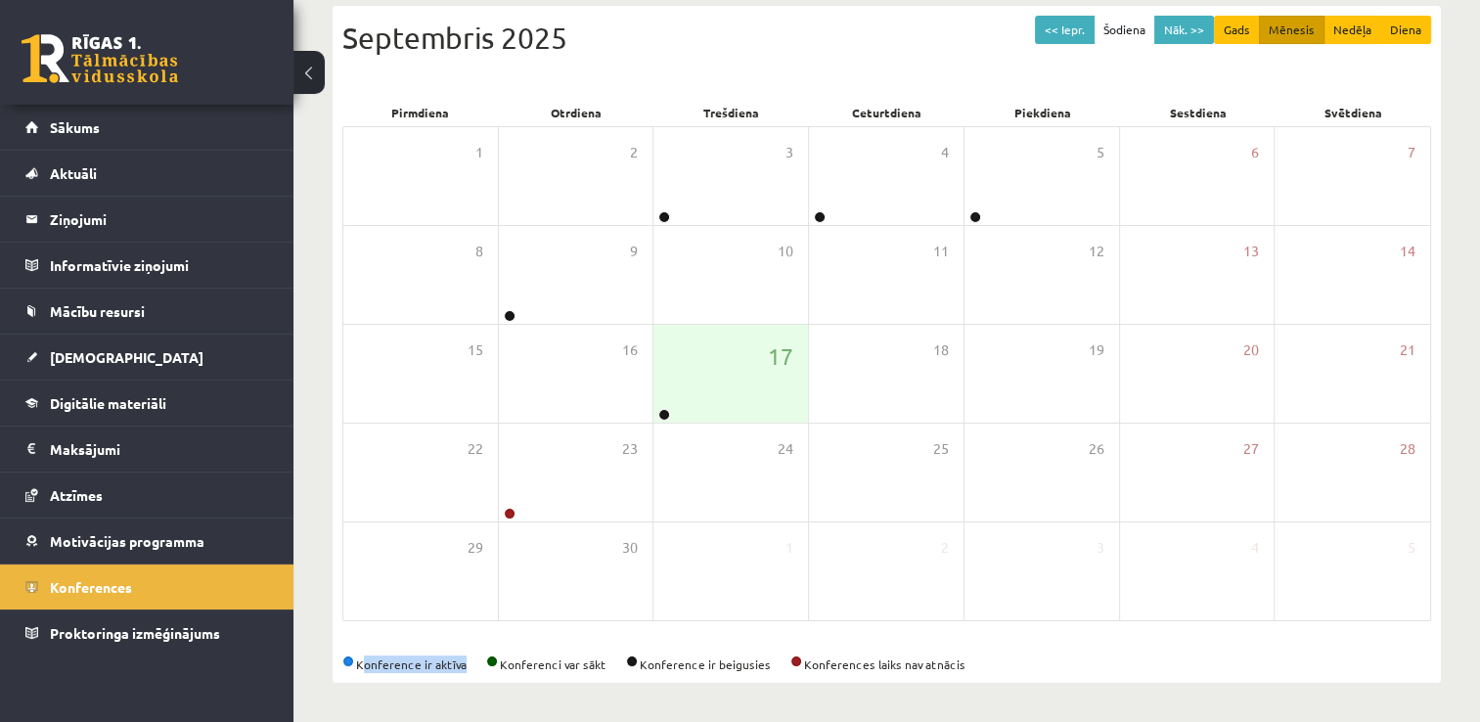
scroll to position [211, 0]
drag, startPoint x: 458, startPoint y: 664, endPoint x: 546, endPoint y: 665, distance: 88.0
click at [546, 665] on div "Konference ir aktīva Konferenci var sākt Konference ir beigusies Konferences la…" at bounding box center [886, 665] width 1089 height 18
drag, startPoint x: 512, startPoint y: 665, endPoint x: 608, endPoint y: 662, distance: 96.9
click at [608, 662] on div "Konference ir aktīva Konferenci var sākt Konference ir beigusies Konferences la…" at bounding box center [886, 665] width 1089 height 18
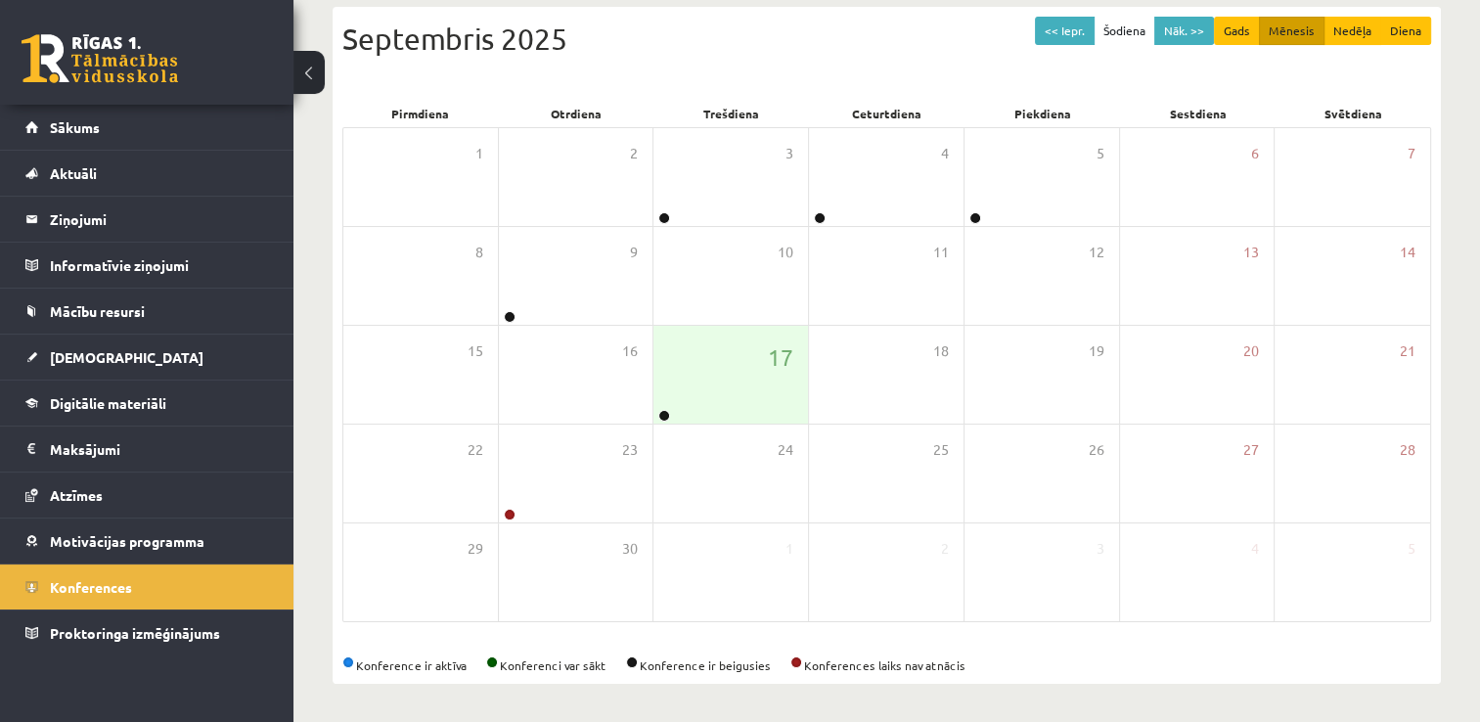
drag, startPoint x: 608, startPoint y: 662, endPoint x: 620, endPoint y: 671, distance: 14.7
click at [620, 671] on div "Konference ir aktīva Konferenci var sākt Konference ir beigusies Konferences la…" at bounding box center [886, 665] width 1089 height 18
drag, startPoint x: 652, startPoint y: 663, endPoint x: 798, endPoint y: 663, distance: 145.7
click at [798, 663] on div "Konference ir aktīva Konferenci var sākt Konference ir beigusies Konferences la…" at bounding box center [886, 665] width 1089 height 18
click at [788, 665] on div "Konference ir aktīva Konferenci var sākt Konference ir beigusies Konferences la…" at bounding box center [886, 665] width 1089 height 18
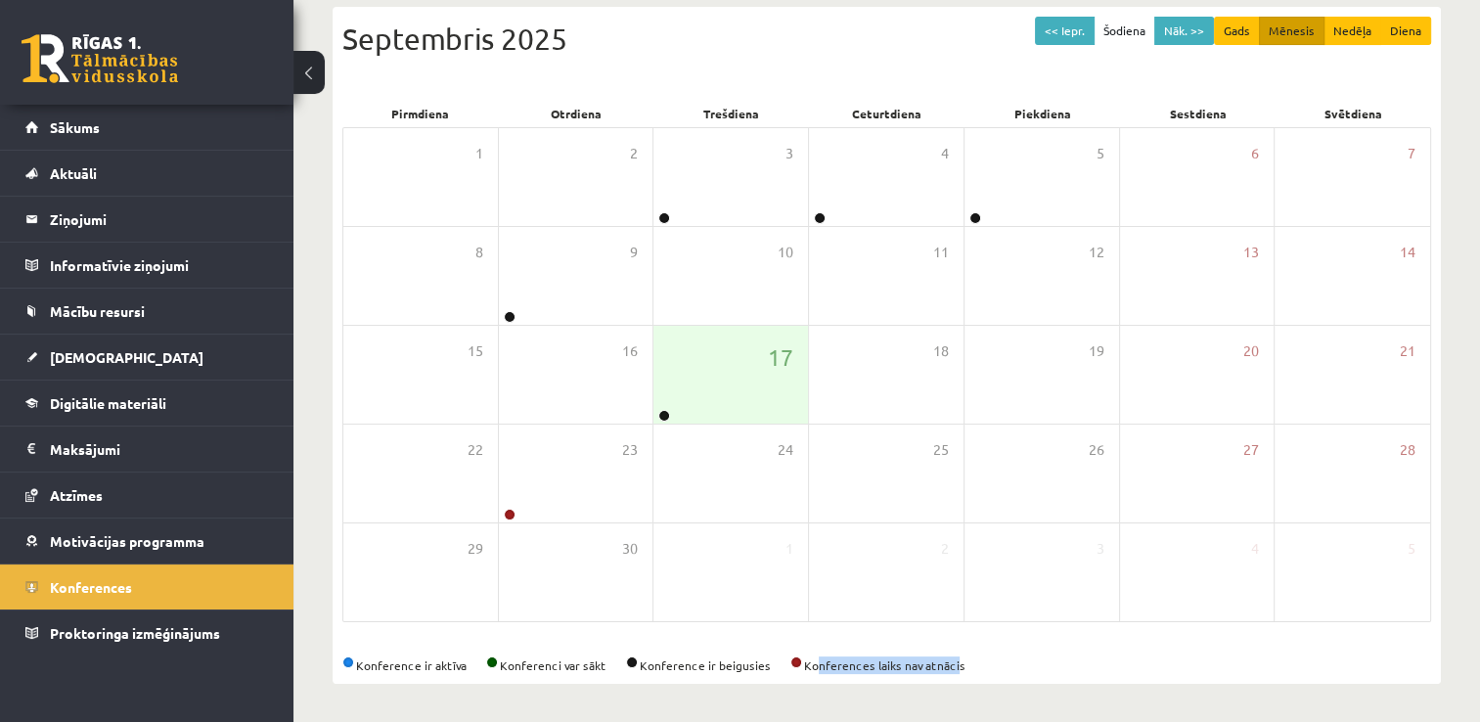
drag, startPoint x: 815, startPoint y: 659, endPoint x: 956, endPoint y: 662, distance: 140.9
click at [956, 662] on div "Konference ir aktīva Konferenci var sākt Konference ir beigusies Konferences la…" at bounding box center [886, 665] width 1089 height 18
drag, startPoint x: 956, startPoint y: 662, endPoint x: 1016, endPoint y: 659, distance: 60.7
click at [1016, 659] on div "Konference ir aktīva Konferenci var sākt Konference ir beigusies Konferences la…" at bounding box center [886, 665] width 1089 height 18
click at [701, 410] on div "17" at bounding box center [730, 375] width 155 height 98
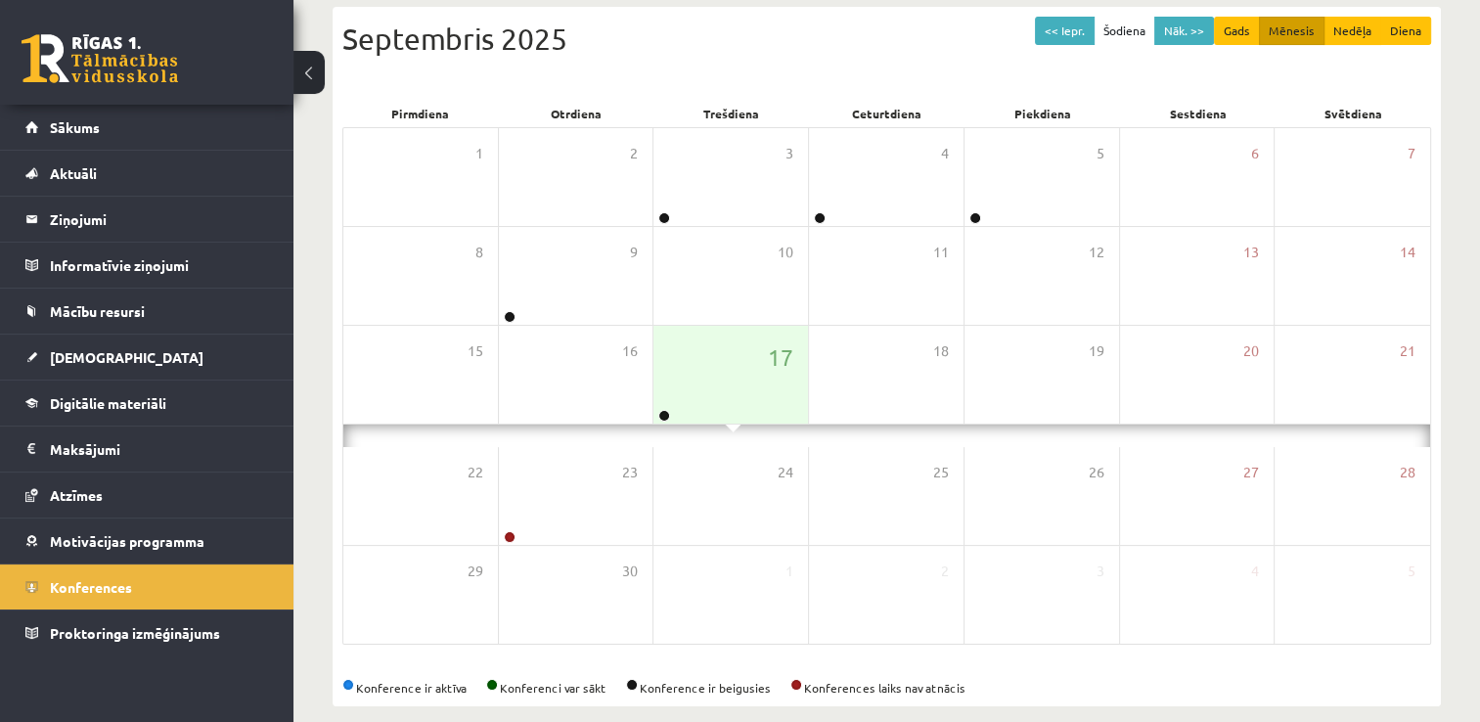
scroll to position [272, 0]
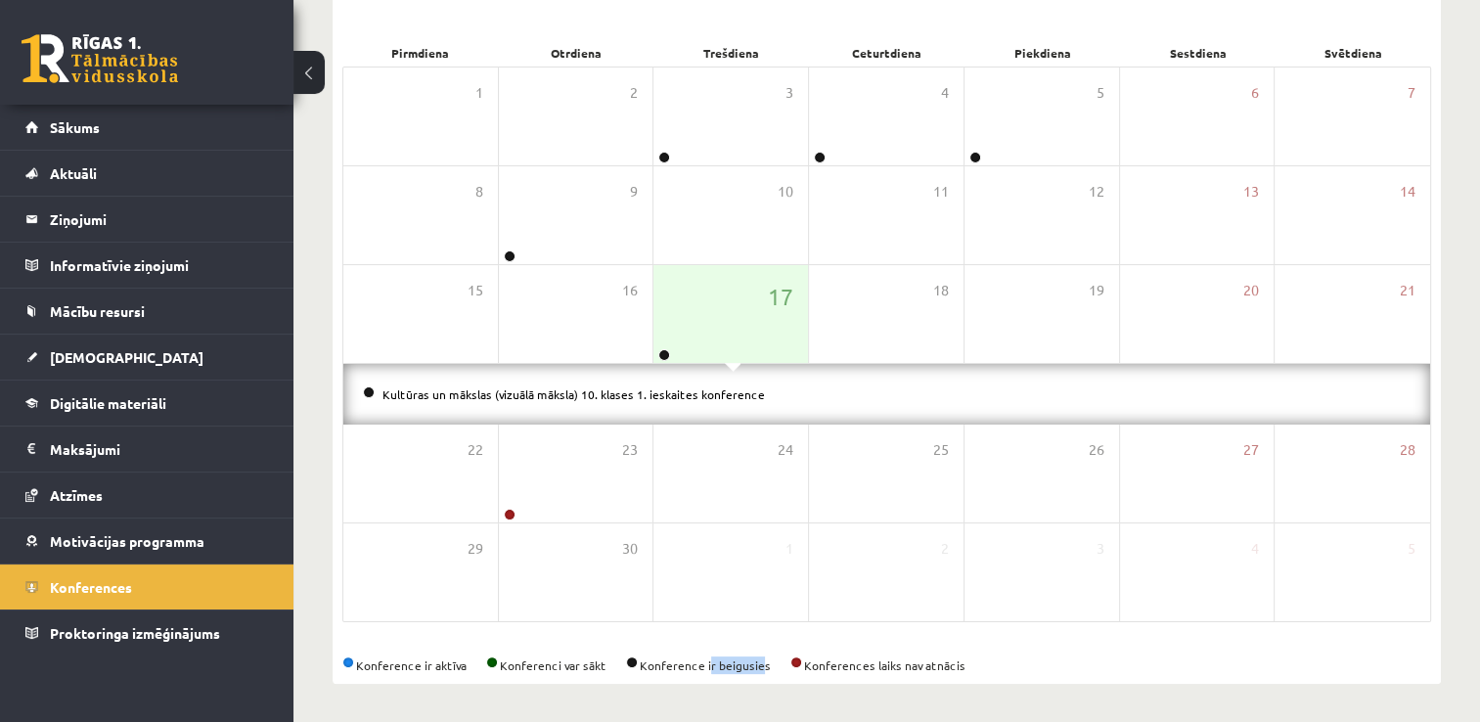
drag, startPoint x: 759, startPoint y: 663, endPoint x: 703, endPoint y: 659, distance: 55.9
click at [703, 659] on div "Konference ir aktīva Konferenci var sākt Konference ir beigusies Konferences la…" at bounding box center [886, 665] width 1089 height 18
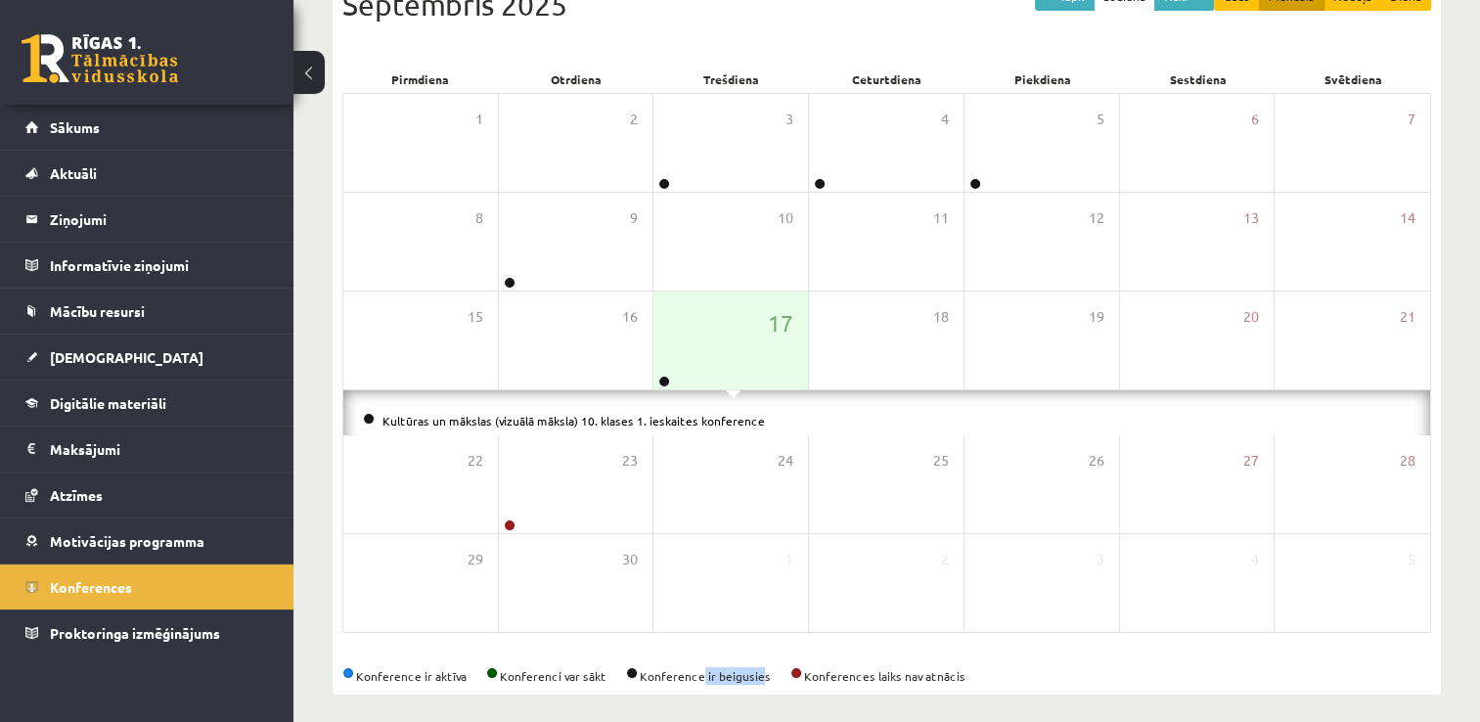
scroll to position [211, 0]
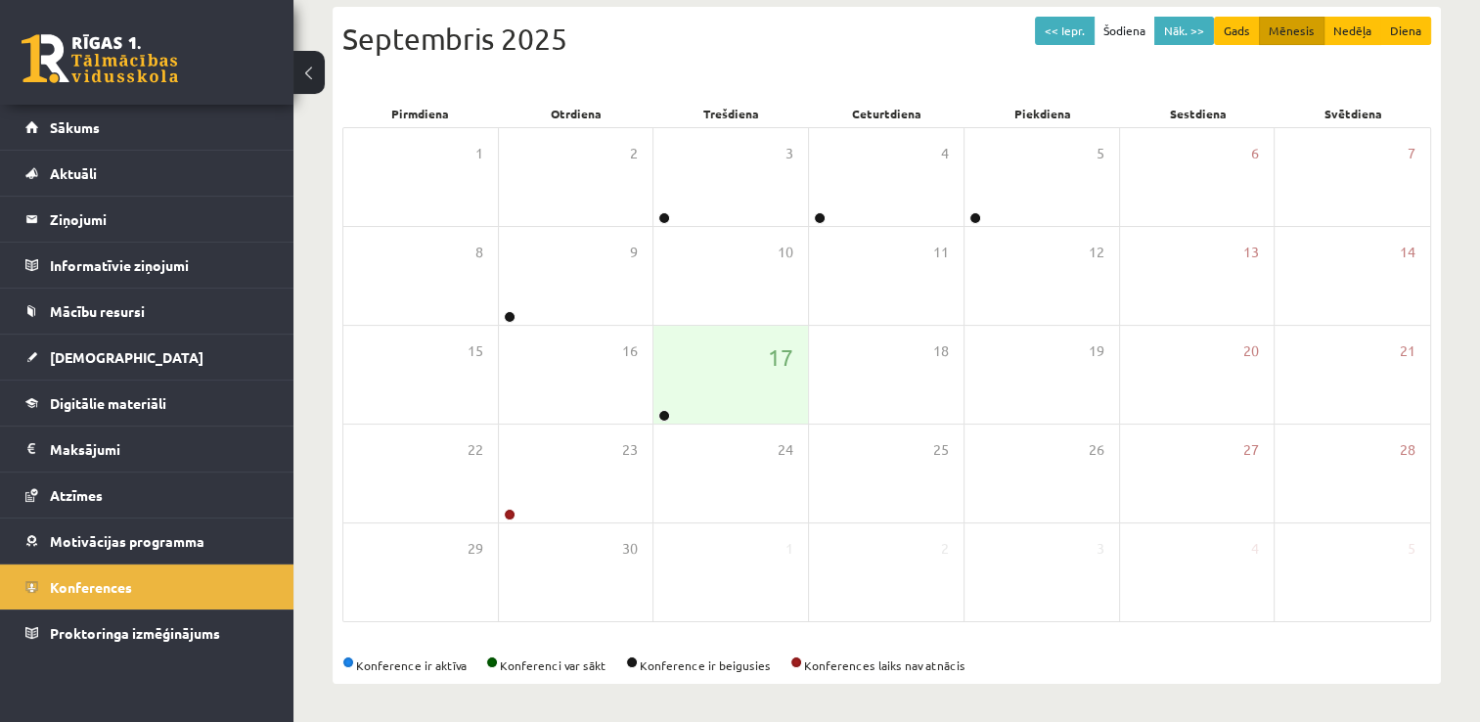
click at [1015, 656] on div "Konference ir aktīva Konferenci var sākt Konference ir beigusies Konferences la…" at bounding box center [886, 665] width 1089 height 18
click at [149, 129] on link "Sākums" at bounding box center [147, 127] width 244 height 45
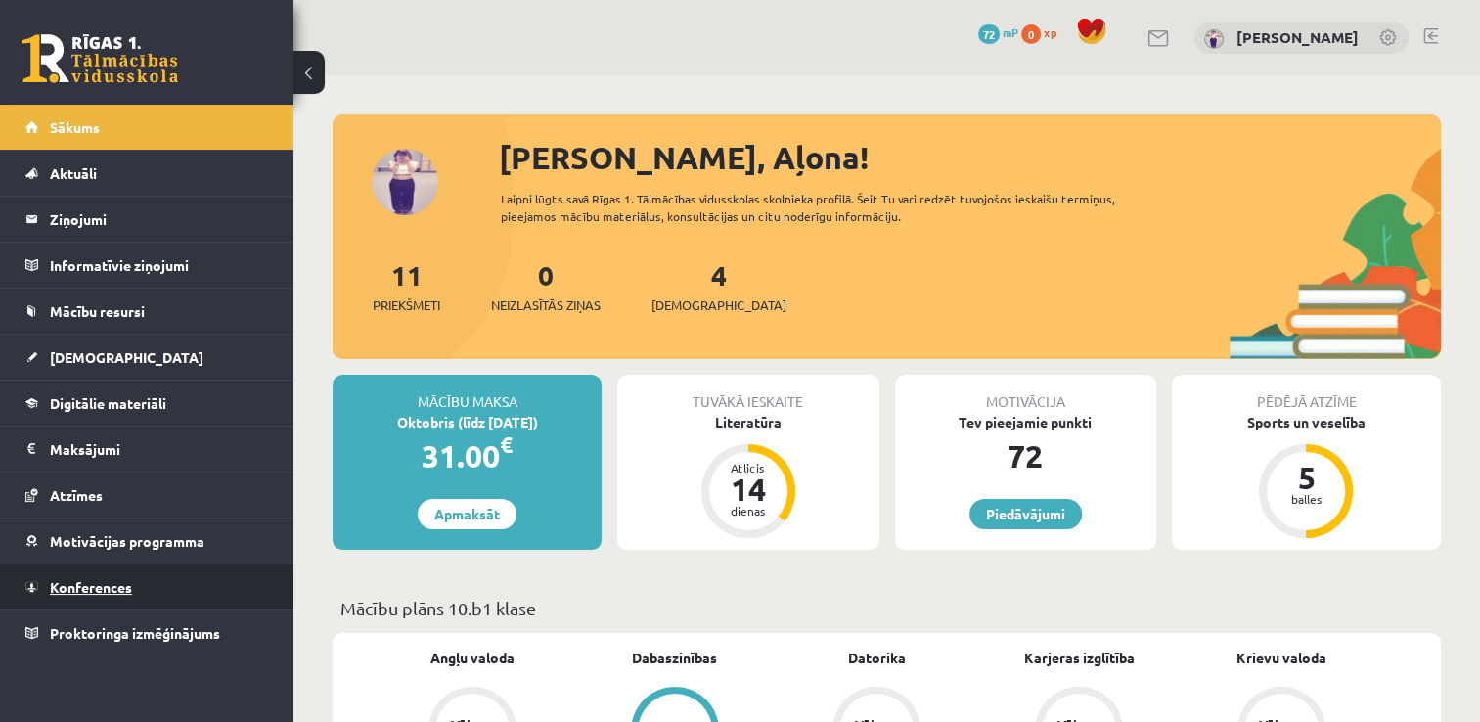
click at [99, 594] on link "Konferences" at bounding box center [147, 586] width 244 height 45
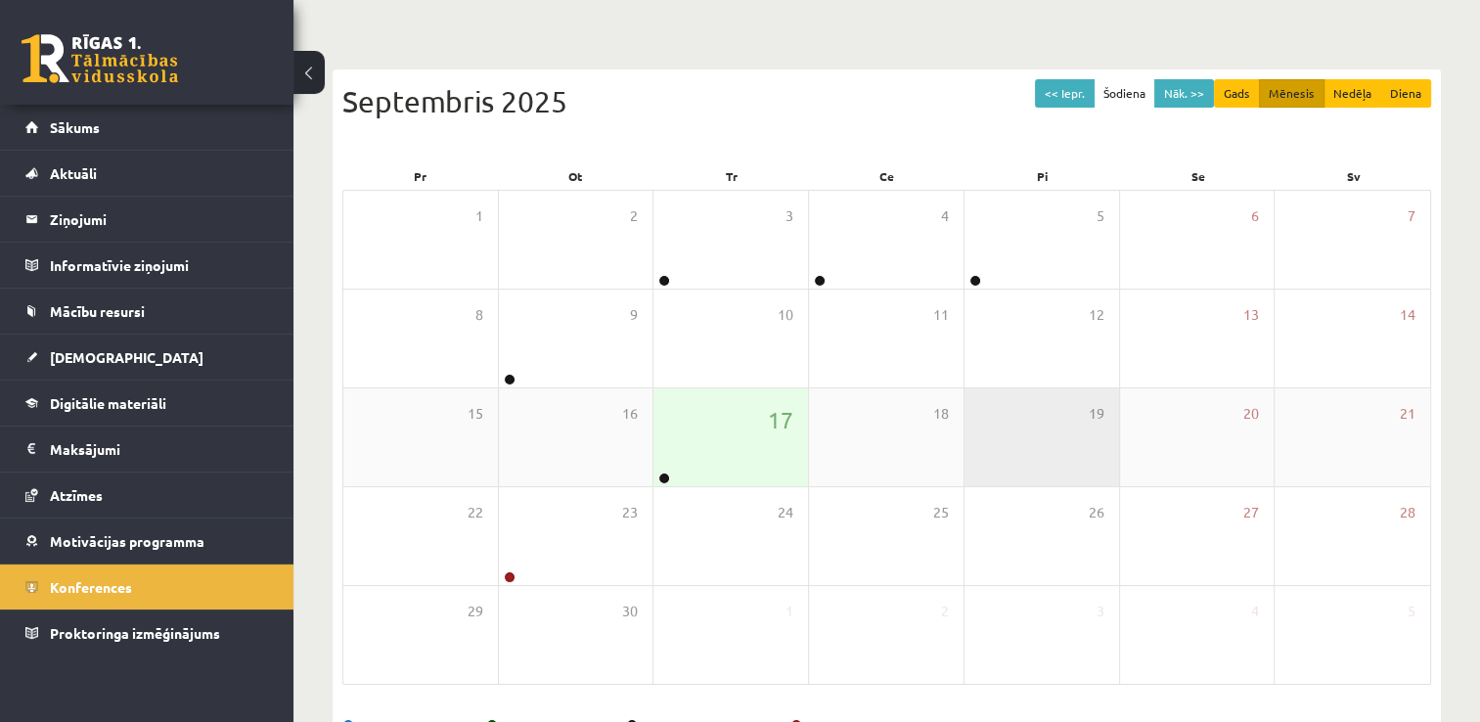
scroll to position [211, 0]
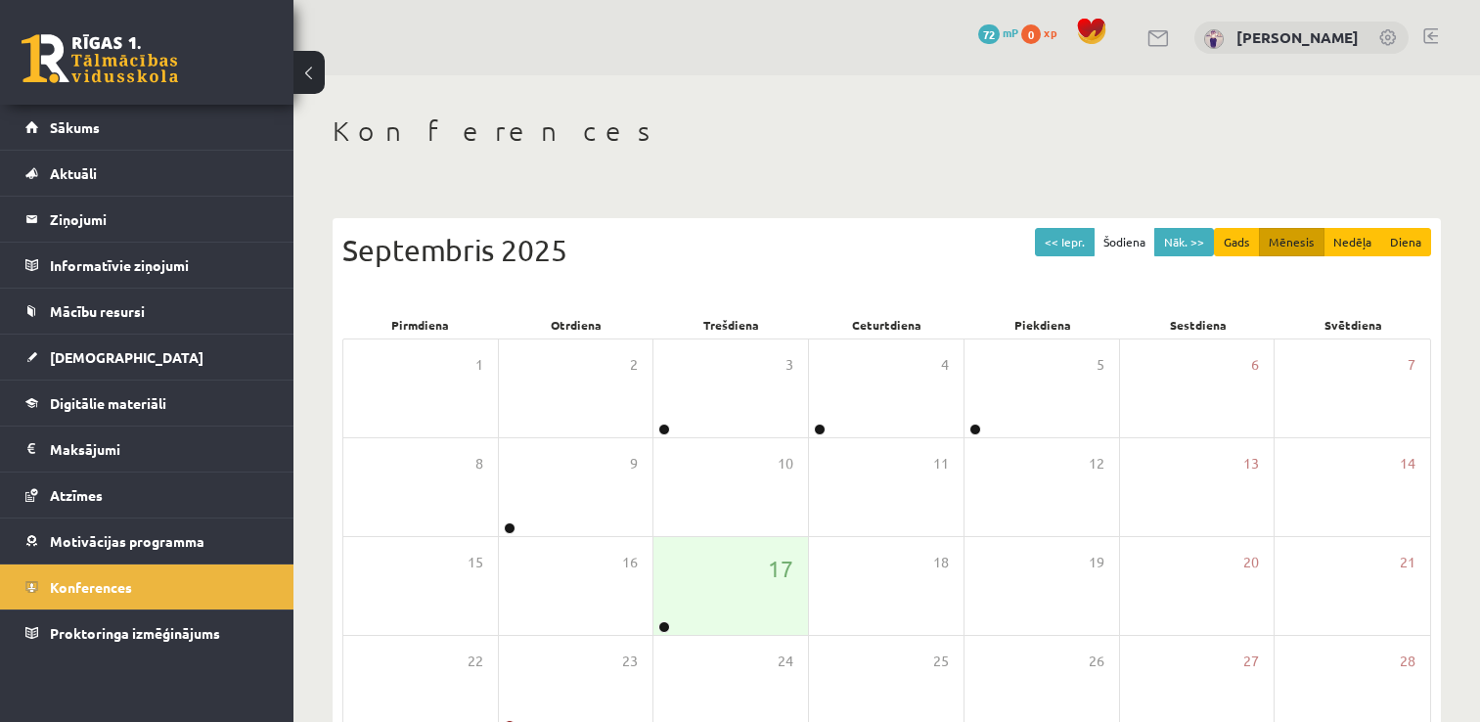
scroll to position [211, 0]
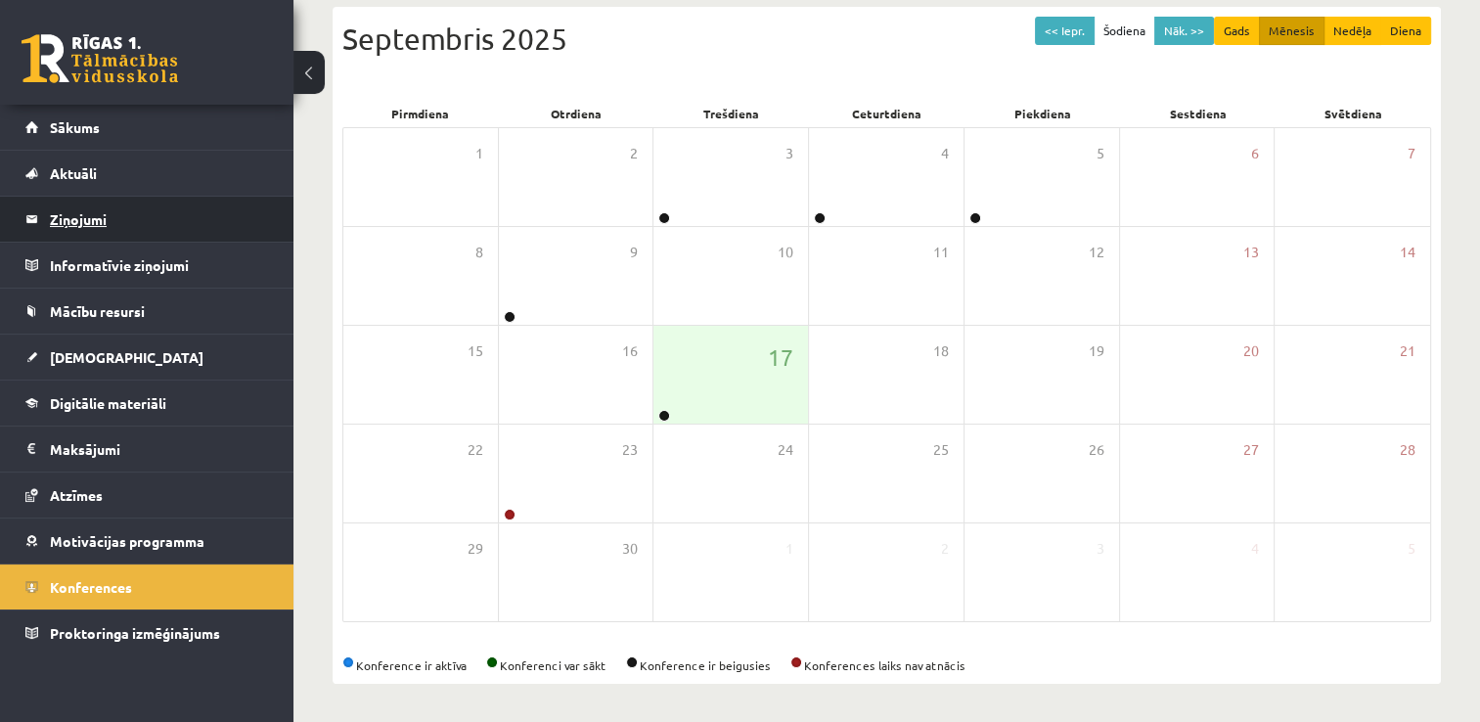
click at [107, 238] on legend "Ziņojumi 0" at bounding box center [159, 219] width 219 height 45
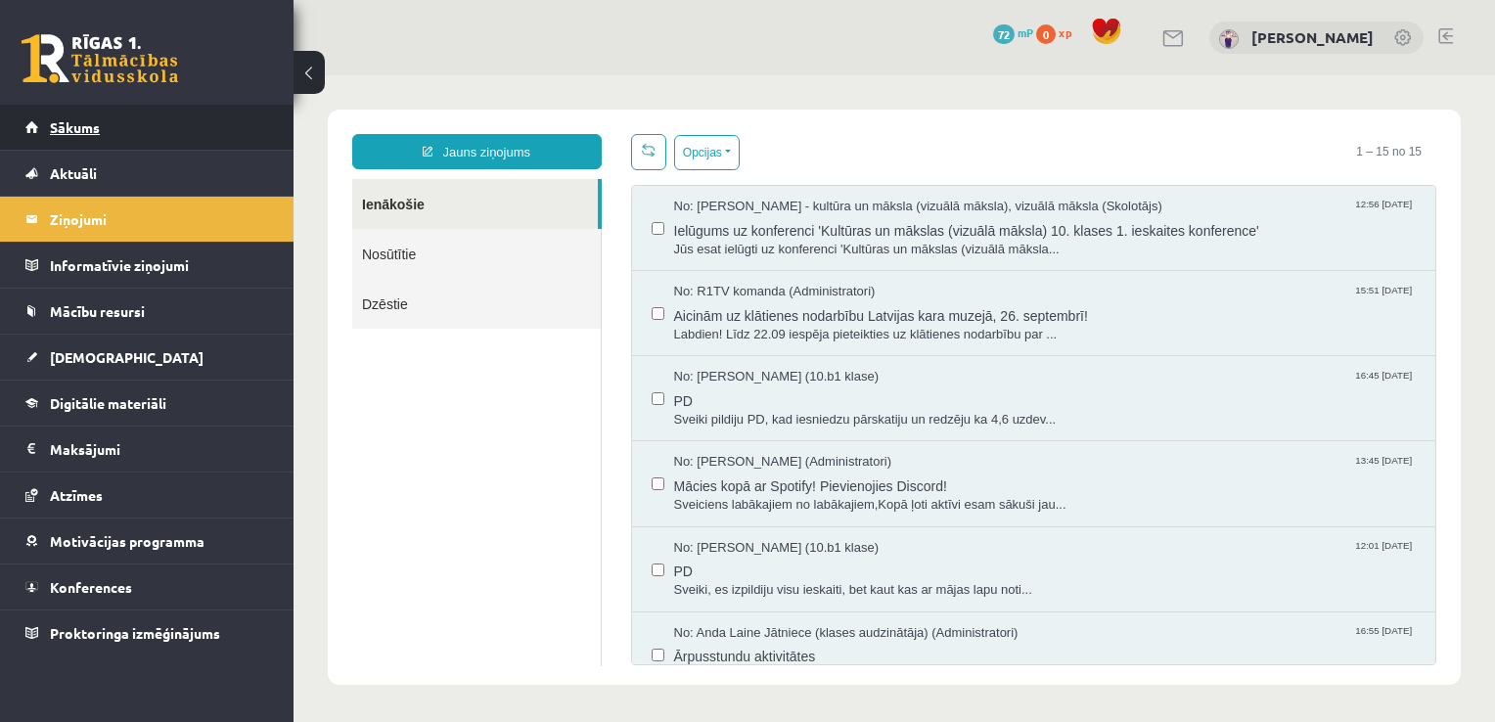
click at [157, 133] on link "Sākums" at bounding box center [147, 127] width 244 height 45
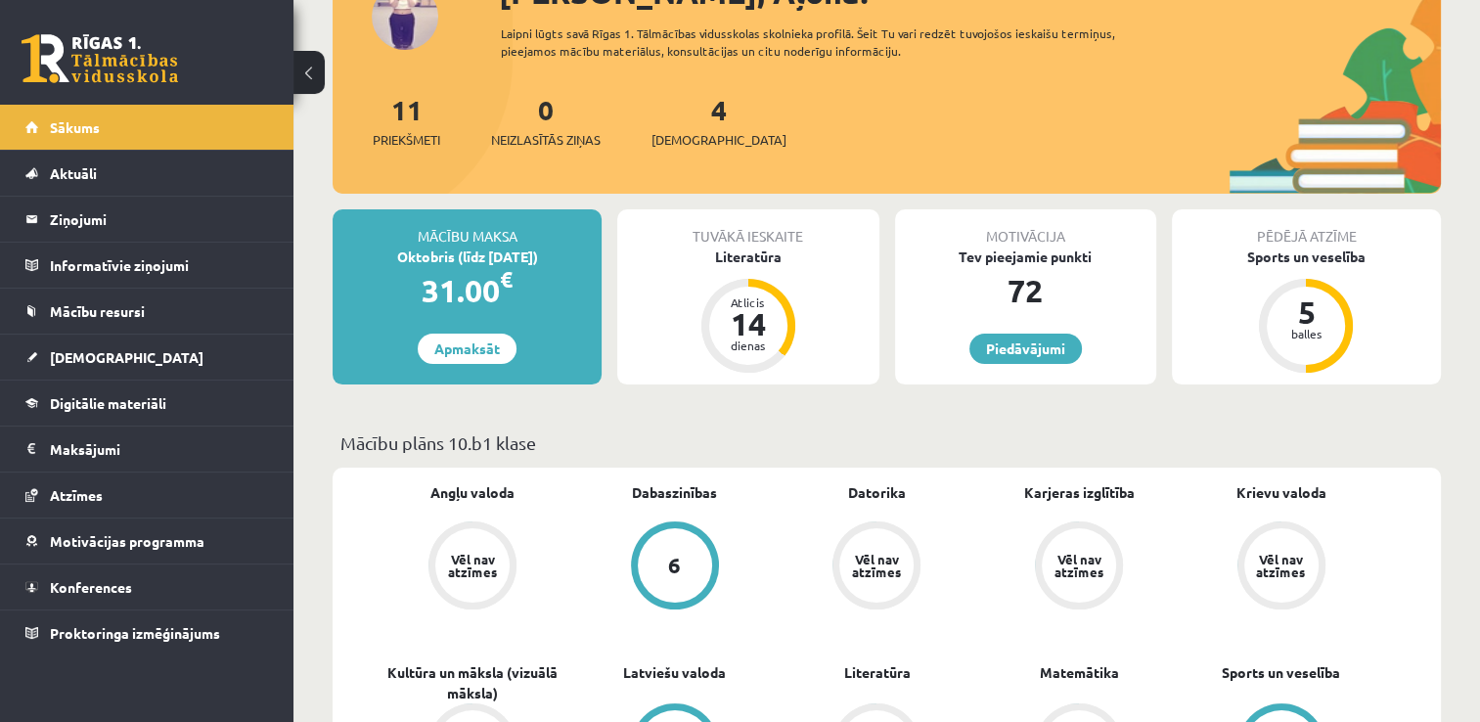
scroll to position [196, 0]
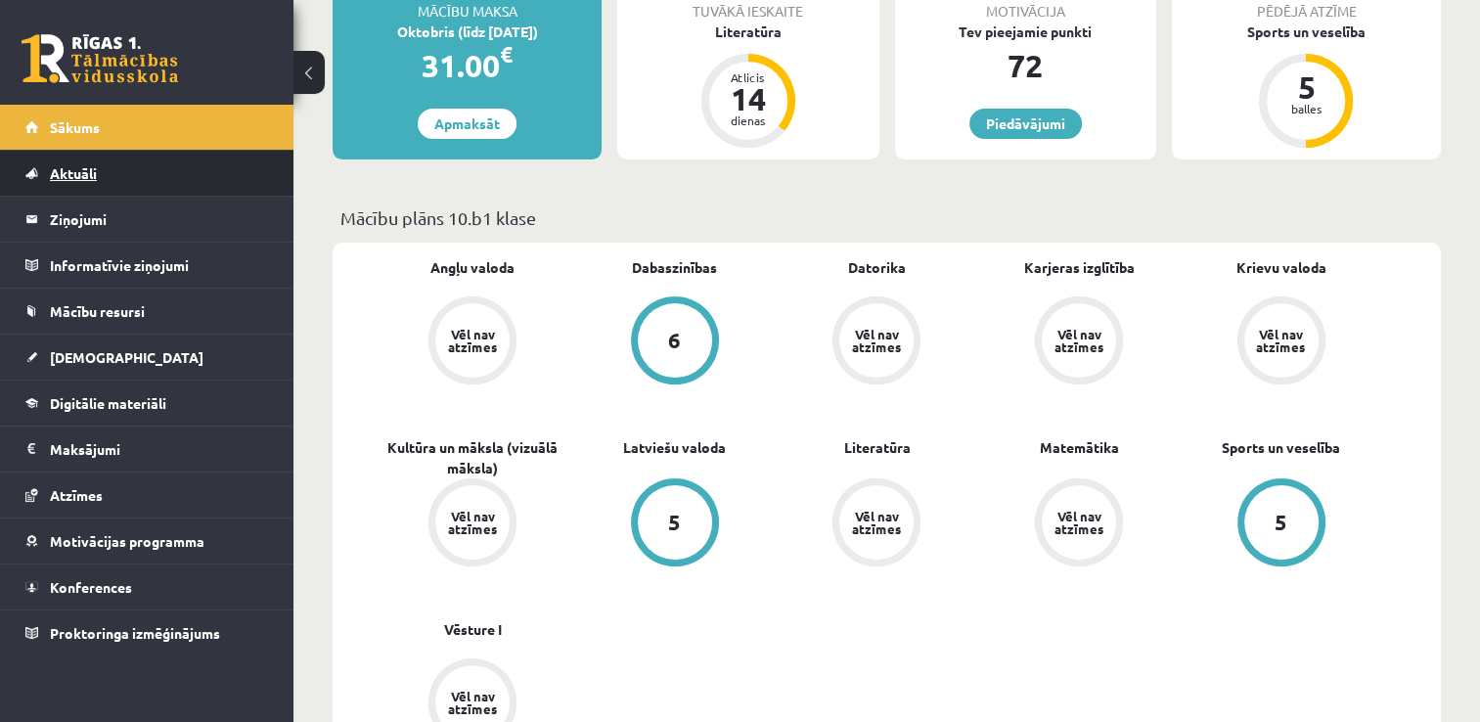
scroll to position [391, 0]
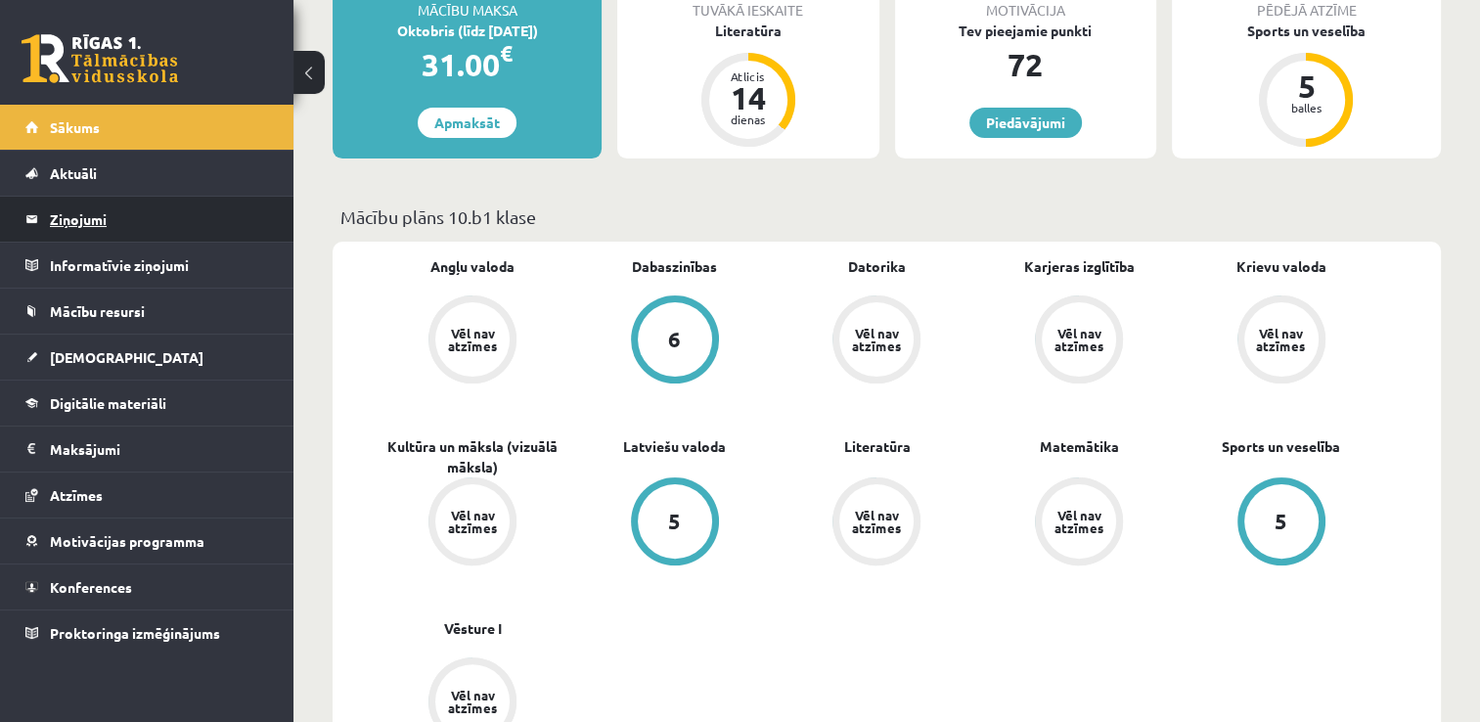
click at [100, 206] on legend "Ziņojumi 0" at bounding box center [159, 219] width 219 height 45
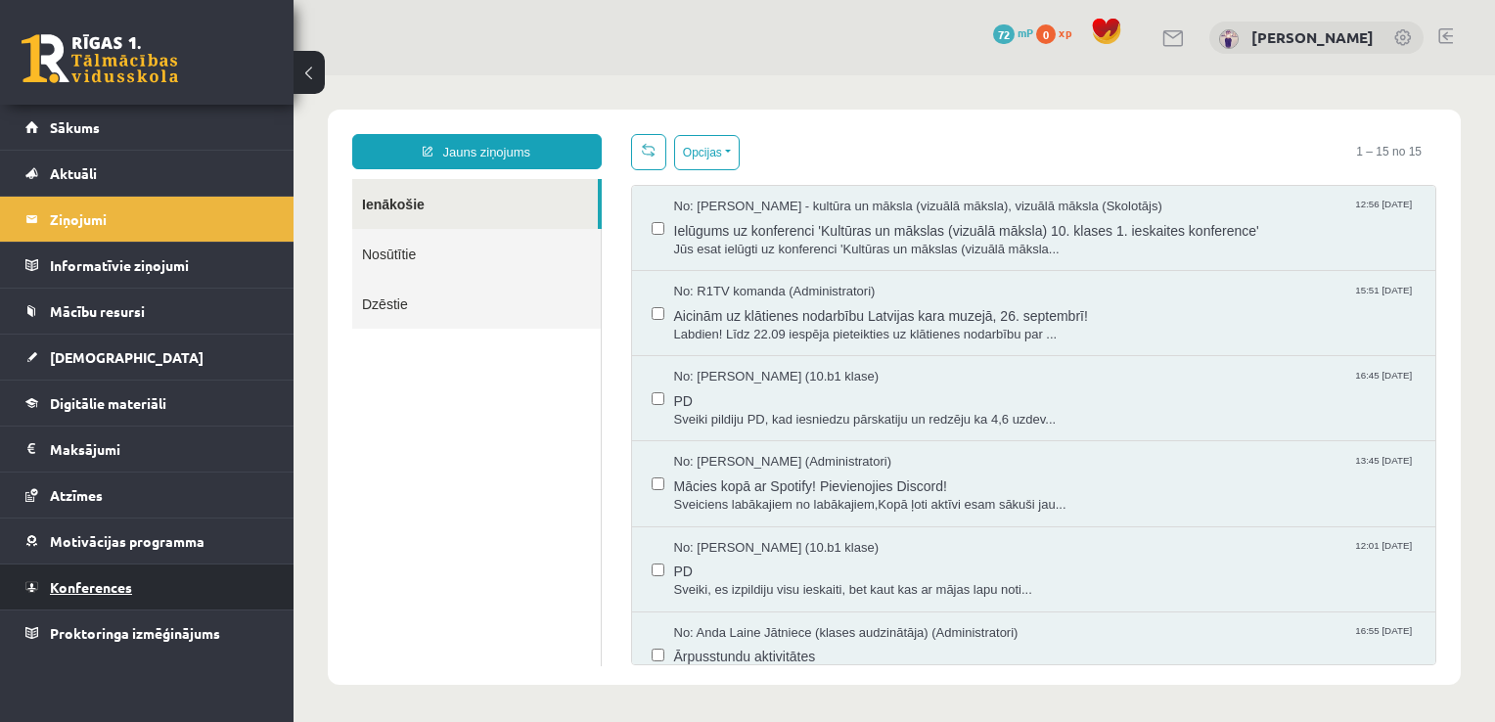
click at [88, 600] on link "Konferences" at bounding box center [147, 586] width 244 height 45
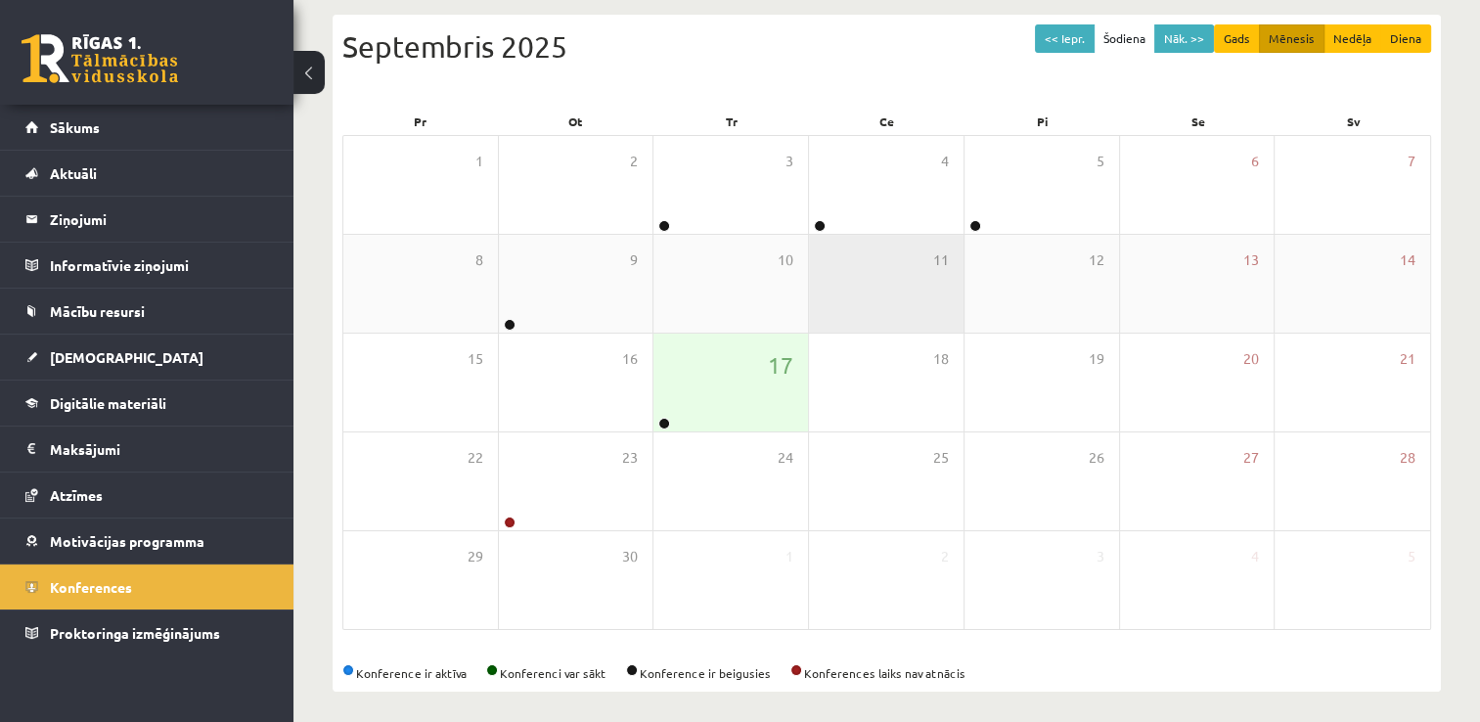
scroll to position [211, 0]
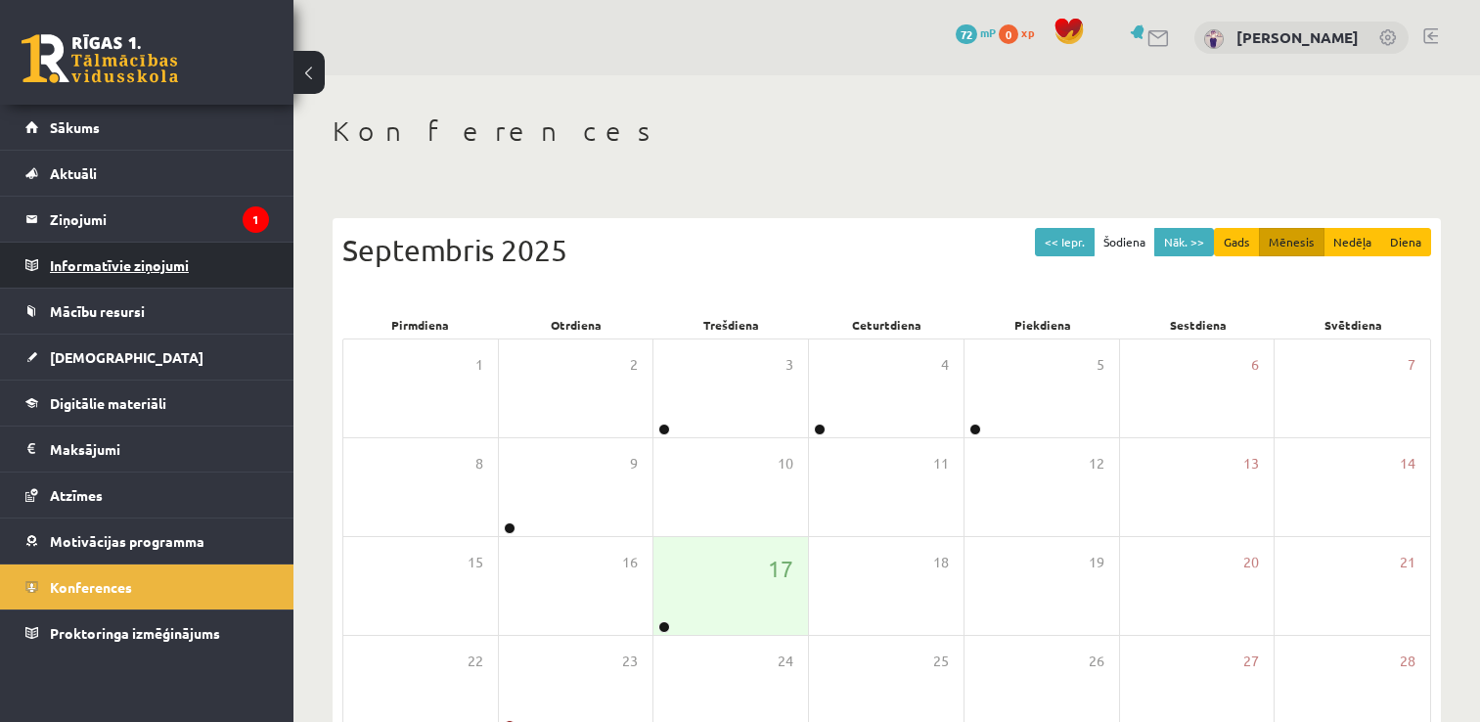
scroll to position [211, 0]
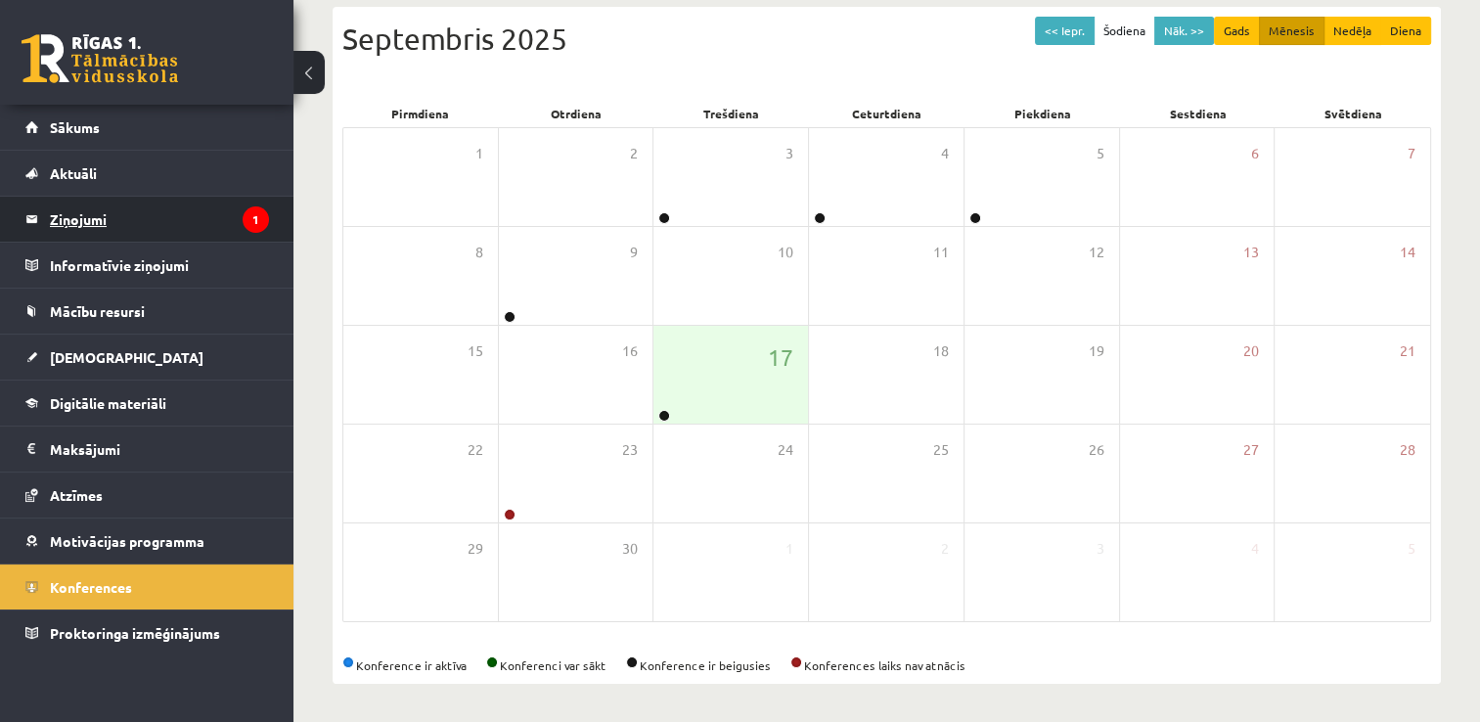
click at [152, 219] on legend "Ziņojumi 1" at bounding box center [159, 219] width 219 height 45
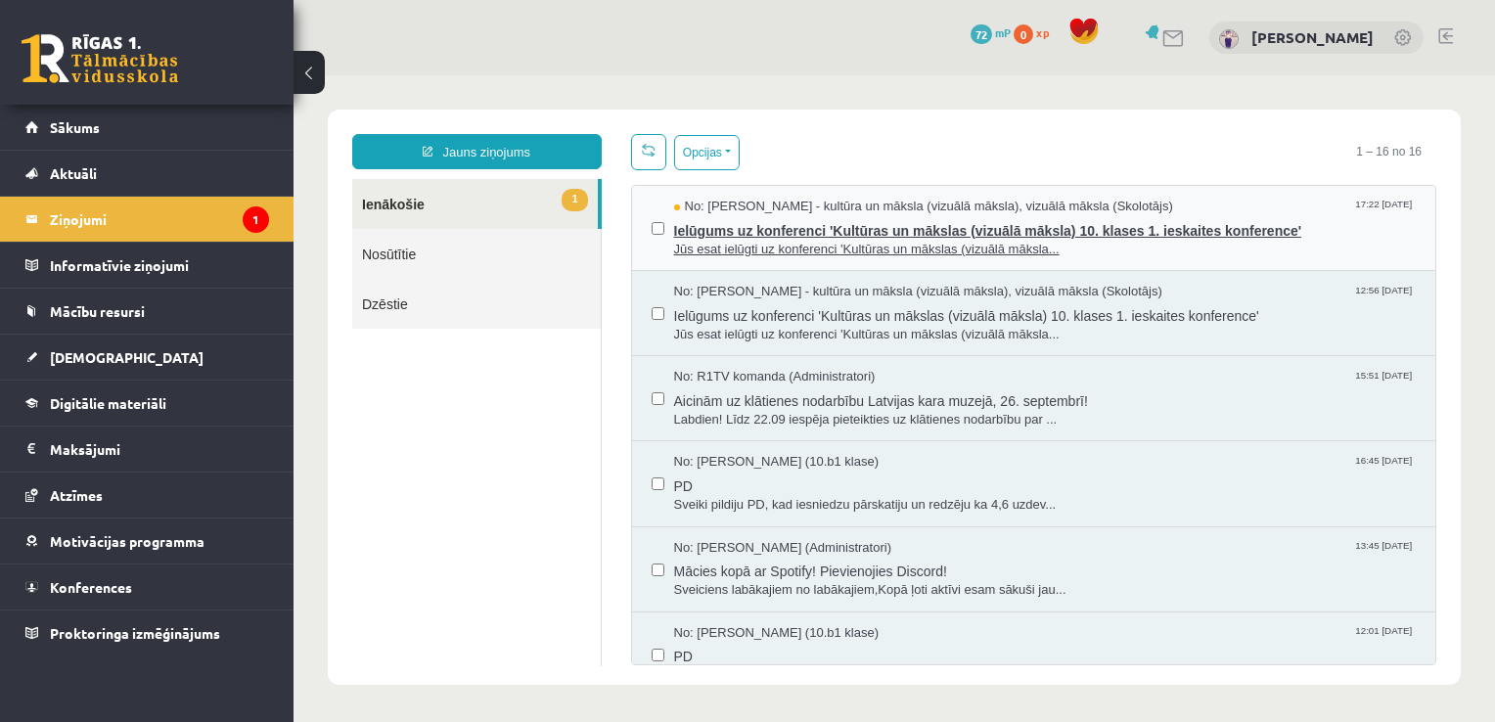
click at [1101, 255] on span "Jūs esat ielūgti uz konferenci 'Kultūras un mākslas (vizuālā māksla..." at bounding box center [1045, 250] width 742 height 19
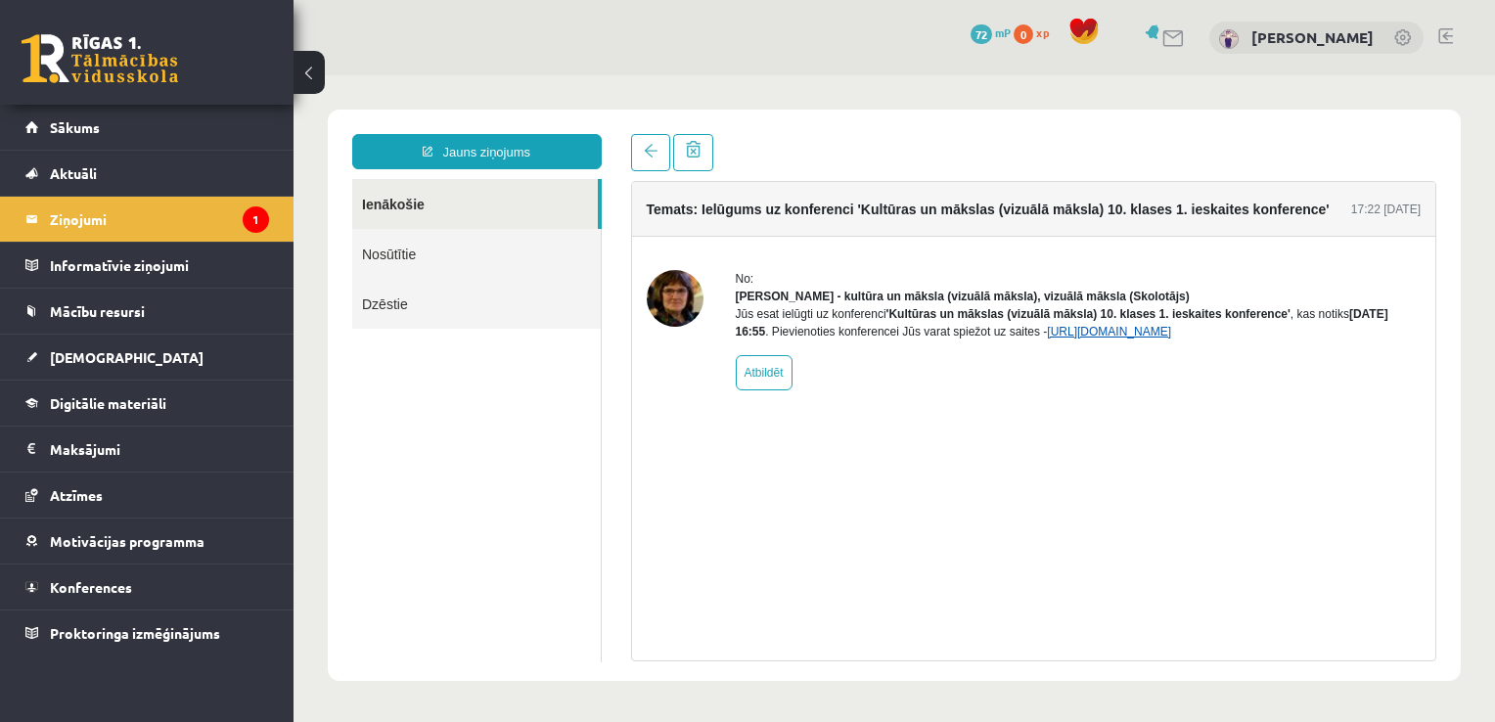
click at [1171, 338] on link "[URL][DOMAIN_NAME]" at bounding box center [1109, 332] width 124 height 14
click at [159, 585] on link "Konferences" at bounding box center [147, 586] width 244 height 45
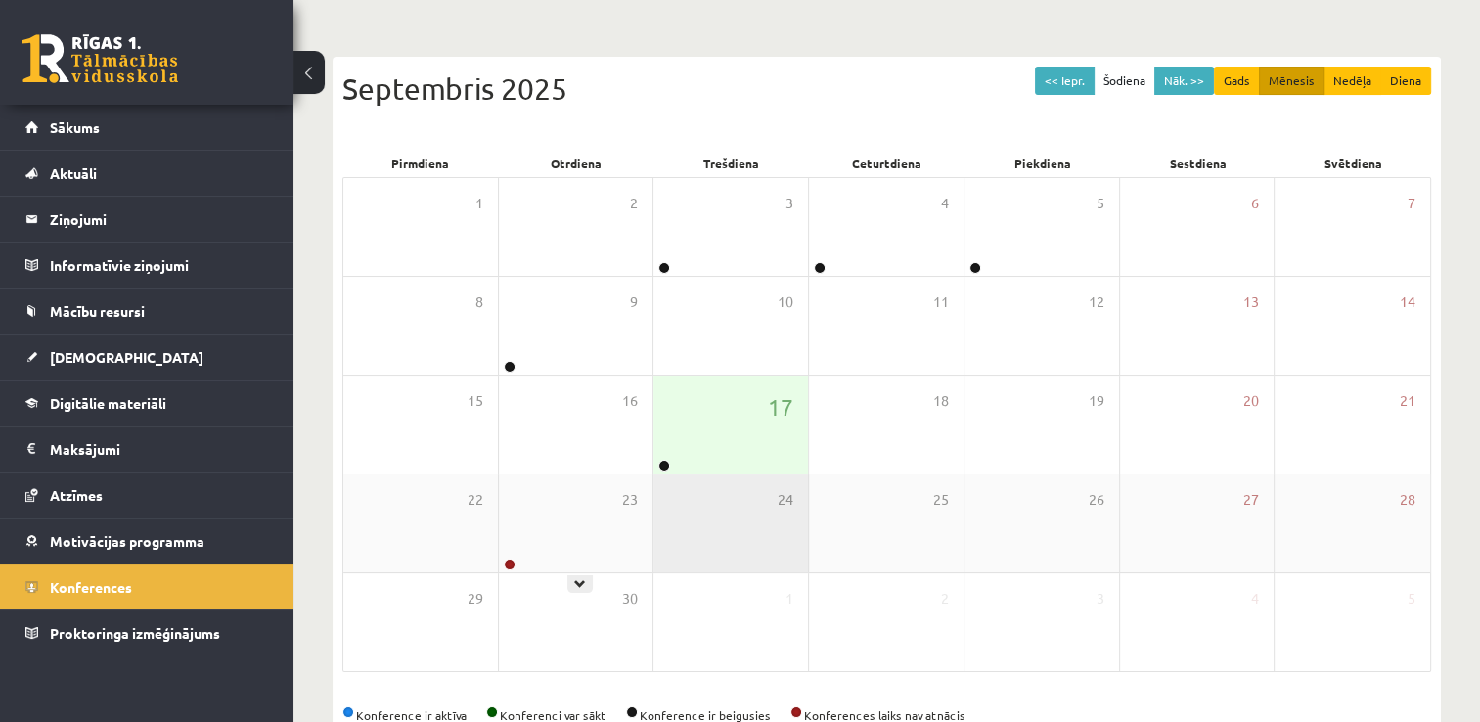
scroll to position [196, 0]
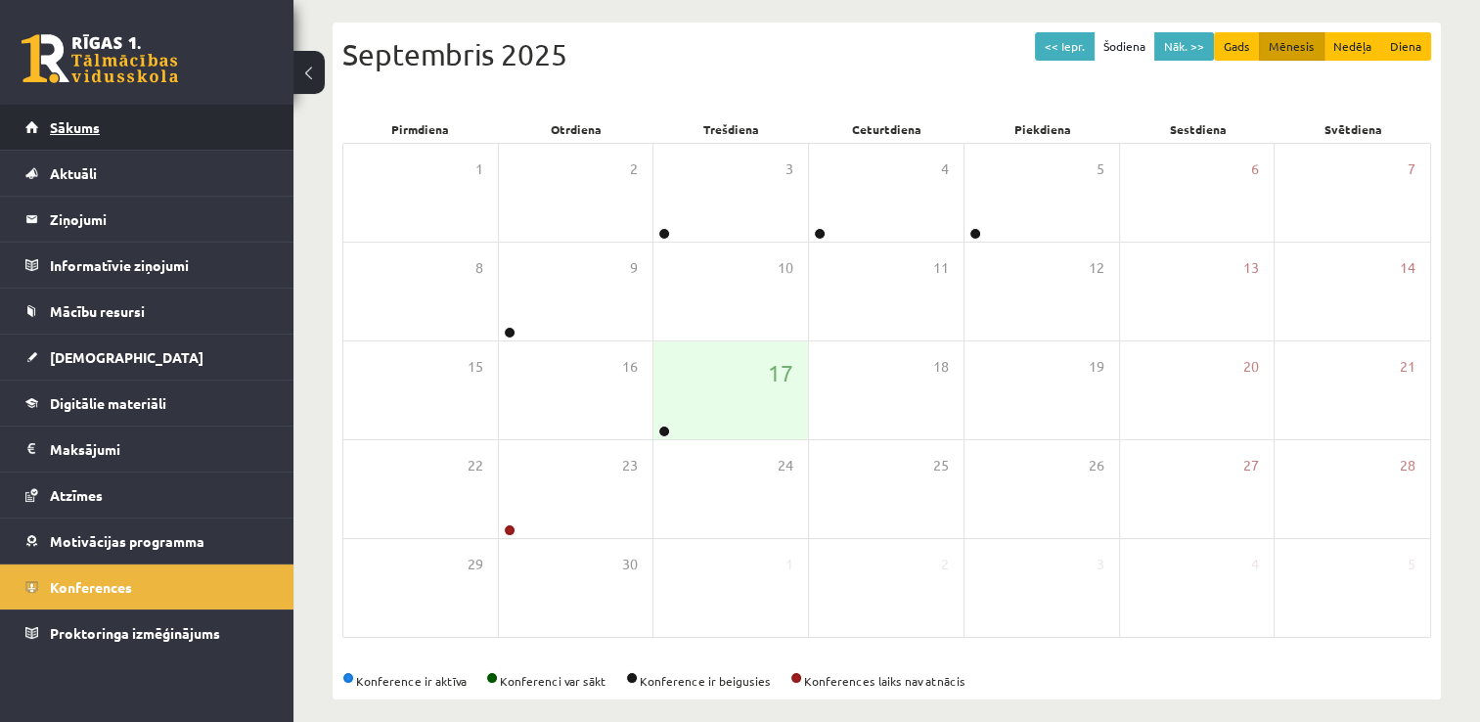
click at [104, 119] on link "Sākums" at bounding box center [147, 127] width 244 height 45
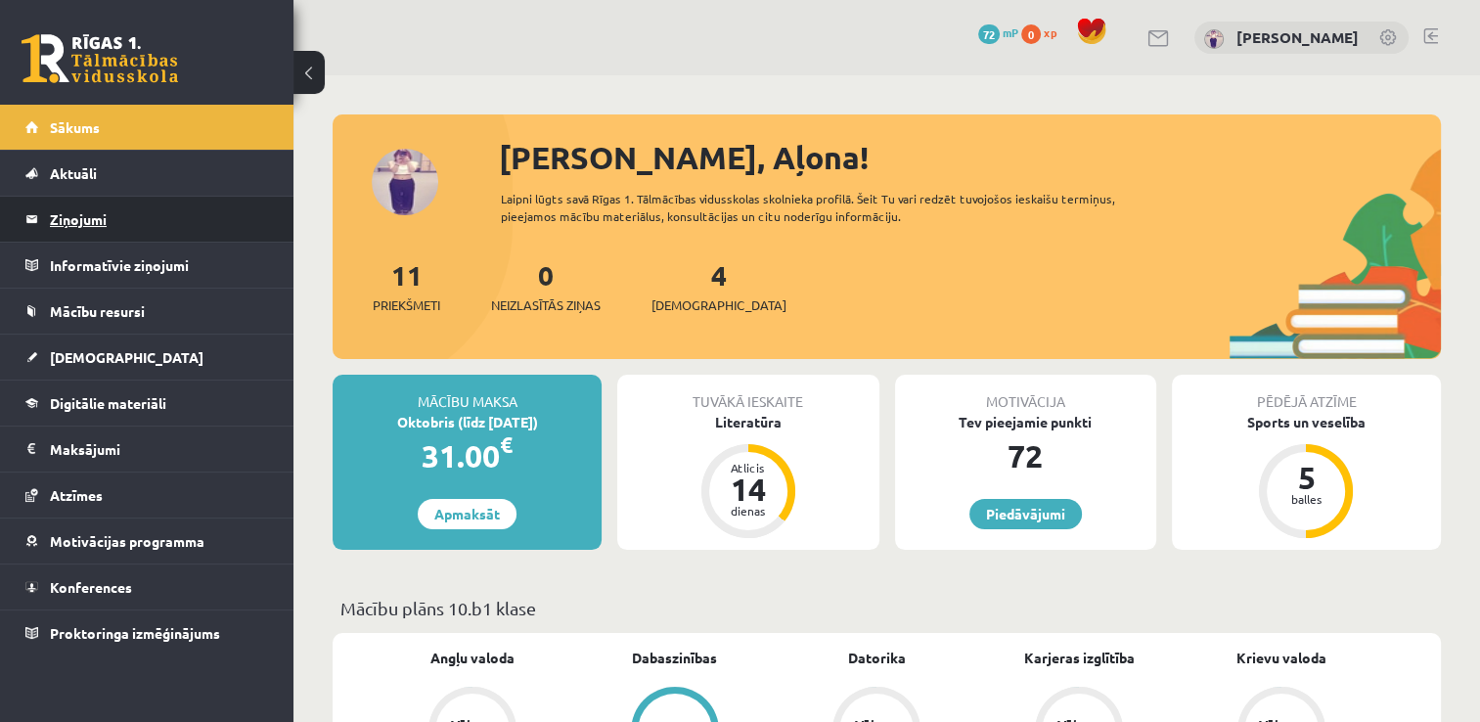
click at [191, 209] on legend "Ziņojumi 0" at bounding box center [159, 219] width 219 height 45
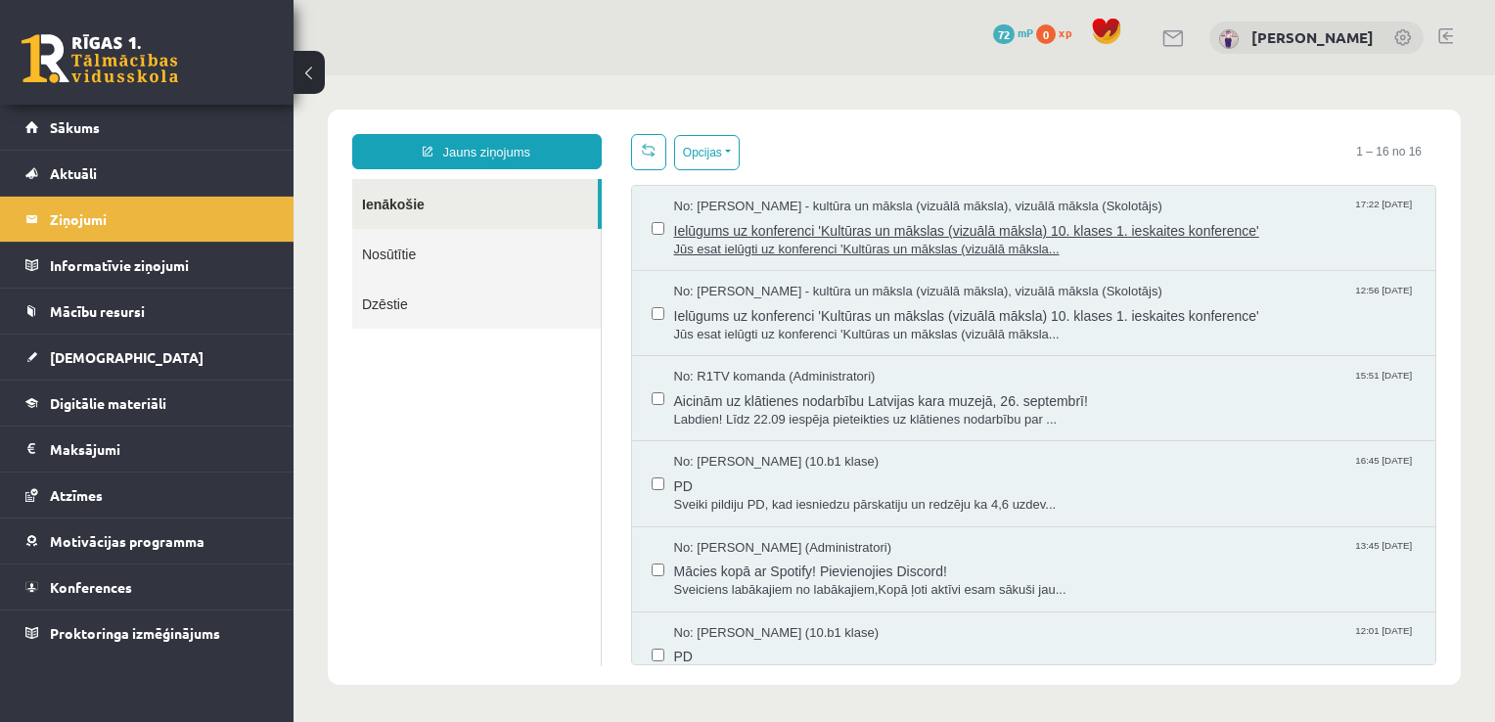
click at [1284, 241] on span "Jūs esat ielūgti uz konferenci 'Kultūras un mākslas (vizuālā māksla..." at bounding box center [1045, 250] width 742 height 19
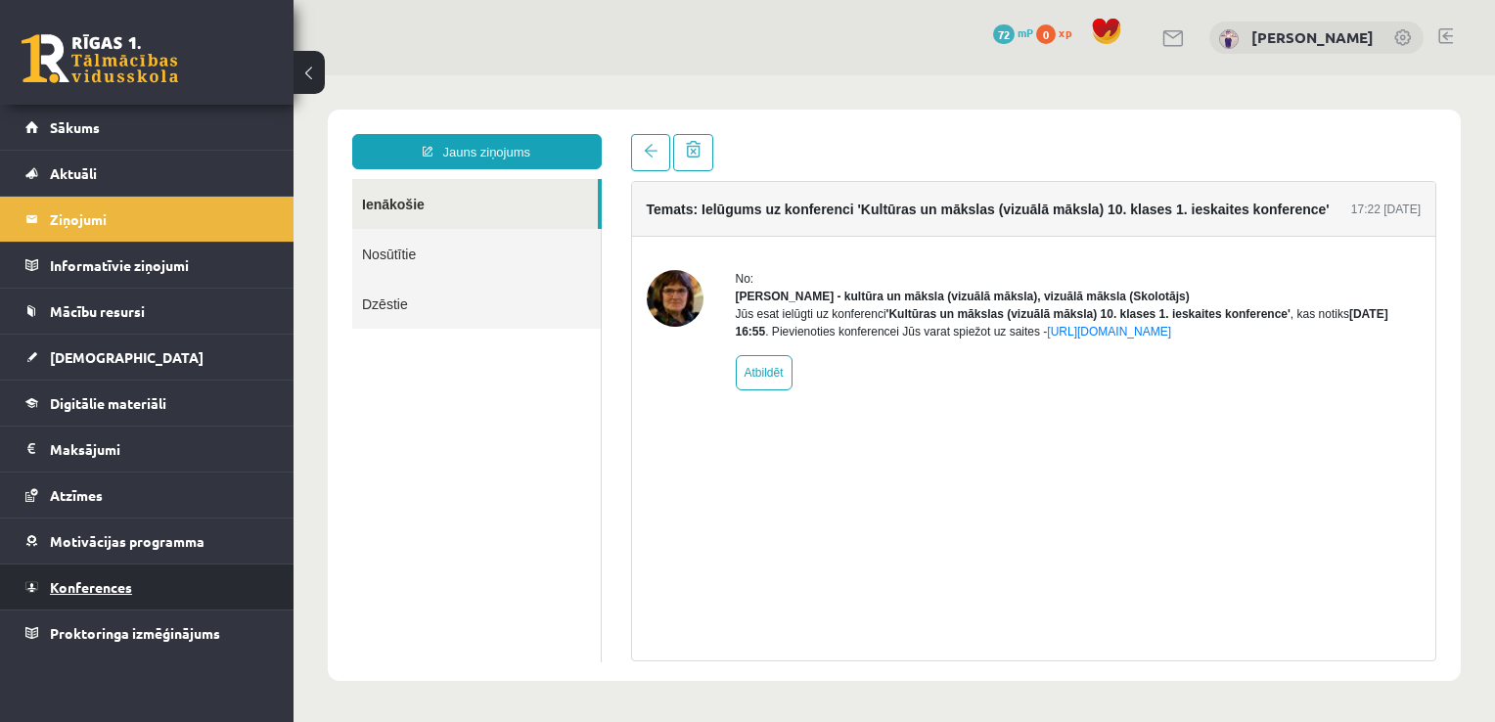
click at [95, 578] on span "Konferences" at bounding box center [91, 587] width 82 height 18
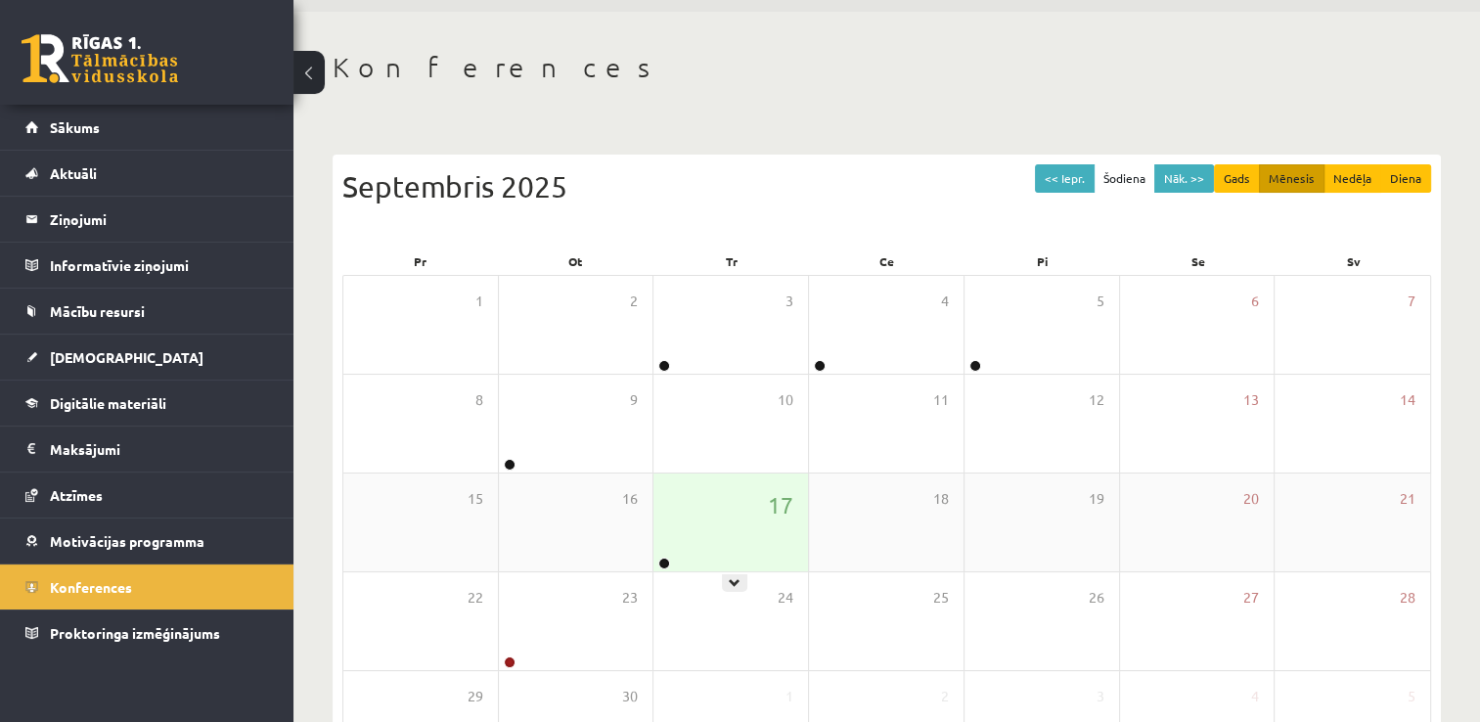
scroll to position [98, 0]
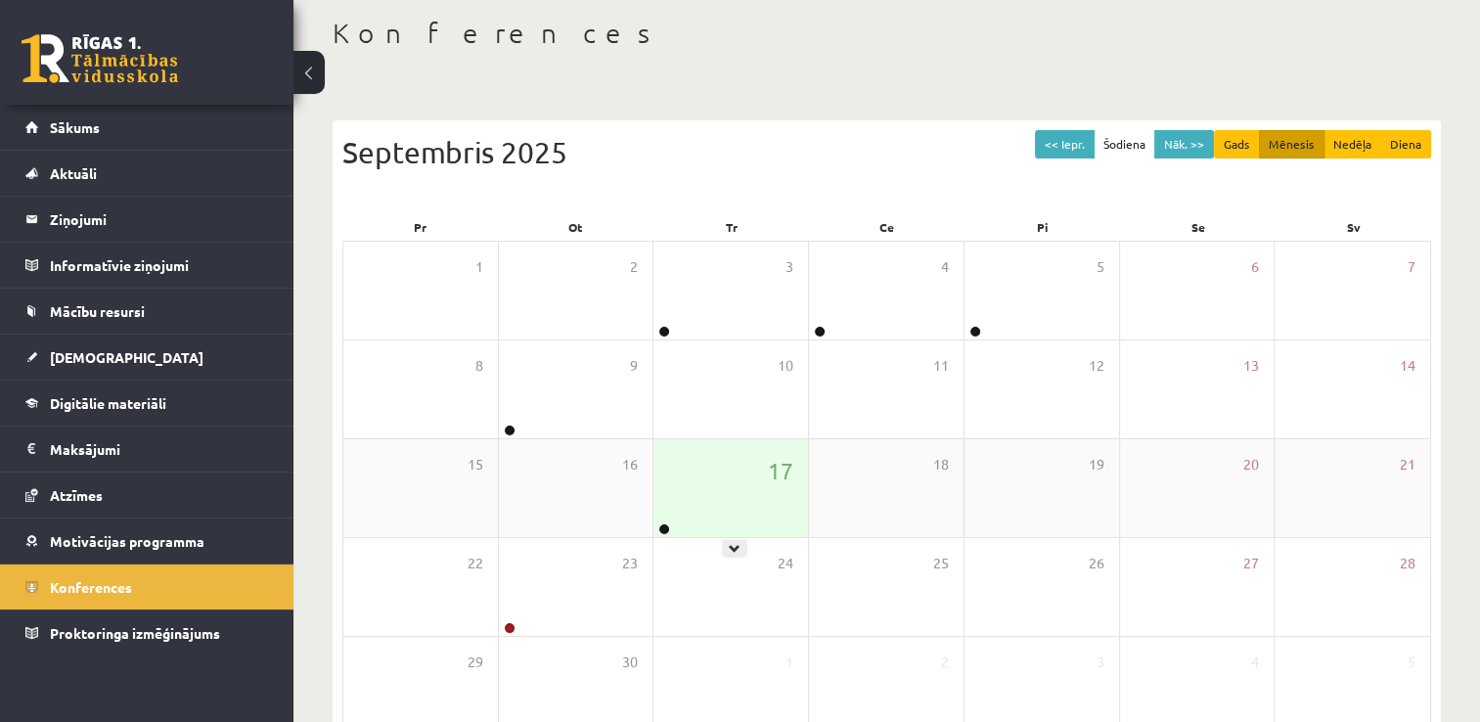
click at [746, 514] on div "17" at bounding box center [730, 488] width 155 height 98
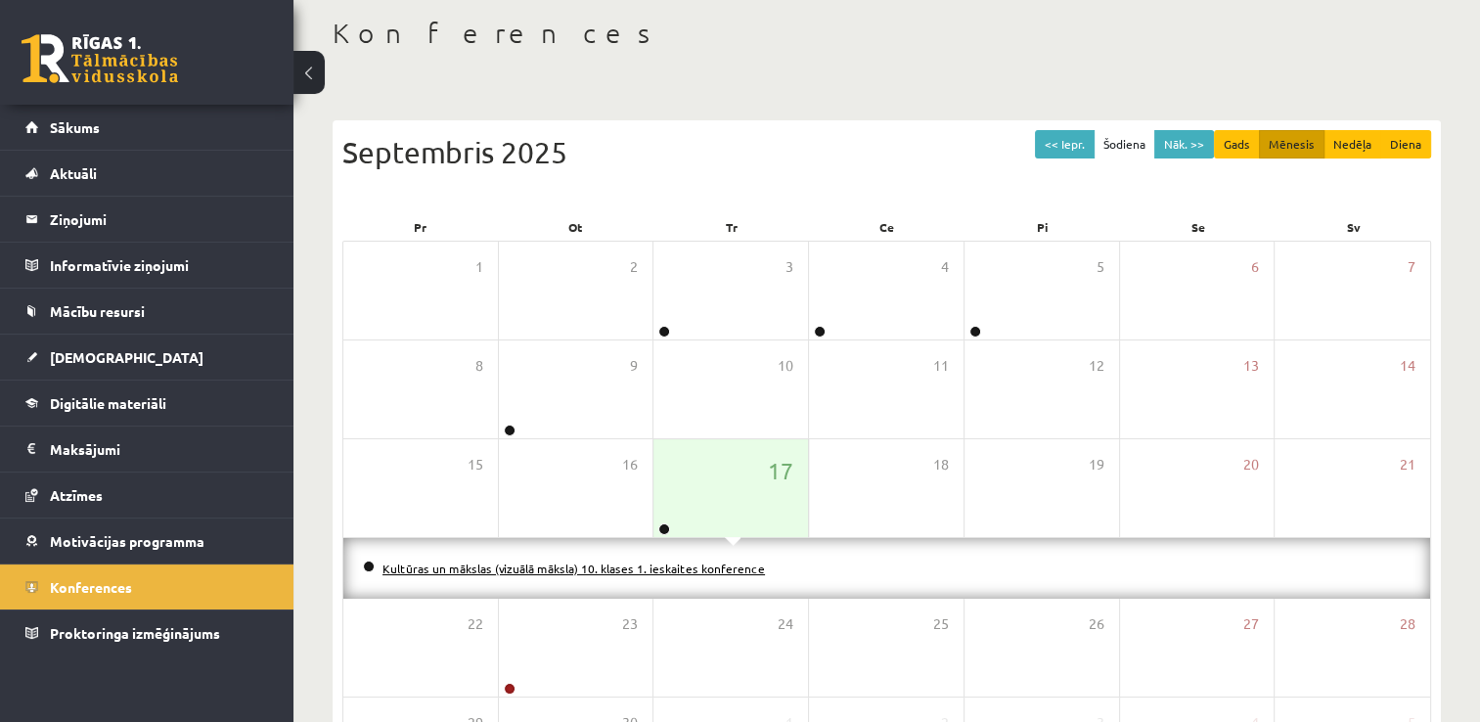
click at [642, 570] on link "Kultūras un mākslas (vizuālā māksla) 10. klases 1. ieskaites konference" at bounding box center [573, 569] width 382 height 16
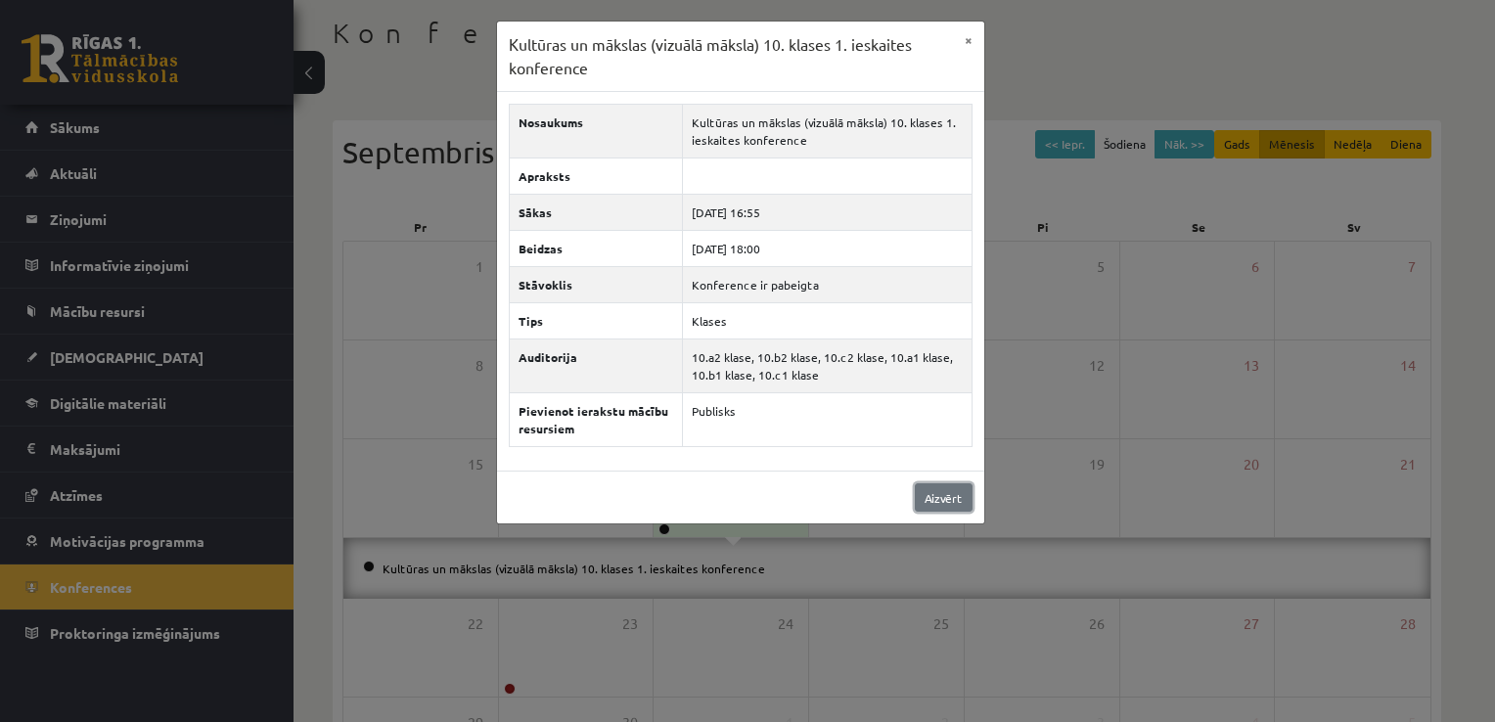
click at [943, 494] on link "Aizvērt" at bounding box center [944, 497] width 58 height 28
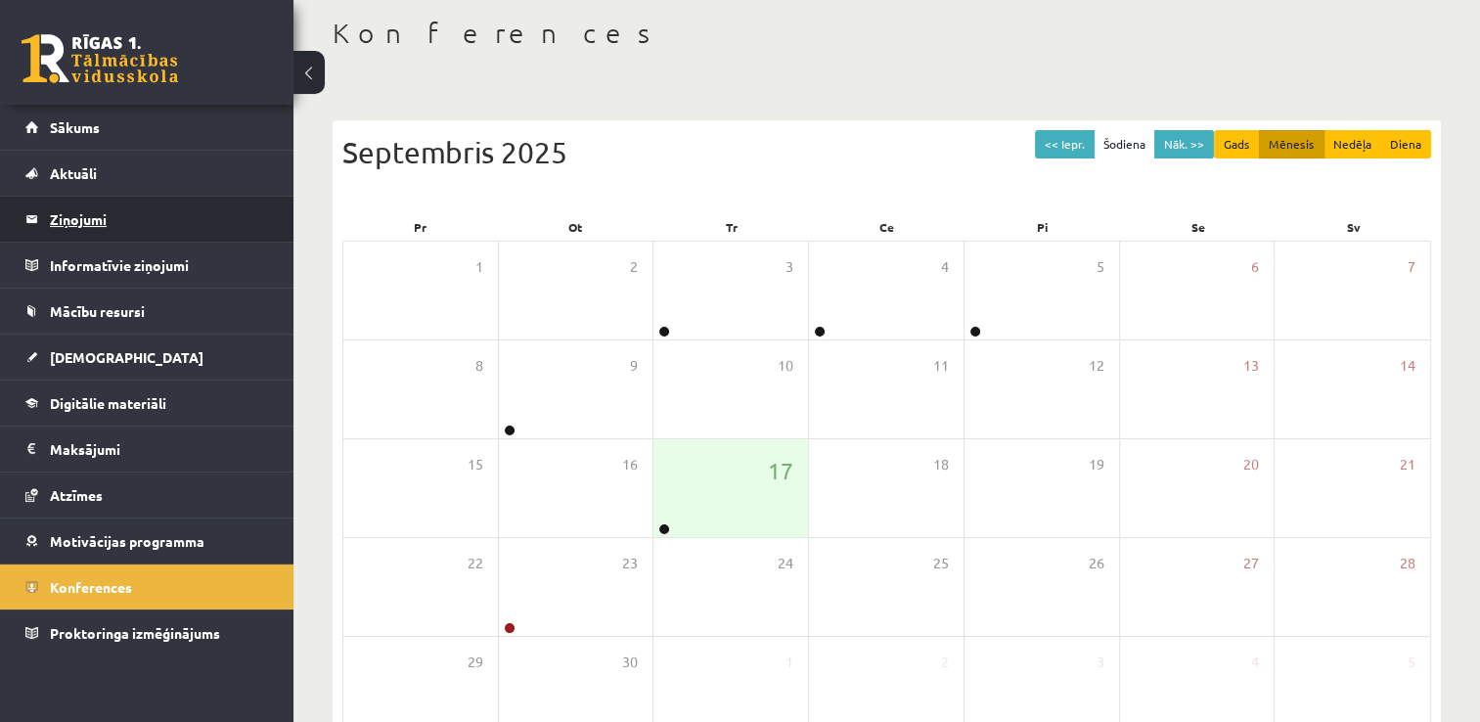
click at [94, 208] on legend "Ziņojumi 0" at bounding box center [159, 219] width 219 height 45
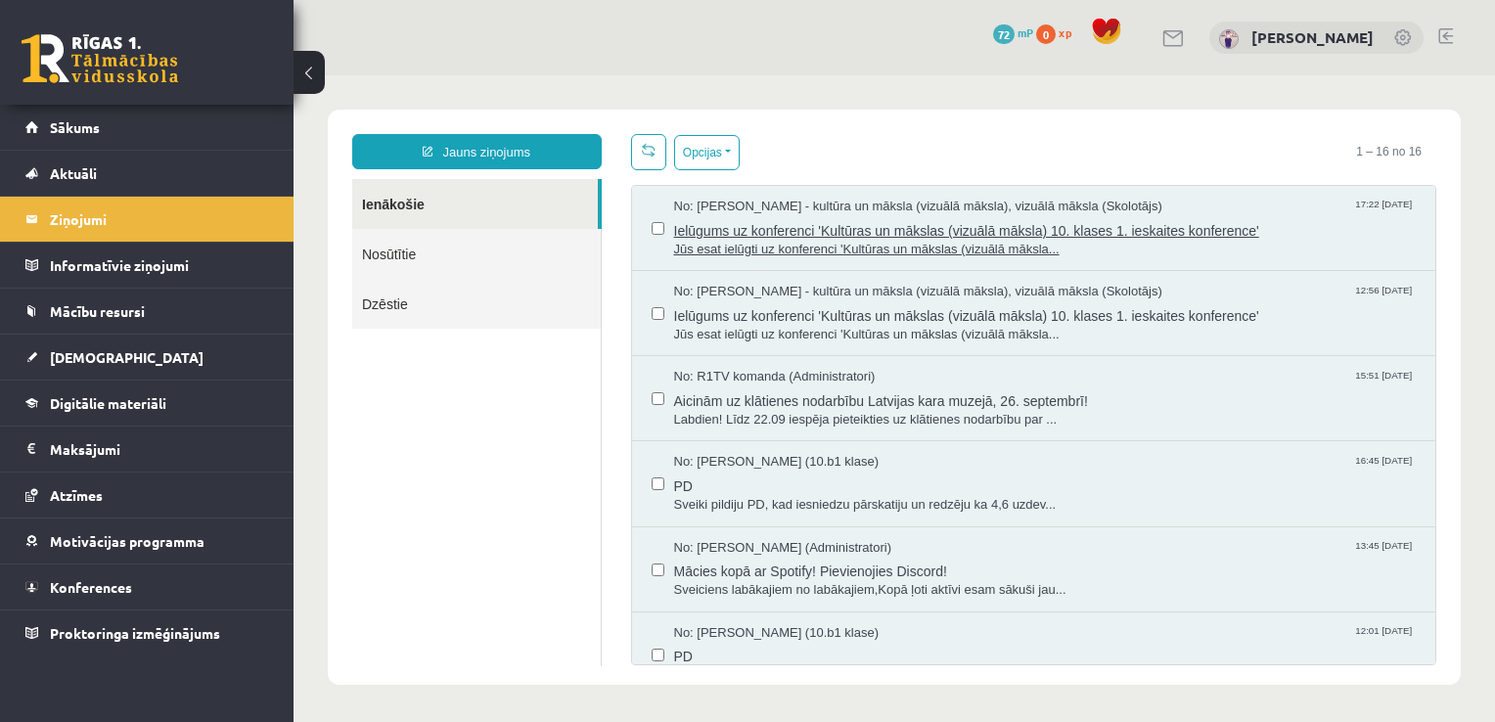
click at [1115, 232] on span "Ielūgums uz konferenci 'Kultūras un mākslas (vizuālā māksla) 10. klases 1. iesk…" at bounding box center [1045, 228] width 742 height 24
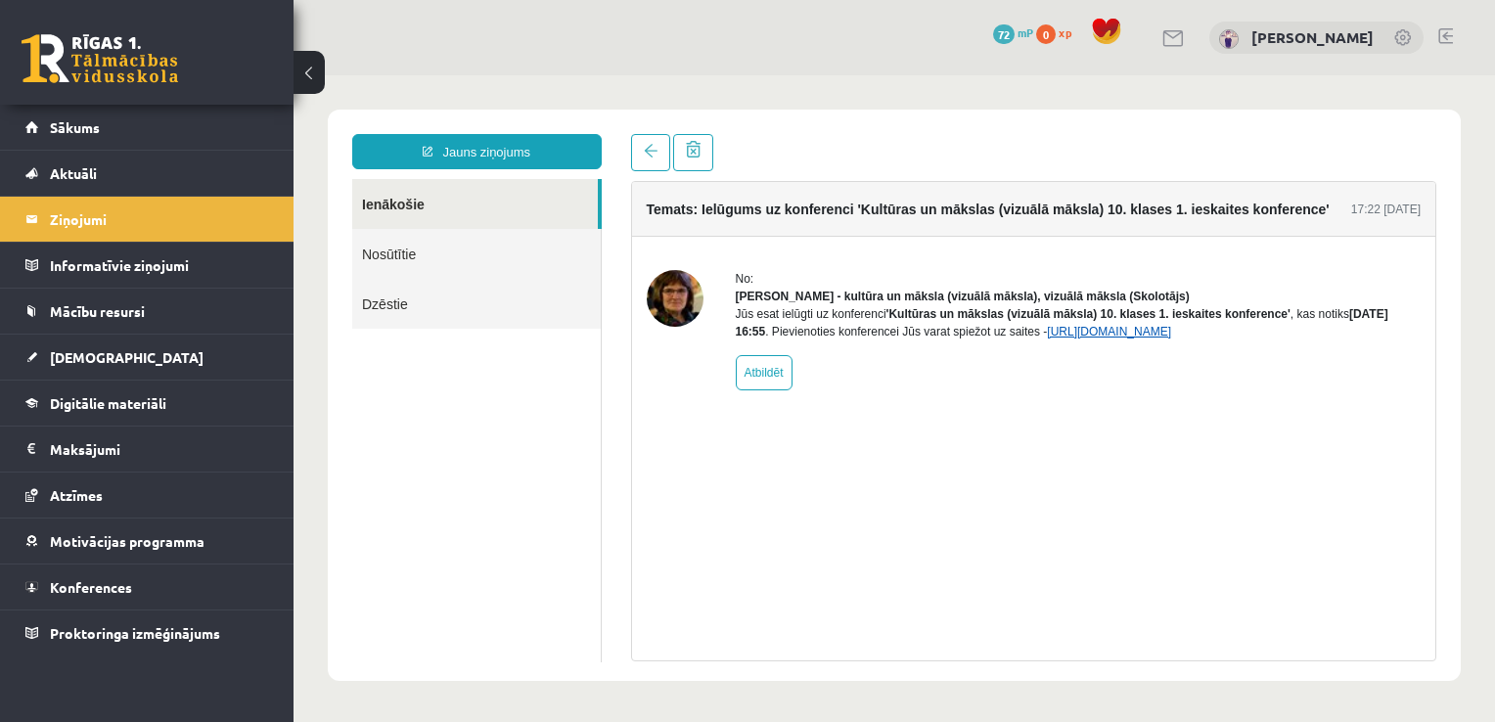
click at [1123, 338] on link "https://eskola.r1tv.lv/conferences/4499/join" at bounding box center [1109, 332] width 124 height 14
click at [103, 579] on span "Konferences" at bounding box center [91, 587] width 82 height 18
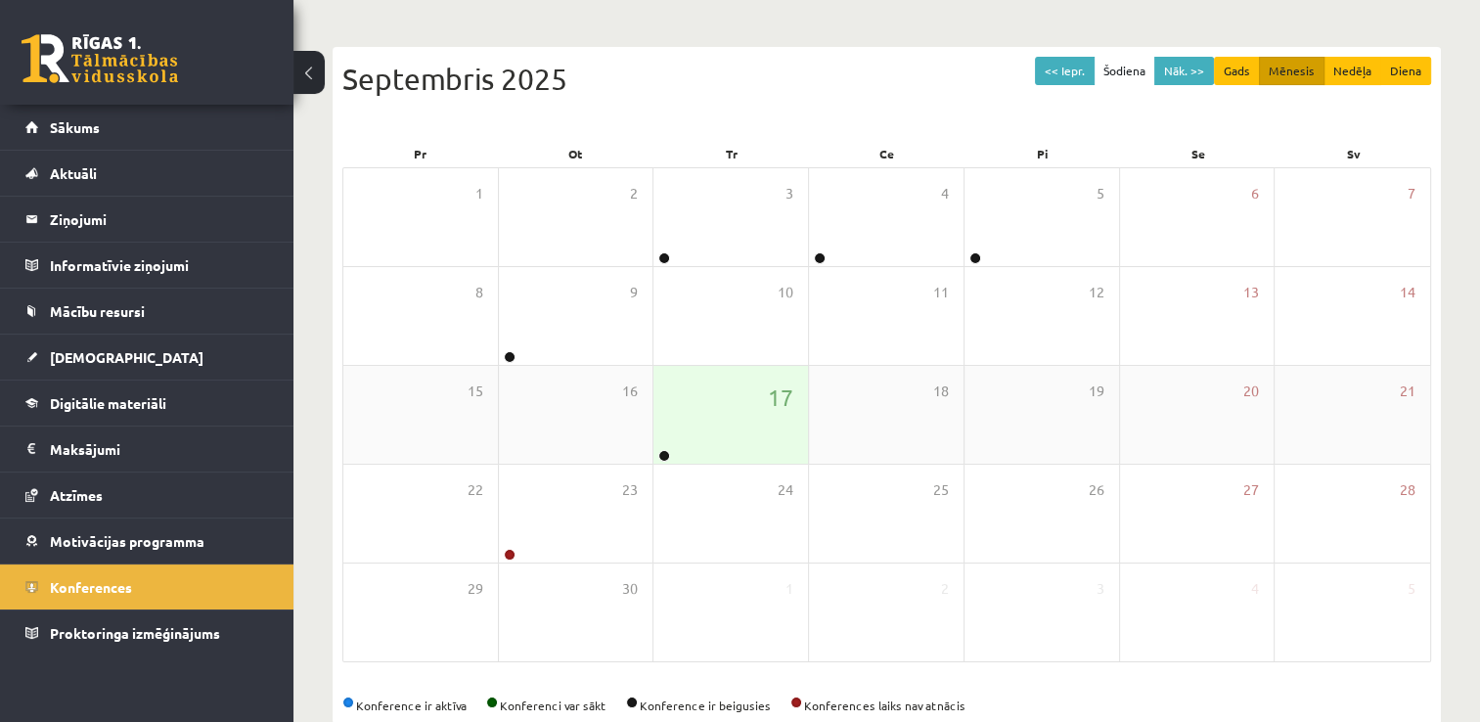
scroll to position [211, 0]
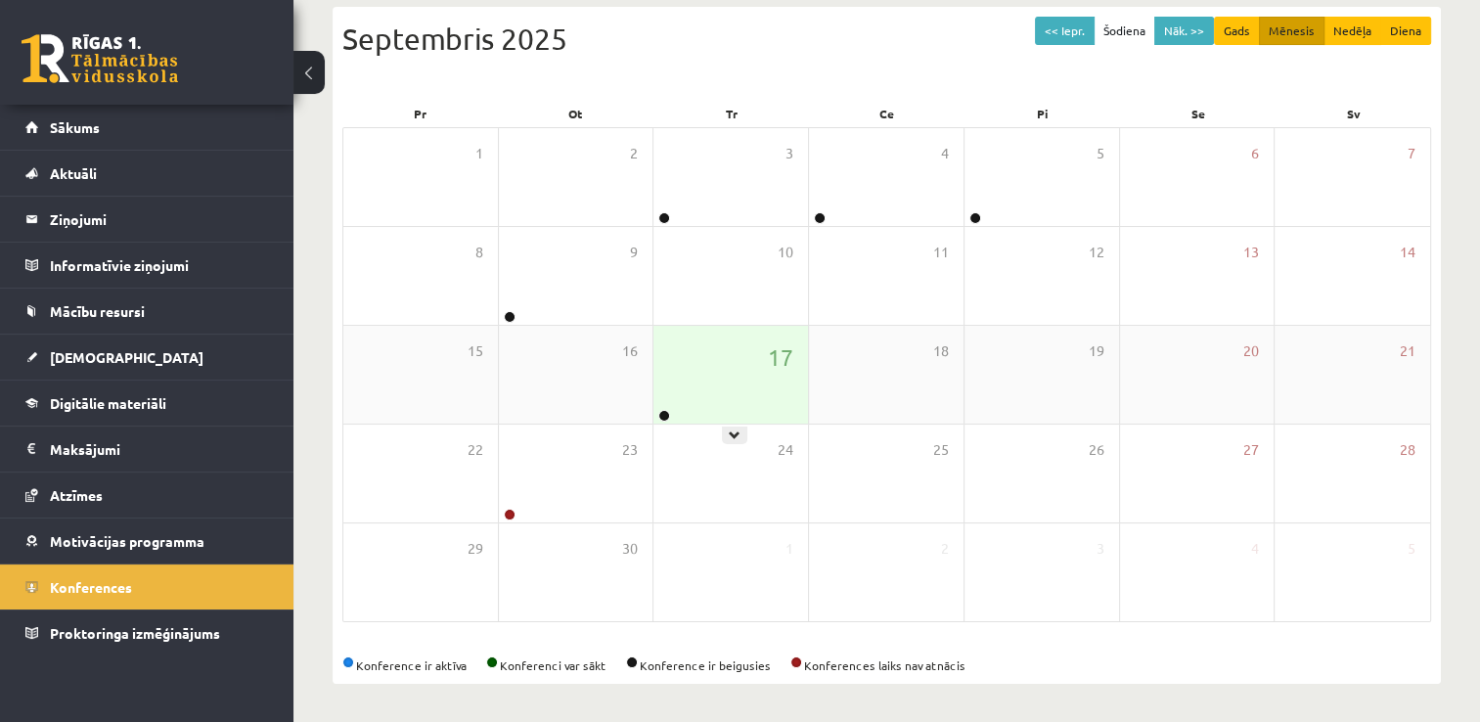
click at [712, 391] on div "17" at bounding box center [730, 375] width 155 height 98
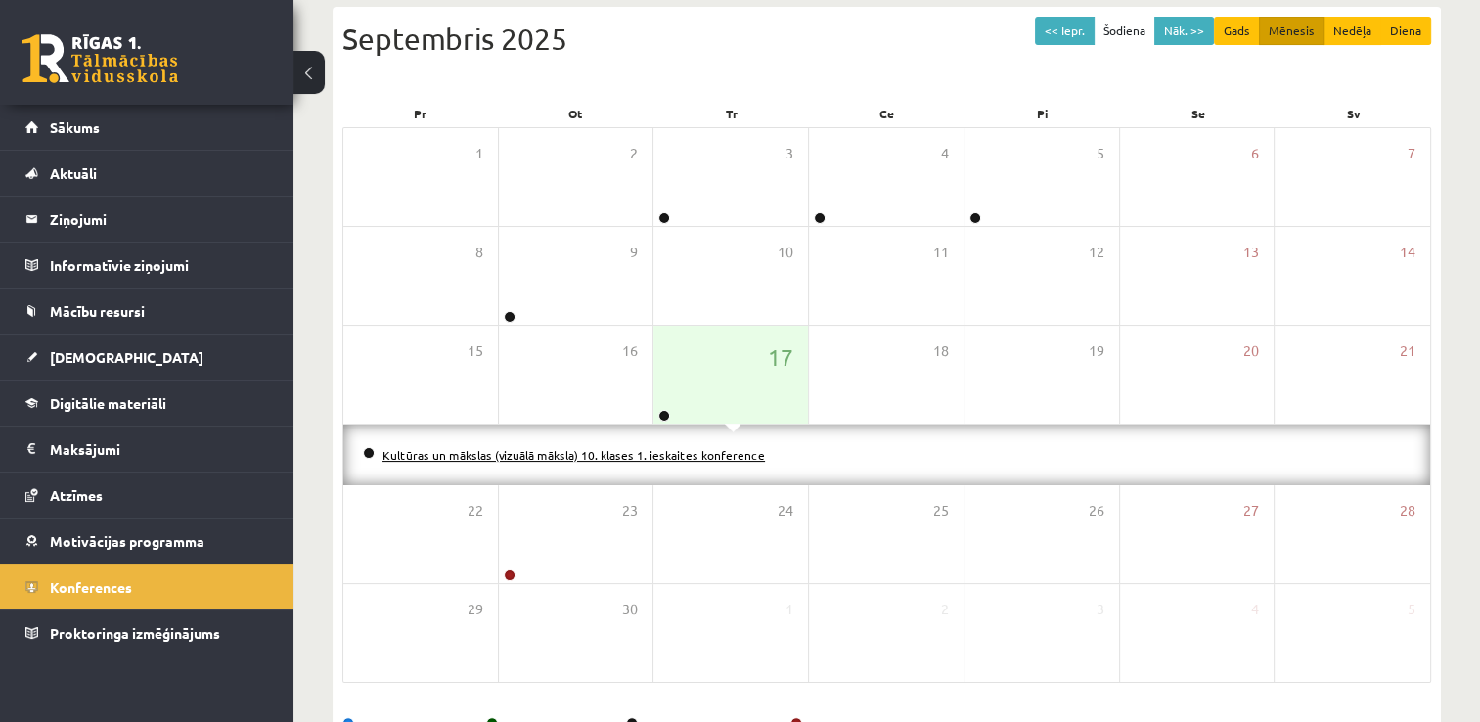
click at [640, 458] on link "Kultūras un mākslas (vizuālā māksla) 10. klases 1. ieskaites konference" at bounding box center [573, 455] width 382 height 16
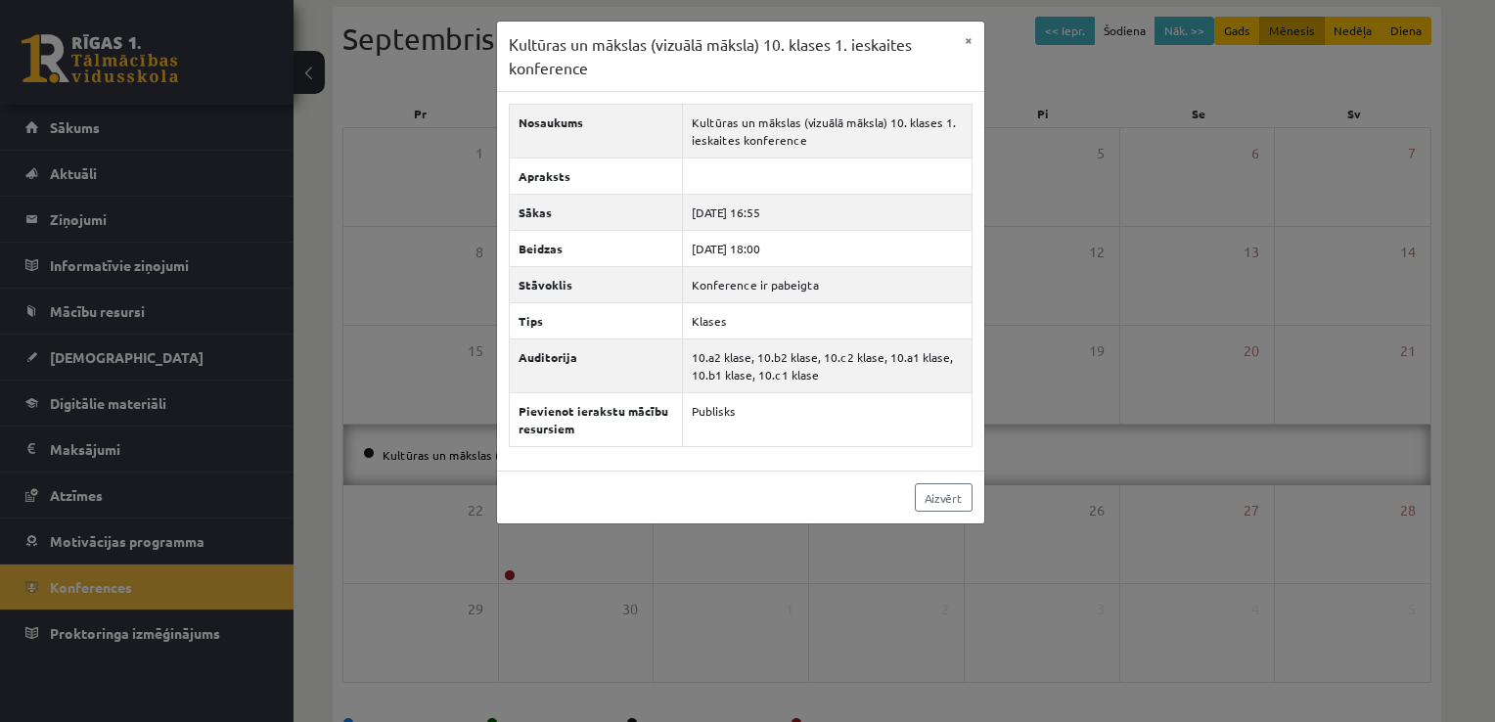
click at [1033, 416] on div "Kultūras un mākslas (vizuālā māksla) 10. klases 1. ieskaites konference × Nosau…" at bounding box center [747, 361] width 1495 height 722
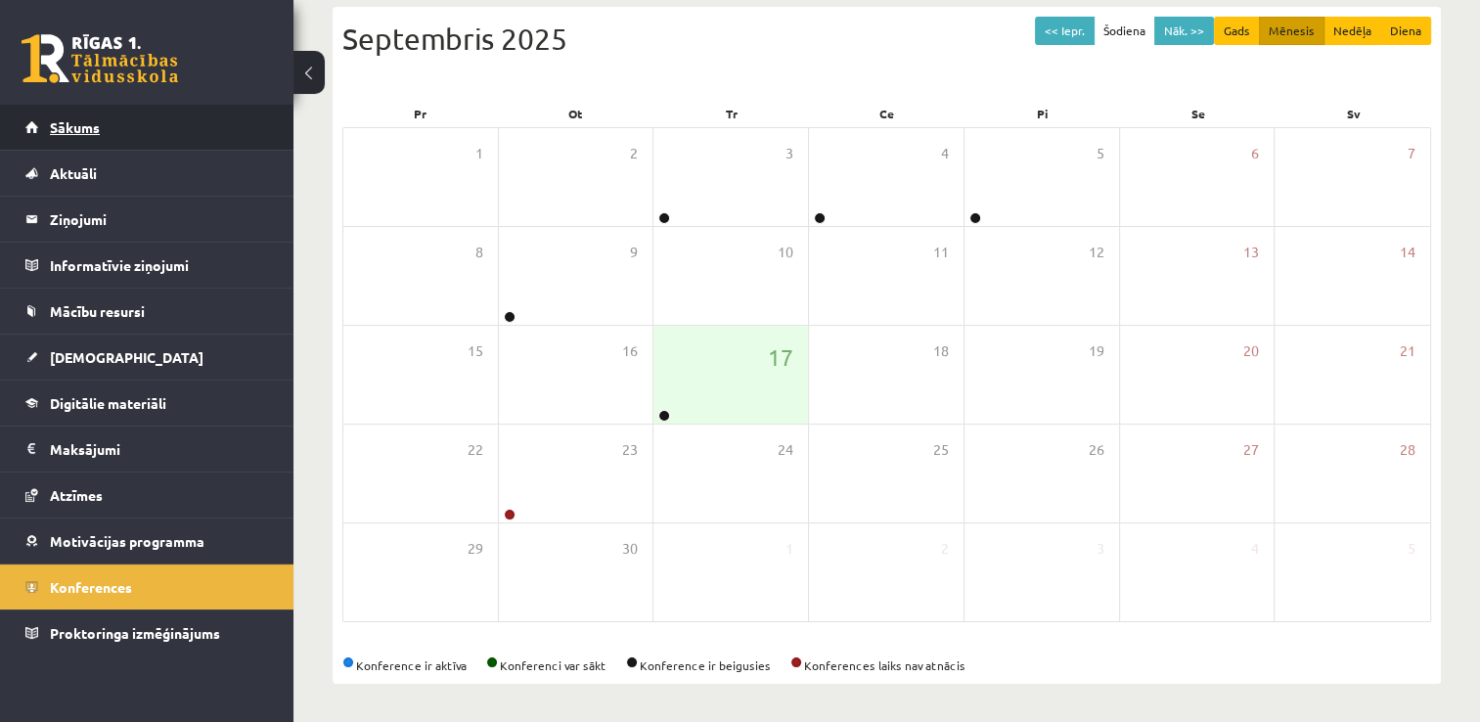
click at [35, 125] on link "Sākums" at bounding box center [147, 127] width 244 height 45
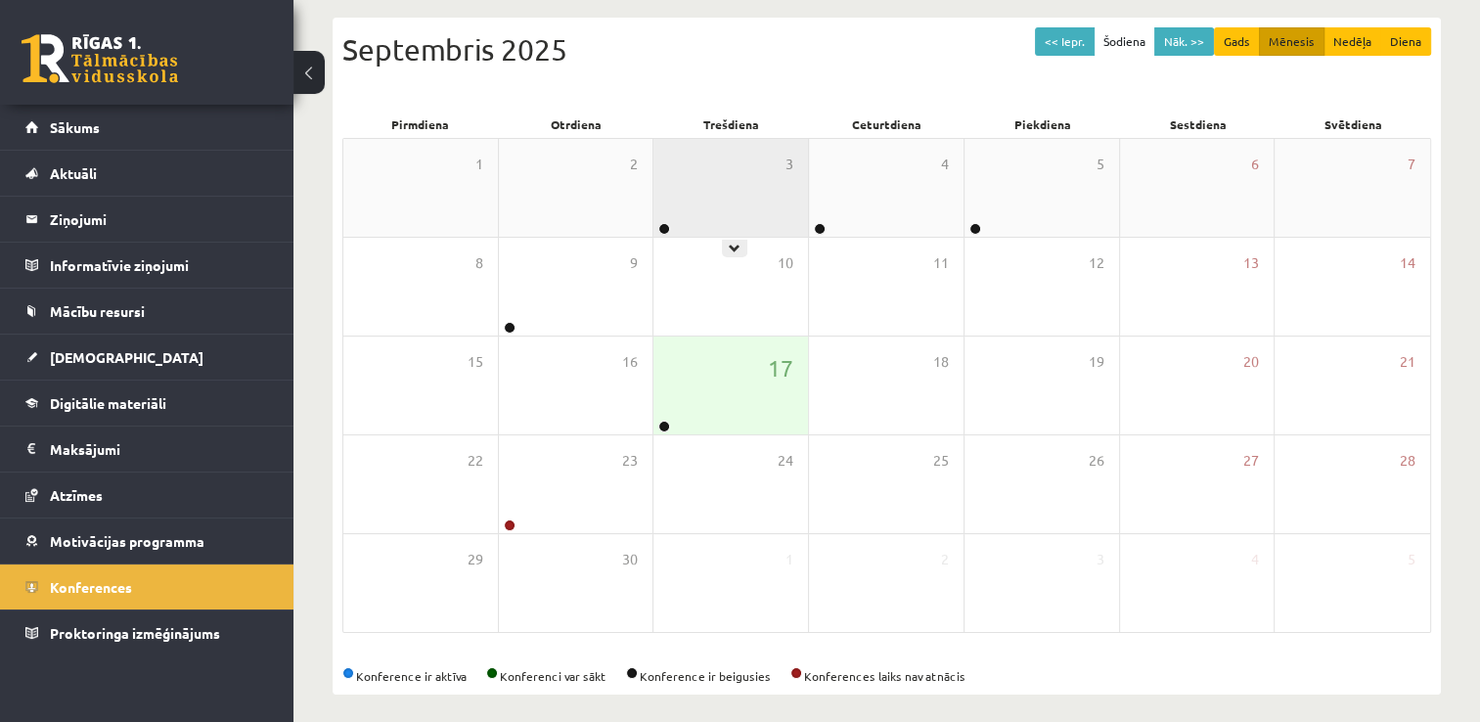
scroll to position [211, 0]
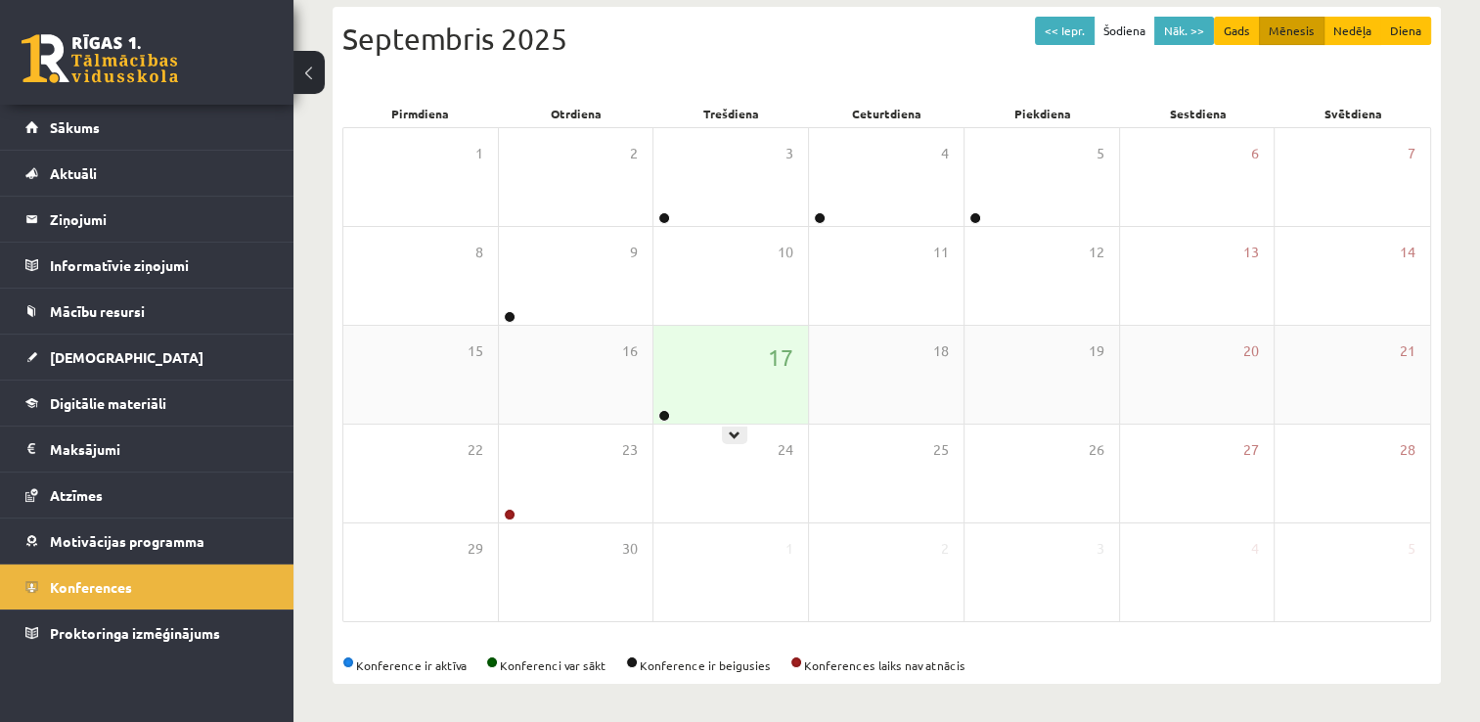
click at [730, 406] on div "17" at bounding box center [730, 375] width 155 height 98
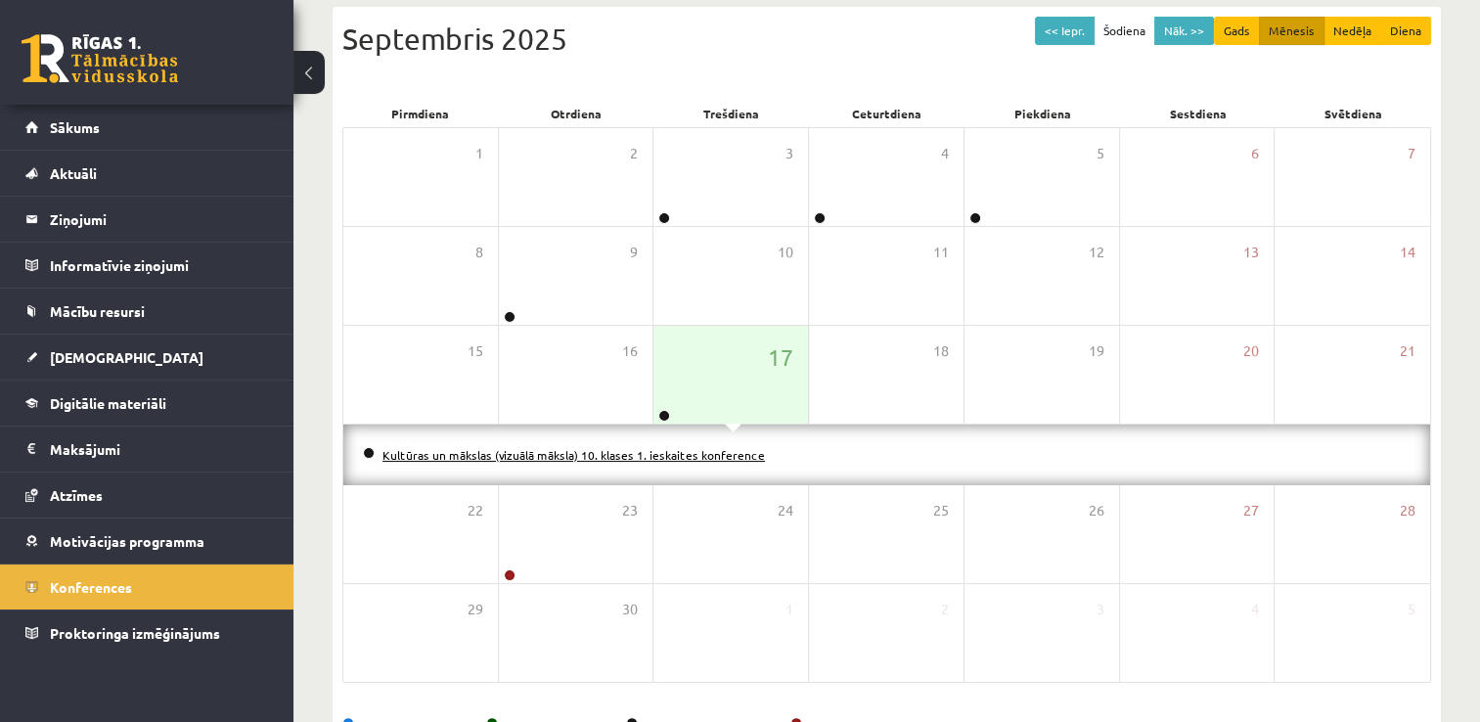
click at [696, 447] on link "Kultūras un mākslas (vizuālā māksla) 10. klases 1. ieskaites konference" at bounding box center [573, 455] width 382 height 16
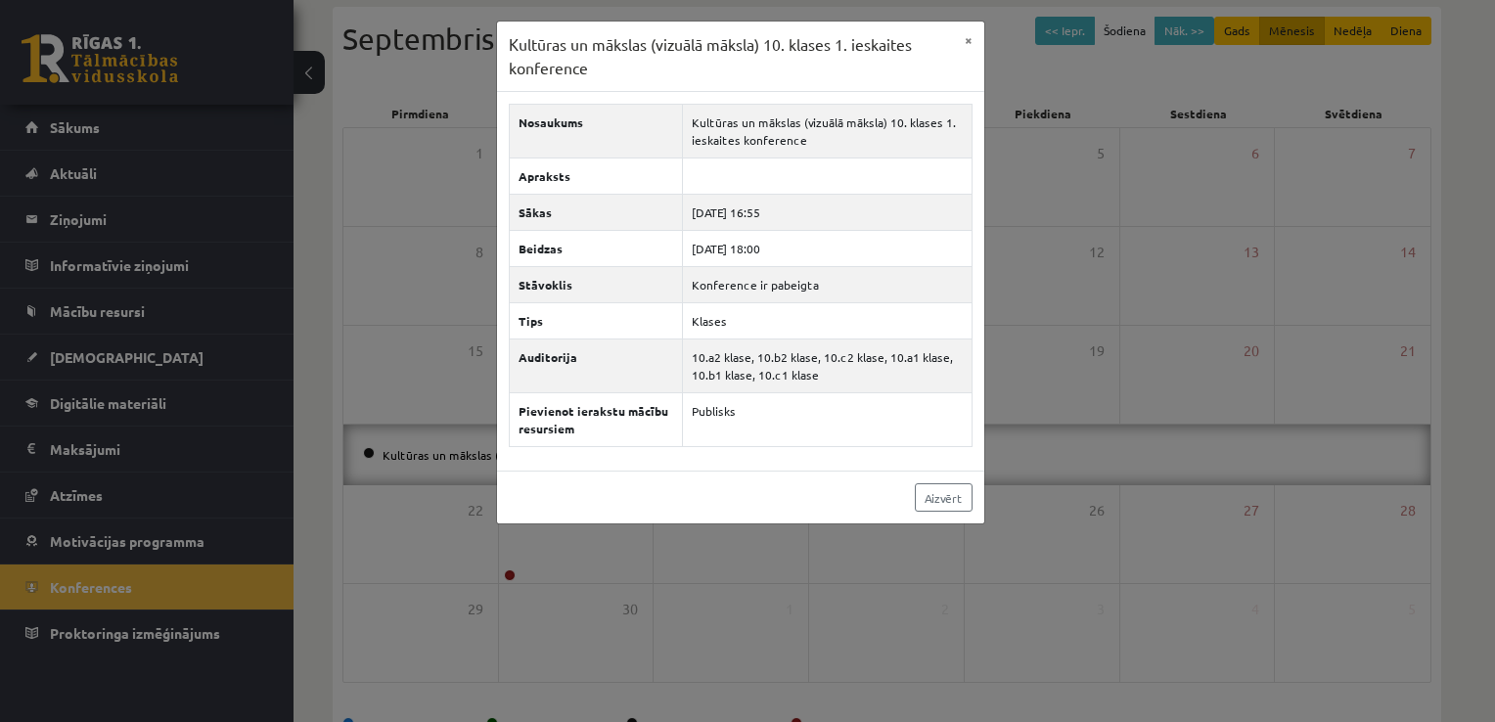
click at [1228, 358] on div "Kultūras un mākslas (vizuālā māksla) 10. klases 1. ieskaites konference × Nosau…" at bounding box center [747, 361] width 1495 height 722
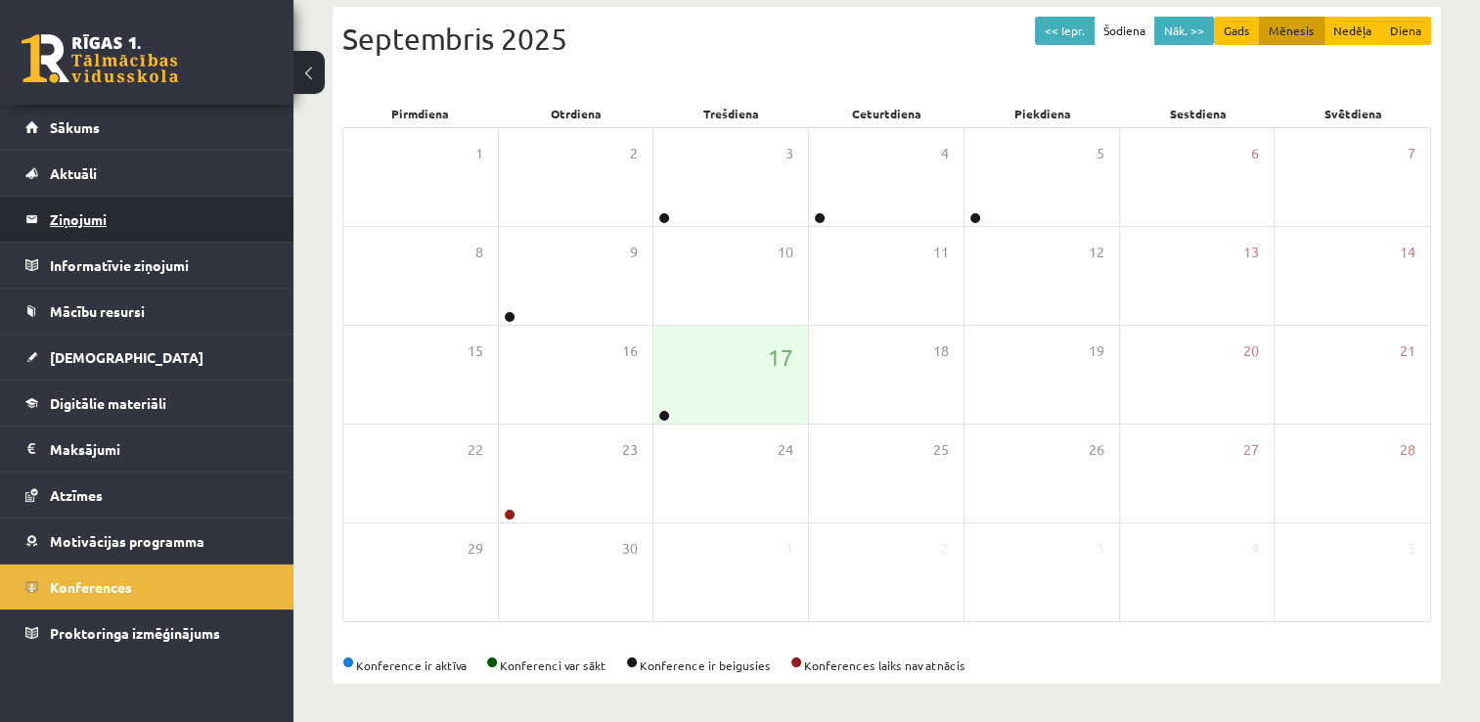
click at [216, 213] on legend "Ziņojumi 0" at bounding box center [159, 219] width 219 height 45
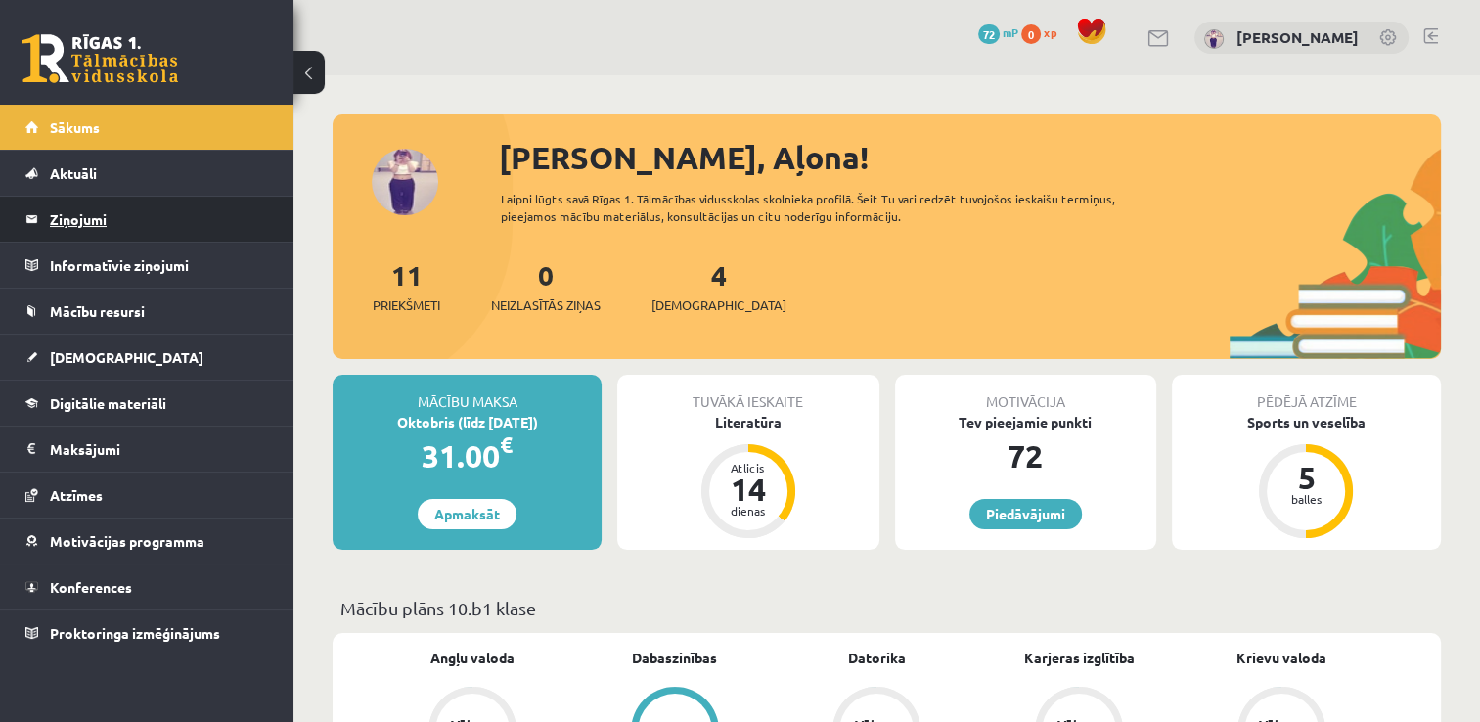
click at [177, 214] on legend "Ziņojumi 0" at bounding box center [159, 219] width 219 height 45
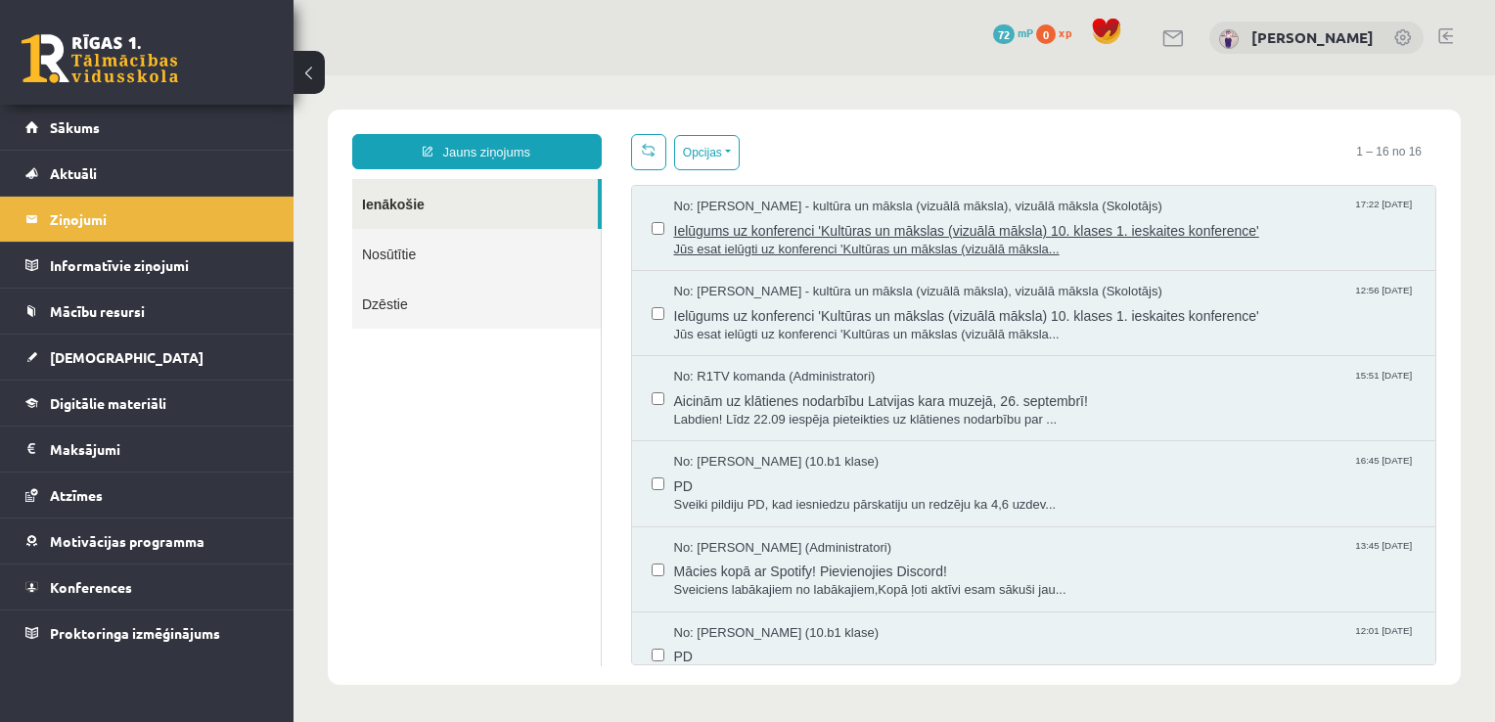
click at [1248, 241] on span "Jūs esat ielūgti uz konferenci 'Kultūras un mākslas (vizuālā māksla..." at bounding box center [1045, 250] width 742 height 19
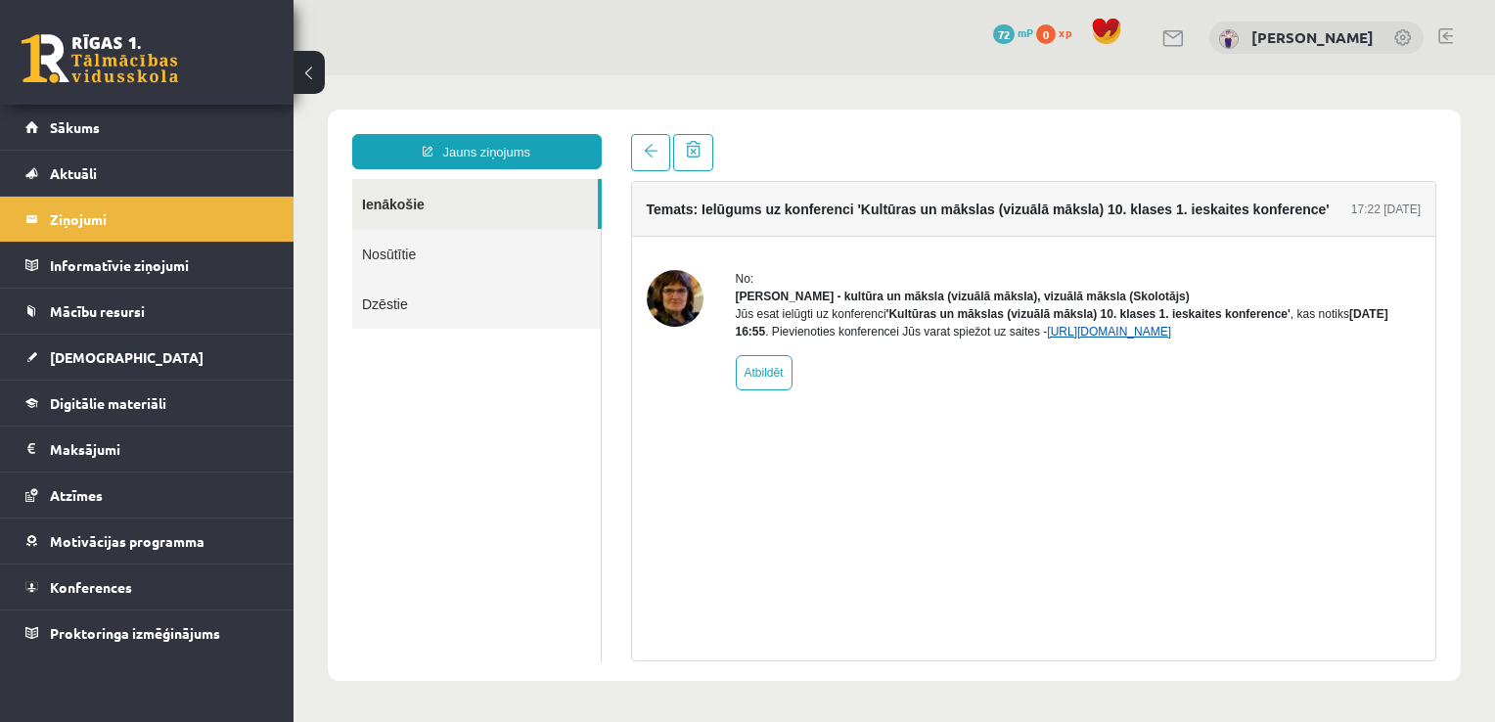
click at [1167, 338] on link "https://eskola.r1tv.lv/conferences/4499/join" at bounding box center [1109, 332] width 124 height 14
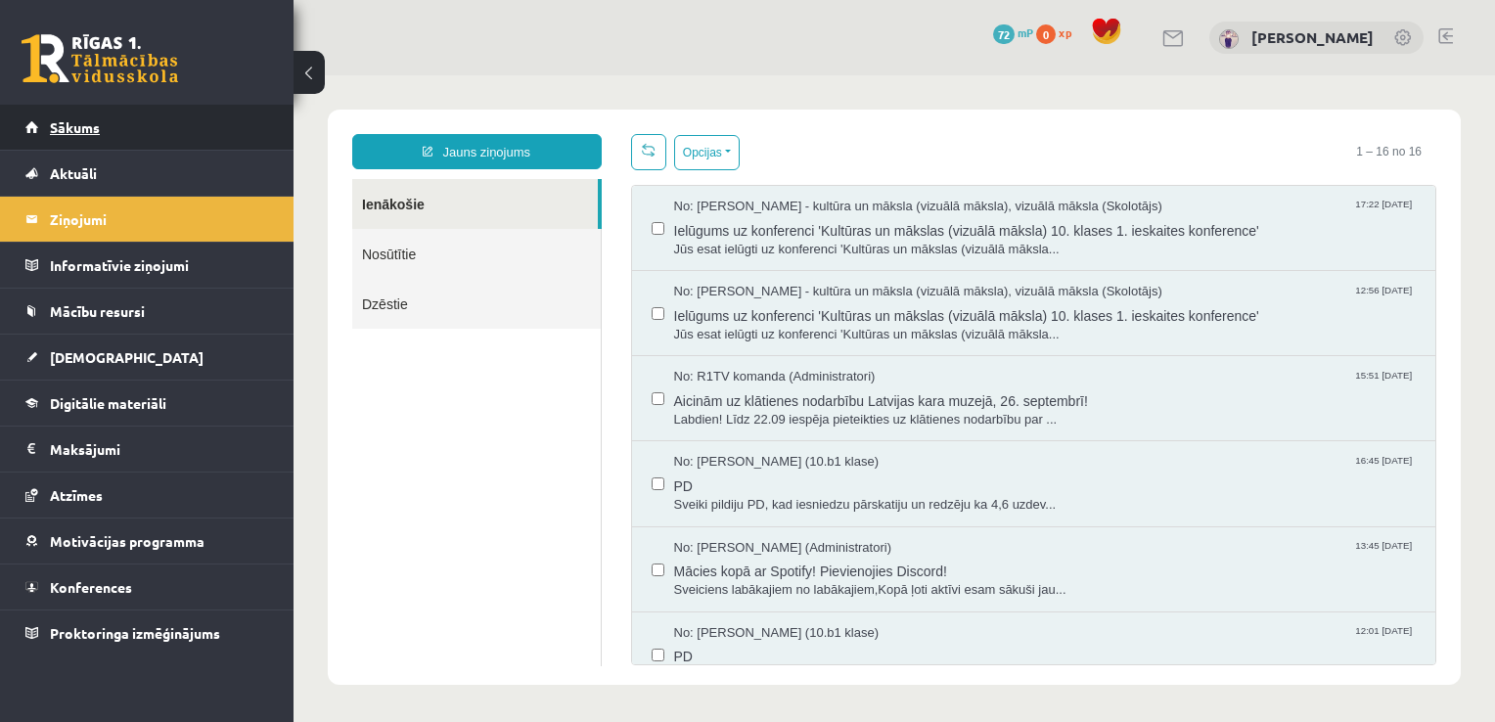
click at [133, 117] on link "Sākums" at bounding box center [147, 127] width 244 height 45
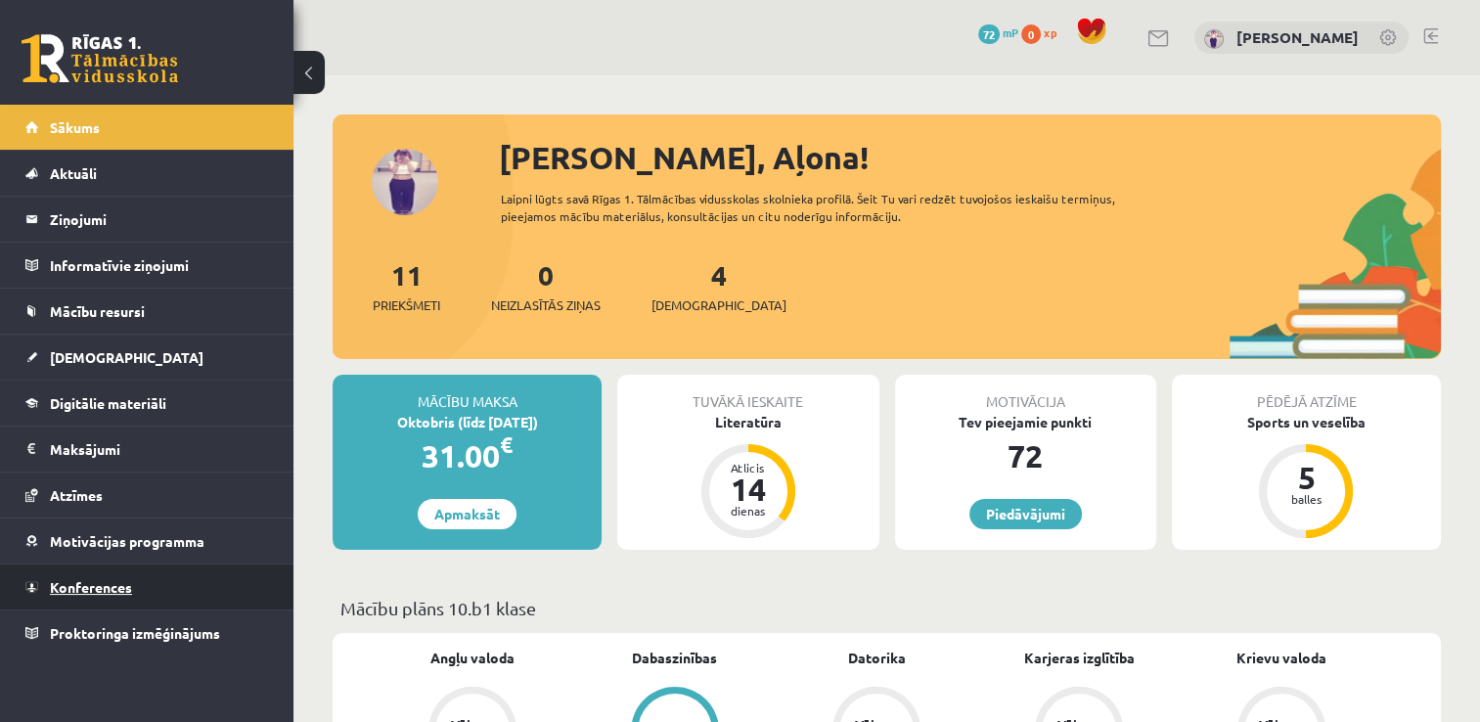
click at [112, 587] on span "Konferences" at bounding box center [91, 587] width 82 height 18
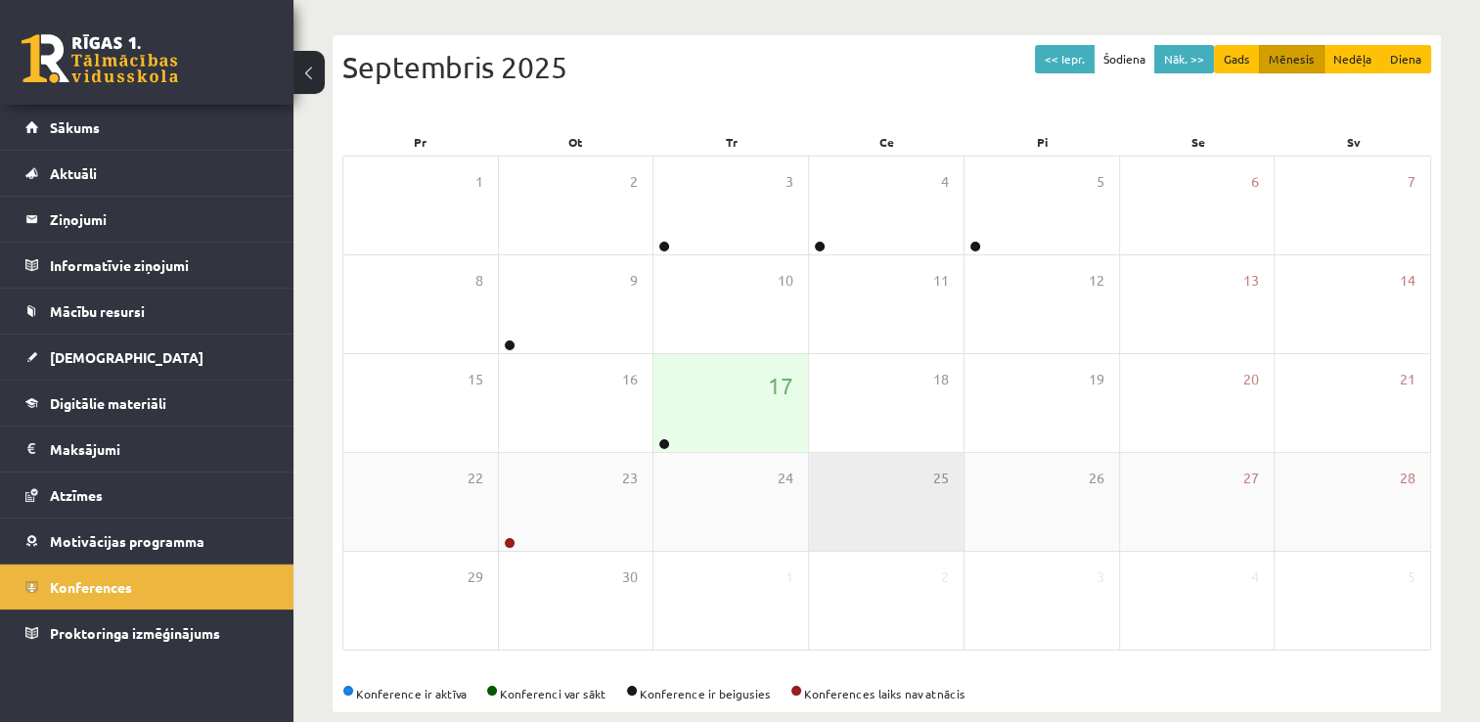
scroll to position [211, 0]
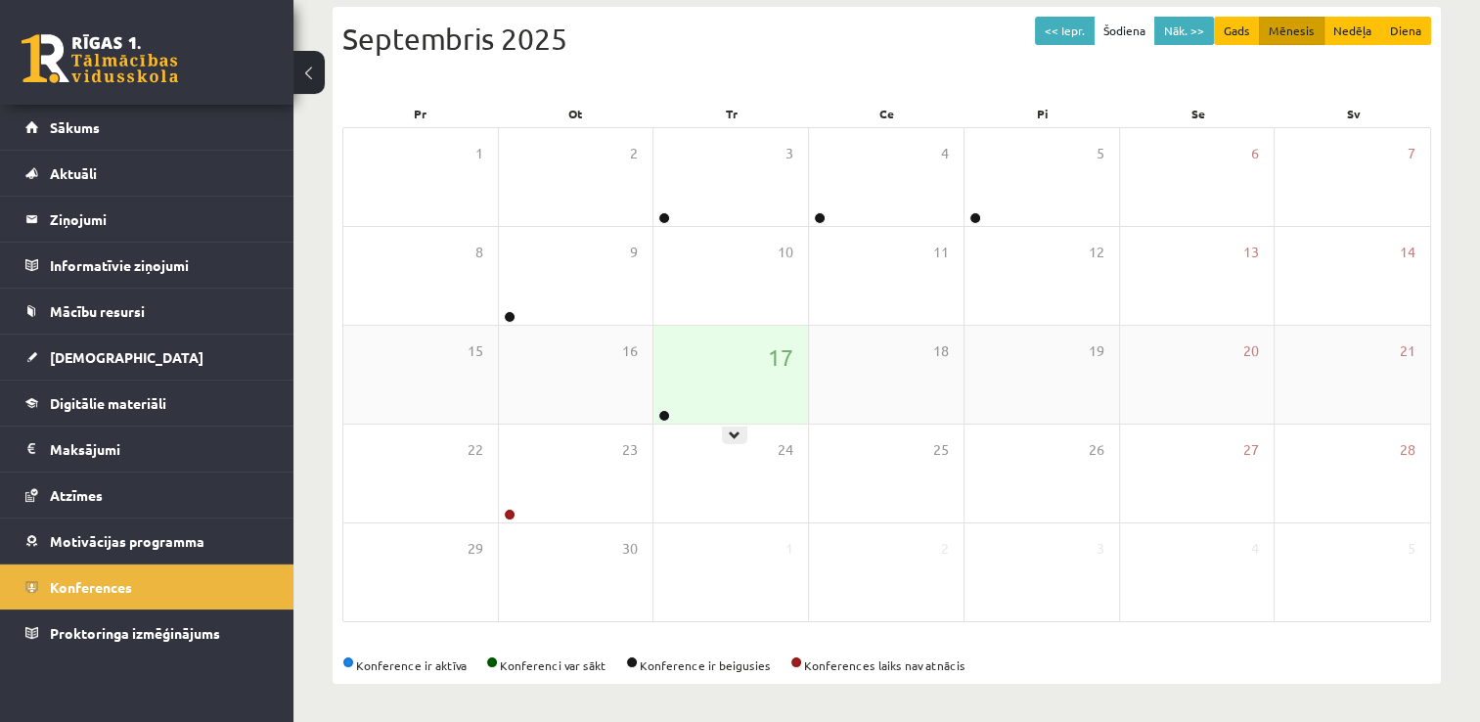
click at [740, 411] on div "17" at bounding box center [730, 375] width 155 height 98
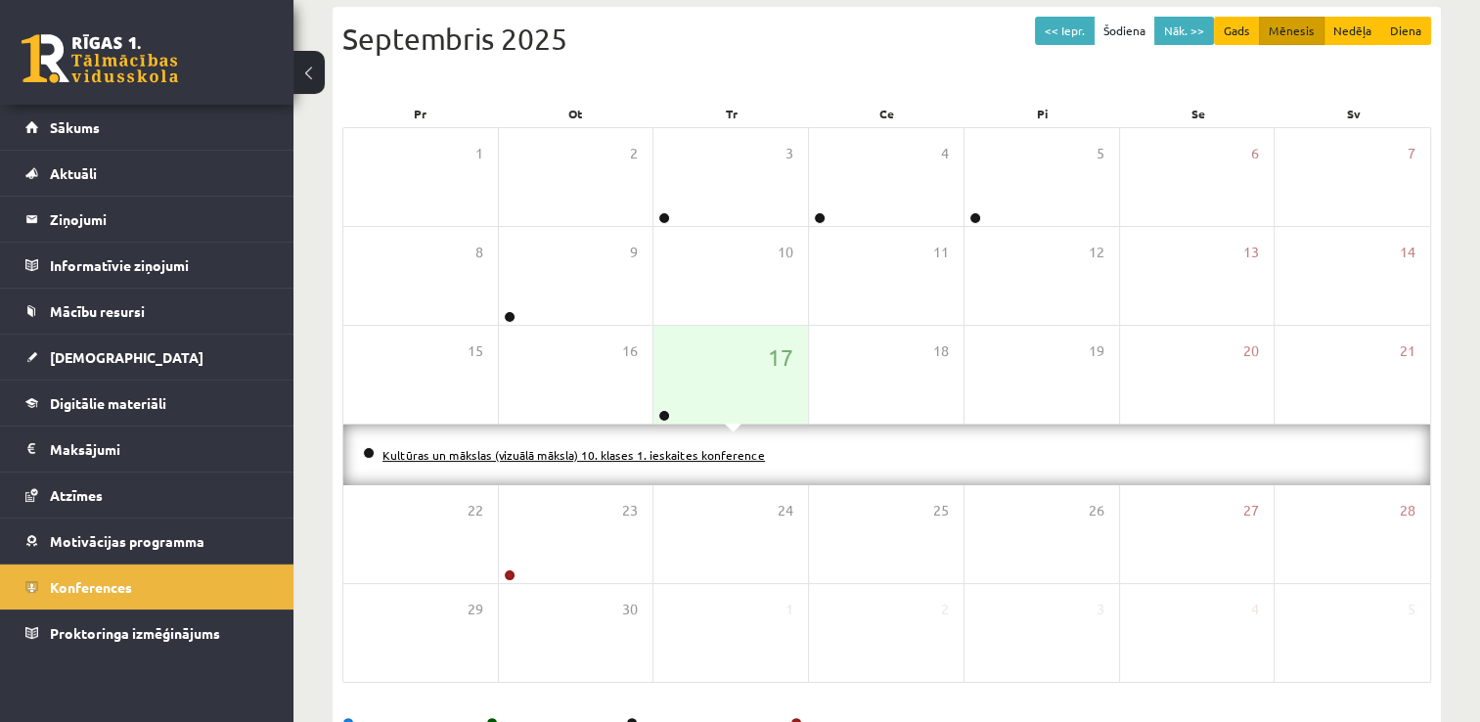
click at [732, 456] on link "Kultūras un mākslas (vizuālā māksla) 10. klases 1. ieskaites konference" at bounding box center [573, 455] width 382 height 16
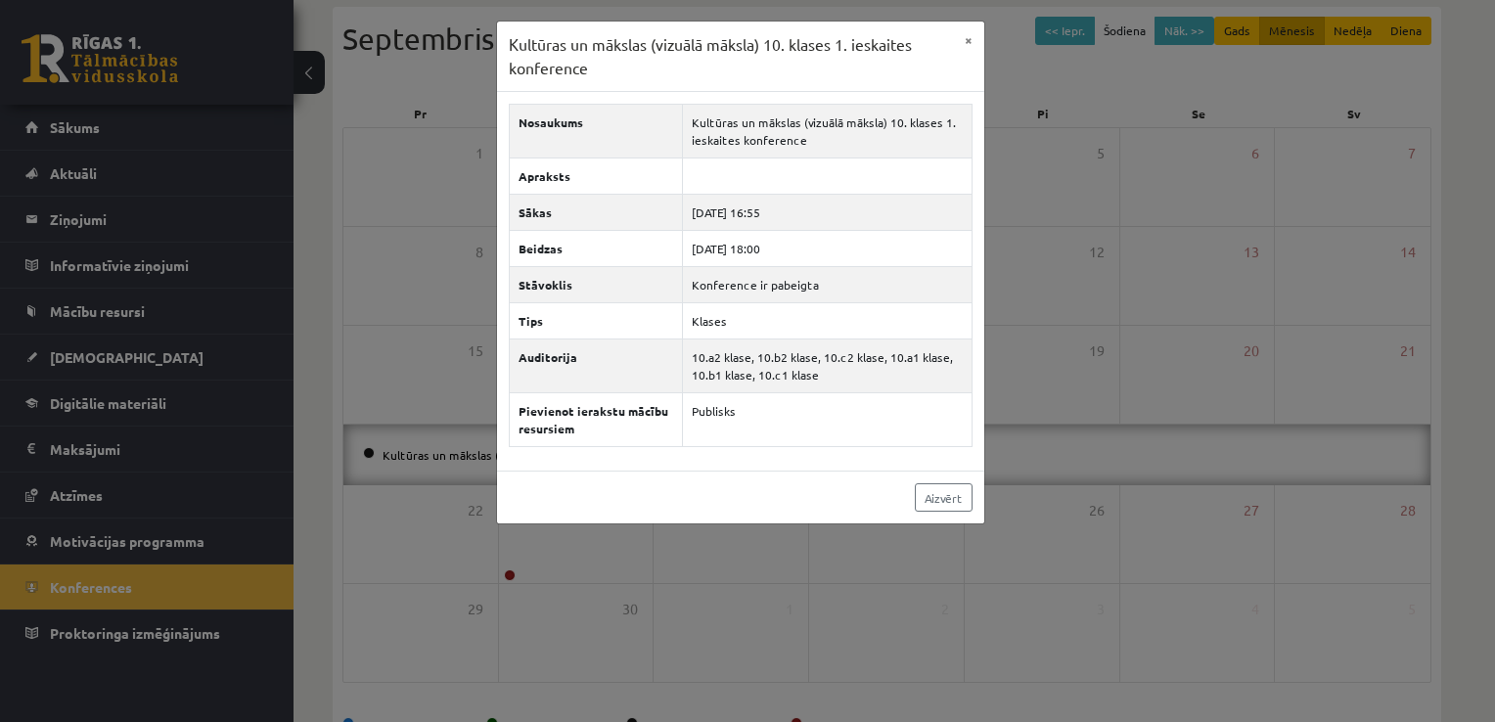
click at [1092, 409] on div "Kultūras un mākslas (vizuālā māksla) 10. klases 1. ieskaites konference × Nosau…" at bounding box center [747, 361] width 1495 height 722
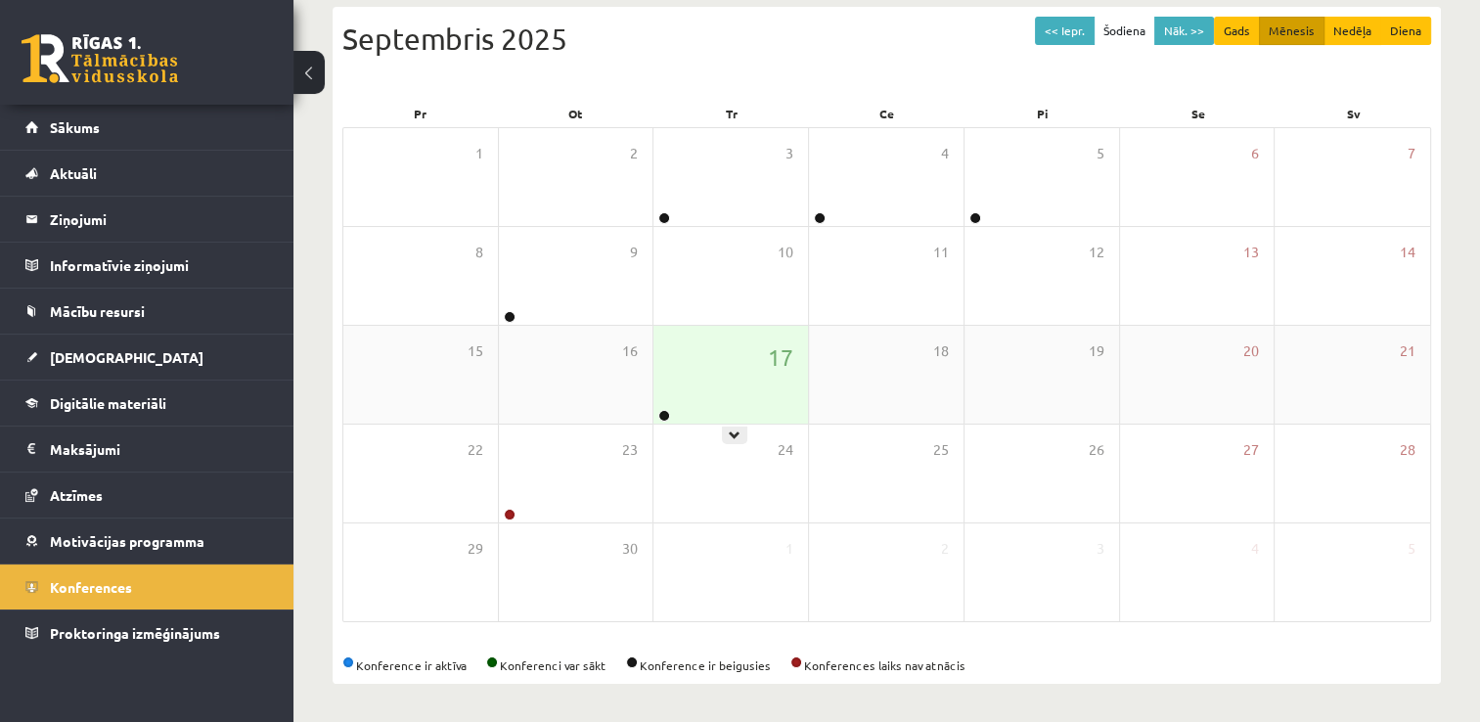
click at [734, 360] on div "17" at bounding box center [730, 375] width 155 height 98
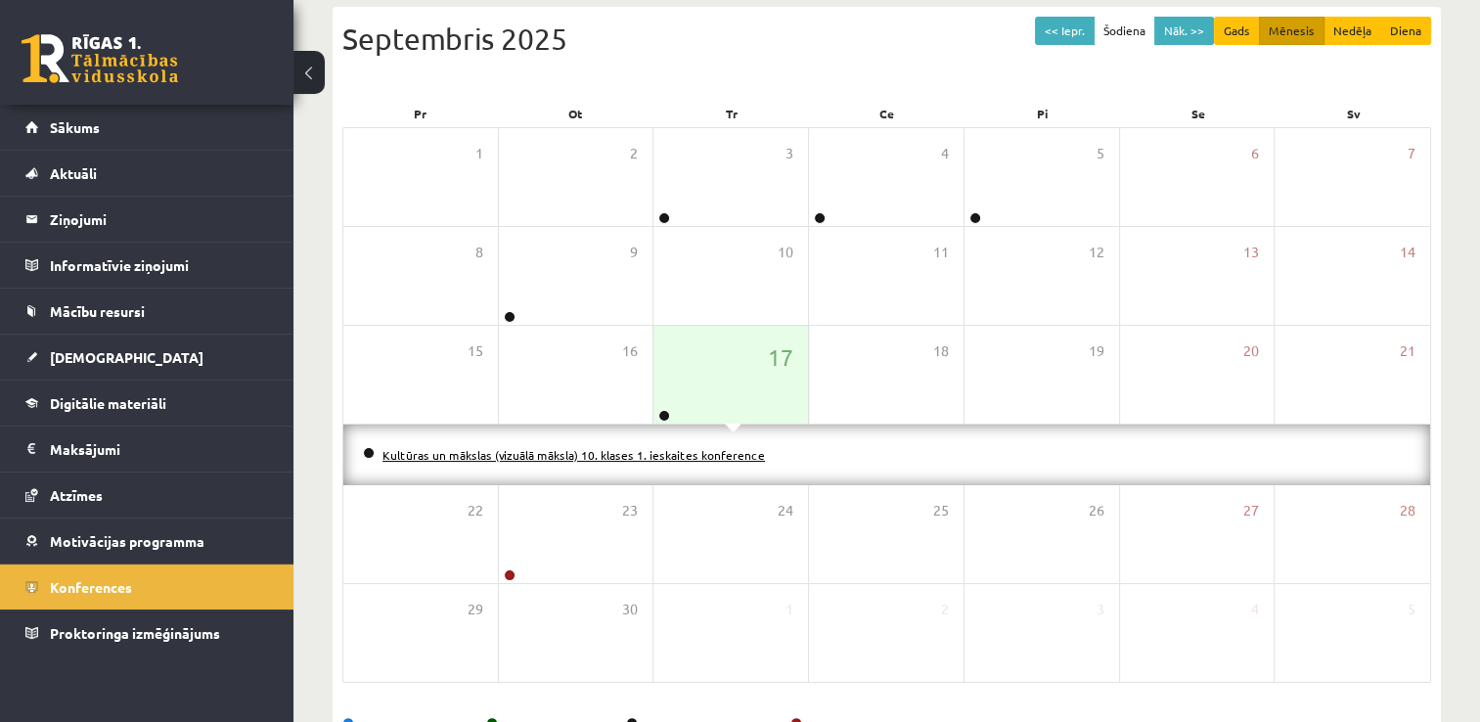
click at [725, 454] on link "Kultūras un mākslas (vizuālā māksla) 10. klases 1. ieskaites konference" at bounding box center [573, 455] width 382 height 16
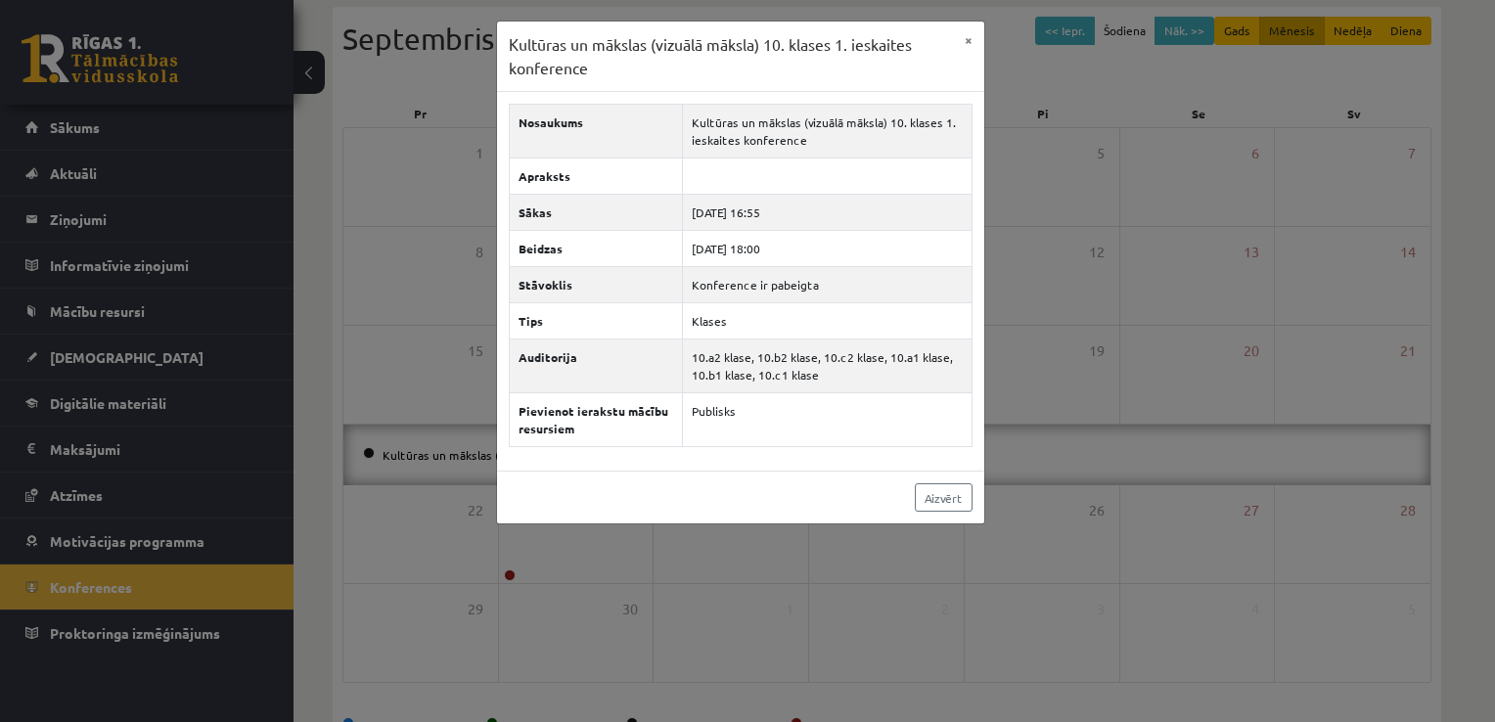
click at [240, 353] on div "Kultūras un mākslas (vizuālā māksla) 10. klases 1. ieskaites konference × Nosau…" at bounding box center [747, 361] width 1495 height 722
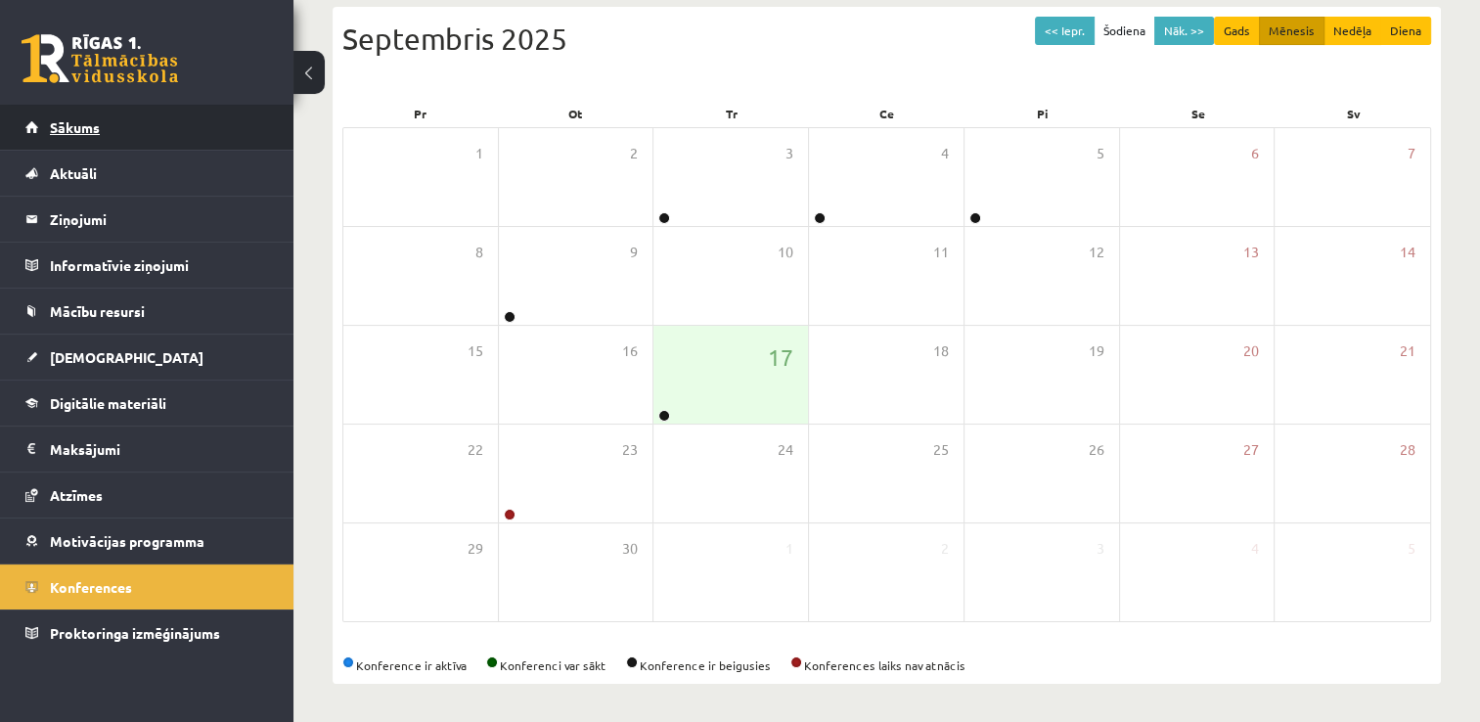
click at [137, 127] on link "Sākums" at bounding box center [147, 127] width 244 height 45
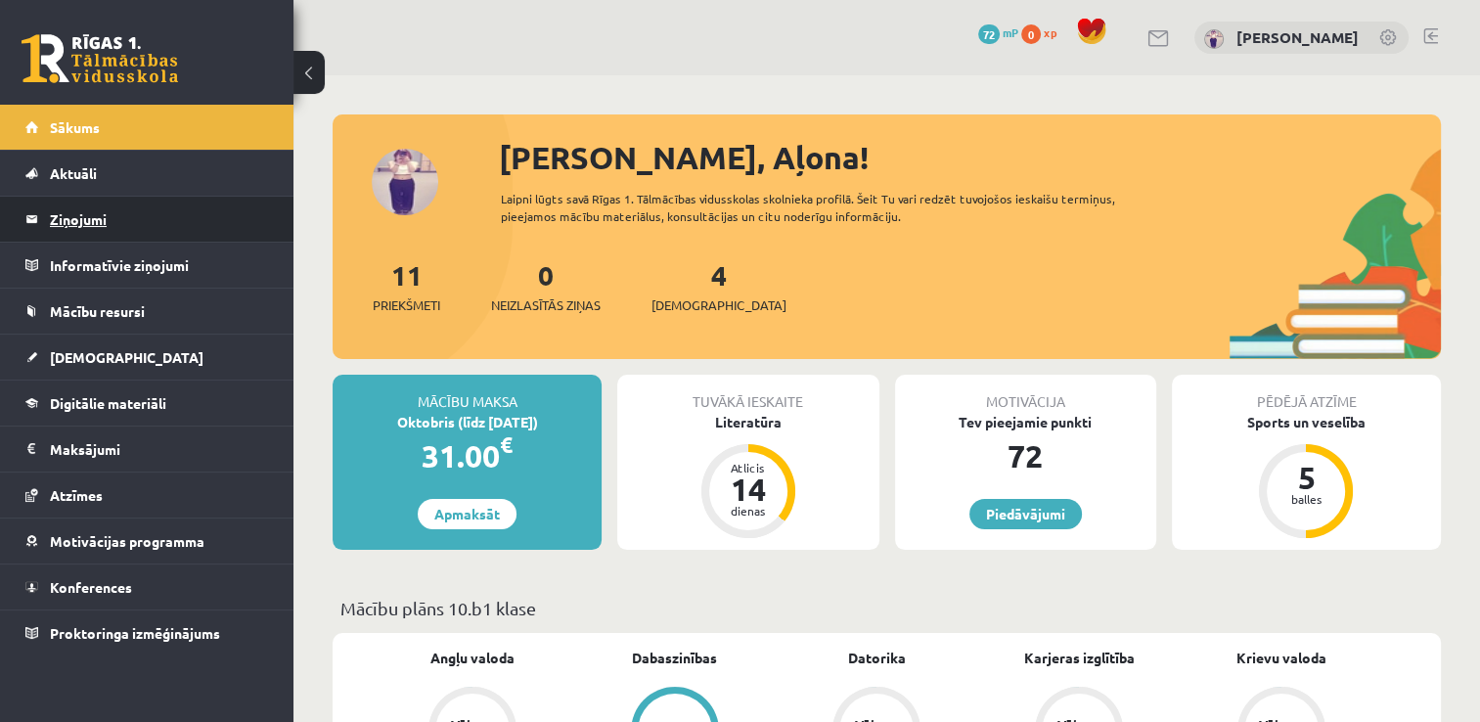
click at [223, 209] on legend "Ziņojumi 0" at bounding box center [159, 219] width 219 height 45
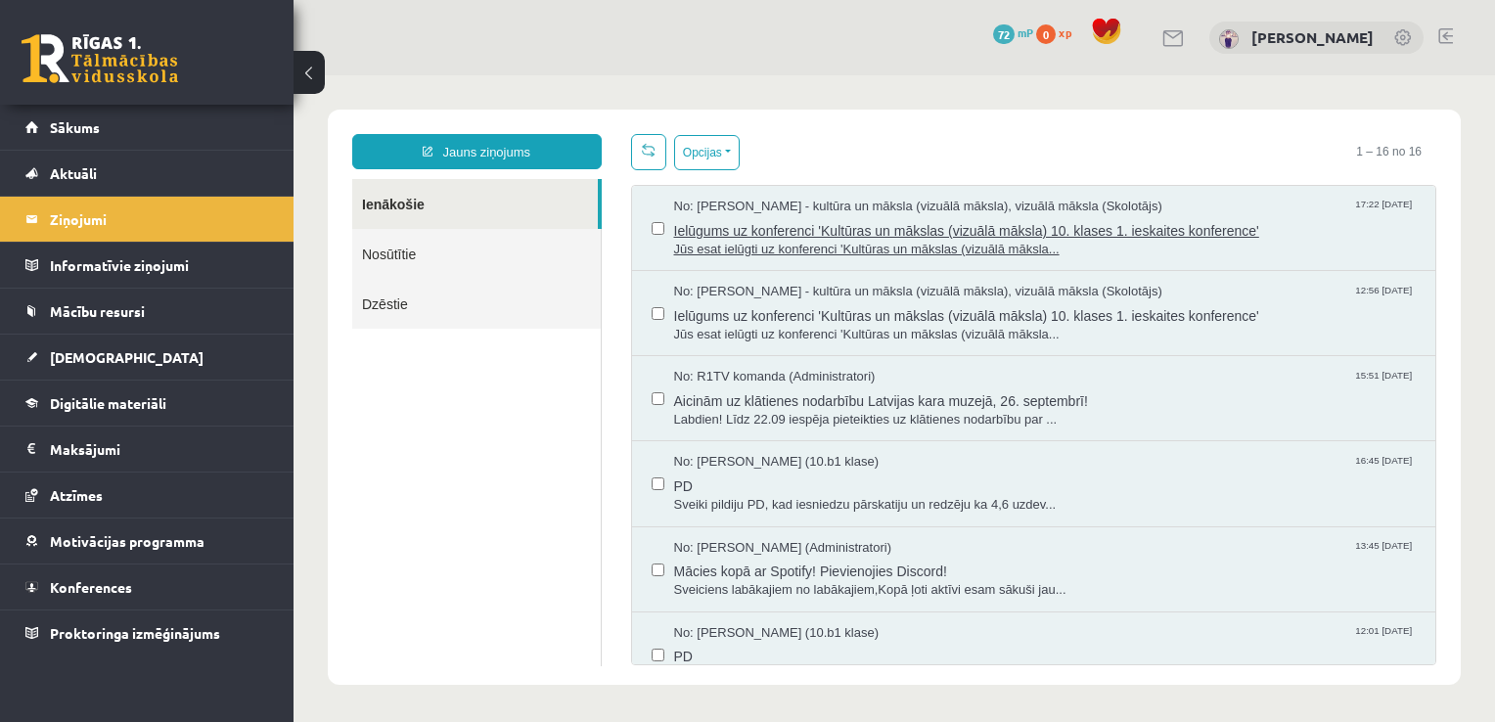
click at [982, 229] on span "Ielūgums uz konferenci 'Kultūras un mākslas (vizuālā māksla) 10. klases 1. iesk…" at bounding box center [1045, 228] width 742 height 24
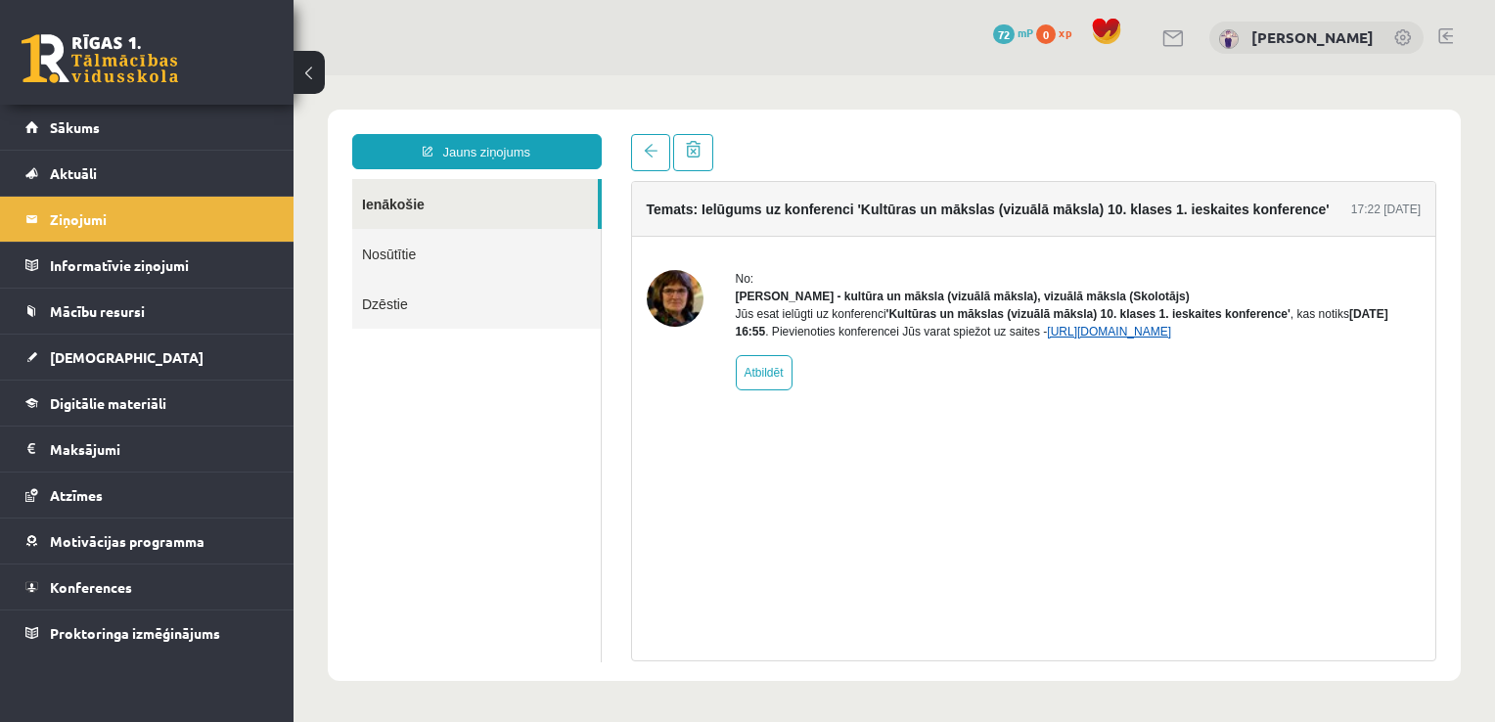
click at [1076, 338] on link "[URL][DOMAIN_NAME]" at bounding box center [1109, 332] width 124 height 14
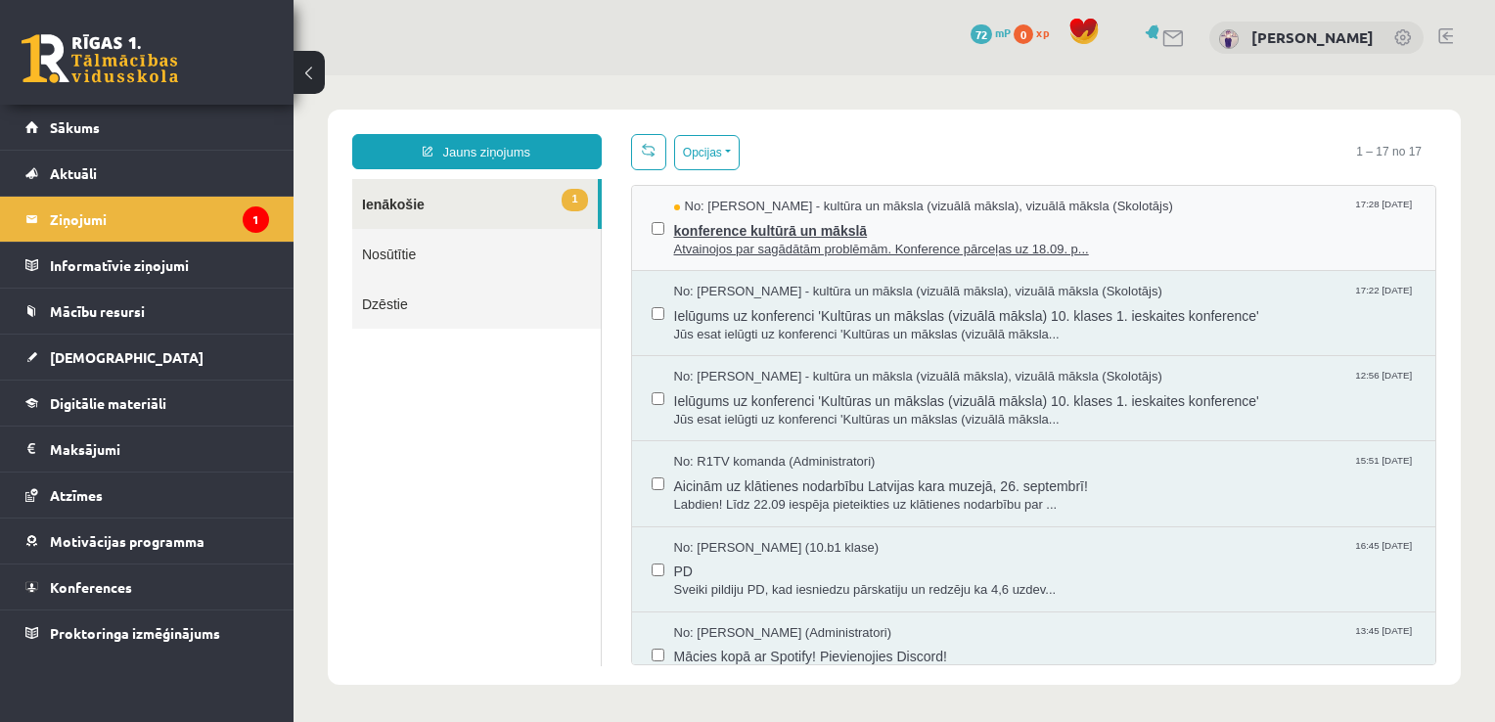
click at [1087, 211] on span "No: [PERSON_NAME] - kultūra un māksla (vizuālā māksla), vizuālā māksla (Skolotā…" at bounding box center [923, 207] width 499 height 19
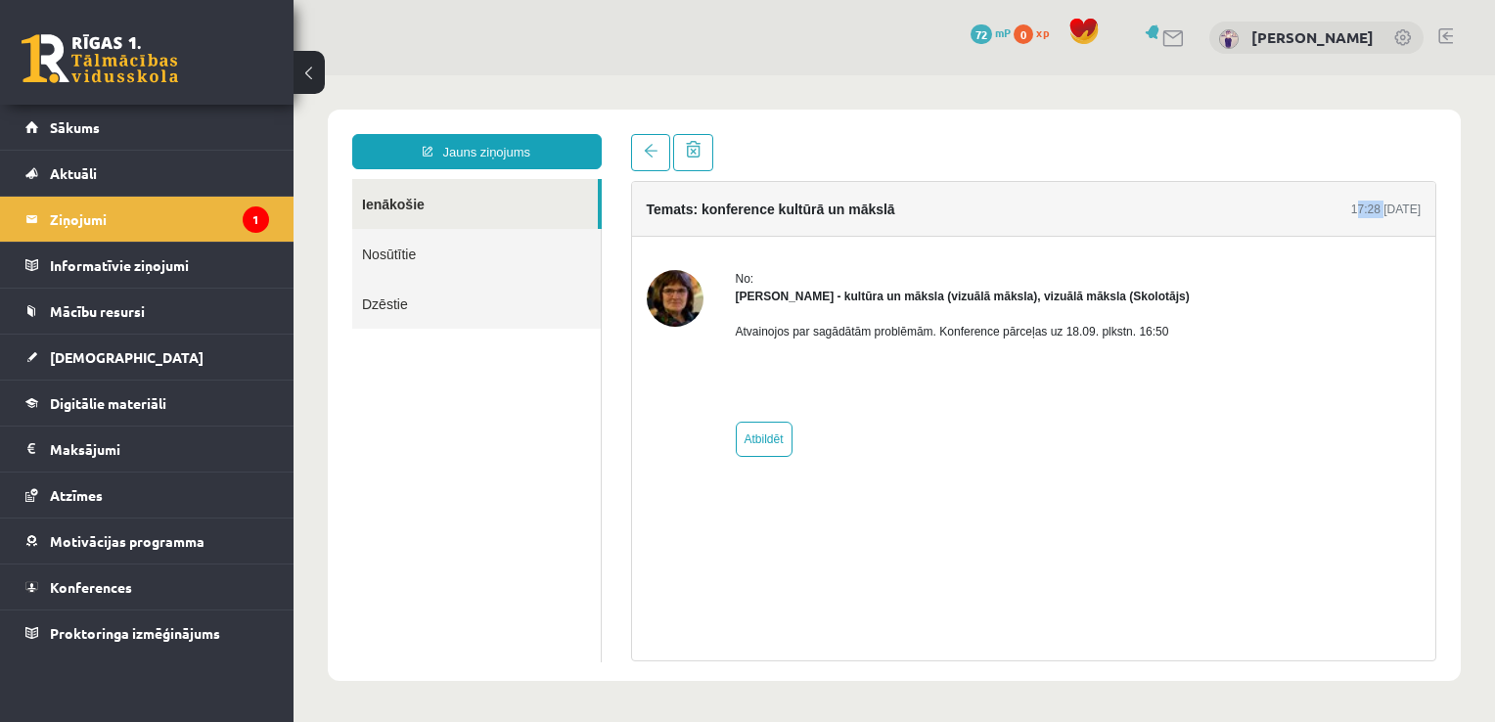
drag, startPoint x: 1333, startPoint y: 211, endPoint x: 1359, endPoint y: 208, distance: 25.6
click at [1359, 208] on div "17:28 [DATE]" at bounding box center [1385, 210] width 69 height 18
drag, startPoint x: 1168, startPoint y: 419, endPoint x: 712, endPoint y: 378, distance: 457.7
click at [1165, 419] on div "No: [PERSON_NAME] - kultūra un māksla (vizuālā māksla), vizuālā māksla (Skolotā…" at bounding box center [1034, 363] width 775 height 187
drag, startPoint x: 735, startPoint y: 337, endPoint x: 934, endPoint y: 334, distance: 199.6
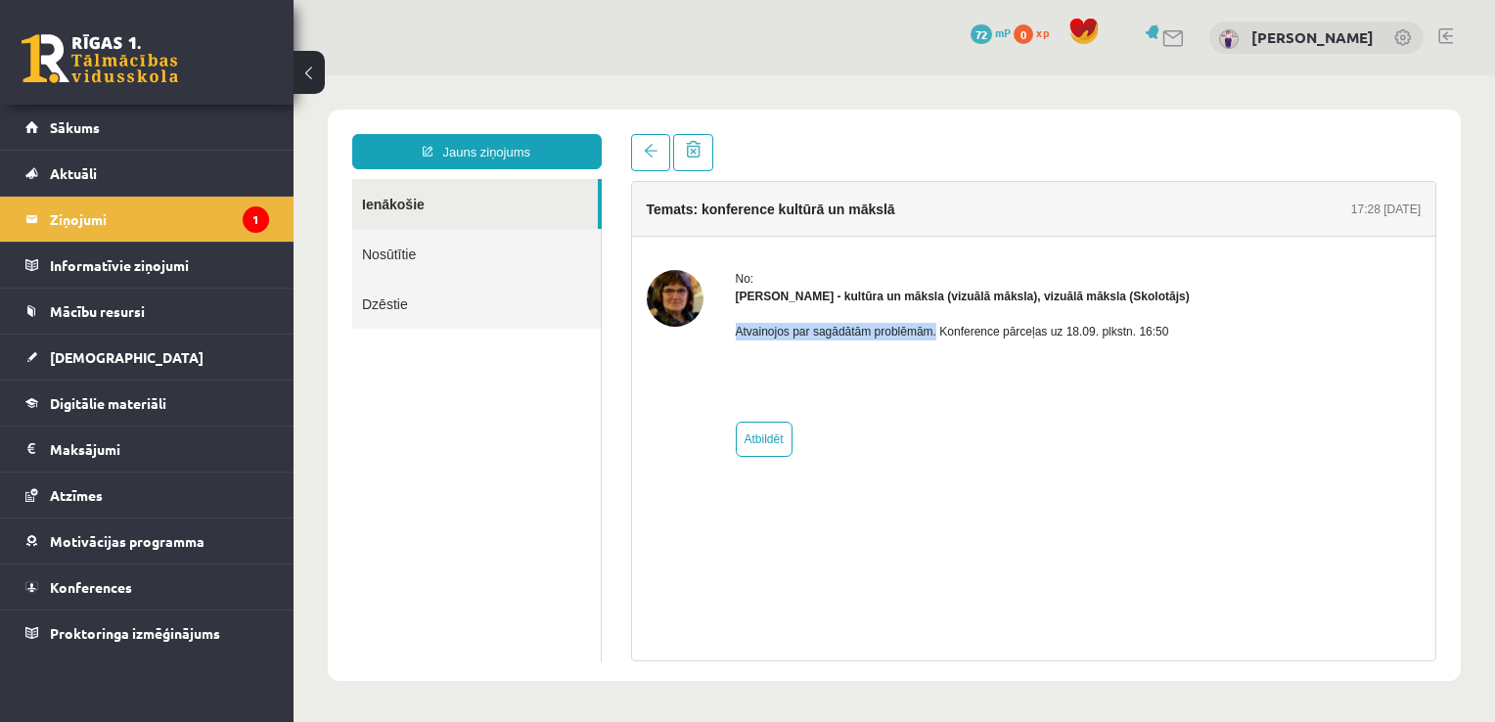
click at [934, 334] on p "Atvainojos par sagādātām problēmām. Konference pārceļas uz 18.09. plkstn. 16:50" at bounding box center [963, 332] width 454 height 18
drag, startPoint x: 934, startPoint y: 334, endPoint x: 948, endPoint y: 348, distance: 20.1
click at [948, 348] on div "Atvainojos par sagādātām problēmām. Konference pārceļas uz 18.09. plkstn. 16:50" at bounding box center [963, 356] width 454 height 102
drag, startPoint x: 941, startPoint y: 335, endPoint x: 1095, endPoint y: 345, distance: 154.0
click at [1095, 345] on div "Atvainojos par sagādātām problēmām. Konference pārceļas uz 18.09. plkstn. 16:50" at bounding box center [963, 356] width 454 height 102
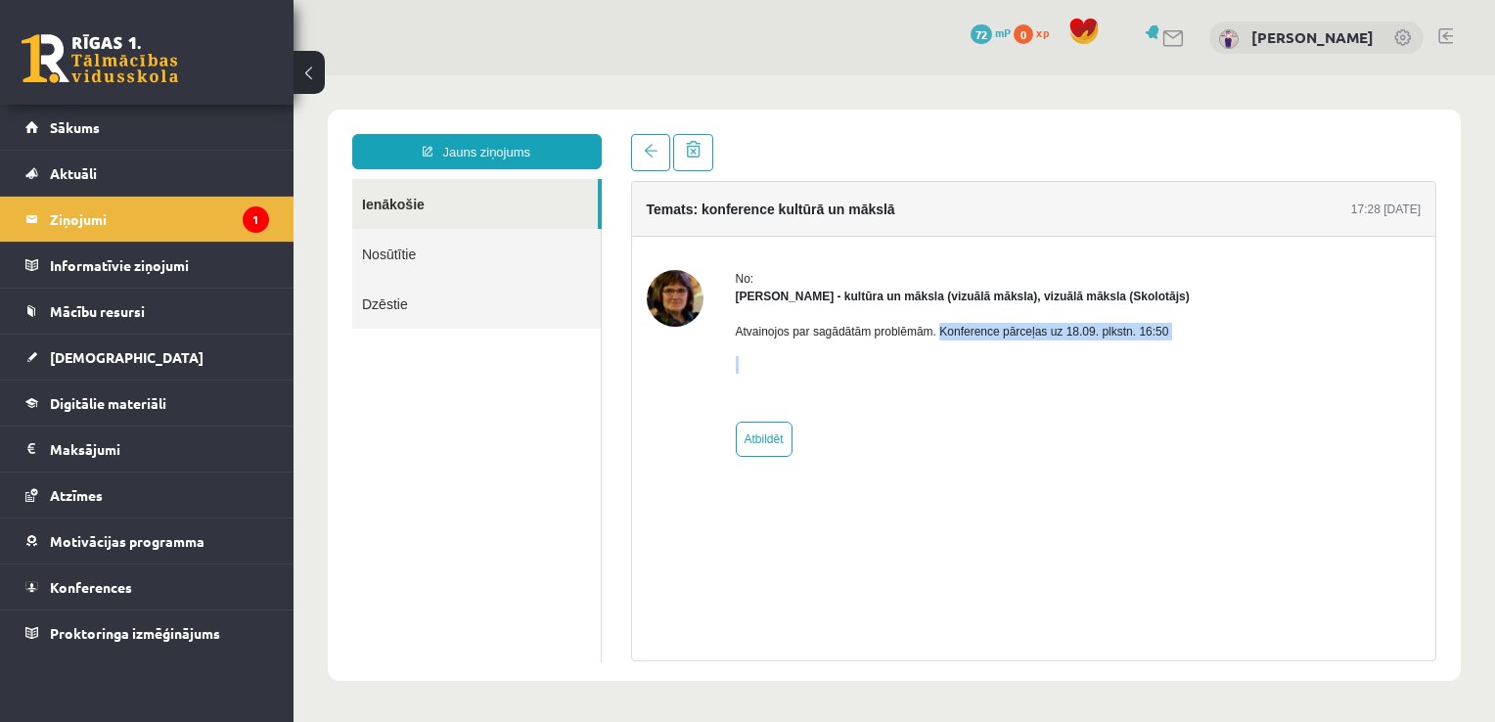
drag, startPoint x: 1095, startPoint y: 345, endPoint x: 1137, endPoint y: 343, distance: 42.1
click at [1137, 343] on div "Atvainojos par sagādātām problēmām. Konference pārceļas uz 18.09. plkstn. 16:50" at bounding box center [963, 356] width 454 height 102
click at [1255, 428] on div "No: [PERSON_NAME] - kultūra un māksla (vizuālā māksla), vizuālā māksla (Skolotā…" at bounding box center [1034, 363] width 775 height 187
click at [158, 107] on link "Sākums" at bounding box center [147, 127] width 244 height 45
